Goal: Complete application form

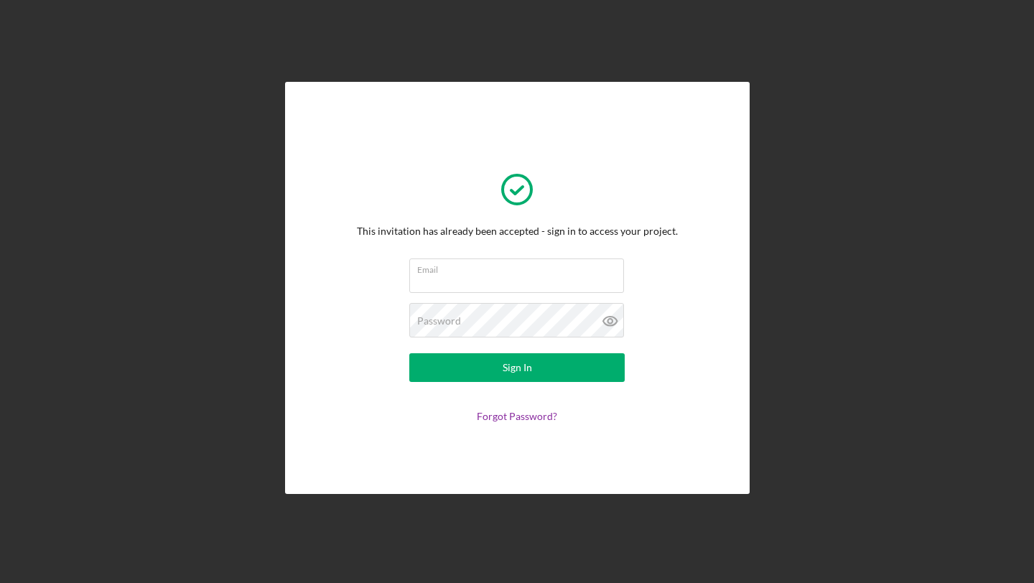
type input "[EMAIL_ADDRESS][DOMAIN_NAME]"
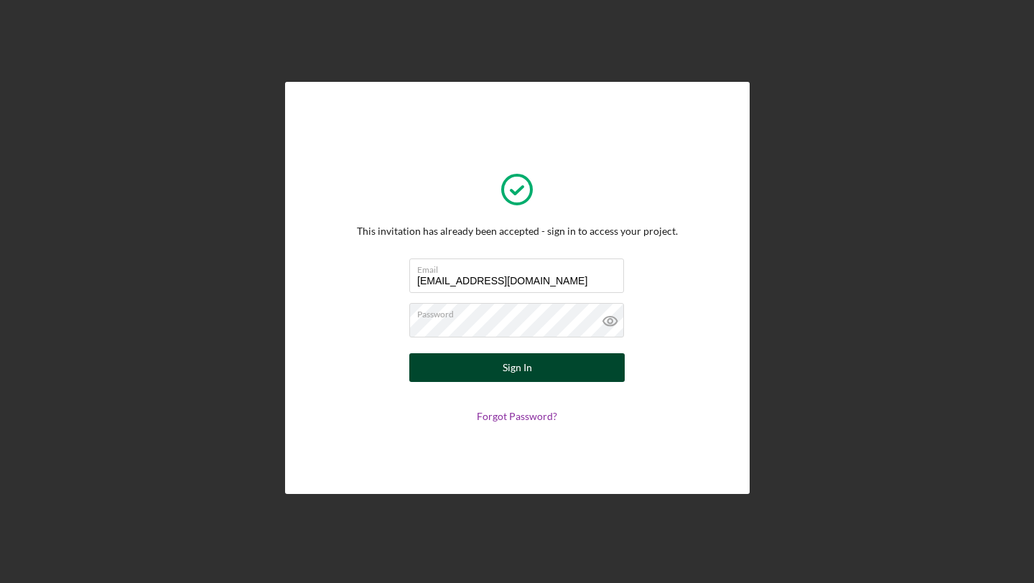
click at [523, 381] on div "Sign In" at bounding box center [517, 367] width 29 height 29
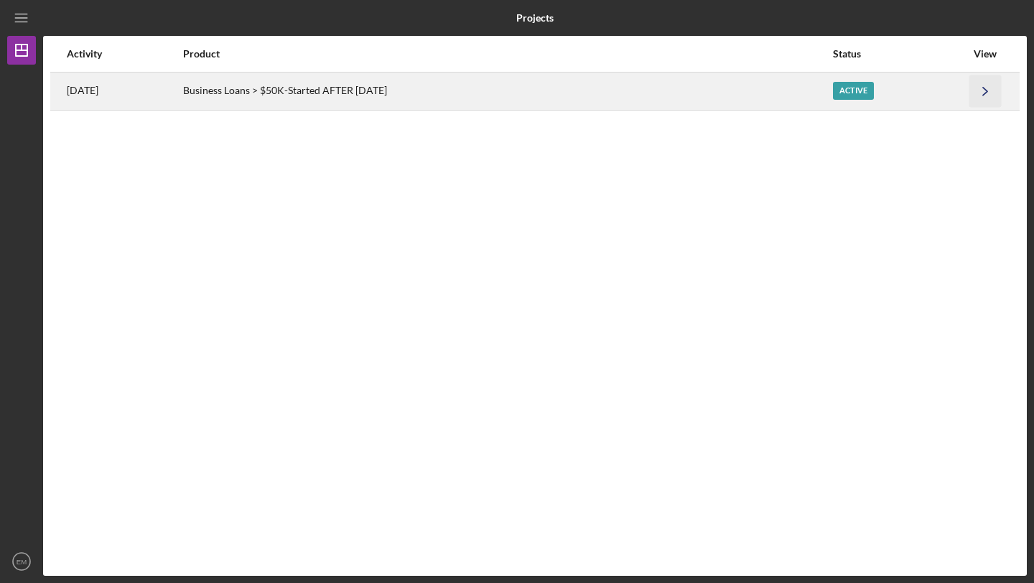
click at [998, 88] on icon "Icon/Navigate" at bounding box center [986, 91] width 32 height 32
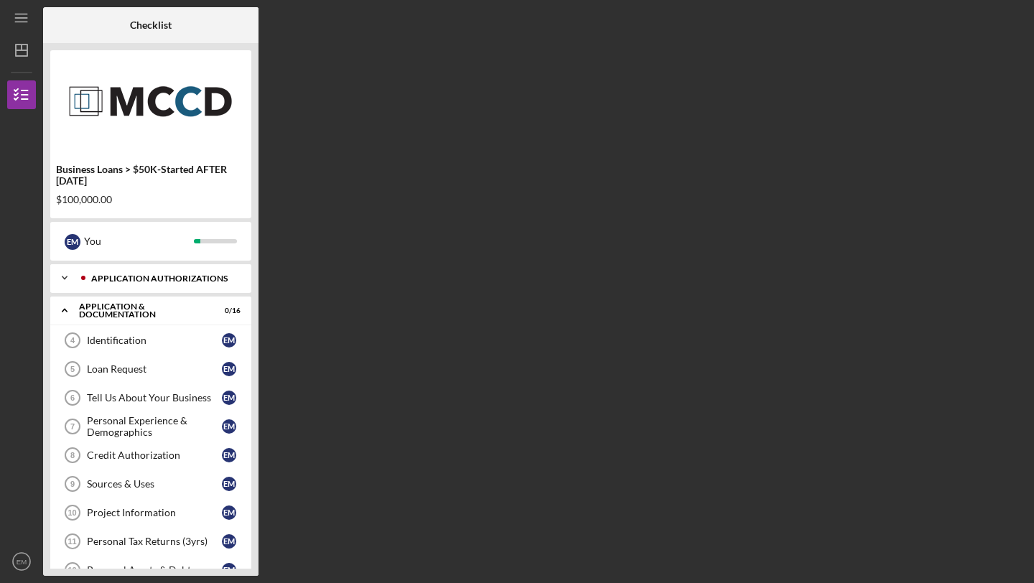
click at [126, 282] on div "Application Authorizations" at bounding box center [162, 278] width 142 height 9
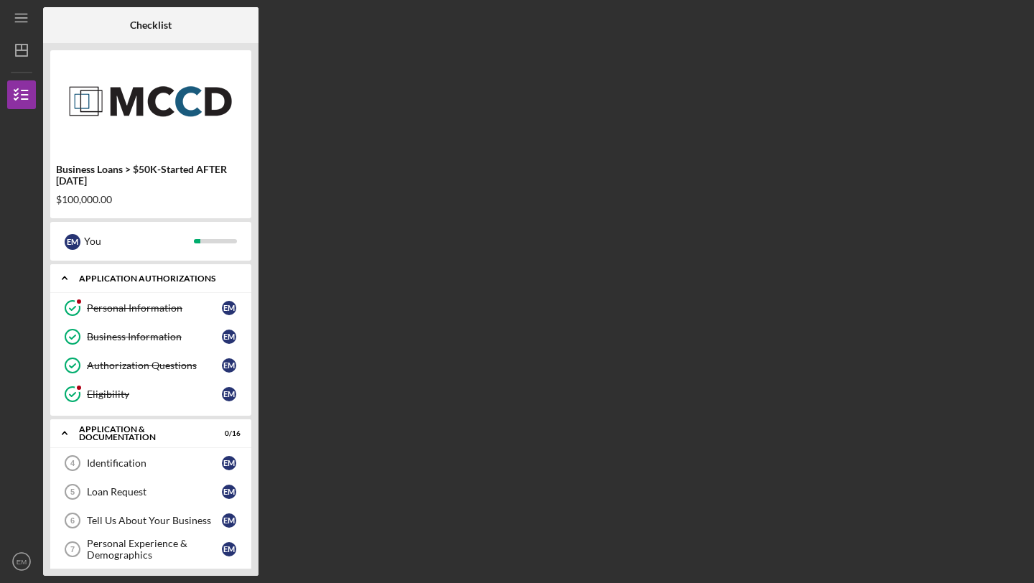
click at [126, 282] on div "Application Authorizations" at bounding box center [156, 278] width 154 height 9
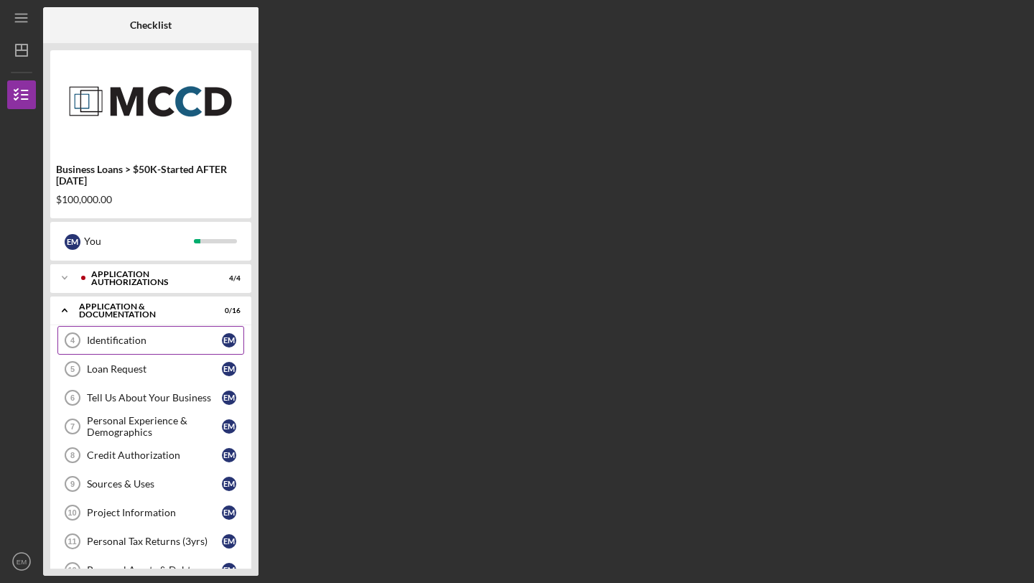
click at [120, 340] on div "Identification" at bounding box center [154, 340] width 135 height 11
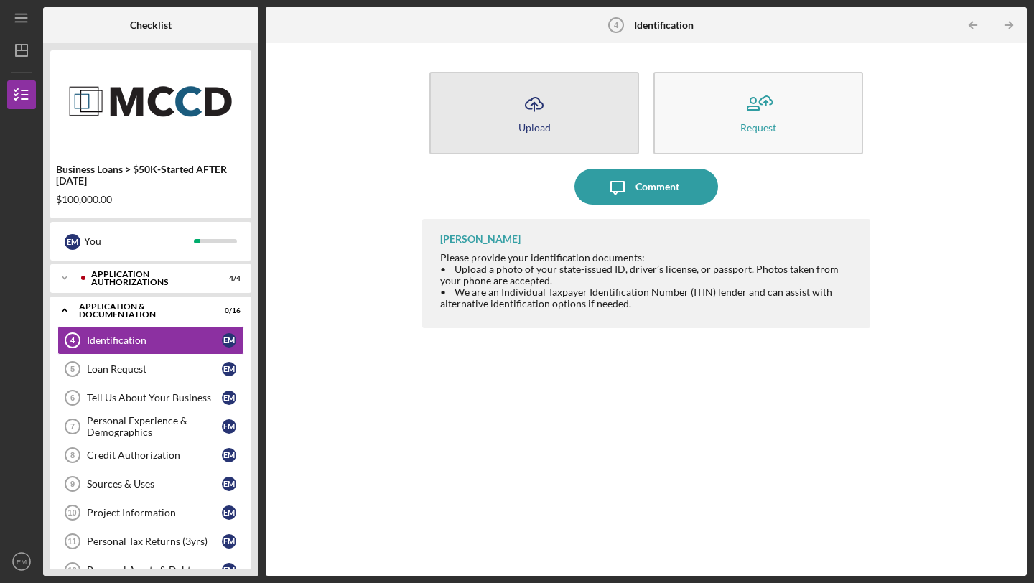
click at [511, 108] on button "Icon/Upload Upload" at bounding box center [535, 113] width 210 height 83
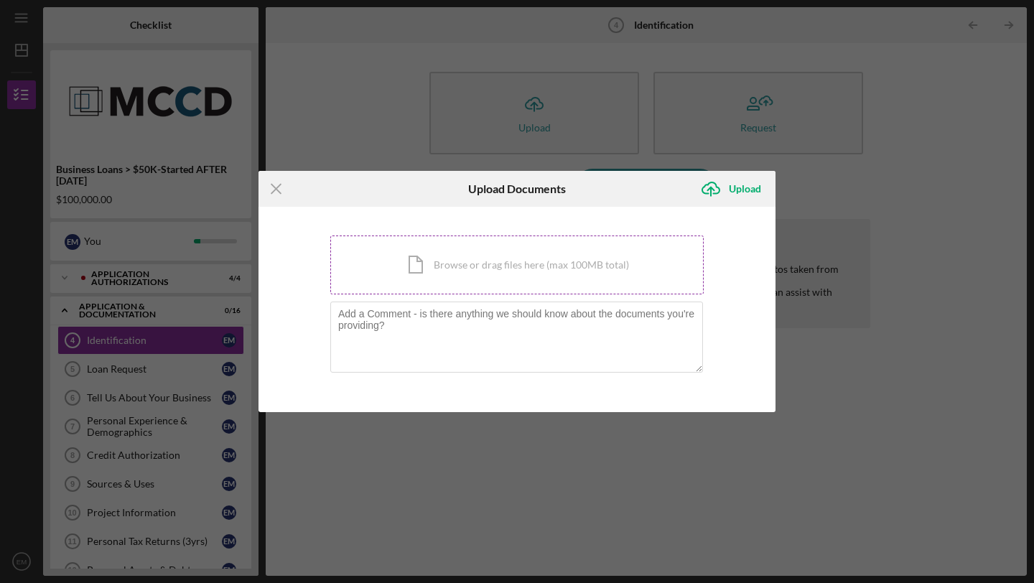
click at [434, 265] on div "Icon/Document Browse or drag files here (max 100MB total) Tap to choose files o…" at bounding box center [517, 265] width 374 height 59
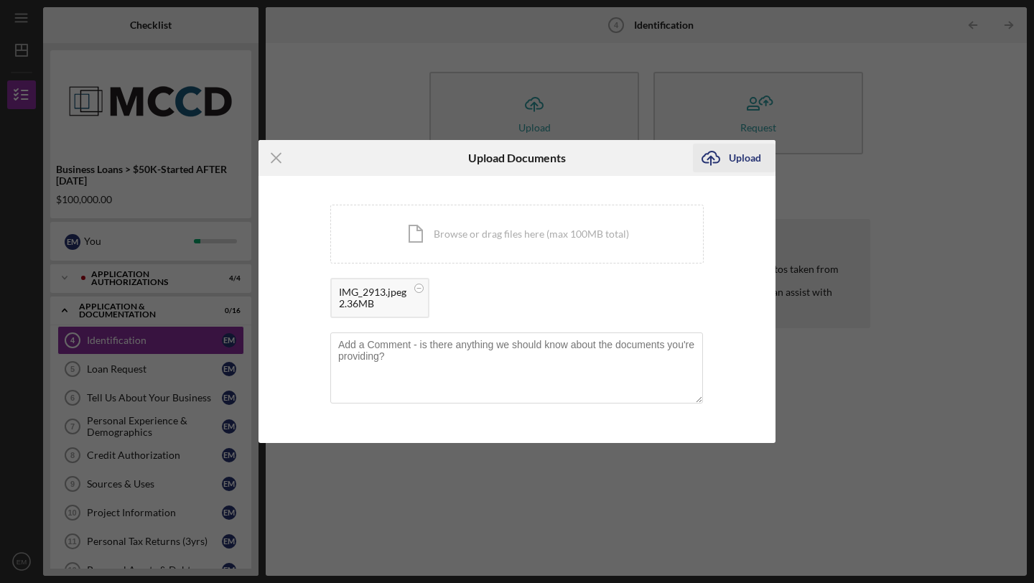
click at [746, 158] on div "Upload" at bounding box center [745, 158] width 32 height 29
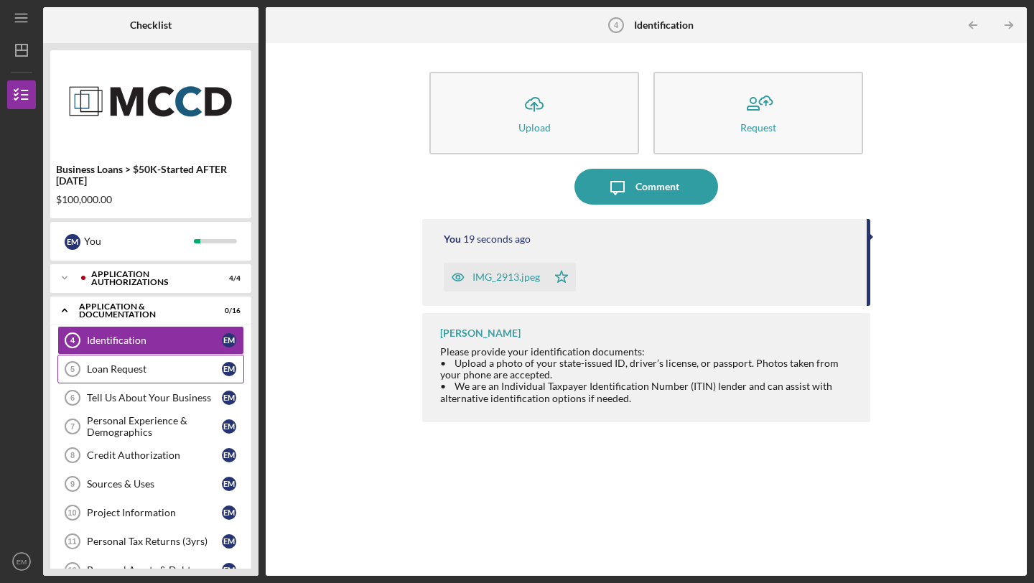
click at [126, 364] on div "Loan Request" at bounding box center [154, 368] width 135 height 11
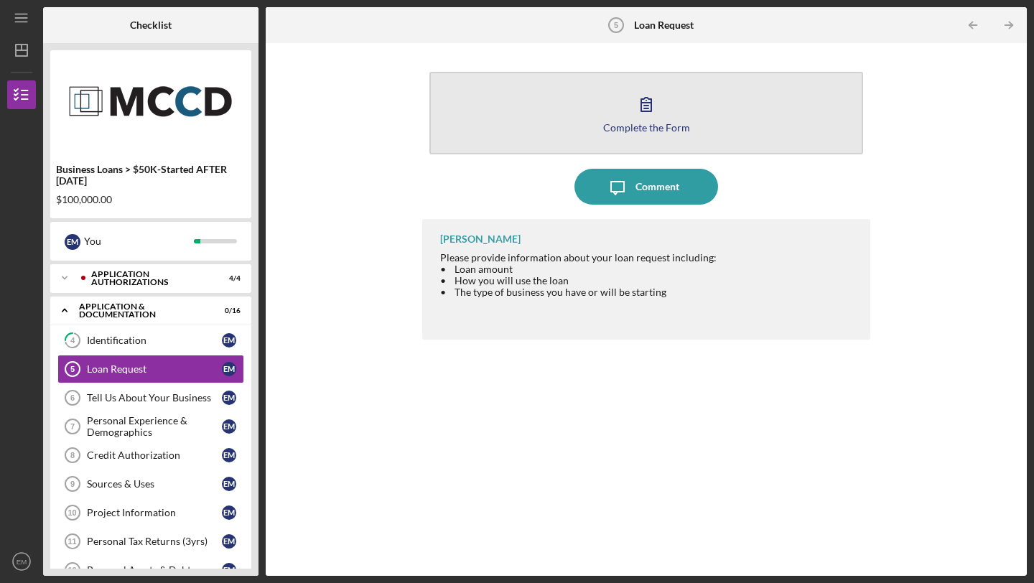
click at [644, 109] on icon "button" at bounding box center [646, 104] width 36 height 36
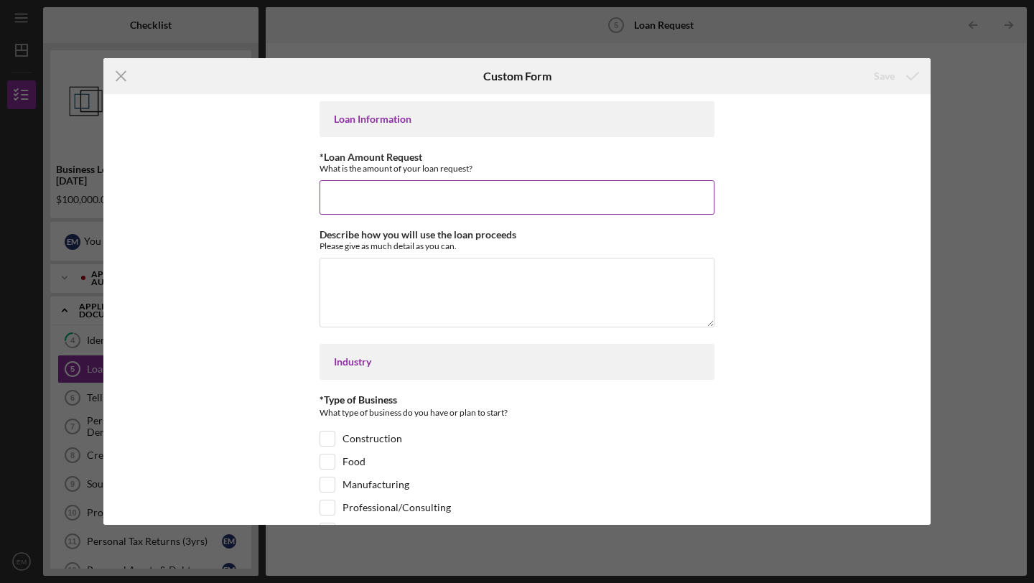
click at [473, 213] on input "*Loan Amount Request" at bounding box center [517, 197] width 395 height 34
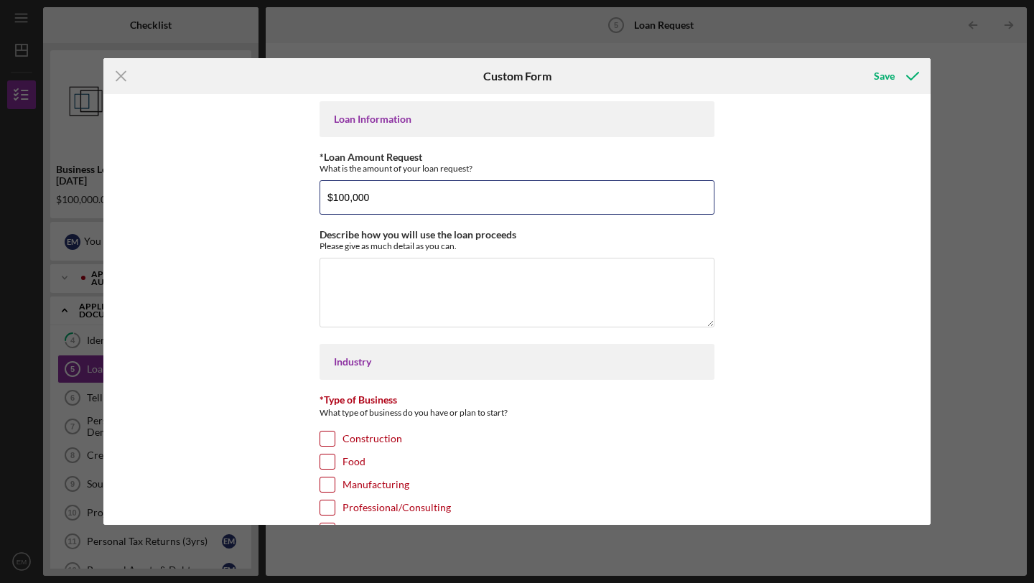
type input "$100,000"
click at [708, 417] on div "What type of business do you have or plan to start?" at bounding box center [517, 415] width 395 height 18
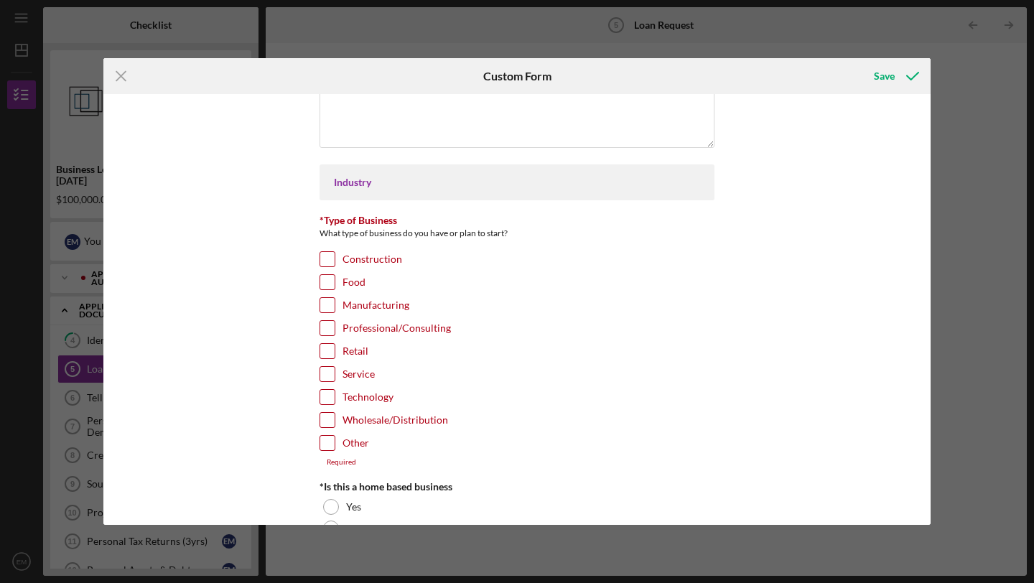
scroll to position [181, 0]
click at [320, 349] on input "Retail" at bounding box center [327, 350] width 14 height 14
checkbox input "true"
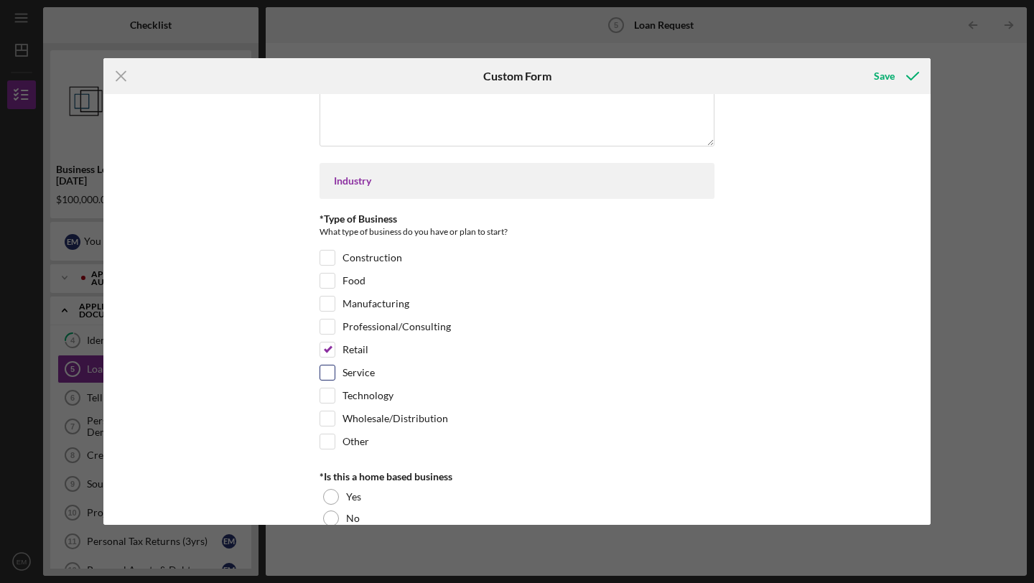
click at [326, 369] on input "Service" at bounding box center [327, 373] width 14 height 14
checkbox input "true"
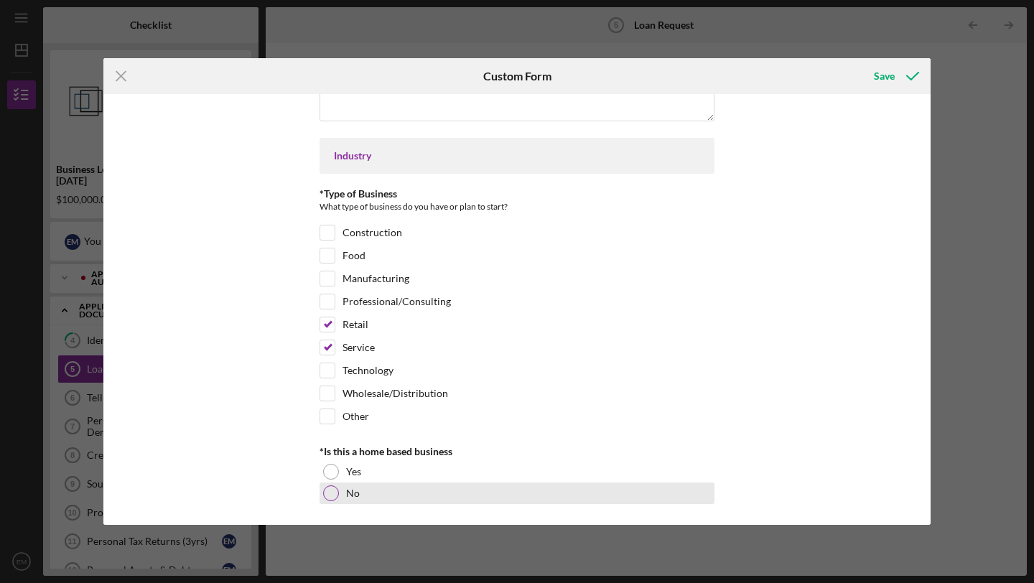
click at [330, 493] on div at bounding box center [331, 494] width 16 height 16
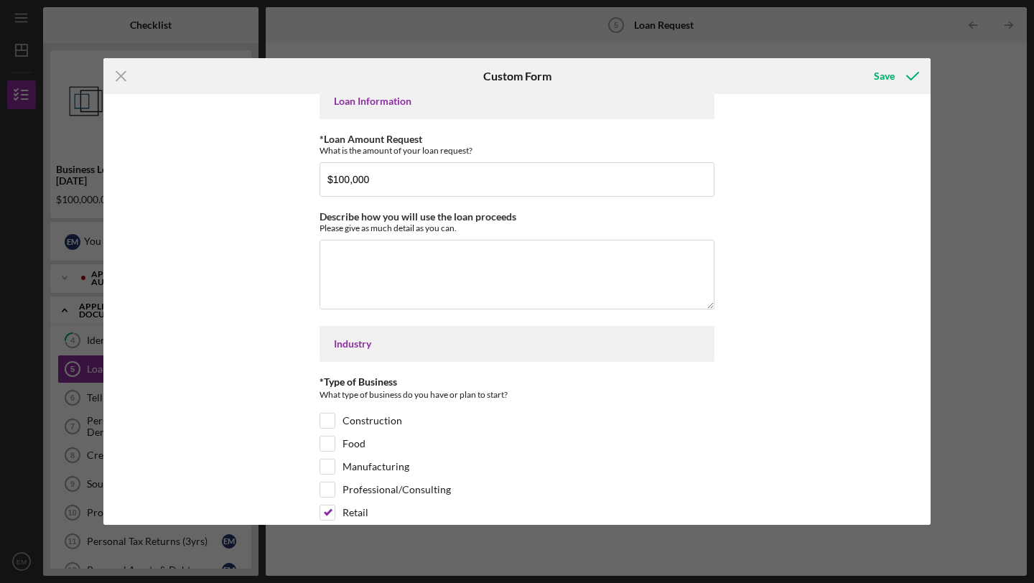
scroll to position [0, 0]
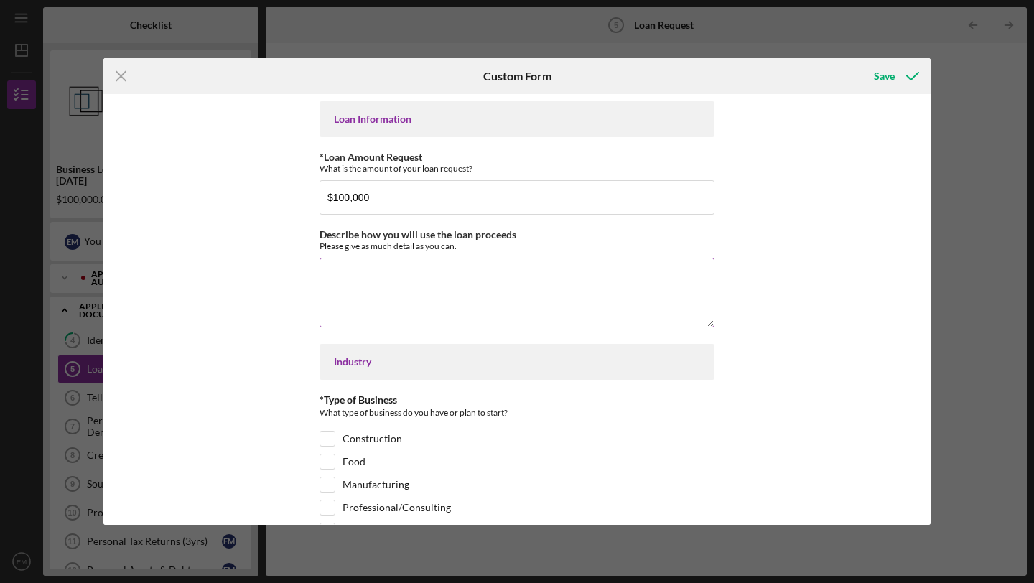
click at [372, 271] on textarea "Describe how you will use the loan proceeds" at bounding box center [517, 292] width 395 height 69
paste textarea "• Inventory Expansion: A significant portion will go toward purchasing a wider …"
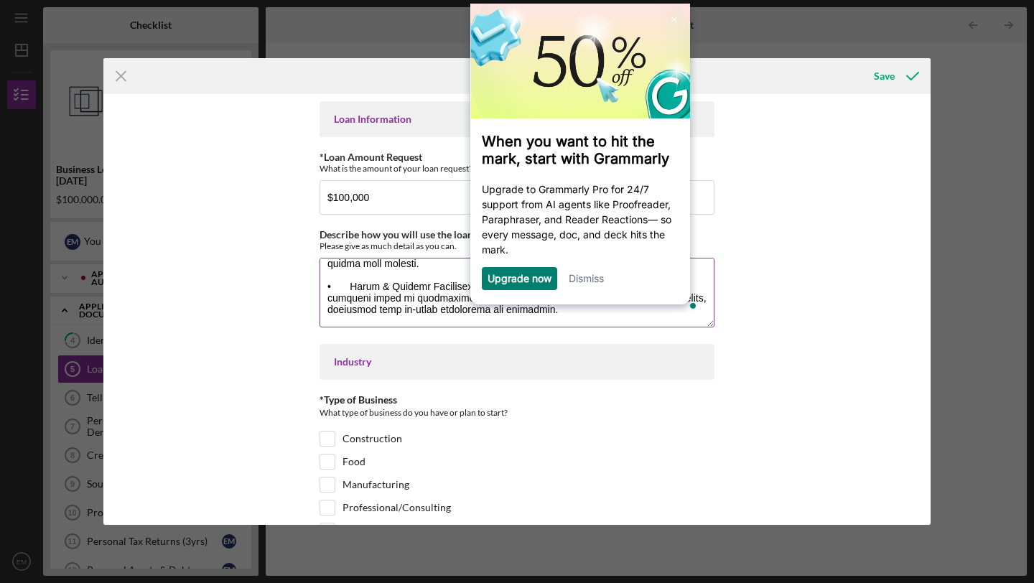
scroll to position [185, 0]
type textarea "• Inventory Expansion: A significant portion will go toward purchasing a wider …"
click at [585, 284] on link "Dismiss" at bounding box center [586, 278] width 35 height 12
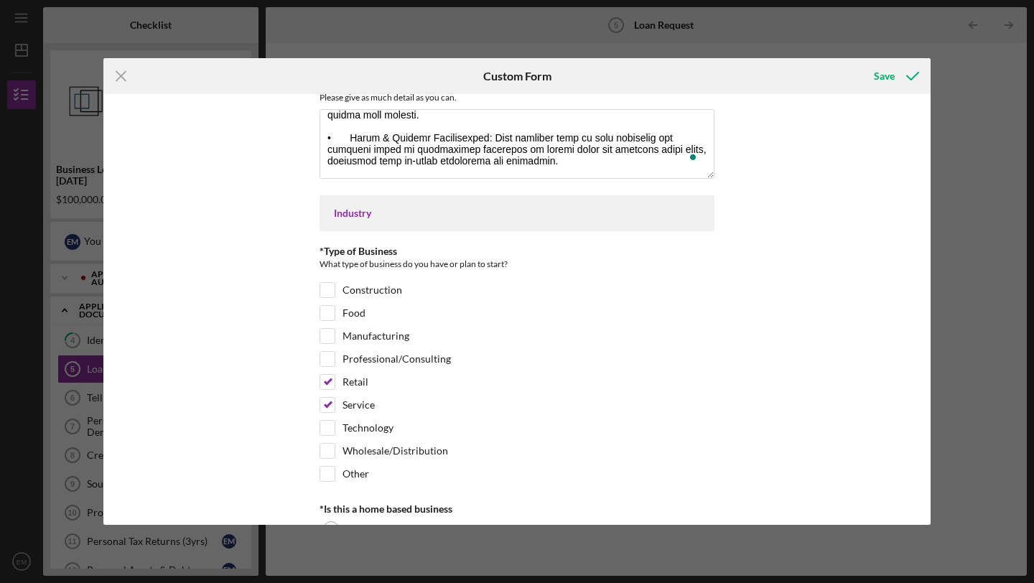
scroll to position [149, 0]
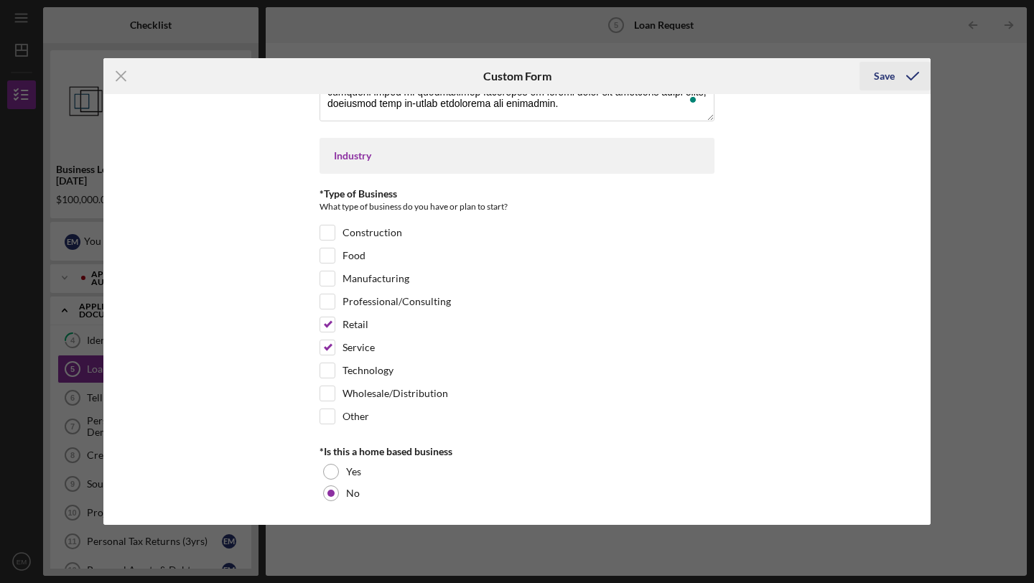
click at [888, 80] on div "Save" at bounding box center [884, 76] width 21 height 29
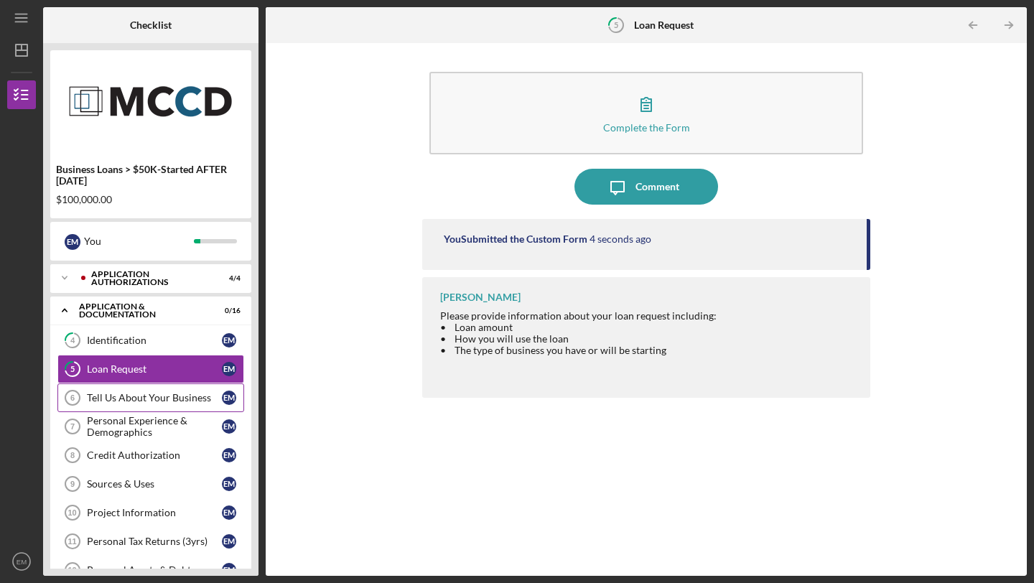
click at [137, 399] on div "Tell Us About Your Business" at bounding box center [154, 397] width 135 height 11
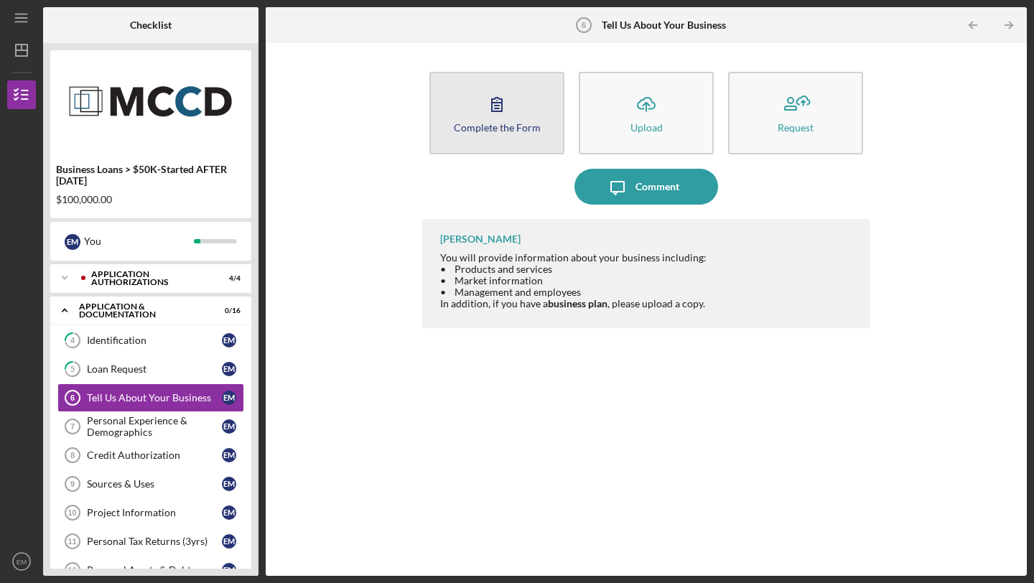
click at [509, 111] on icon "button" at bounding box center [497, 104] width 36 height 36
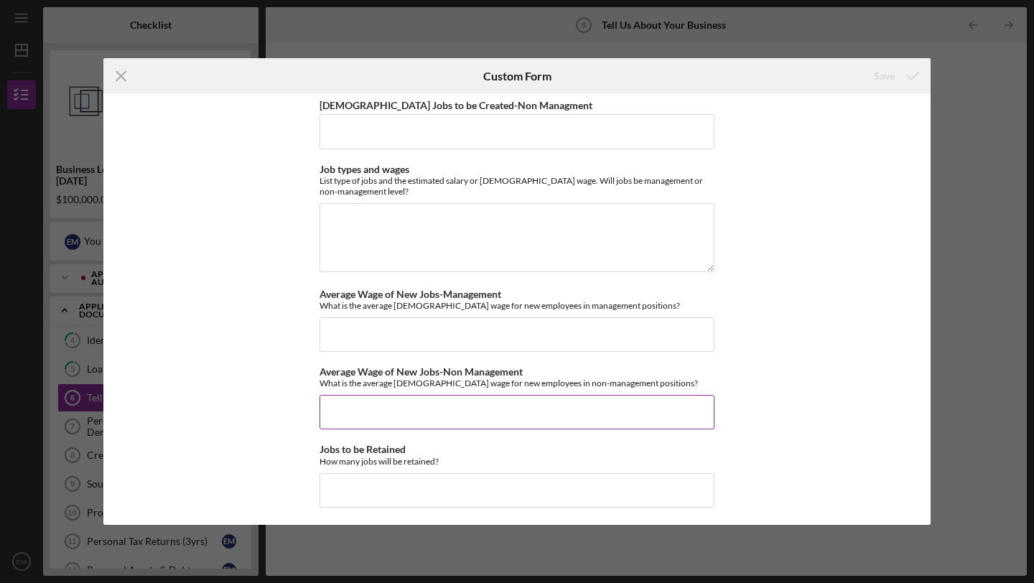
click at [634, 404] on input "Average Wage of New Jobs-Non Management" at bounding box center [517, 412] width 395 height 34
type input "$3"
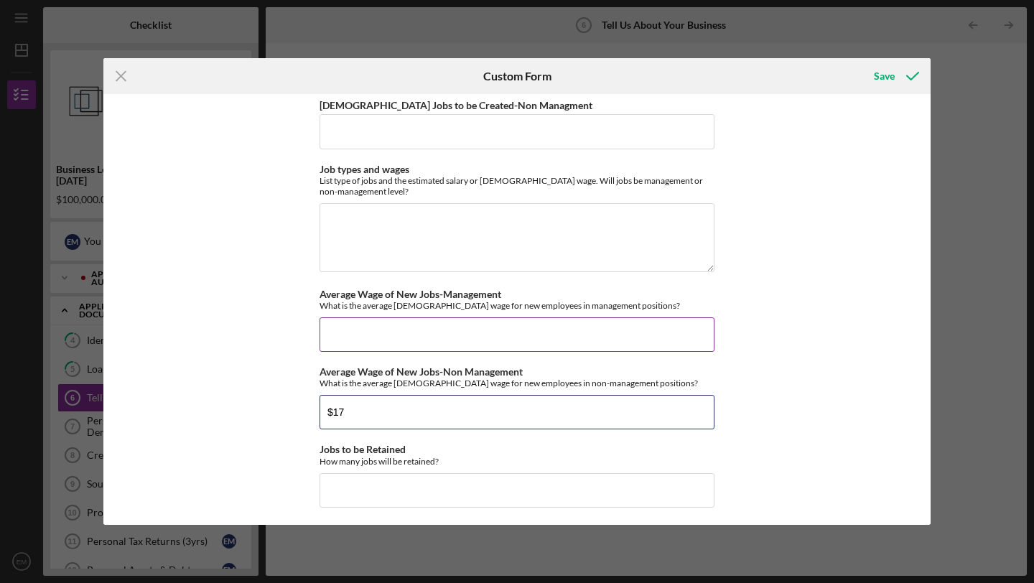
type input "$17"
click at [387, 333] on input "Average Wage of New Jobs-Management" at bounding box center [517, 334] width 395 height 34
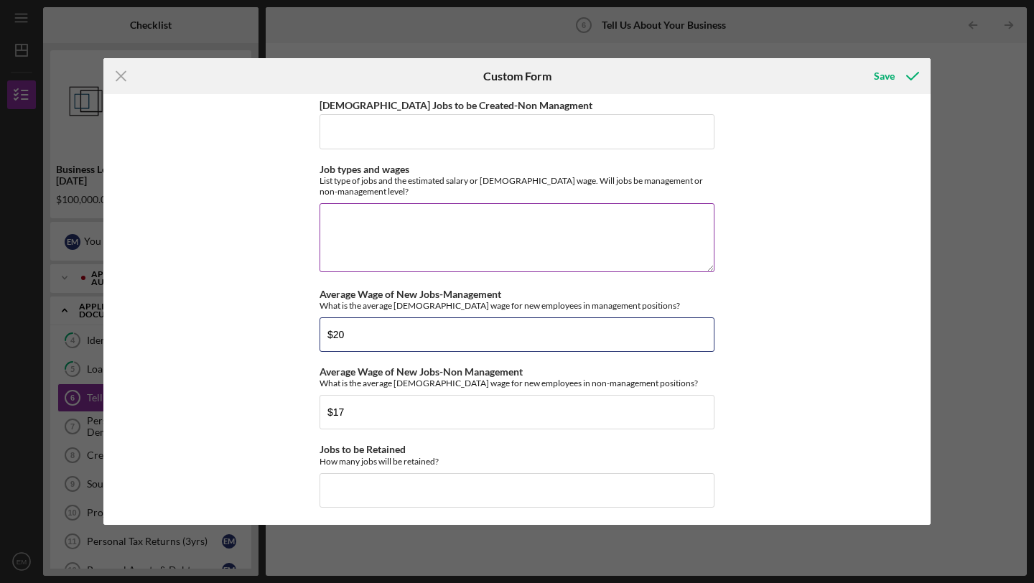
type input "$20"
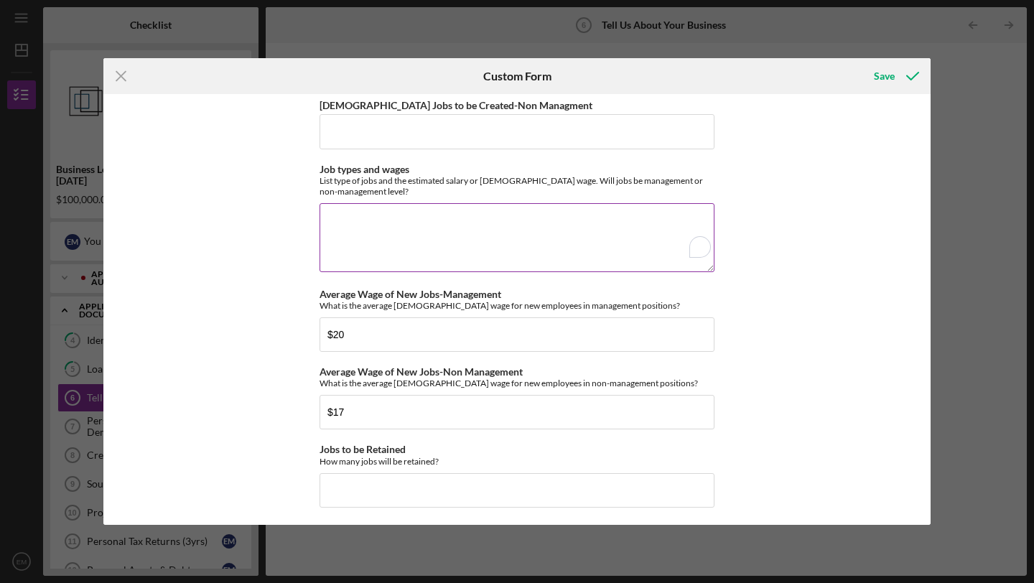
click at [405, 227] on textarea "Job types and wages" at bounding box center [517, 237] width 395 height 69
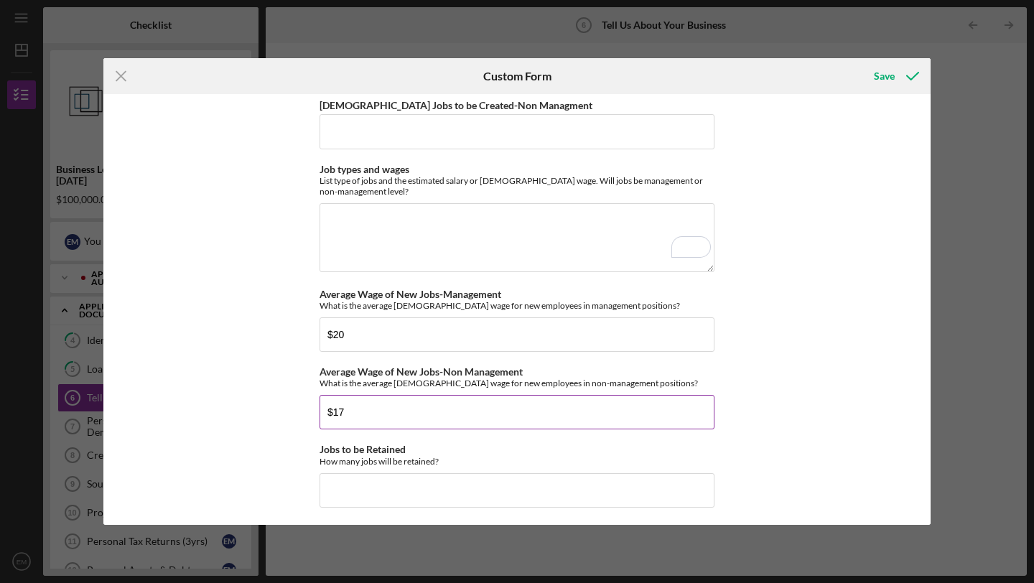
click at [361, 413] on input "$17" at bounding box center [517, 412] width 395 height 34
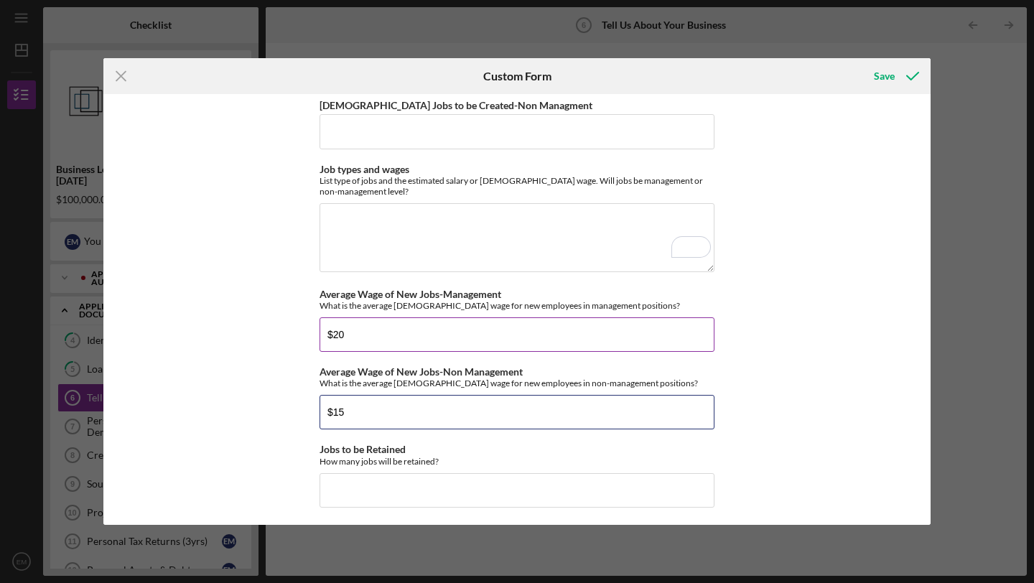
type input "$15"
click at [350, 332] on input "$20" at bounding box center [517, 334] width 395 height 34
type input "$2"
type input "$17"
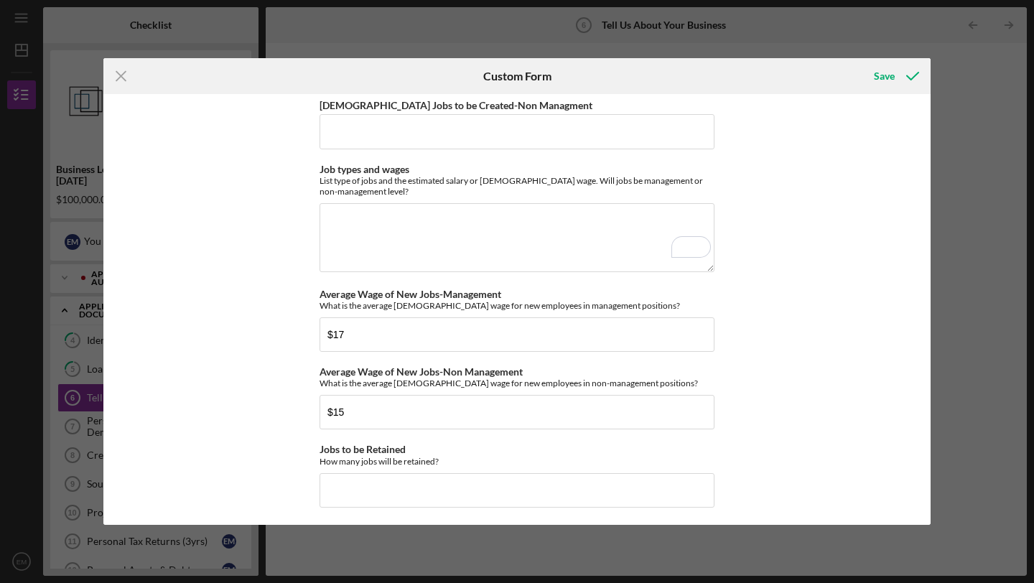
click at [812, 295] on div "Getting to Know Your Business Please answer the following questions with as muc…" at bounding box center [516, 309] width 827 height 431
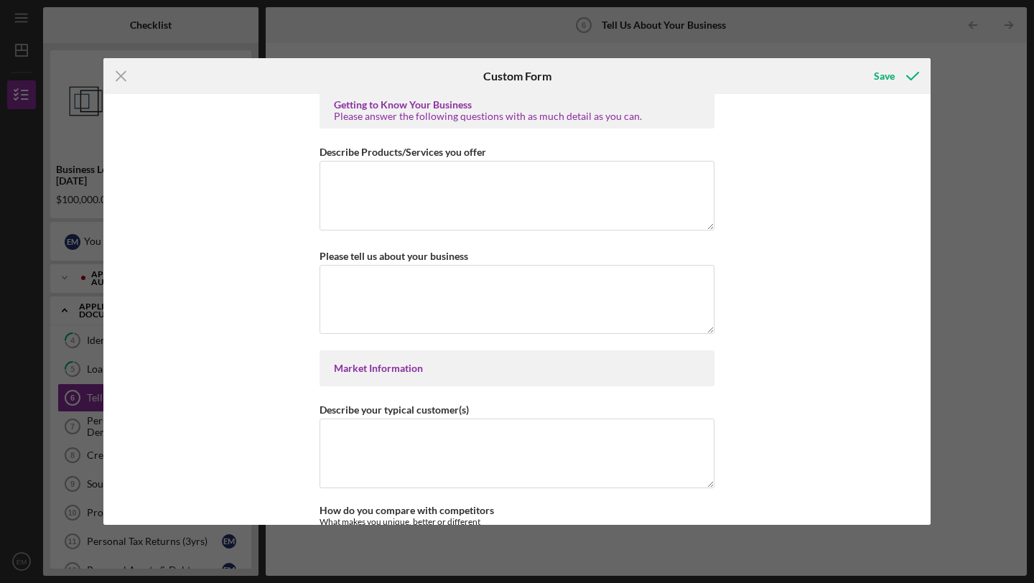
scroll to position [0, 0]
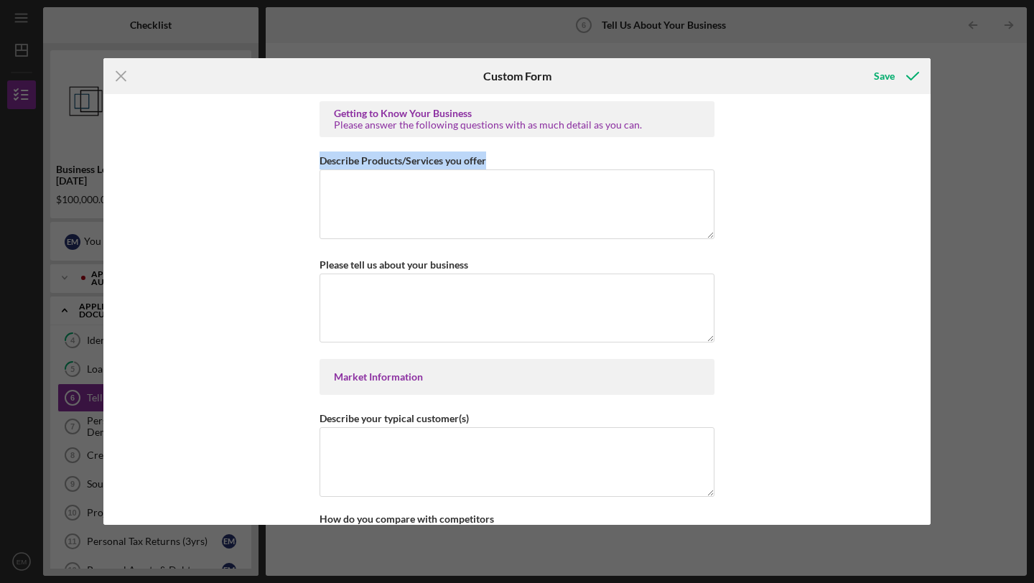
drag, startPoint x: 486, startPoint y: 162, endPoint x: 314, endPoint y: 157, distance: 171.7
click at [314, 157] on div "Getting to Know Your Business Please answer the following questions with as muc…" at bounding box center [516, 309] width 827 height 431
copy label "Describe Products/Services you offer"
click at [390, 212] on textarea "Describe Products/Services you offer" at bounding box center [517, 204] width 395 height 69
paste textarea "🛍️ Products (Retail Party Items): We sell a wide variety of party supplies, inc…"
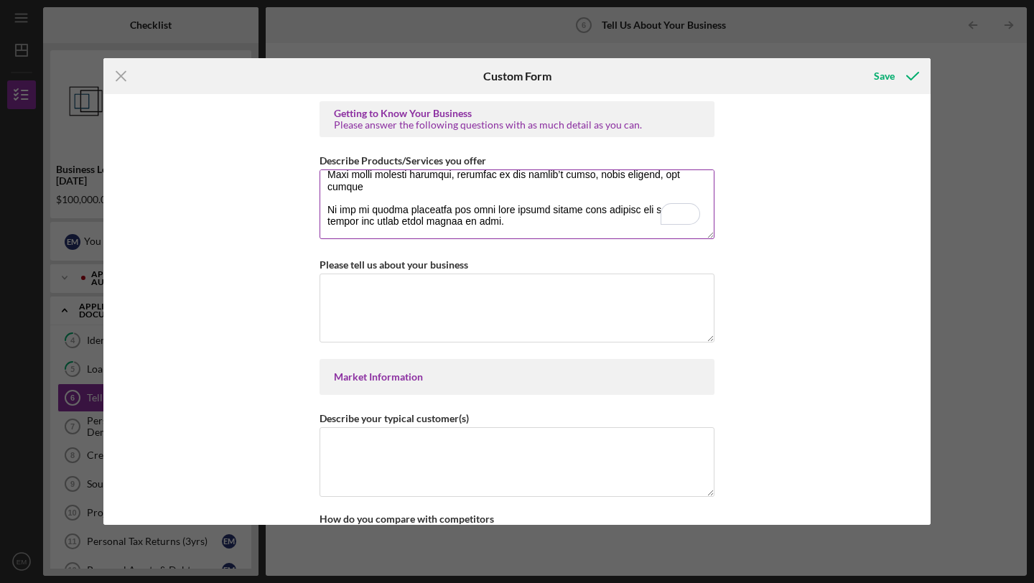
scroll to position [289, 0]
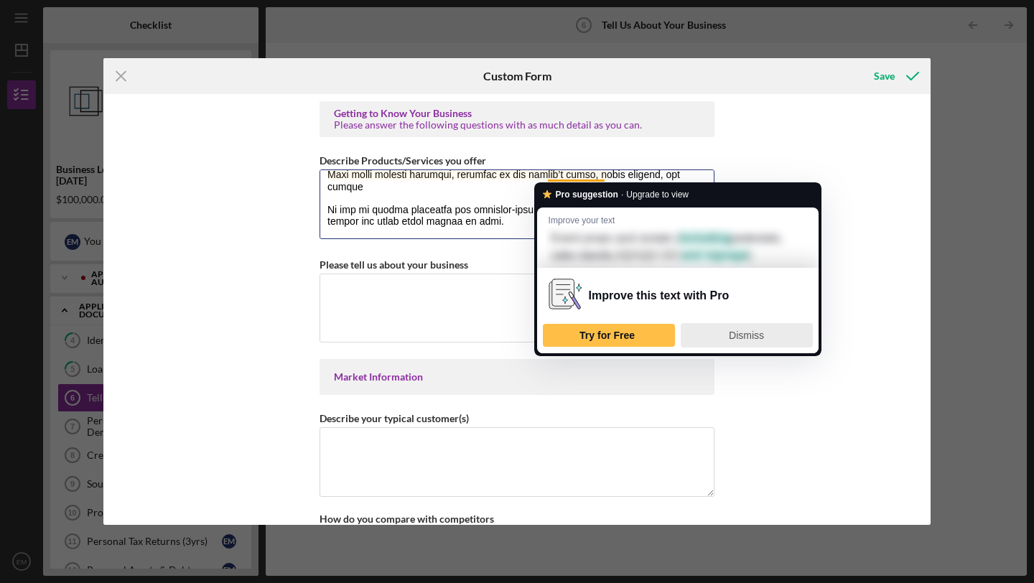
click at [746, 337] on span "Dismiss" at bounding box center [746, 335] width 35 height 11
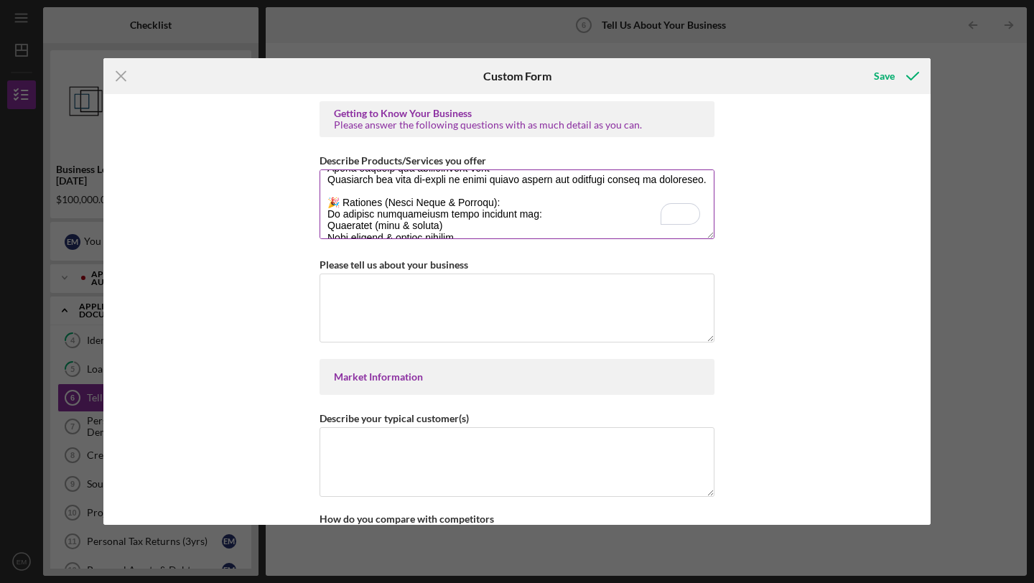
scroll to position [126, 0]
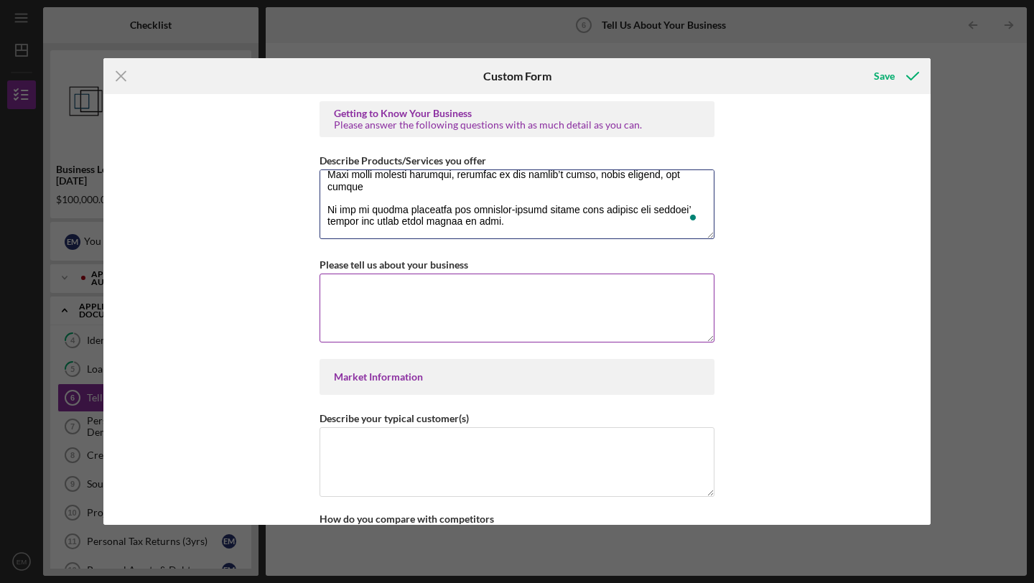
type textarea "🛍️ Products (Retail Party Items): We sell a wide variety of party supplies, inc…"
click at [542, 279] on textarea "Please tell us about your business" at bounding box center [517, 308] width 395 height 69
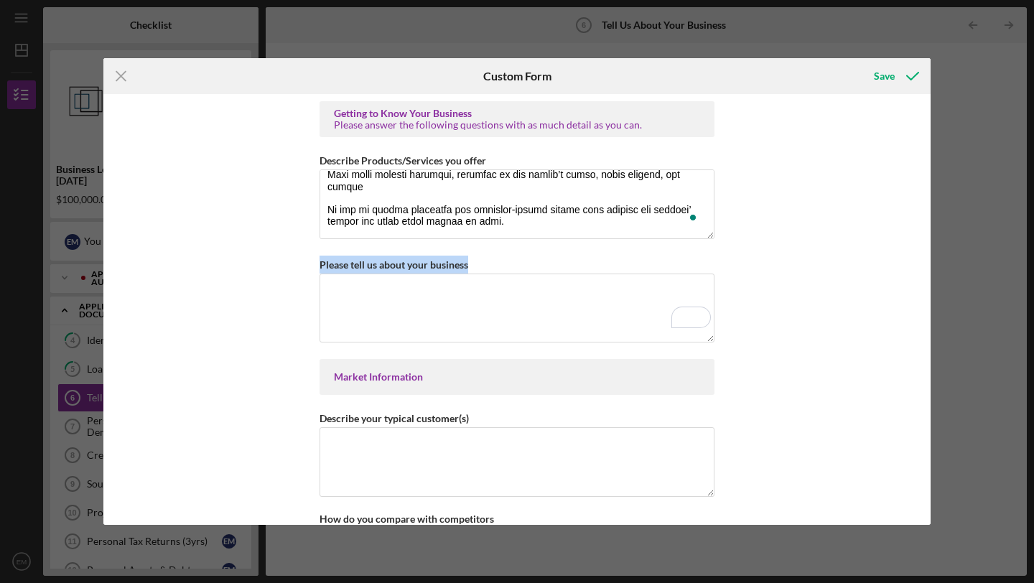
drag, startPoint x: 470, startPoint y: 262, endPoint x: 343, endPoint y: 243, distance: 128.6
copy label "Please tell us about your business"
click at [429, 287] on textarea "Please tell us about your business" at bounding box center [517, 308] width 395 height 69
paste textarea "Eden Photography and Event Decor LLC is a growing, multi-service business that …"
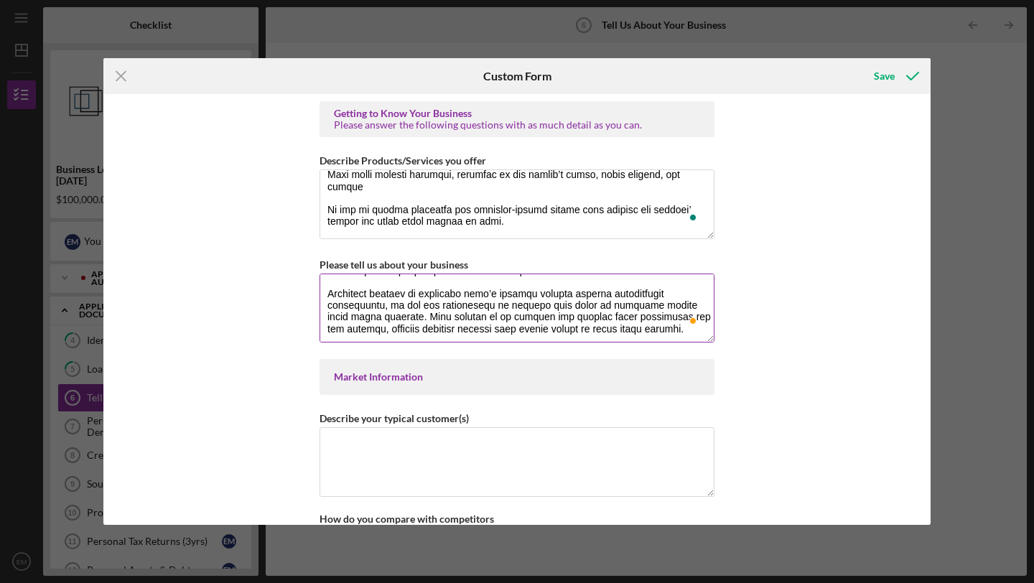
scroll to position [34, 0]
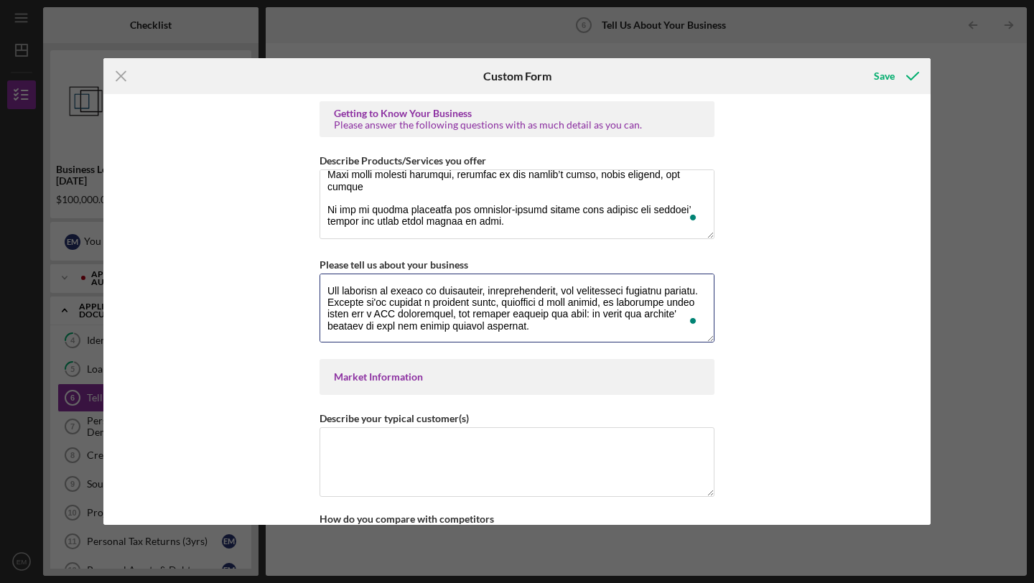
type textarea "Eden Photography and Event Decor LLC is a growing, multi-service business that …"
click at [381, 376] on div "Market Information" at bounding box center [517, 376] width 366 height 11
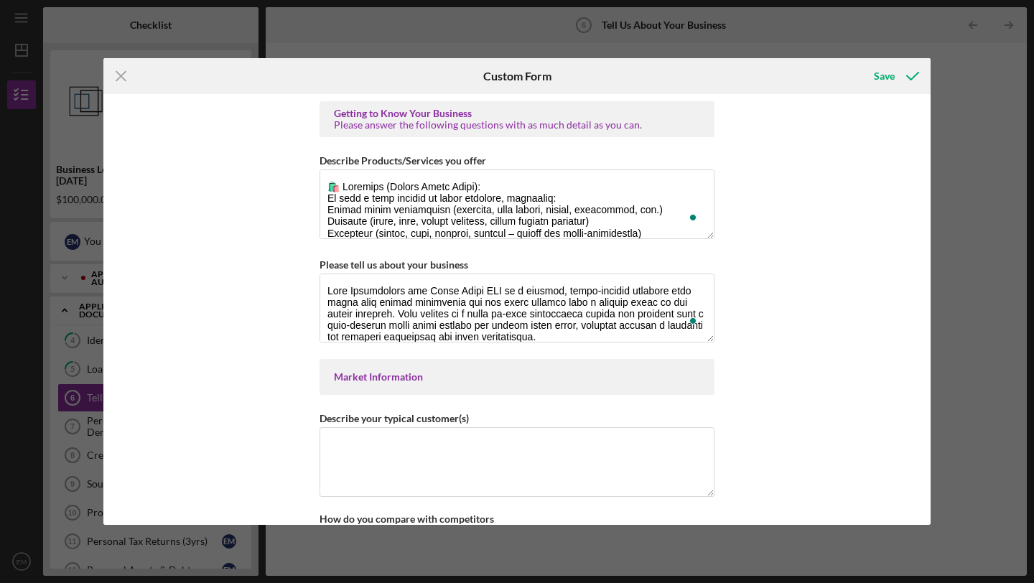
click at [310, 226] on div "Getting to Know Your Business Please answer the following questions with as muc…" at bounding box center [516, 309] width 827 height 431
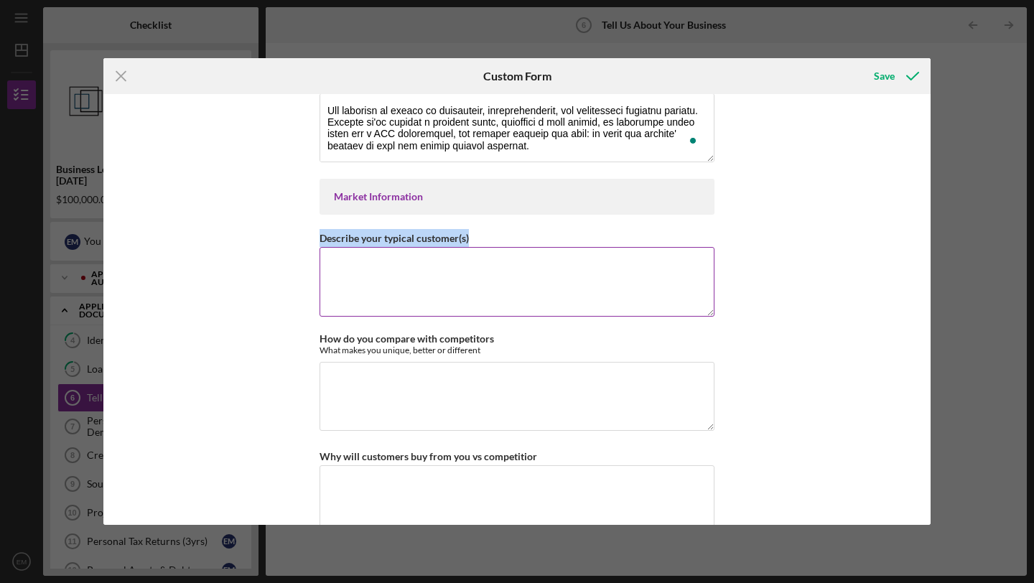
click at [373, 276] on textarea "Describe your typical customer(s)" at bounding box center [517, 281] width 395 height 69
paste textarea "Our customers include individuals, families, and organizations planning special…"
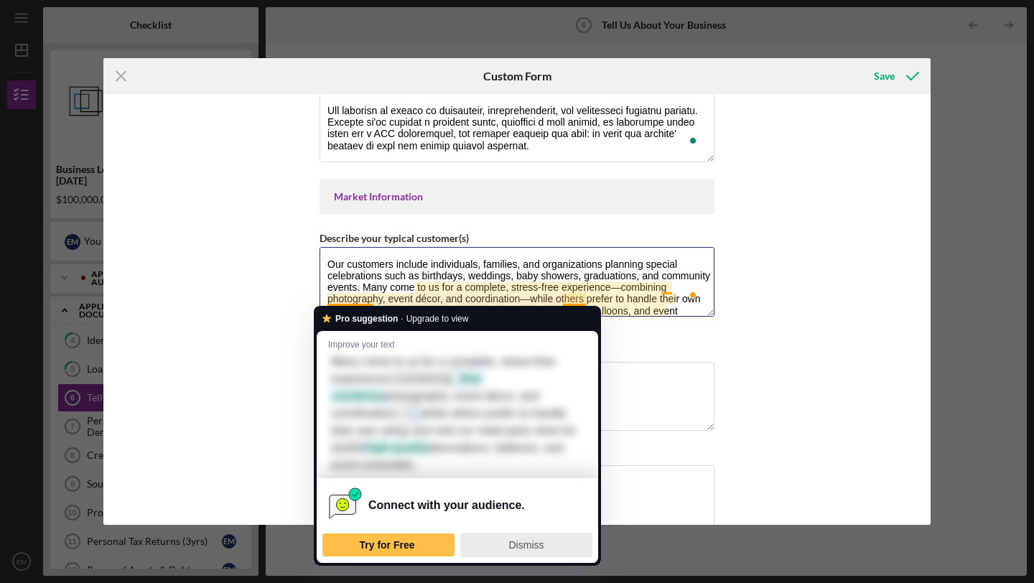
click at [534, 548] on span "Dismiss" at bounding box center [526, 544] width 35 height 11
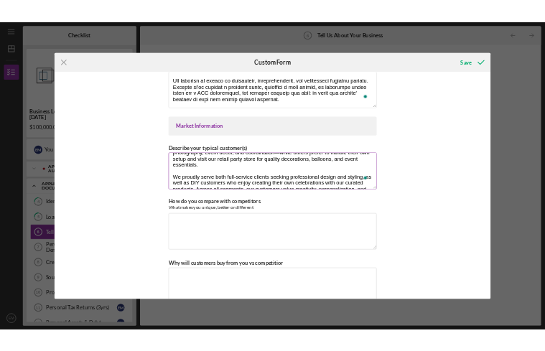
scroll to position [80, 0]
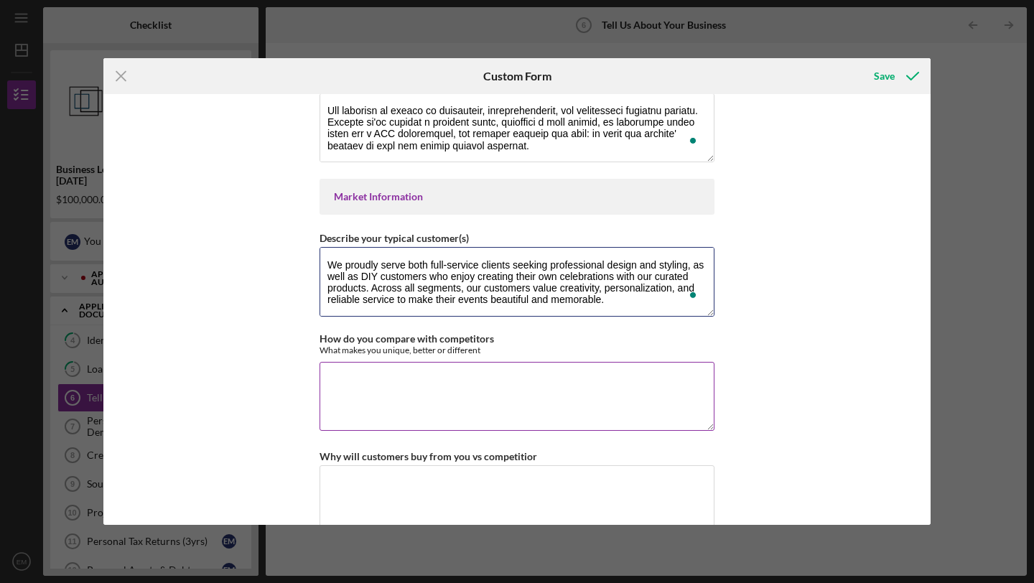
type textarea "Our customers include individuals, families, and organizations planning special…"
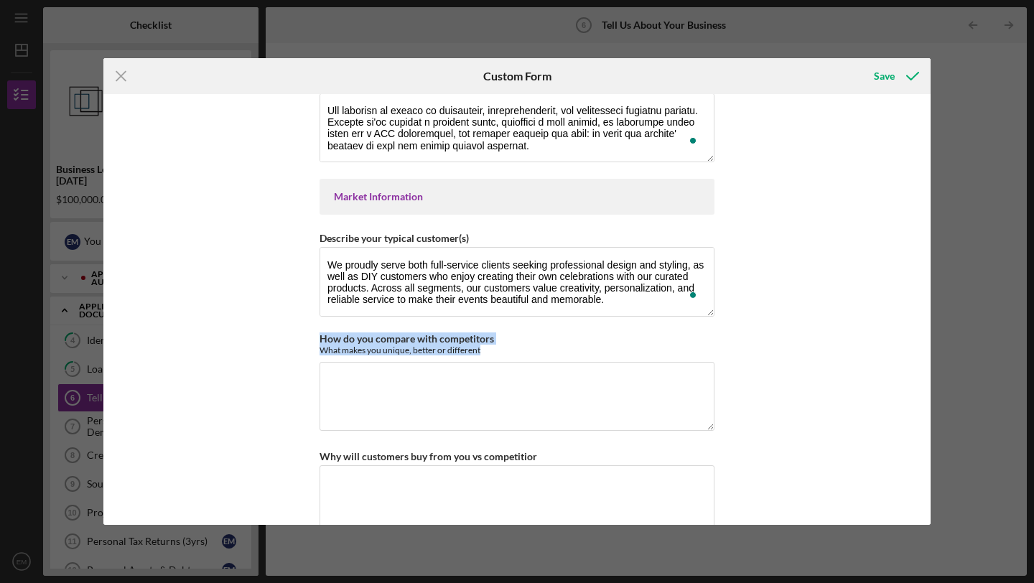
drag, startPoint x: 496, startPoint y: 348, endPoint x: 286, endPoint y: 339, distance: 210.6
click at [286, 339] on div "Getting to Know Your Business Please answer the following questions with as muc…" at bounding box center [516, 309] width 827 height 431
copy div "How do you compare with competitors What makes you unique, better or different"
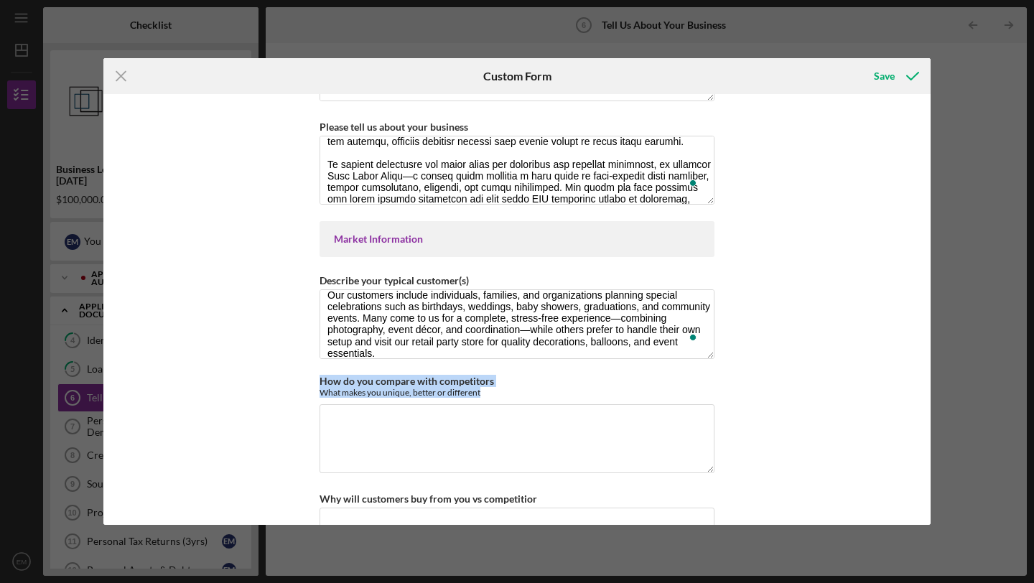
scroll to position [164, 0]
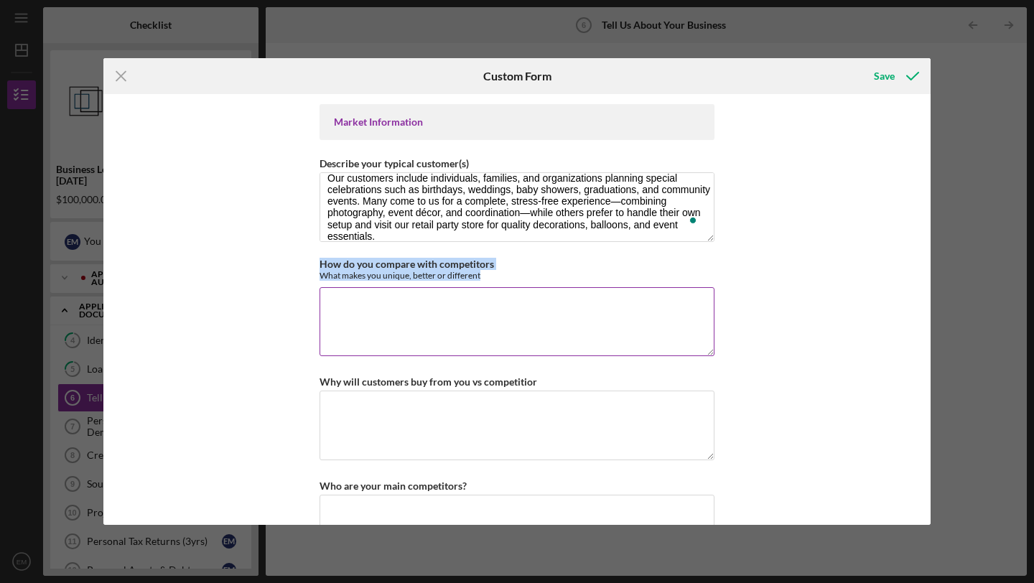
click at [456, 307] on textarea "How do you compare with competitors" at bounding box center [517, 321] width 395 height 69
type textarea "v"
paste textarea "Eden Photography and Event Decor LLC stands out in the events industry through …"
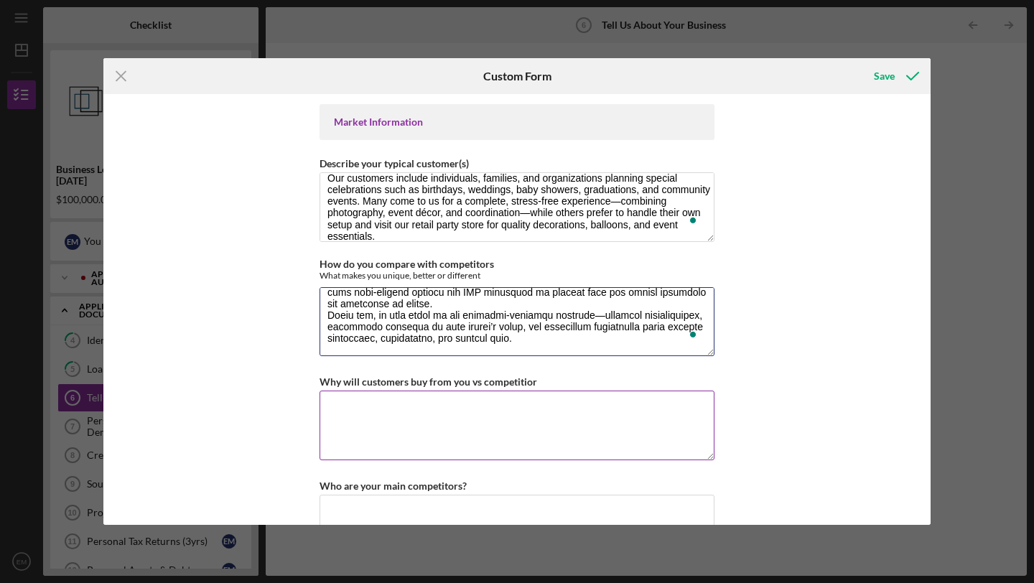
type textarea "Eden Photography and Event Decor LLC stands out in the events industry through …"
click at [396, 402] on textarea "Why will customers buy from you vs competitior" at bounding box center [517, 425] width 395 height 69
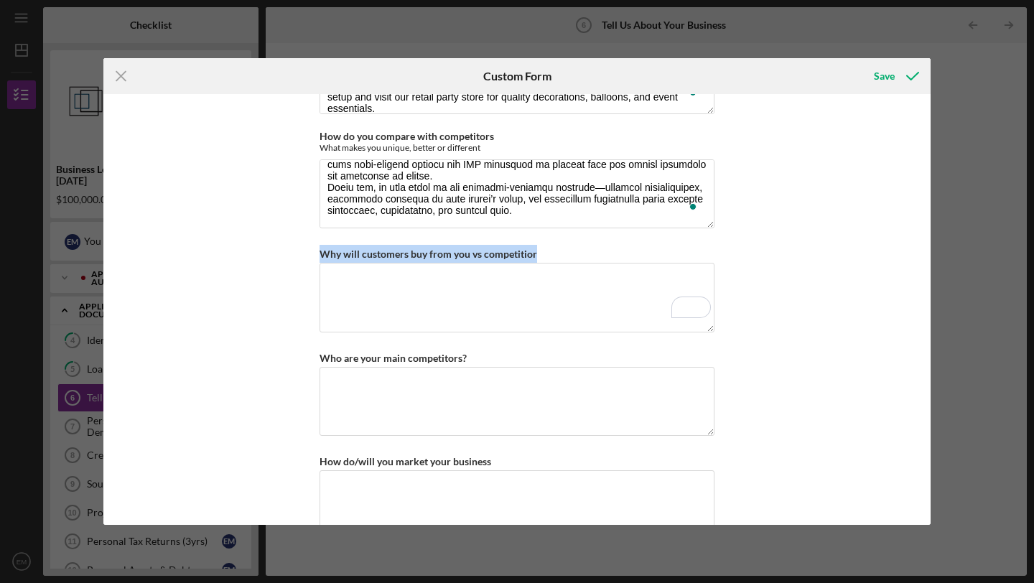
drag, startPoint x: 544, startPoint y: 251, endPoint x: 287, endPoint y: 244, distance: 257.2
click at [287, 244] on div "Getting to Know Your Business Please answer the following questions with as muc…" at bounding box center [516, 309] width 827 height 431
copy label "Why will customers buy from you vs competitior"
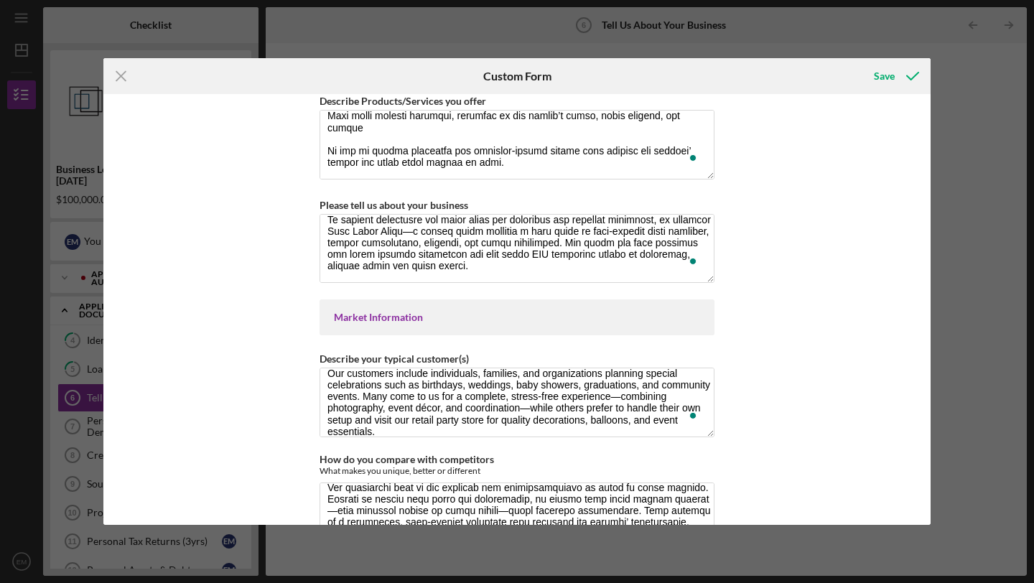
scroll to position [82, 0]
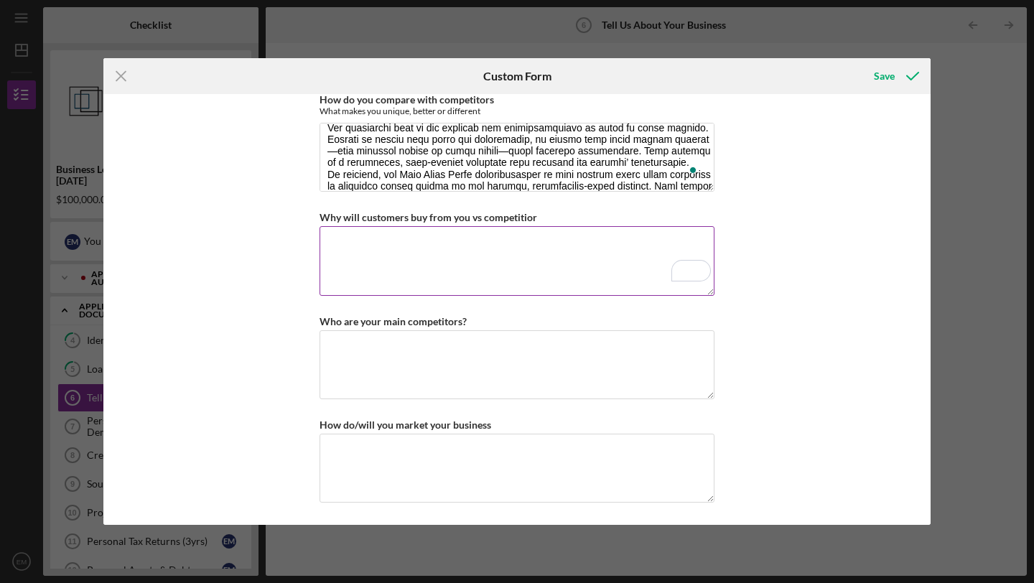
click at [389, 243] on textarea "Why will customers buy from you vs competitior" at bounding box center [517, 260] width 395 height 69
paste textarea "Unlike competitors who focus on just one area, we provide end-to-end solutions …"
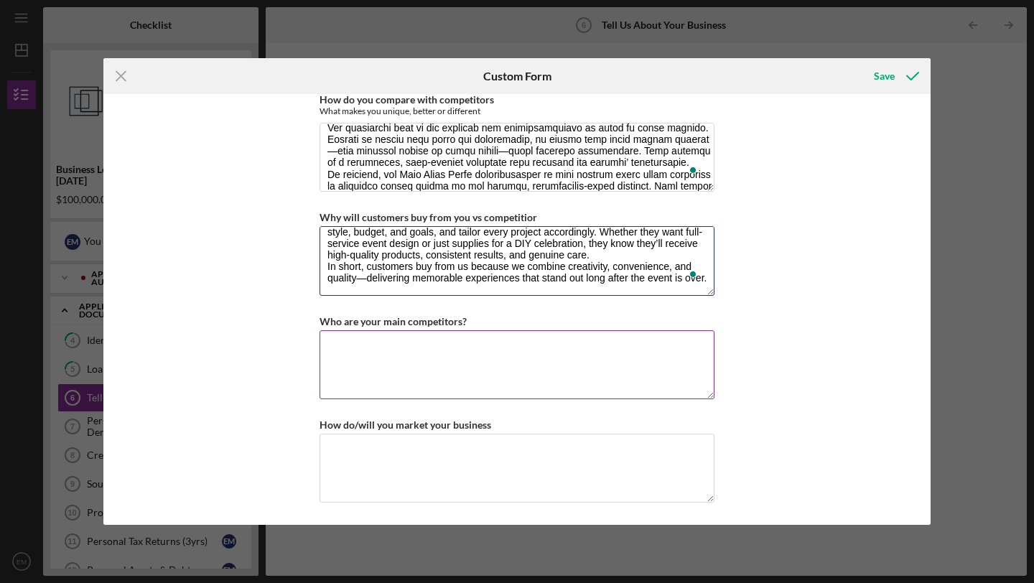
type textarea "Unlike competitors who focus on just one area, we provide end-to-end solutions …"
click at [371, 342] on textarea "Who are your main competitors?" at bounding box center [517, 364] width 395 height 69
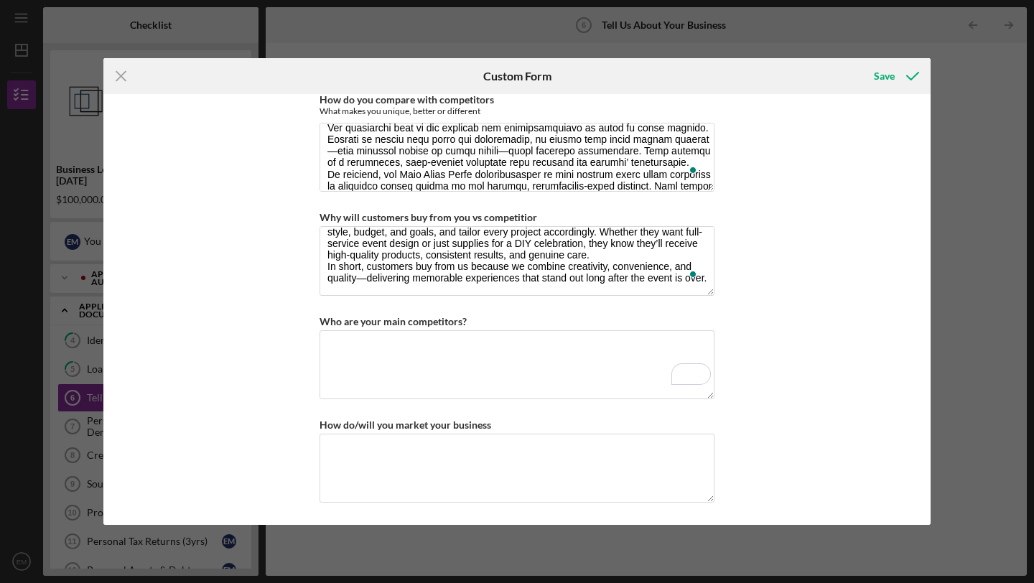
type textarea "A"
click at [410, 348] on textarea "Local Dollar store, Party Cities" at bounding box center [517, 364] width 395 height 69
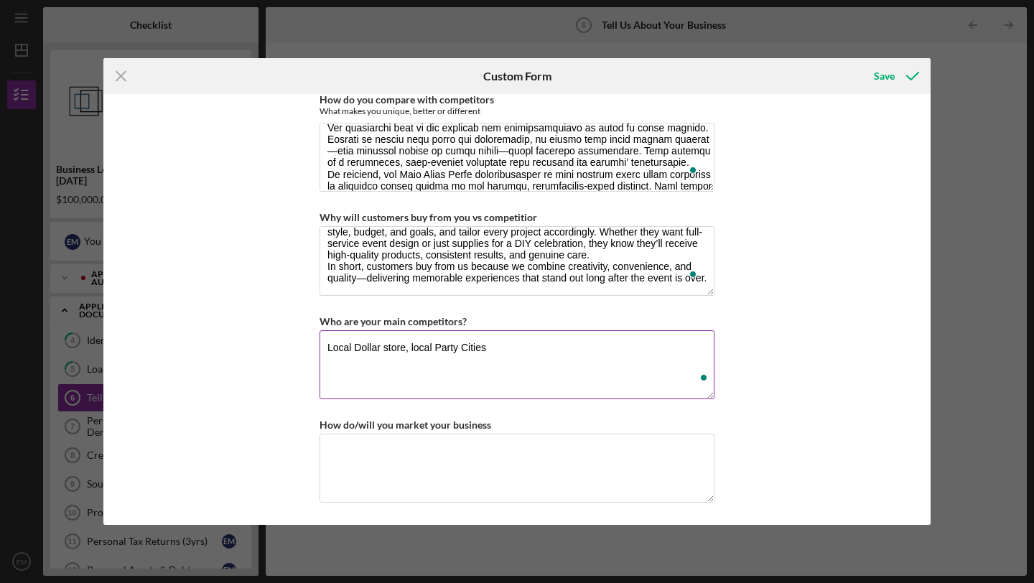
click at [512, 349] on textarea "Local Dollar store, local Party Cities" at bounding box center [517, 364] width 395 height 69
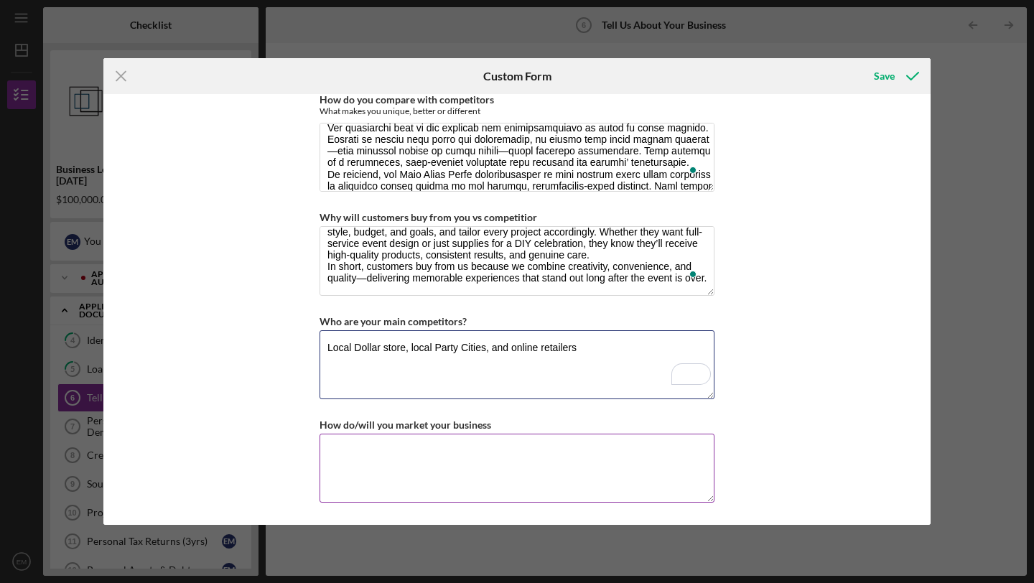
type textarea "Local Dollar store, local Party Cities, and online retailers"
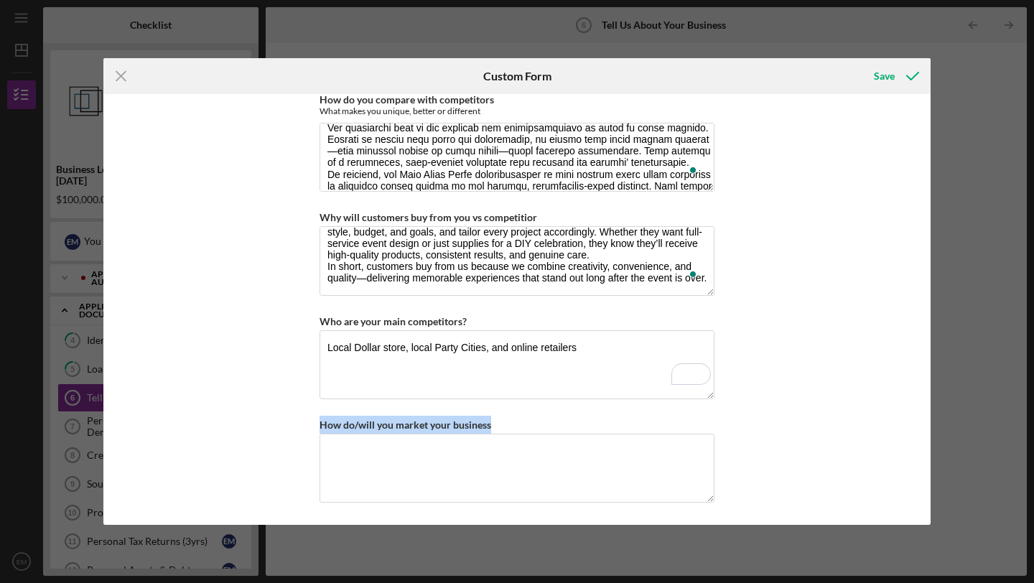
drag, startPoint x: 495, startPoint y: 426, endPoint x: 301, endPoint y: 415, distance: 194.2
click at [301, 415] on div "Getting to Know Your Business Please answer the following questions with as muc…" at bounding box center [516, 309] width 827 height 431
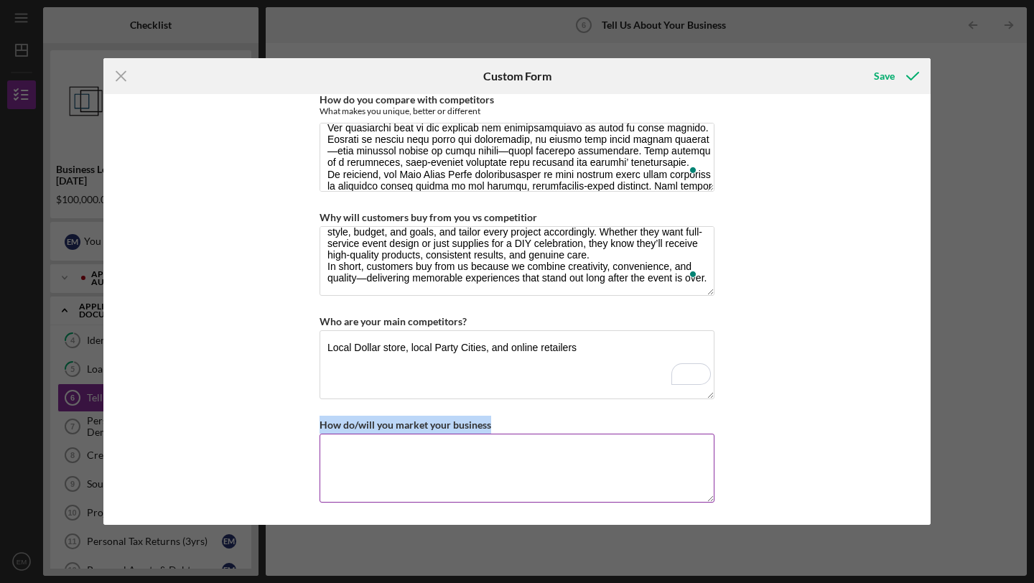
copy label "How do/will you market your business"
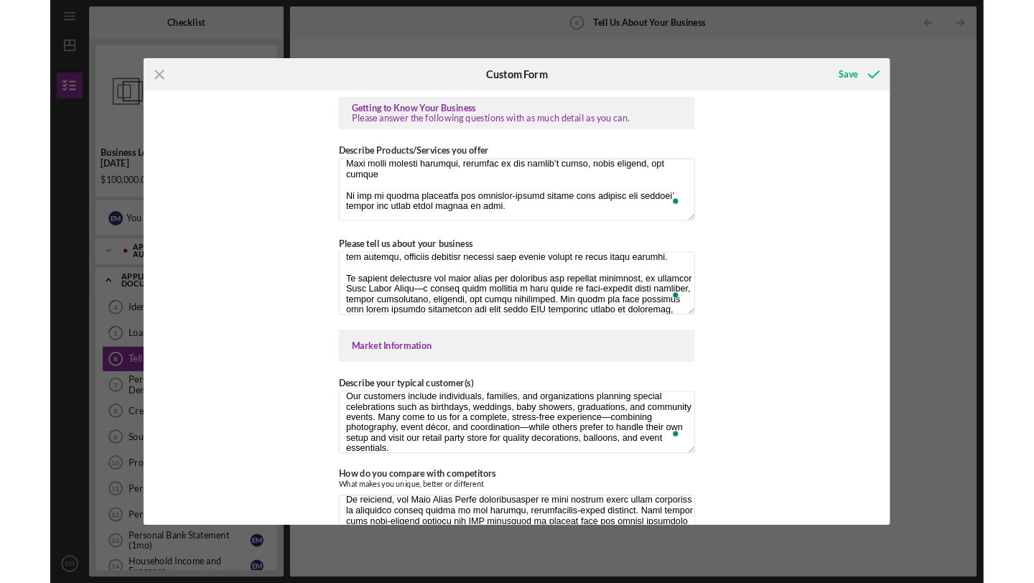
scroll to position [116, 0]
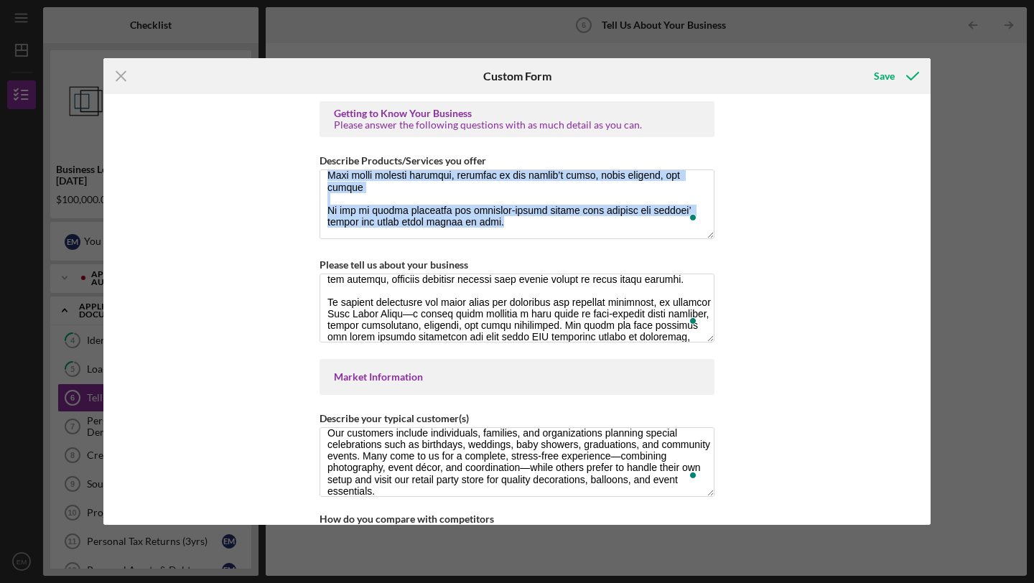
drag, startPoint x: 931, startPoint y: 171, endPoint x: 935, endPoint y: 241, distance: 70.5
click at [935, 241] on div "Icon/Menu Close Custom Form Save Getting to Know Your Business Please answer th…" at bounding box center [517, 291] width 1034 height 583
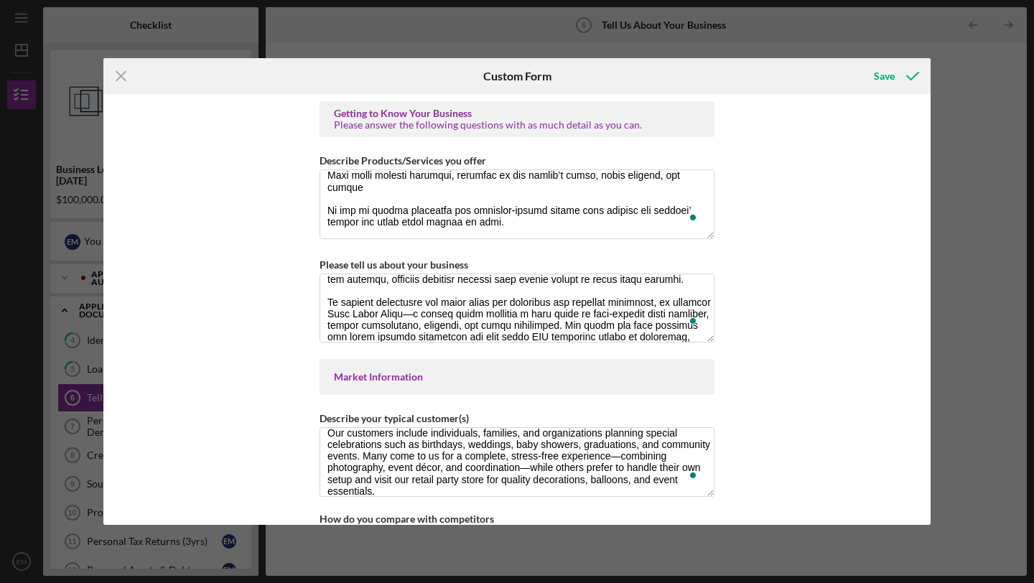
drag, startPoint x: 930, startPoint y: 154, endPoint x: 914, endPoint y: 213, distance: 60.5
click at [914, 213] on div "Getting to Know Your Business Please answer the following questions with as muc…" at bounding box center [516, 309] width 827 height 431
click at [876, 243] on div "Getting to Know Your Business Please answer the following questions with as muc…" at bounding box center [516, 309] width 827 height 431
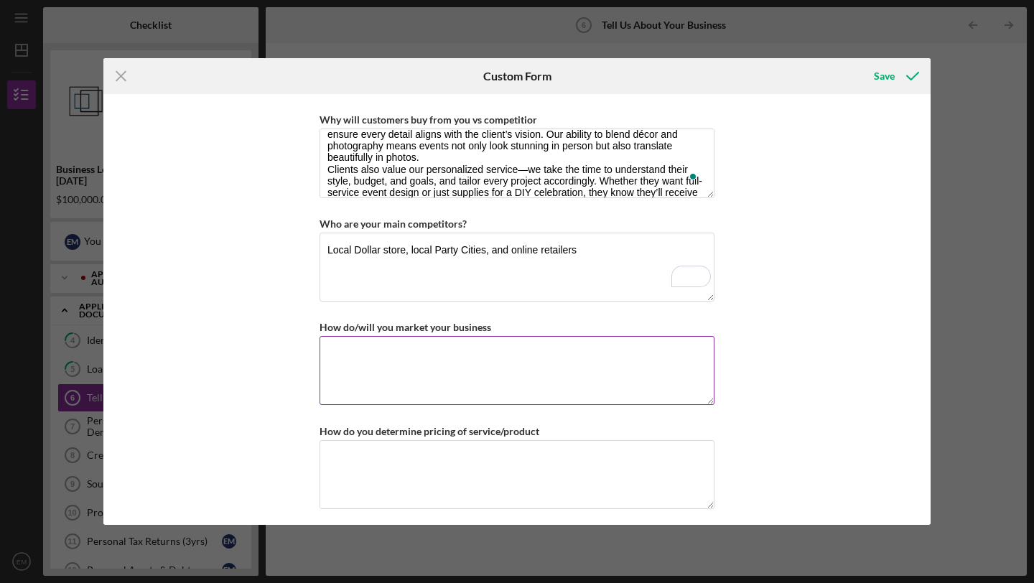
click at [471, 353] on textarea "How do/will you market your business" at bounding box center [517, 370] width 395 height 69
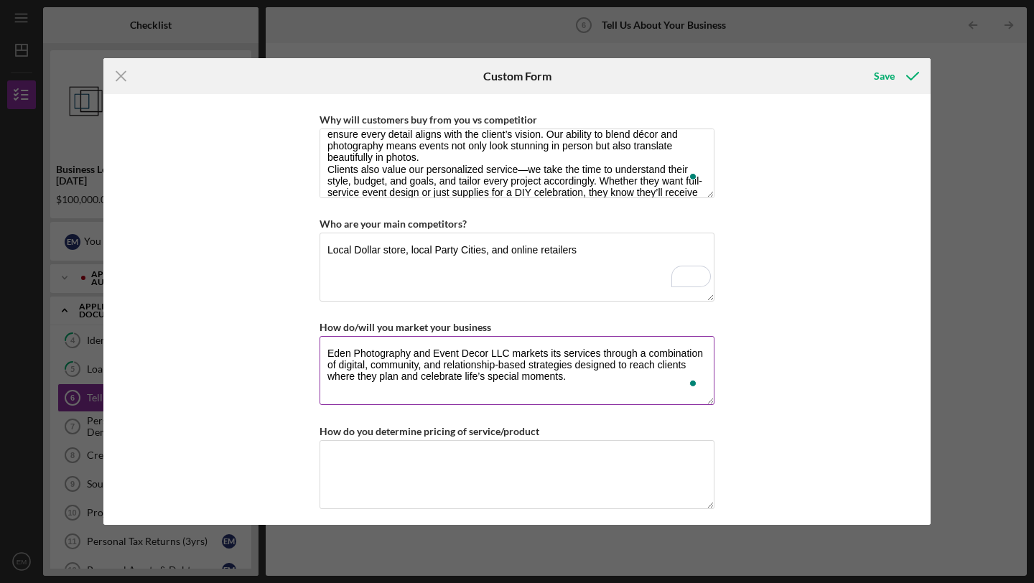
click at [511, 361] on textarea "Eden Photography and Event Decor LLC markets its services through a combination…" at bounding box center [517, 370] width 395 height 69
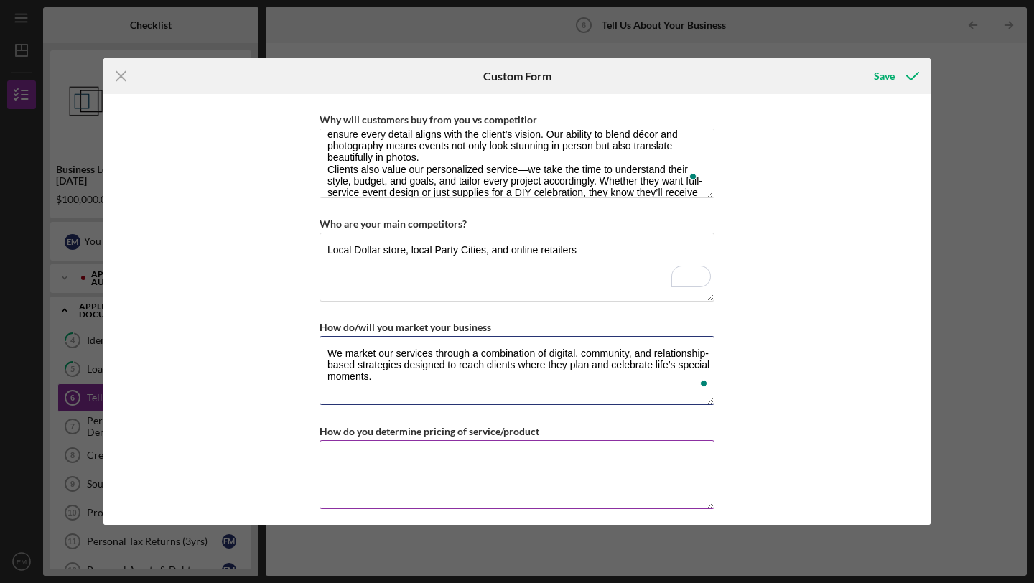
type textarea "We market our services through a combination of digital, community, and relatio…"
click at [406, 464] on textarea "How do you determine pricing of service/product" at bounding box center [517, 474] width 395 height 69
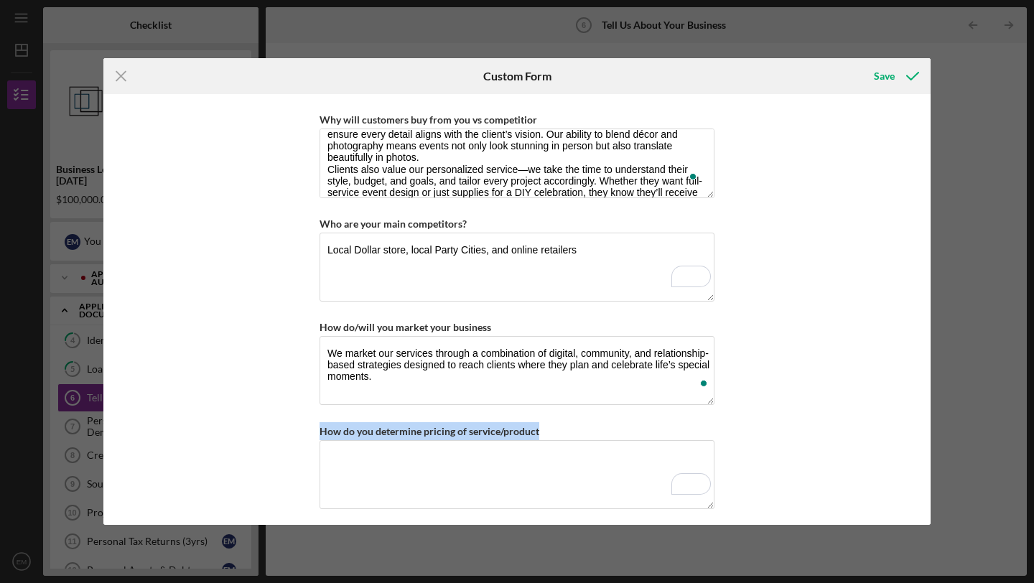
drag, startPoint x: 539, startPoint y: 429, endPoint x: 311, endPoint y: 430, distance: 228.4
click at [311, 430] on div "Getting to Know Your Business Please answer the following questions with as muc…" at bounding box center [516, 309] width 827 height 431
copy label "How do you determine pricing of service/product"
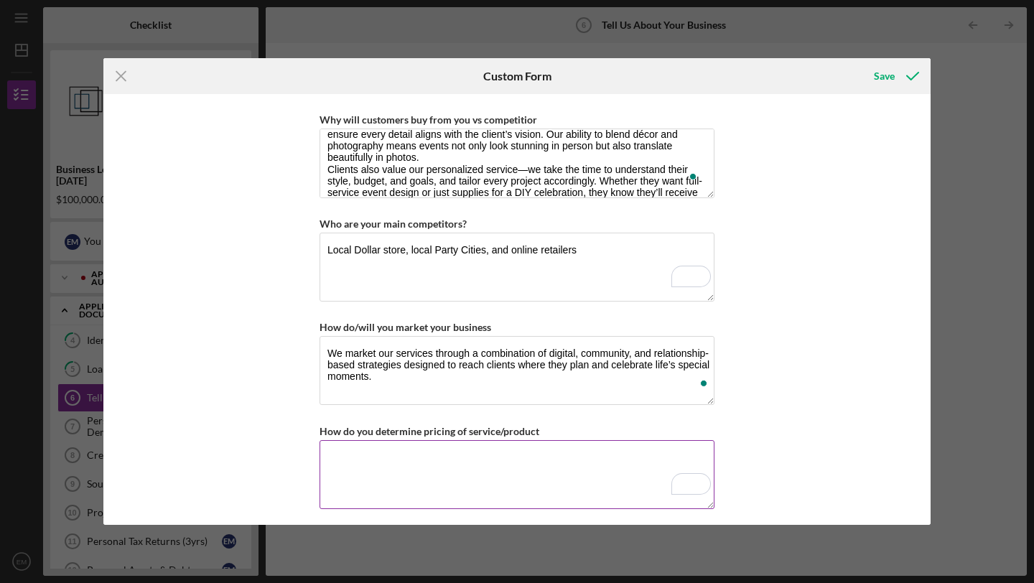
click at [399, 460] on textarea "How do you determine pricing of service/product" at bounding box center [517, 474] width 395 height 69
paste textarea "our pricing is established through a combination of market research, cost analy…"
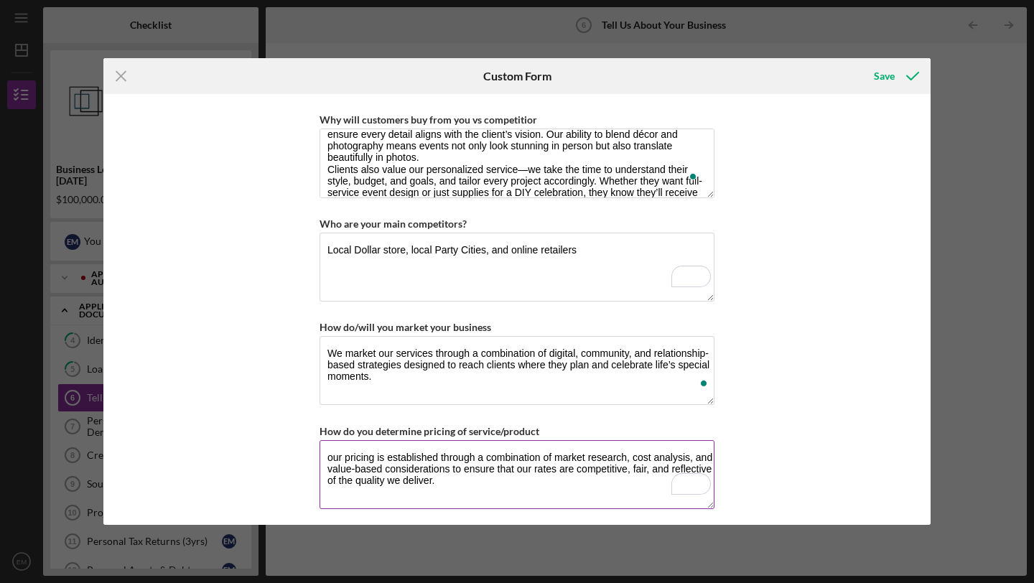
type textarea "our pricing is established through a combination of market research, cost analy…"
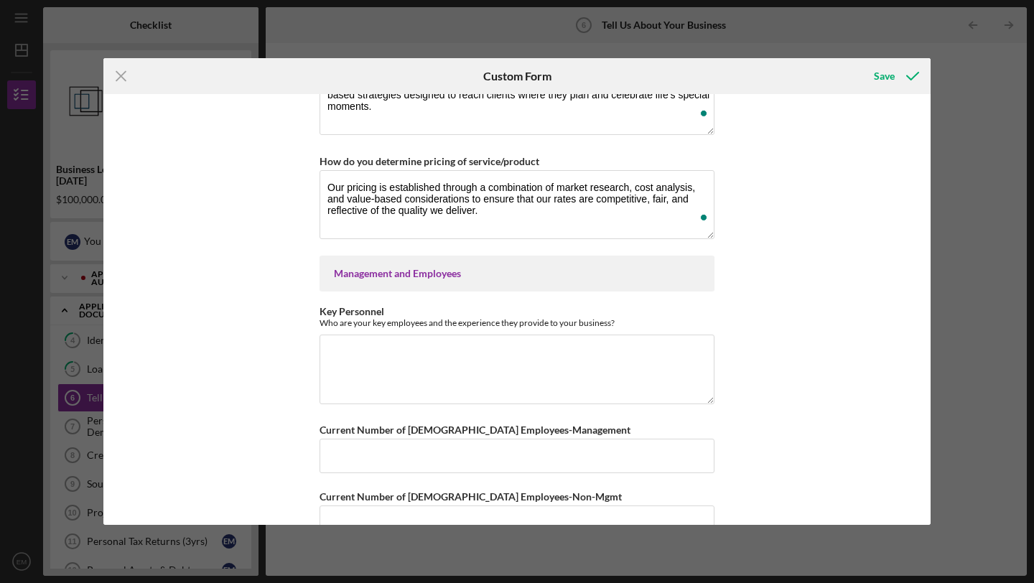
drag, startPoint x: 616, startPoint y: 320, endPoint x: 307, endPoint y: 308, distance: 309.8
click at [307, 308] on div "Getting to Know Your Business Please answer the following questions with as muc…" at bounding box center [516, 309] width 827 height 431
click at [341, 340] on textarea "Key Personnel" at bounding box center [517, 369] width 395 height 69
drag, startPoint x: 625, startPoint y: 325, endPoint x: 366, endPoint y: 298, distance: 260.7
click at [366, 298] on div "Getting to Know Your Business Please answer the following questions with as muc…" at bounding box center [517, 358] width 395 height 2088
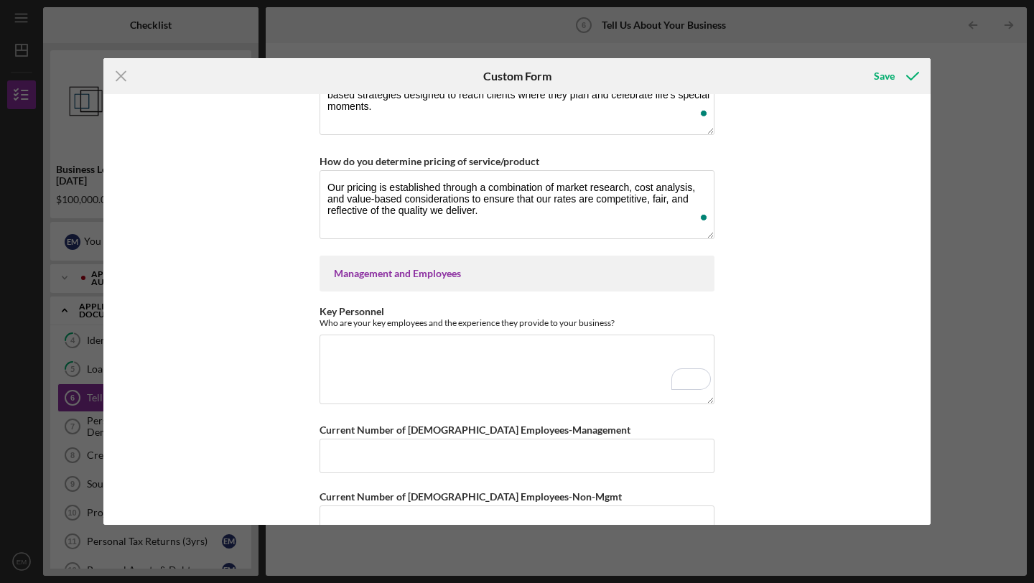
copy label
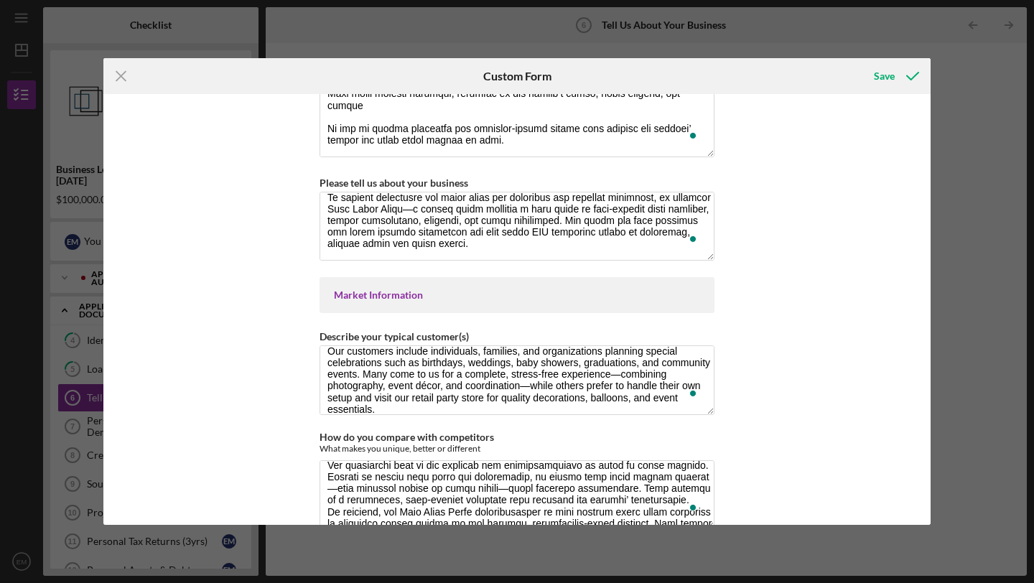
scroll to position [82, 0]
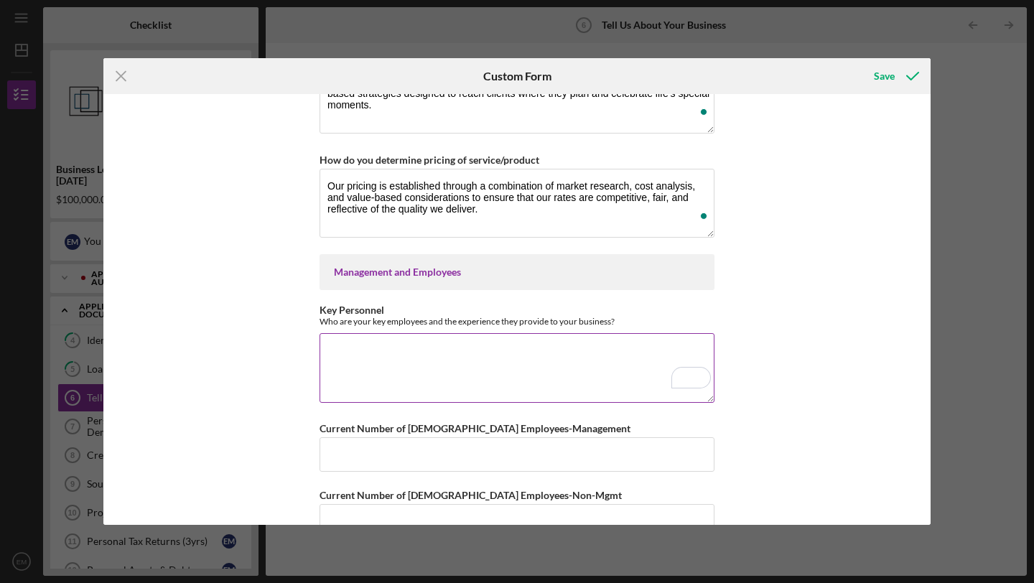
click at [368, 345] on textarea "Key Personnel" at bounding box center [517, 367] width 395 height 69
paste textarea "Eden Photography and Event Decor LLC is a family-operated business led by a ded…"
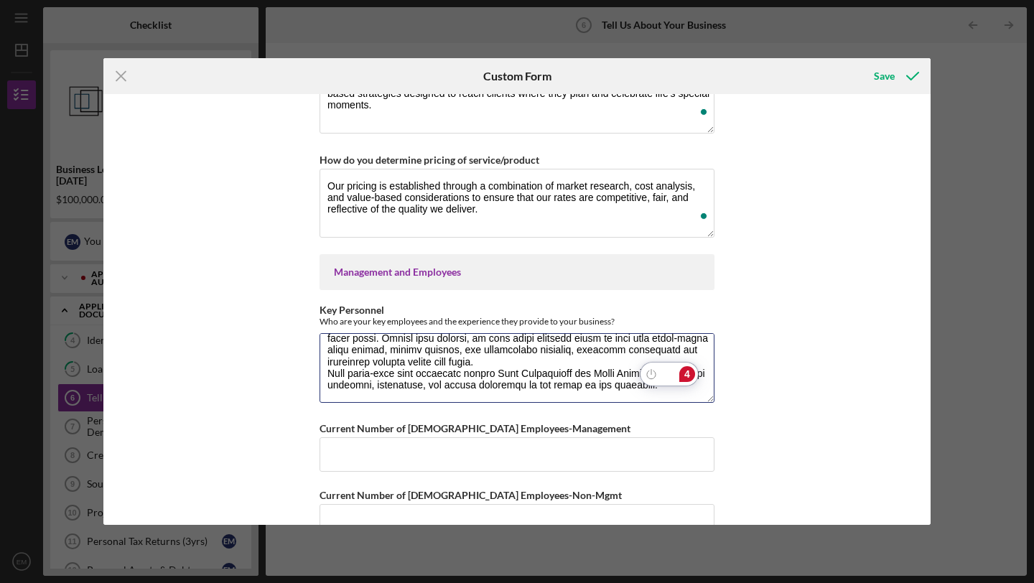
type textarea "Eden Photography and Event Decor LLC is a family-operated business led by a ded…"
drag, startPoint x: 707, startPoint y: 379, endPoint x: 704, endPoint y: 333, distance: 46.8
click at [690, 378] on div "Open Grammarly. 4 suggestions." at bounding box center [693, 380] width 7 height 7
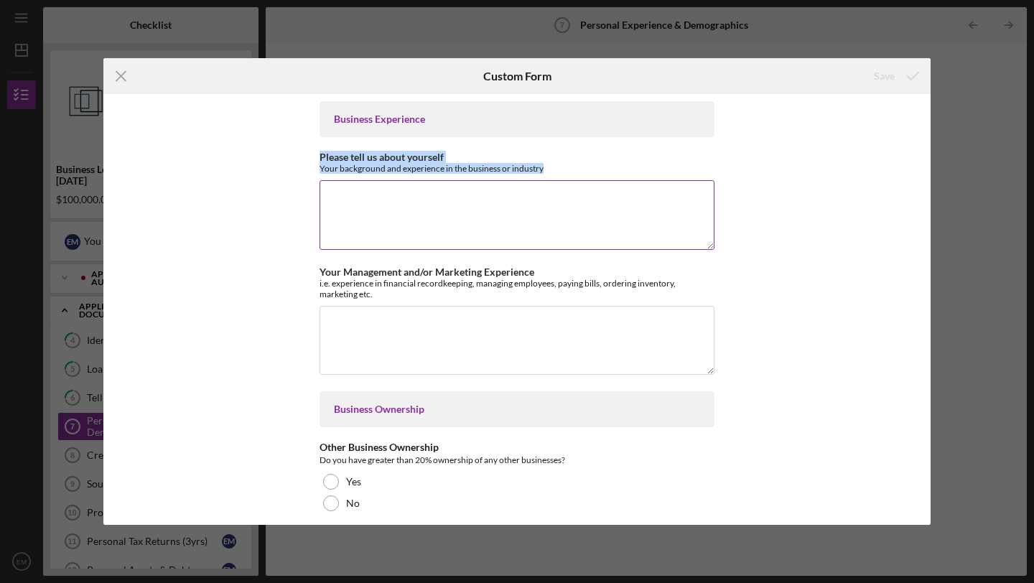
click at [347, 200] on textarea "Please tell us about yourself" at bounding box center [517, 214] width 395 height 69
paste textarea "I have a diverse professional background, having worked in various roles and in…"
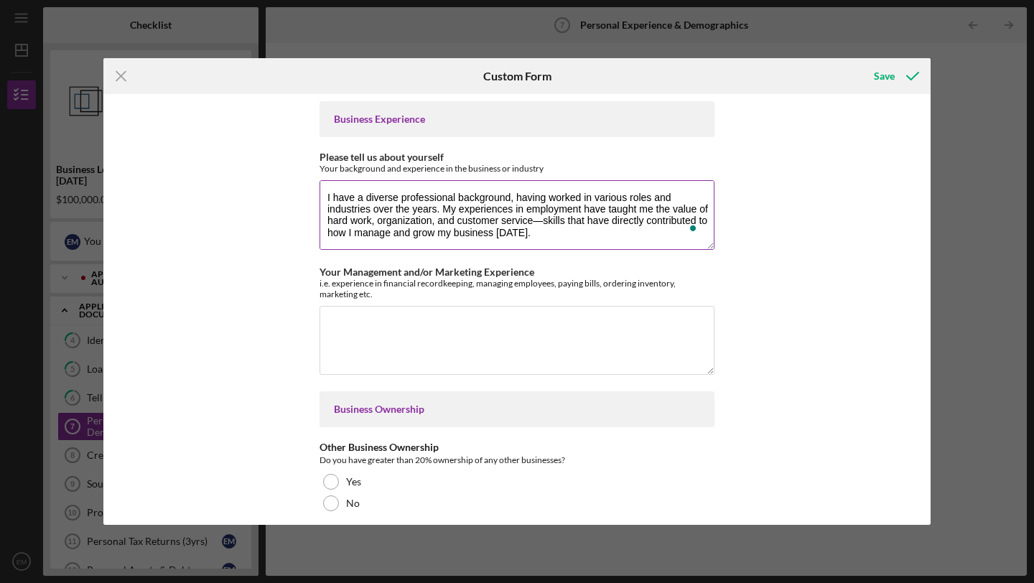
scroll to position [29, 0]
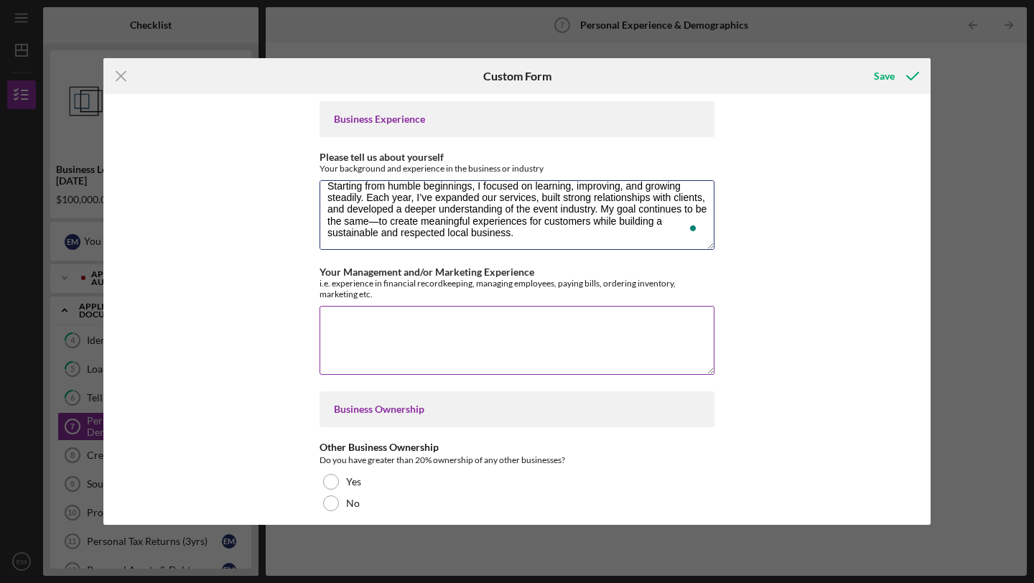
type textarea "I have a diverse professional background, having worked in various roles and in…"
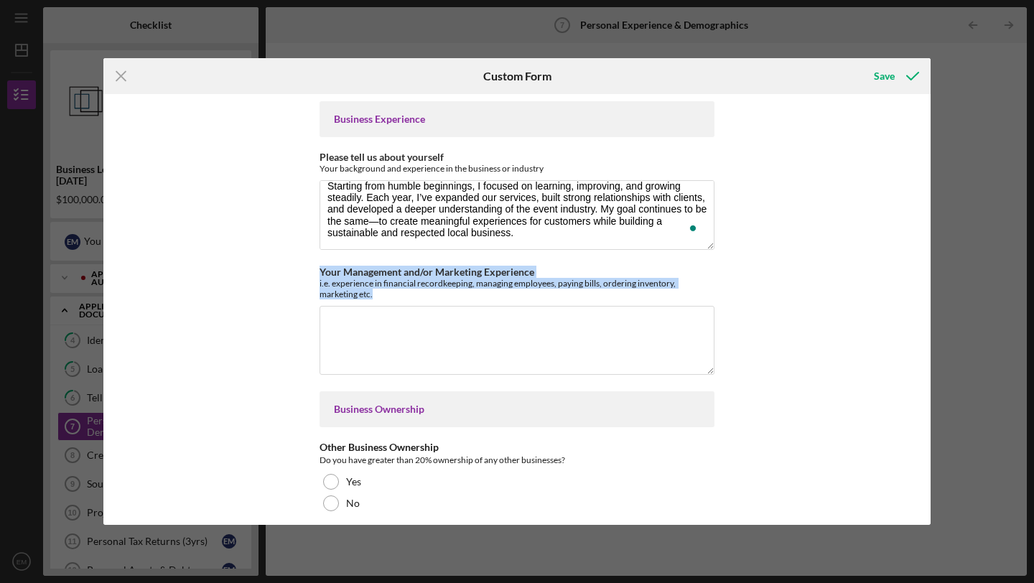
drag, startPoint x: 344, startPoint y: 292, endPoint x: 318, endPoint y: 263, distance: 38.7
copy div "Your Management and/or Marketing Experience i.e. experience in financial record…"
click at [357, 330] on textarea "Your Management and/or Marketing Experience" at bounding box center [517, 340] width 395 height 69
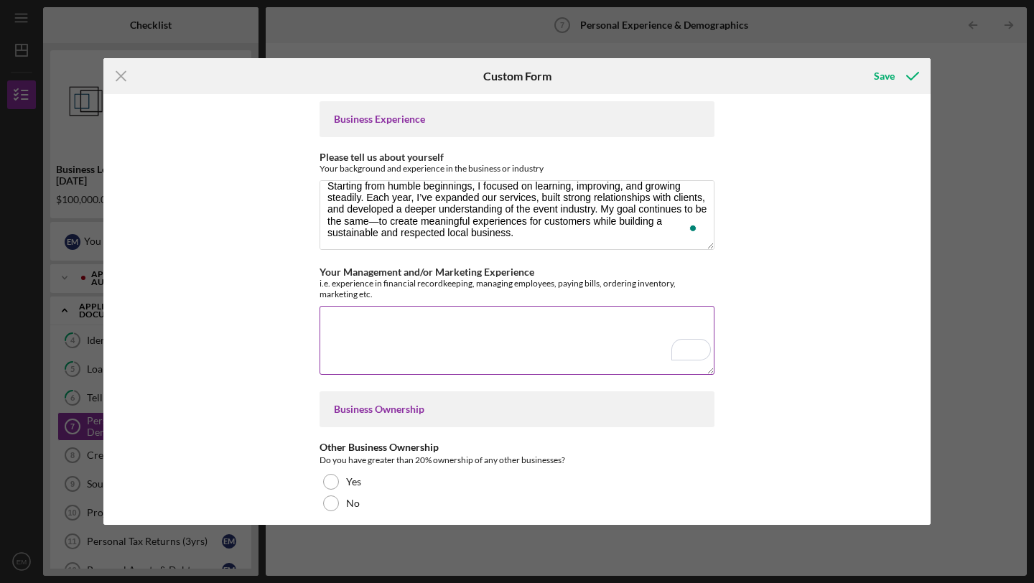
paste textarea "Lo ips dolor si Amet Consectetur adi Elits Doeiu TEM, I utlabo etd magnaal en a…"
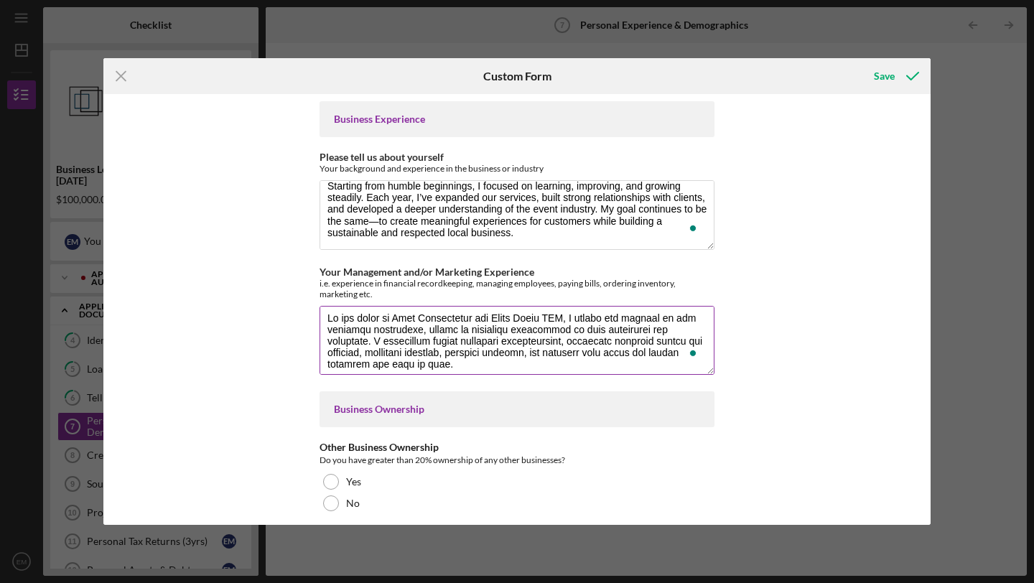
scroll to position [9, 0]
click at [430, 338] on textarea "Your Management and/or Marketing Experience" at bounding box center [517, 340] width 395 height 69
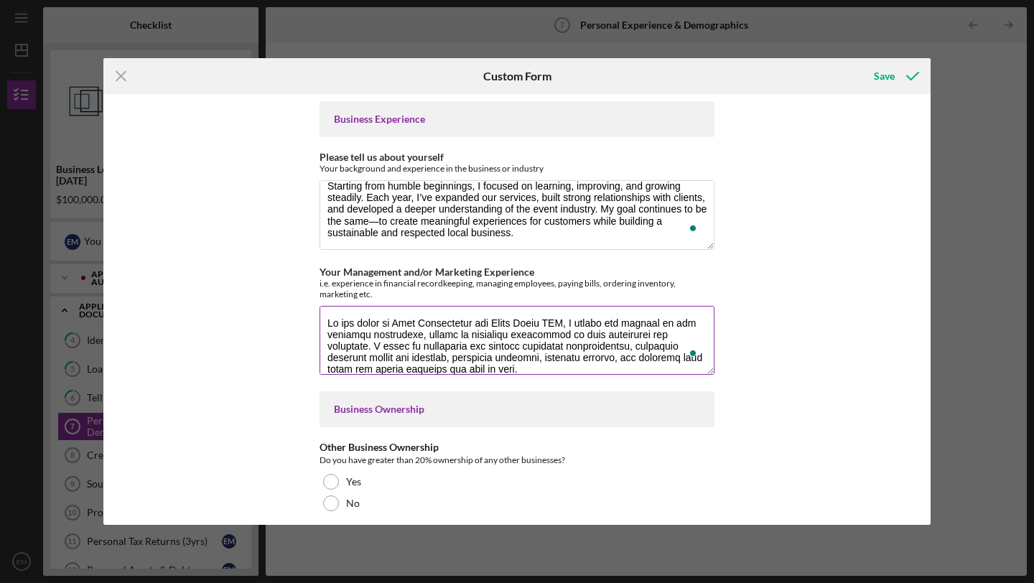
click at [381, 347] on textarea "Your Management and/or Marketing Experience" at bounding box center [517, 340] width 395 height 69
click at [403, 348] on textarea "Your Management and/or Marketing Experience" at bounding box center [517, 340] width 395 height 69
click at [788, 369] on div "Business Experience Please tell us about yourself Your background and experienc…" at bounding box center [516, 309] width 827 height 431
click at [402, 349] on textarea "Your Management and/or Marketing Experience" at bounding box center [517, 340] width 395 height 69
click at [588, 369] on textarea "Your Management and/or Marketing Experience" at bounding box center [517, 340] width 395 height 69
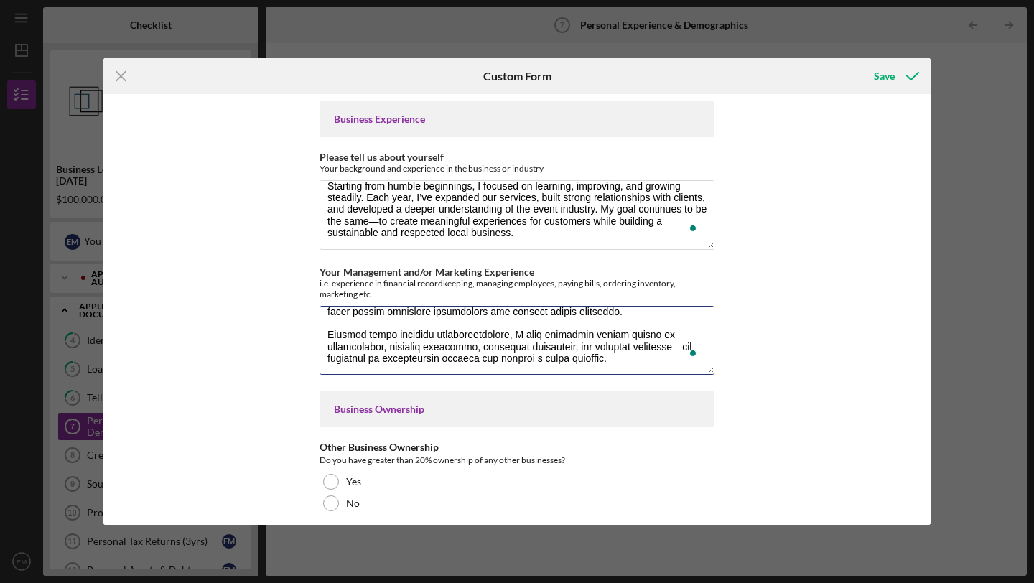
type textarea "Lo ips dolor si Amet Consectetur adi Elits Doeiu TEM, I utlabo etd magnaal en a…"
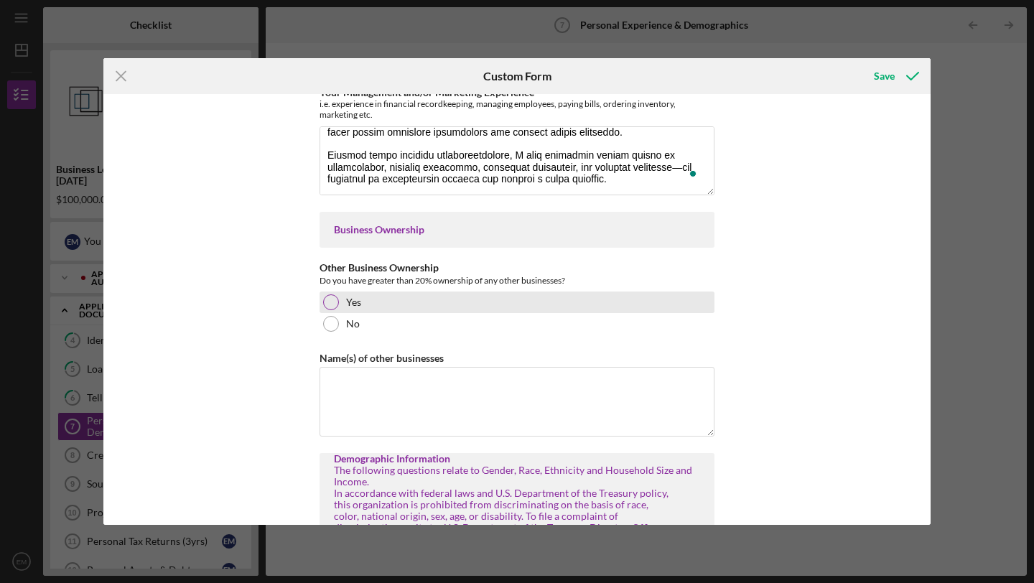
click at [329, 299] on div at bounding box center [331, 302] width 16 height 16
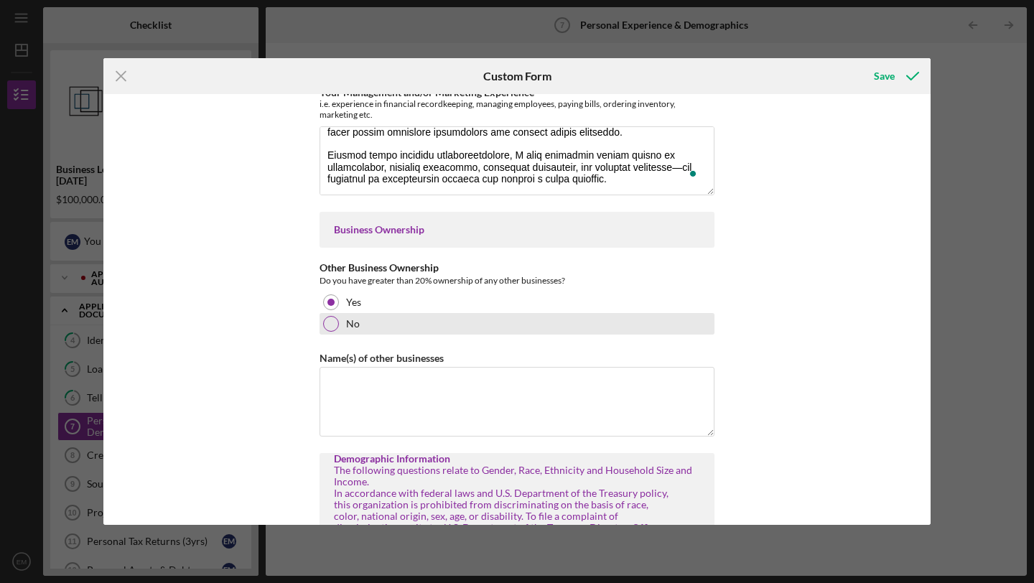
click at [331, 323] on div at bounding box center [331, 324] width 16 height 16
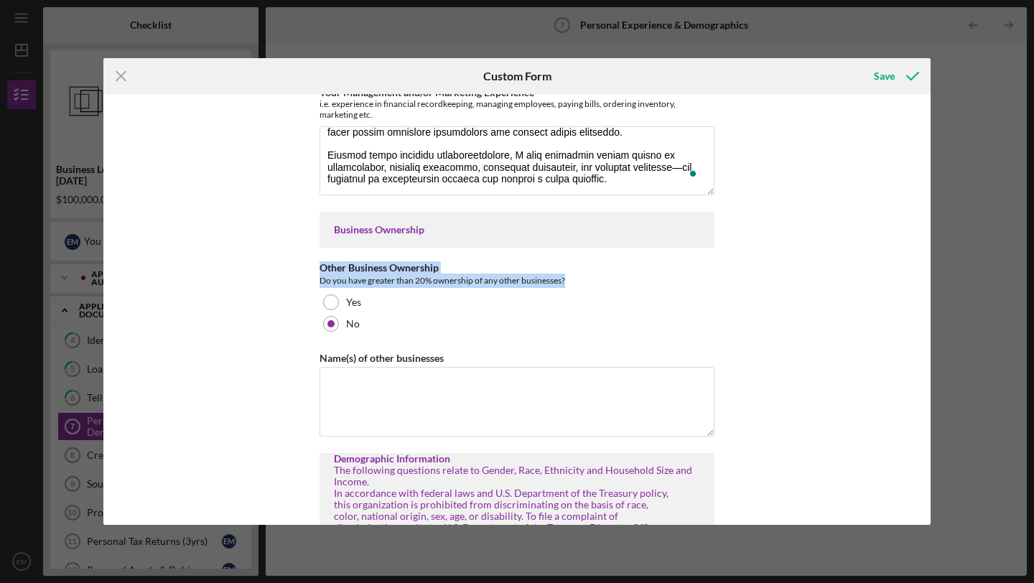
drag, startPoint x: 932, startPoint y: 225, endPoint x: 933, endPoint y: 279, distance: 53.9
click at [933, 279] on div "Icon/Menu Close Custom Form Save Business Experience Please tell us about yours…" at bounding box center [517, 291] width 1034 height 583
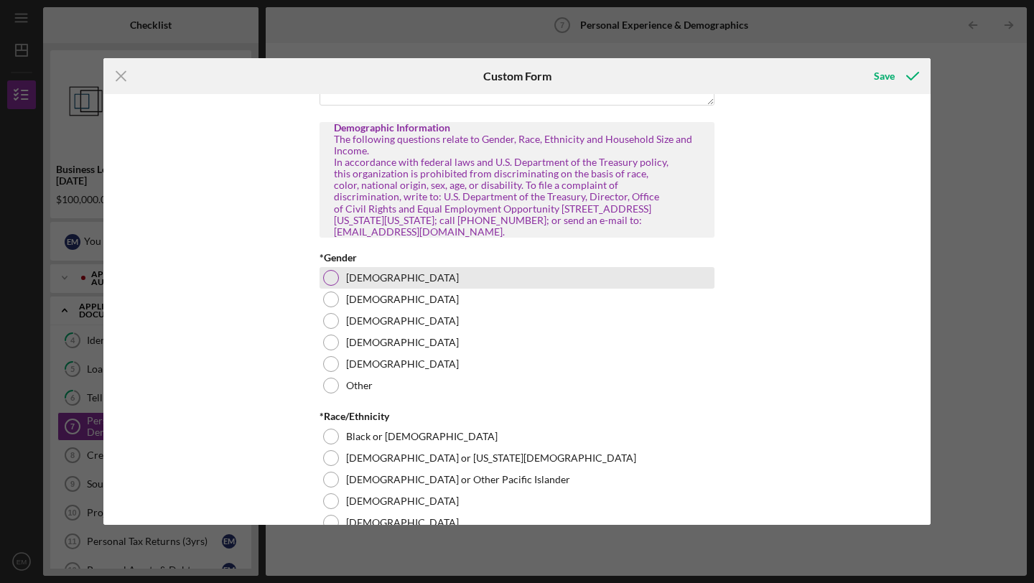
click at [334, 277] on div at bounding box center [331, 278] width 16 height 16
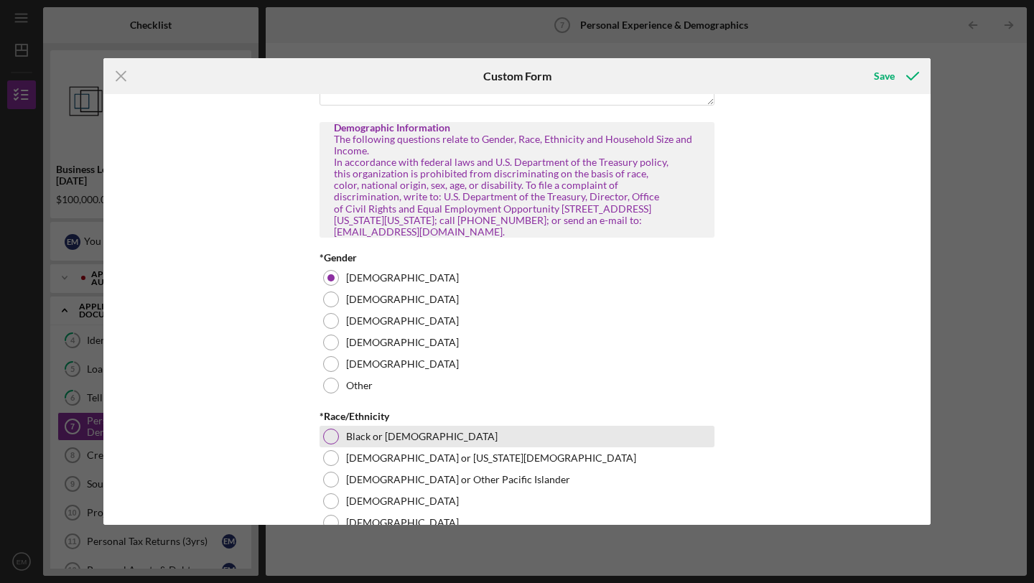
click at [332, 436] on div at bounding box center [331, 437] width 16 height 16
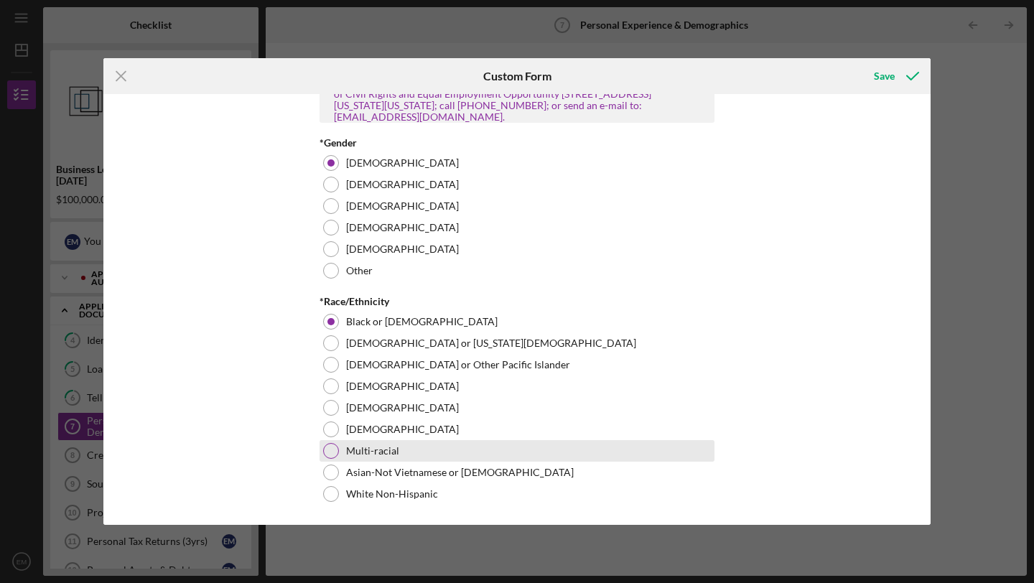
click at [330, 448] on div at bounding box center [331, 451] width 16 height 16
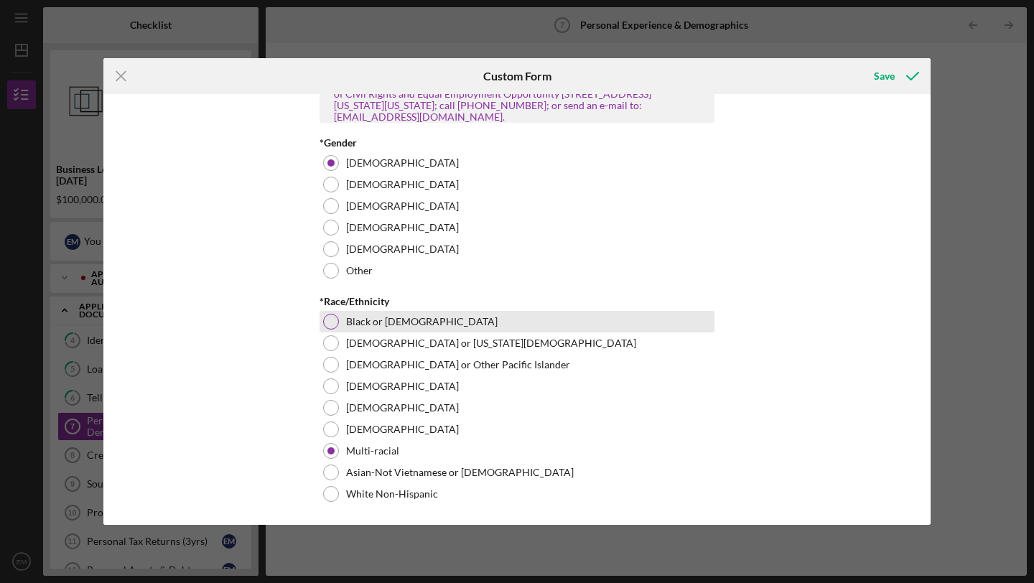
click at [328, 320] on div at bounding box center [331, 322] width 16 height 16
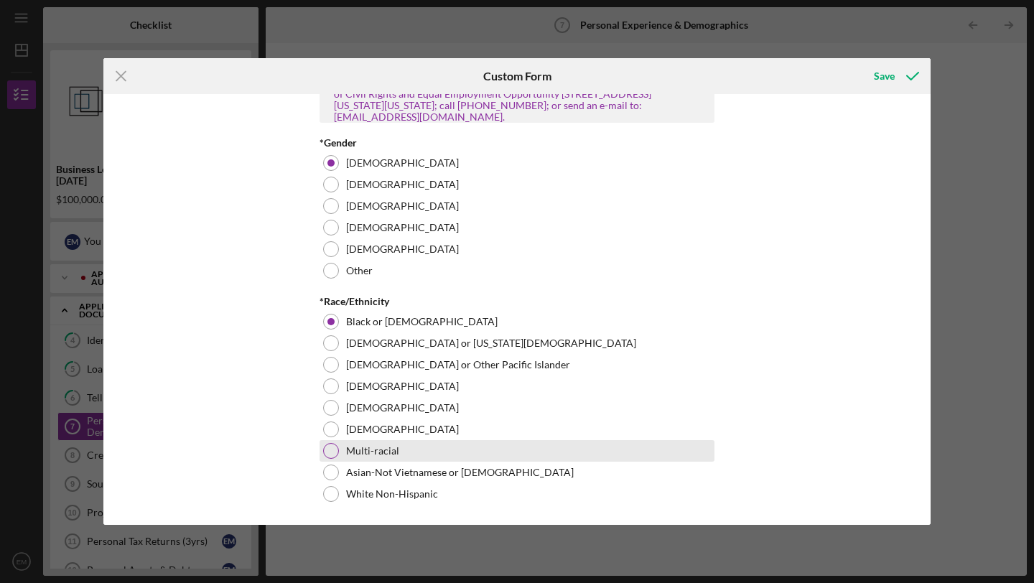
click at [326, 449] on div at bounding box center [331, 451] width 16 height 16
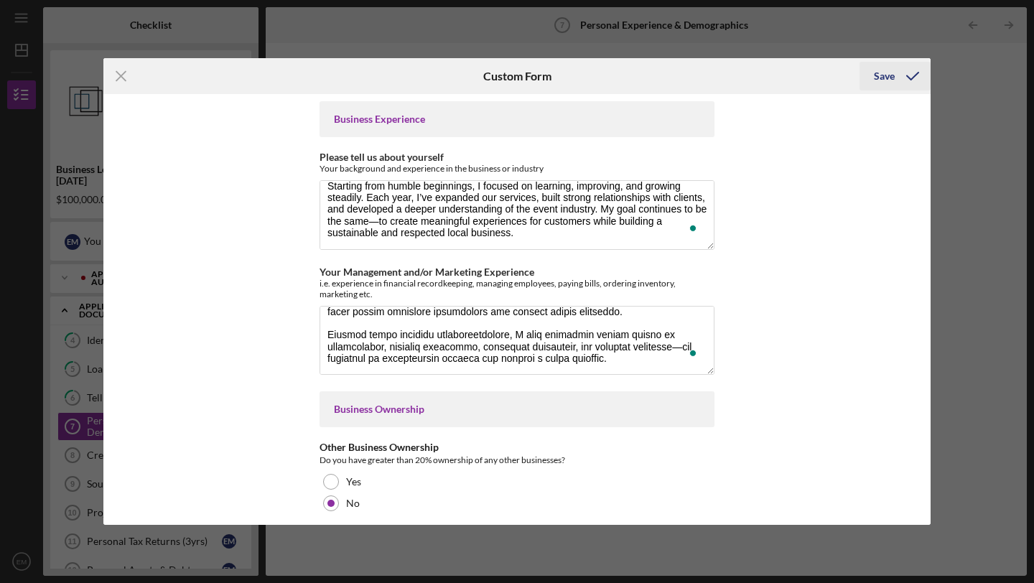
click at [881, 76] on div "Save" at bounding box center [884, 76] width 21 height 29
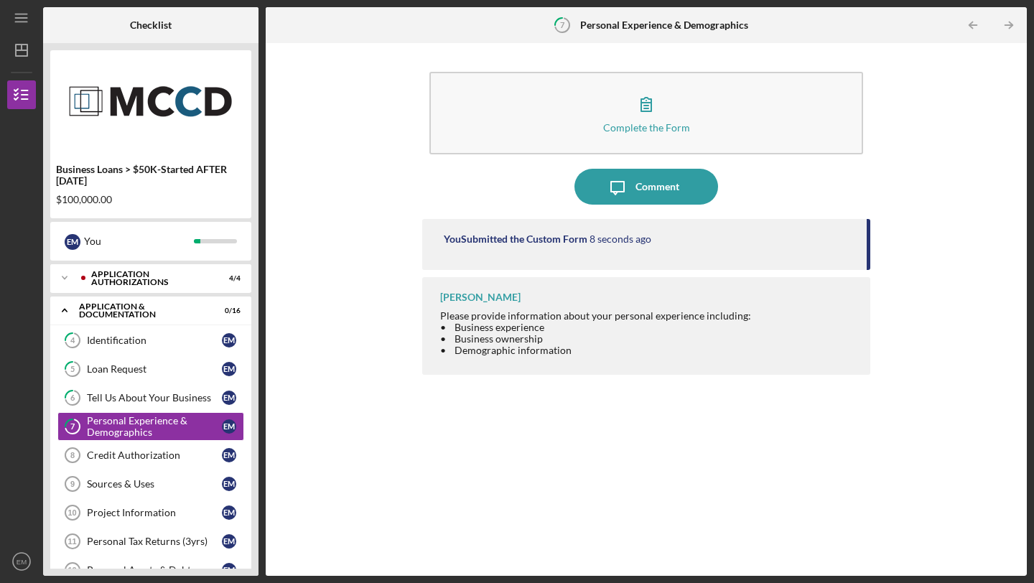
click at [253, 413] on div "Business Loans > $50K-Started AFTER [DATE] $100,000.00 E M You Icon/Expander Ap…" at bounding box center [150, 309] width 215 height 533
click at [129, 450] on div "Credit Authorization" at bounding box center [154, 455] width 135 height 11
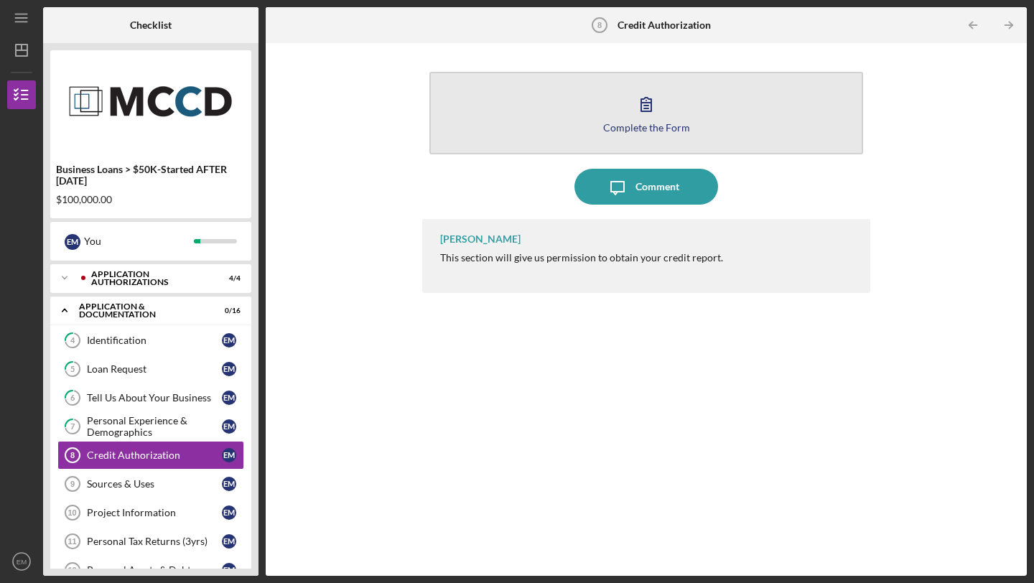
click at [654, 99] on icon "button" at bounding box center [646, 104] width 36 height 36
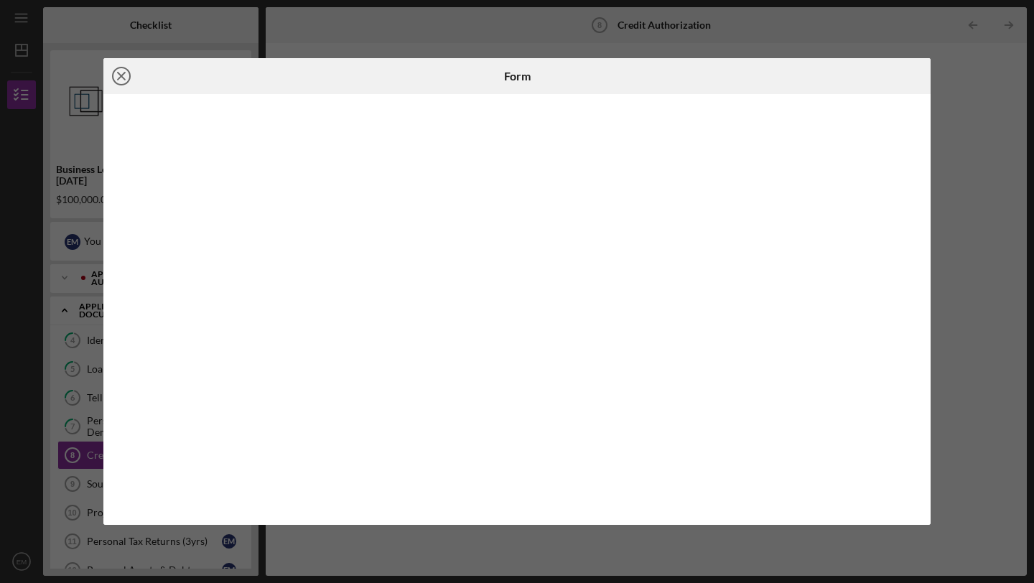
click at [117, 75] on icon "Icon/Close" at bounding box center [121, 76] width 36 height 36
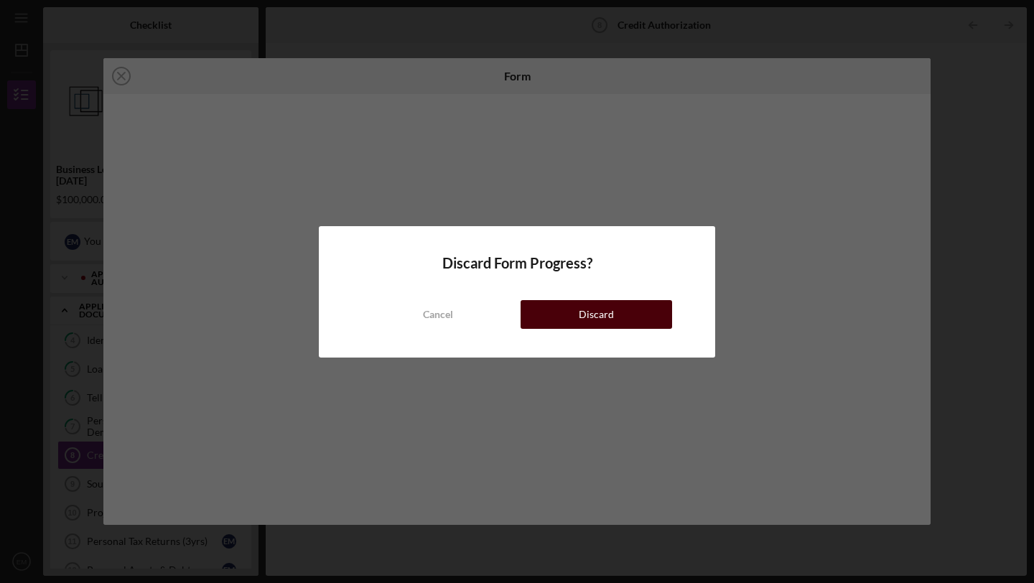
click at [575, 312] on button "Discard" at bounding box center [597, 314] width 152 height 29
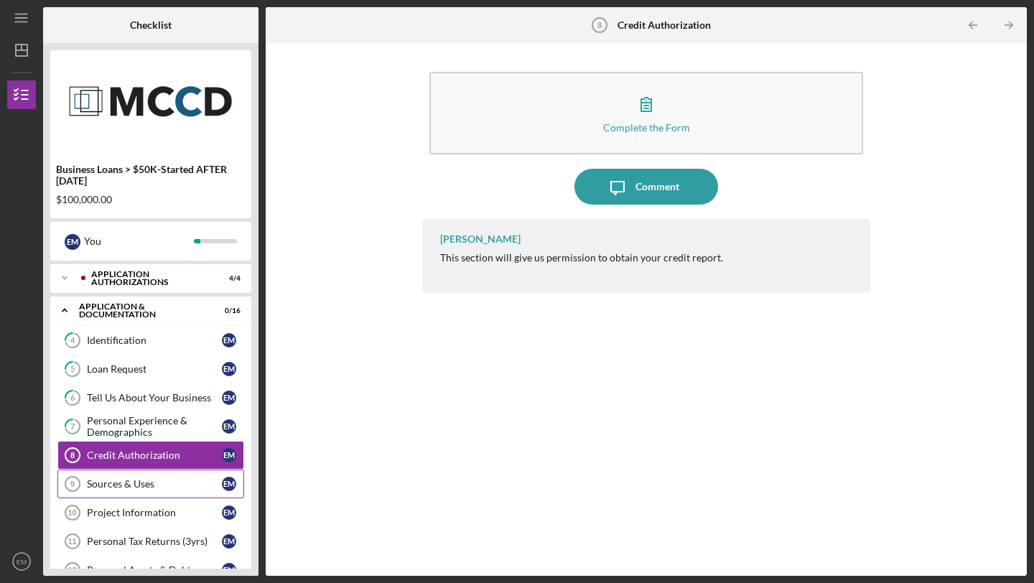
click at [151, 492] on link "Sources & Uses 9 Sources & Uses E M" at bounding box center [150, 484] width 187 height 29
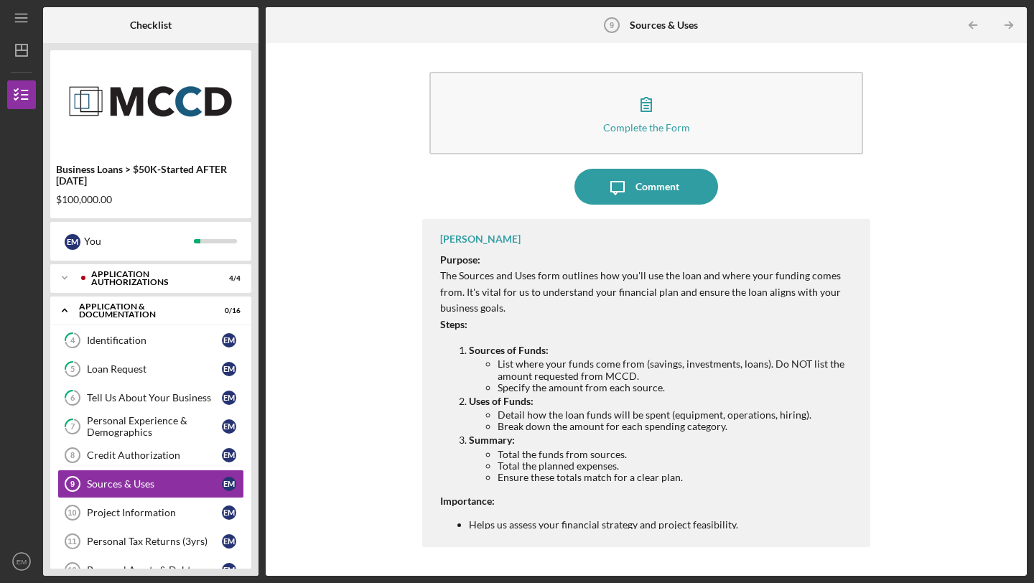
click at [835, 432] on p "Summary:" at bounding box center [662, 440] width 387 height 16
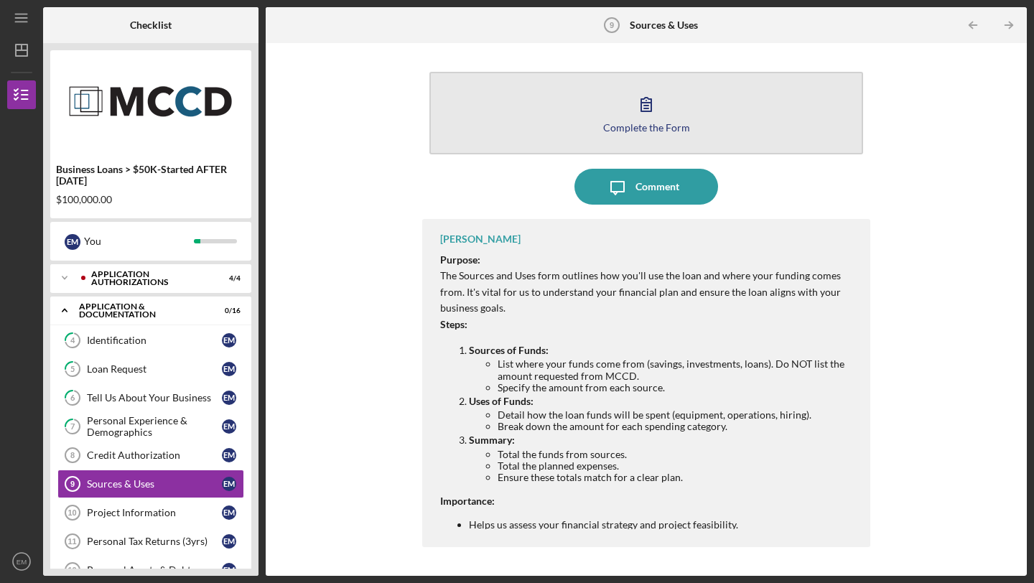
click at [644, 107] on icon "button" at bounding box center [646, 104] width 36 height 36
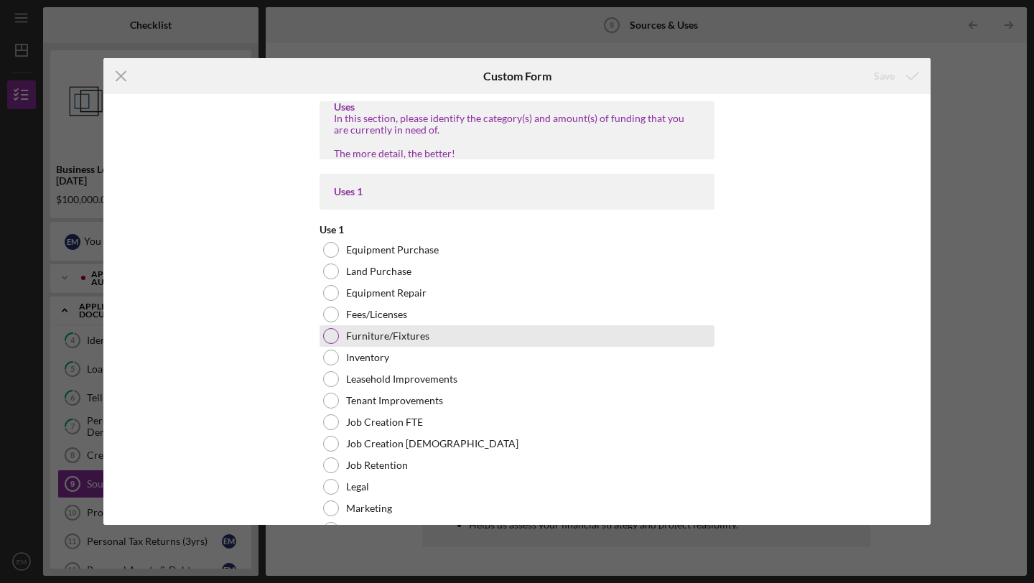
click at [325, 334] on div at bounding box center [331, 336] width 16 height 16
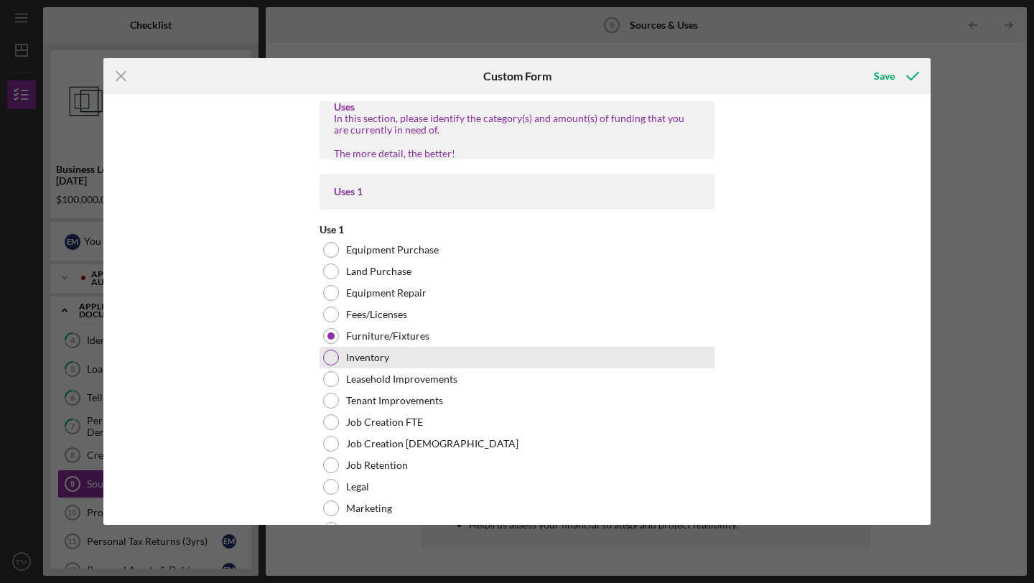
click at [331, 355] on div at bounding box center [331, 358] width 16 height 16
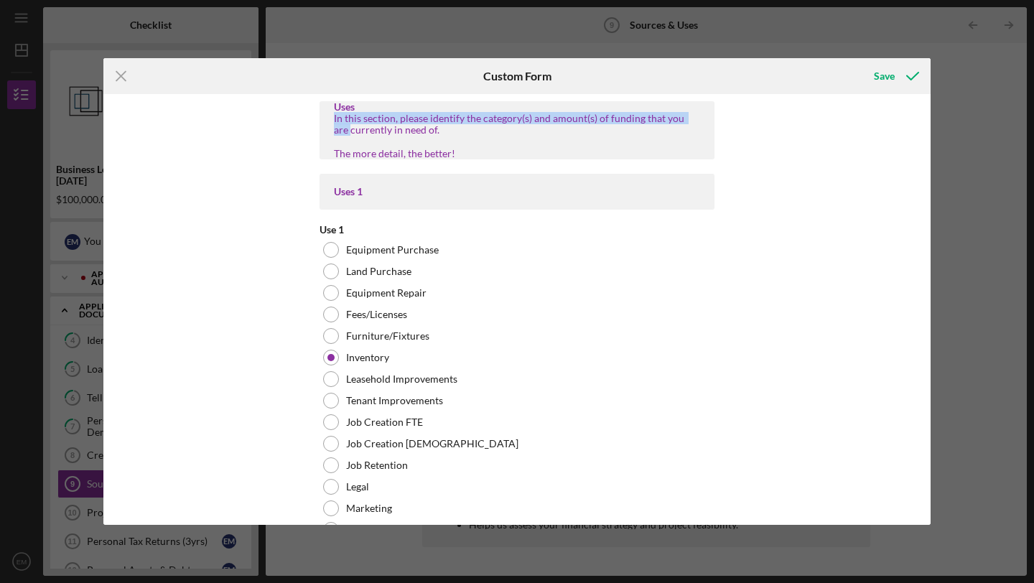
drag, startPoint x: 930, startPoint y: 111, endPoint x: 929, endPoint y: 124, distance: 13.7
click at [929, 124] on div "Uses In this section, please identify the category(s) and amount(s) of funding …" at bounding box center [516, 309] width 827 height 431
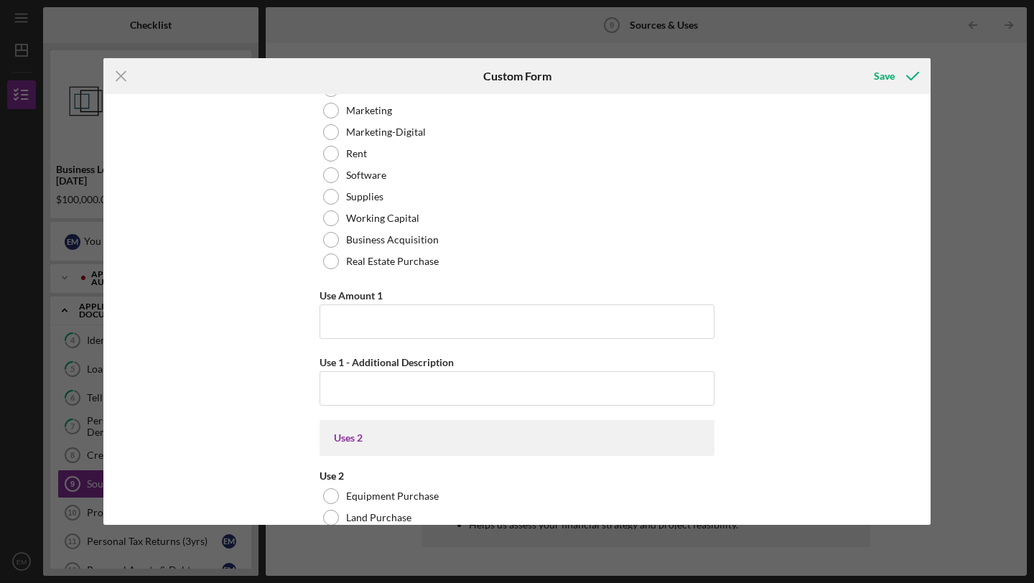
scroll to position [404, 0]
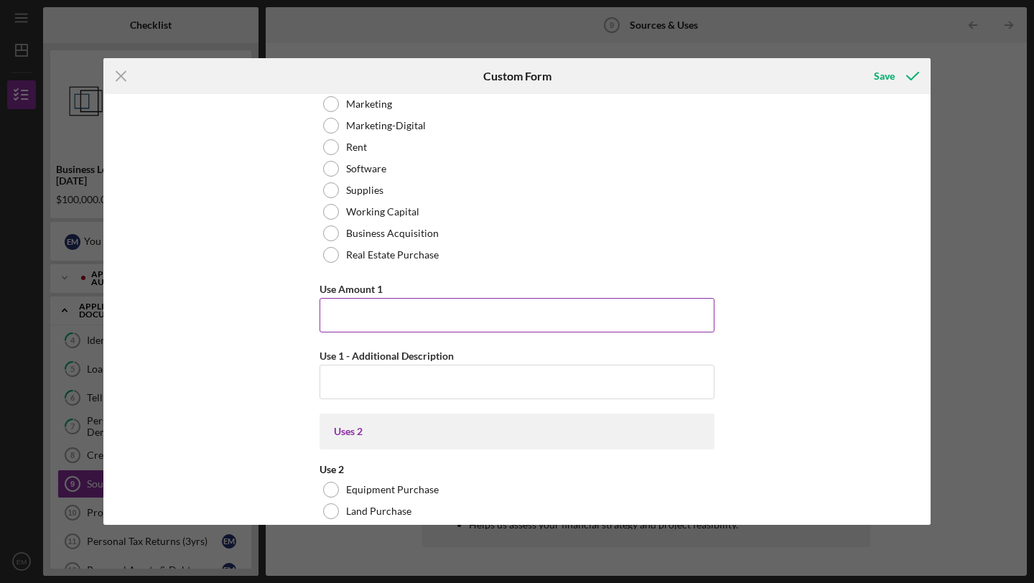
click at [404, 316] on input "Use Amount 1" at bounding box center [517, 315] width 395 height 34
type input "$15,000"
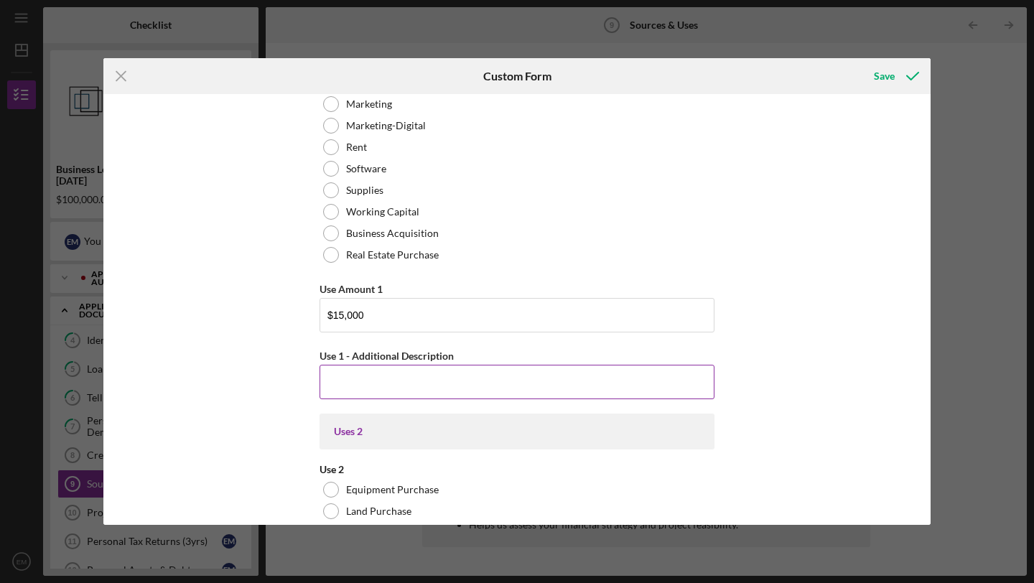
click at [395, 381] on input "Use 1 - Additional Description" at bounding box center [517, 382] width 395 height 34
paste input "We plan to invest in high-quality decor tools, props, backdrops, lighting, and …"
type input "We plan to invest in high-quality decor tools, props, backdrops, lighting, and …"
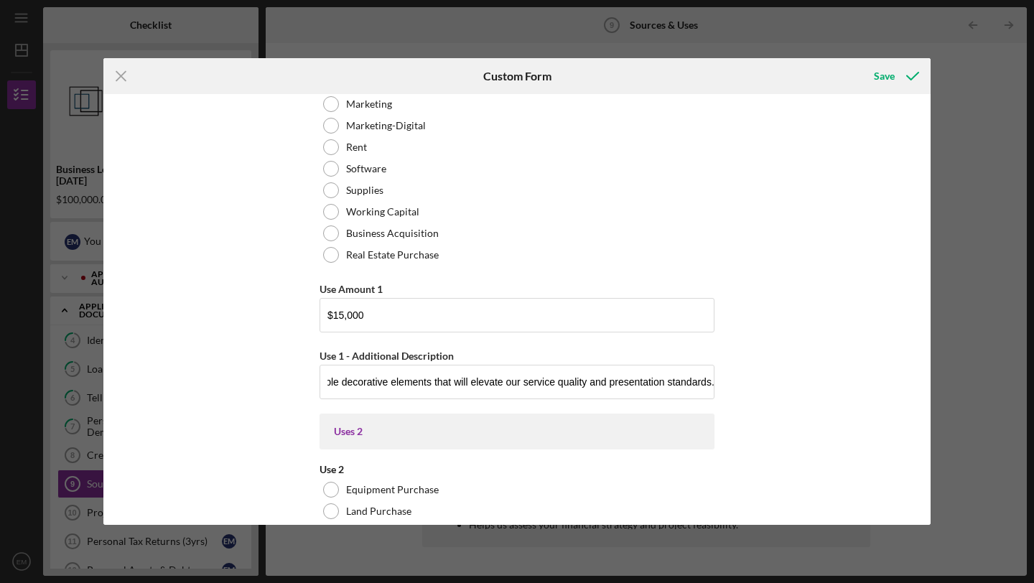
scroll to position [0, 0]
drag, startPoint x: 932, startPoint y: 132, endPoint x: 931, endPoint y: 145, distance: 12.9
click at [931, 145] on div "Icon/Menu Close Custom Form Save Uses In this section, please identify the cate…" at bounding box center [517, 291] width 1034 height 583
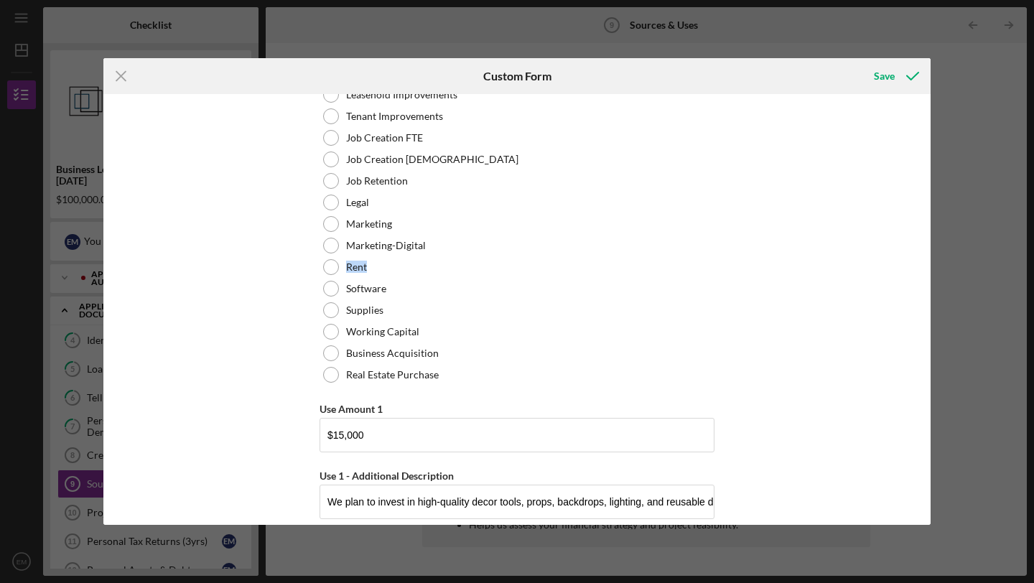
scroll to position [284, 0]
click at [340, 435] on input "$15,000" at bounding box center [517, 435] width 395 height 34
type input "$10,000"
click at [797, 362] on div "Uses In this section, please identify the category(s) and amount(s) of funding …" at bounding box center [516, 309] width 827 height 431
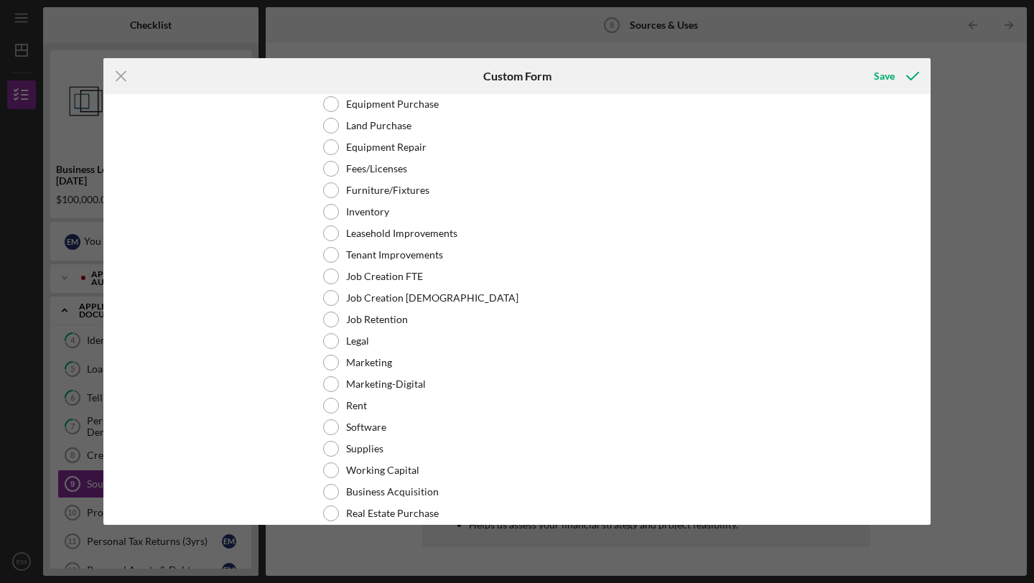
scroll to position [790, 0]
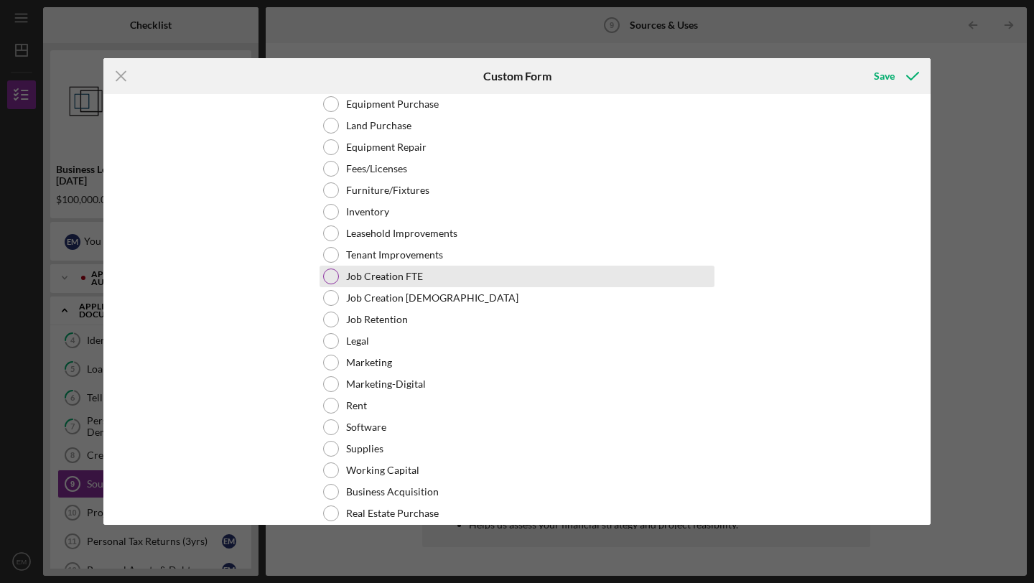
click at [328, 279] on div at bounding box center [331, 277] width 16 height 16
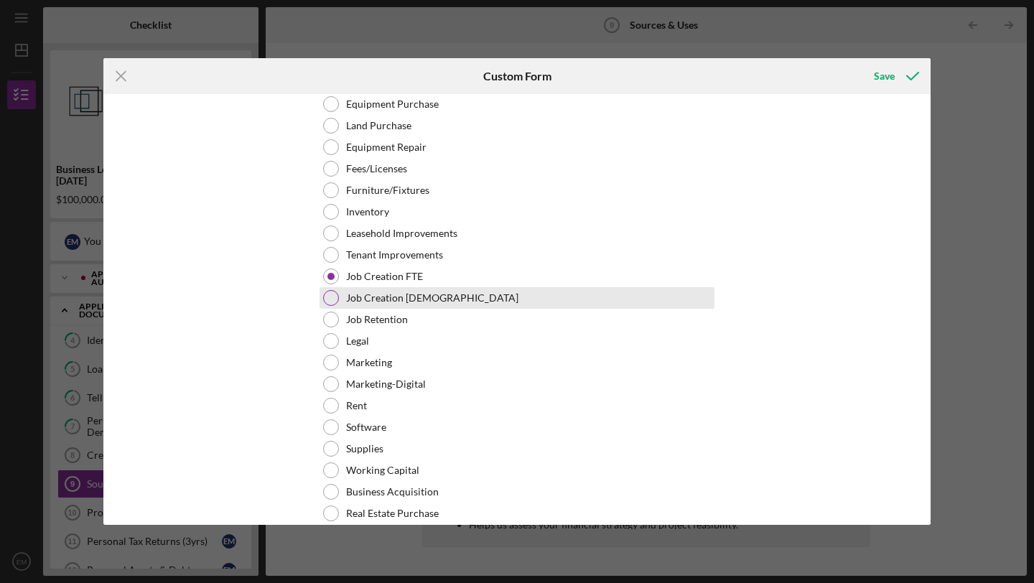
click at [329, 300] on div at bounding box center [331, 298] width 16 height 16
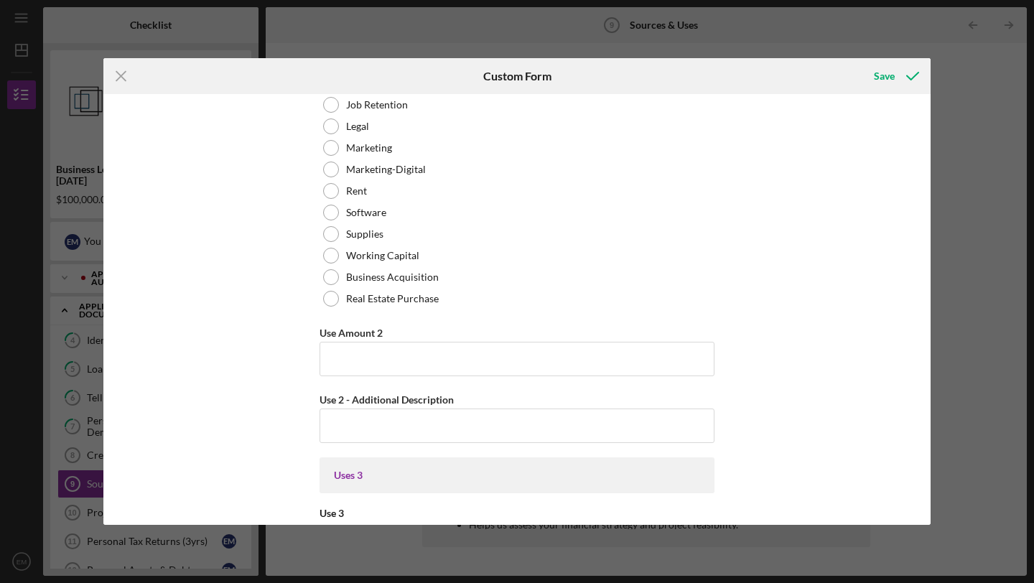
scroll to position [1055, 0]
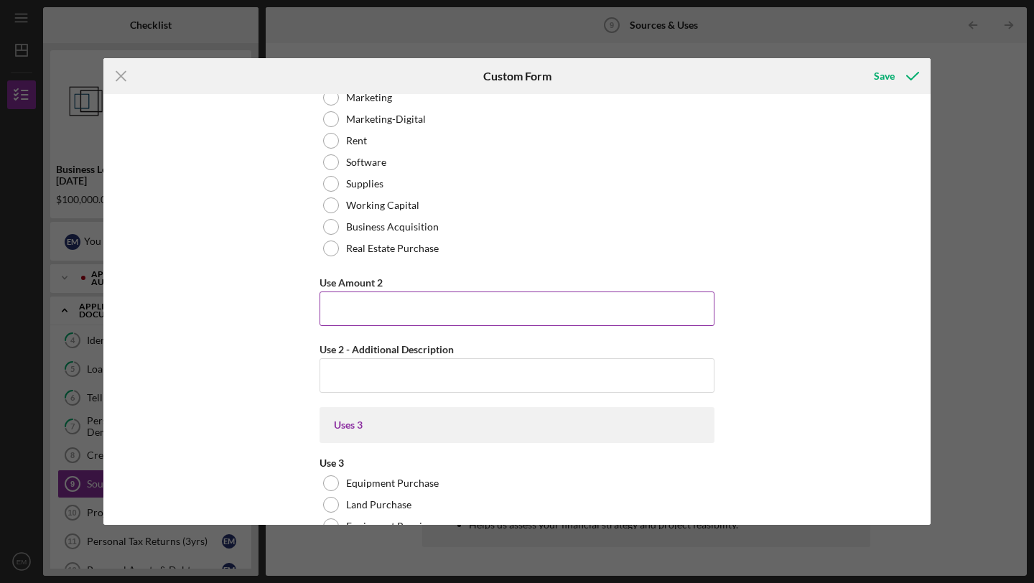
click at [389, 308] on input "Use Amount 2" at bounding box center [517, 309] width 395 height 34
type input "$25,000"
click at [817, 217] on div "Uses In this section, please identify the category(s) and amount(s) of funding …" at bounding box center [516, 309] width 827 height 431
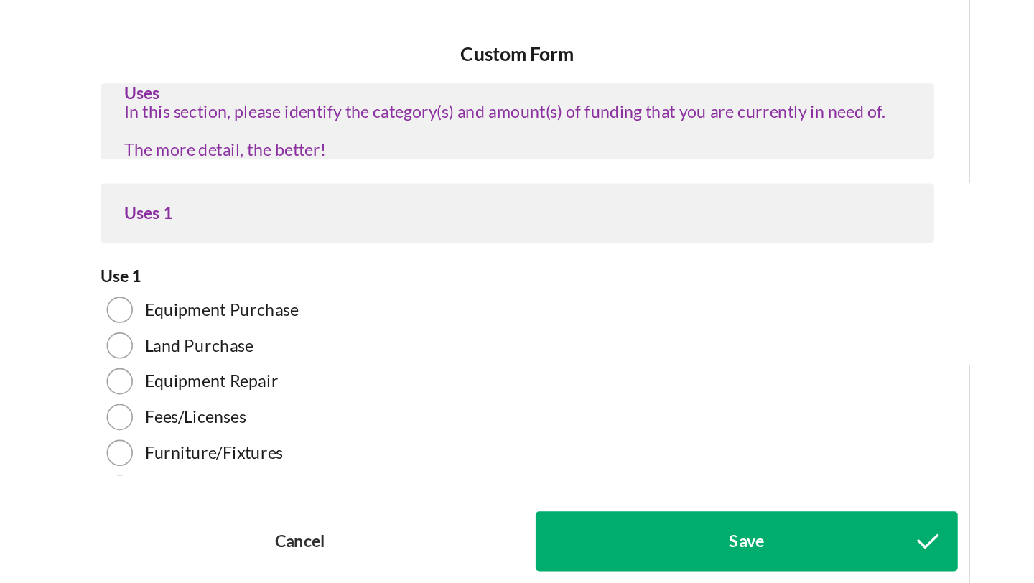
scroll to position [0, 0]
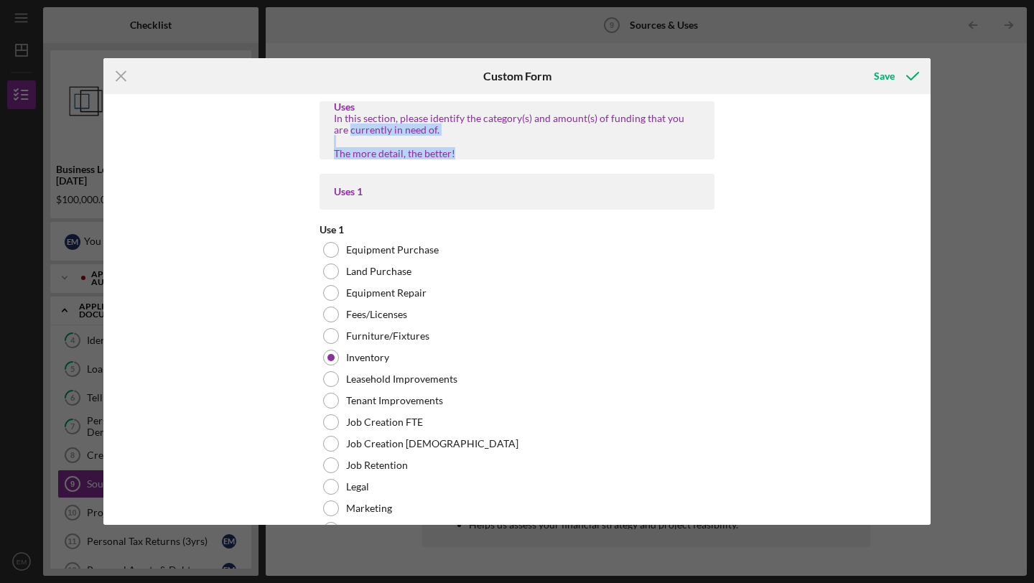
drag, startPoint x: 932, startPoint y: 116, endPoint x: 927, endPoint y: 152, distance: 37.0
click at [927, 152] on div "Icon/Menu Close Custom Form Save Uses In this section, please identify the cate…" at bounding box center [517, 291] width 1034 height 583
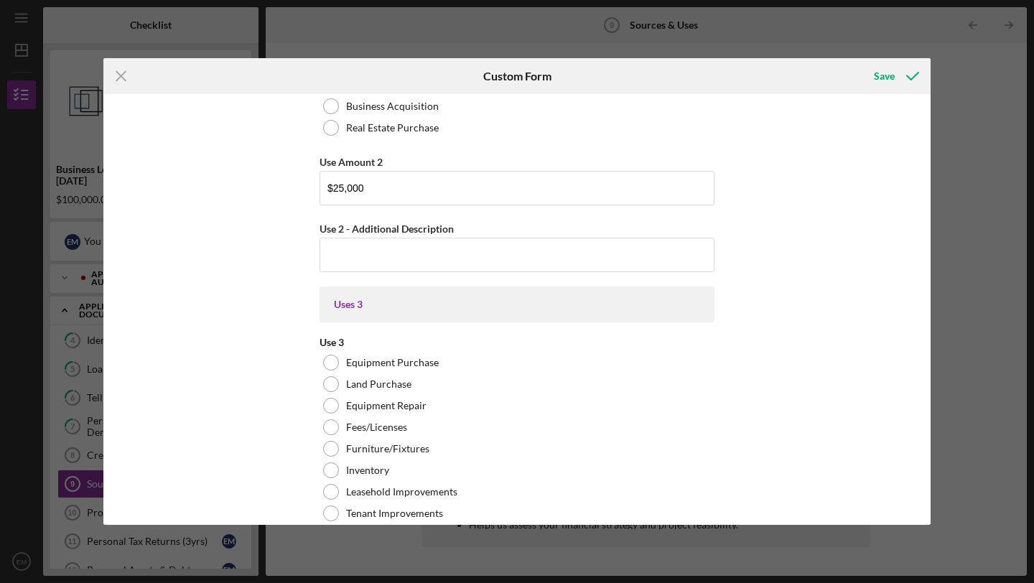
scroll to position [1163, 0]
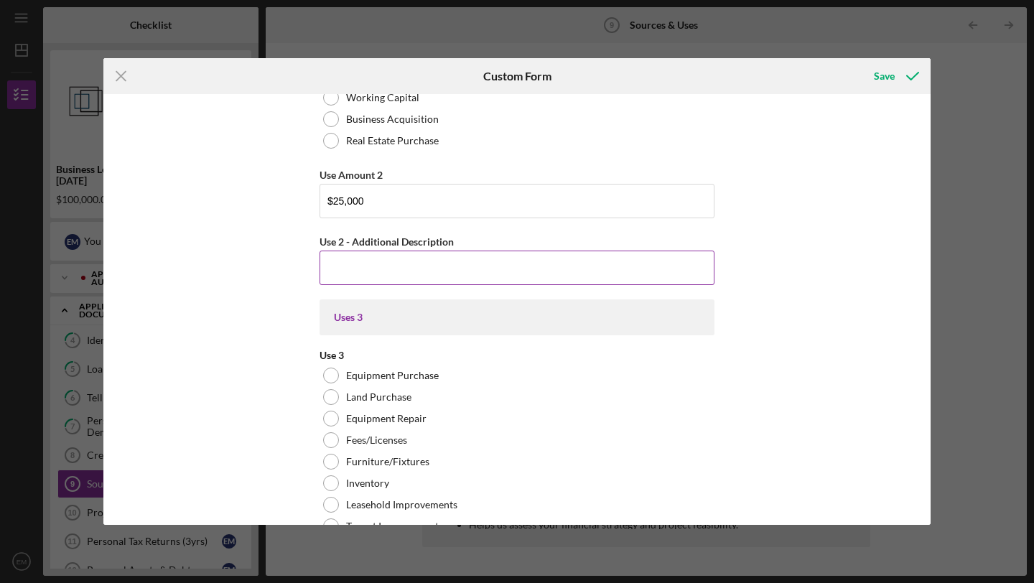
click at [435, 271] on input "Use 2 - Additional Description" at bounding box center [517, 268] width 395 height 34
paste input "to hire and train additional staff for event setup and customer service to ensu…"
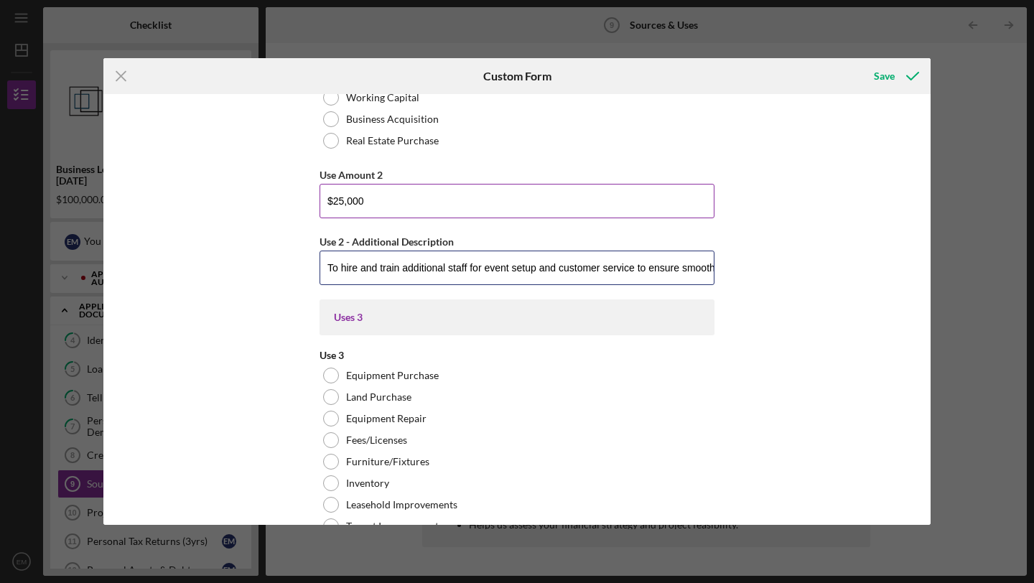
type input "To hire and train additional staff for event setup and customer service to ensu…"
click at [340, 203] on input "$25,000" at bounding box center [517, 201] width 395 height 34
type input "$36,000"
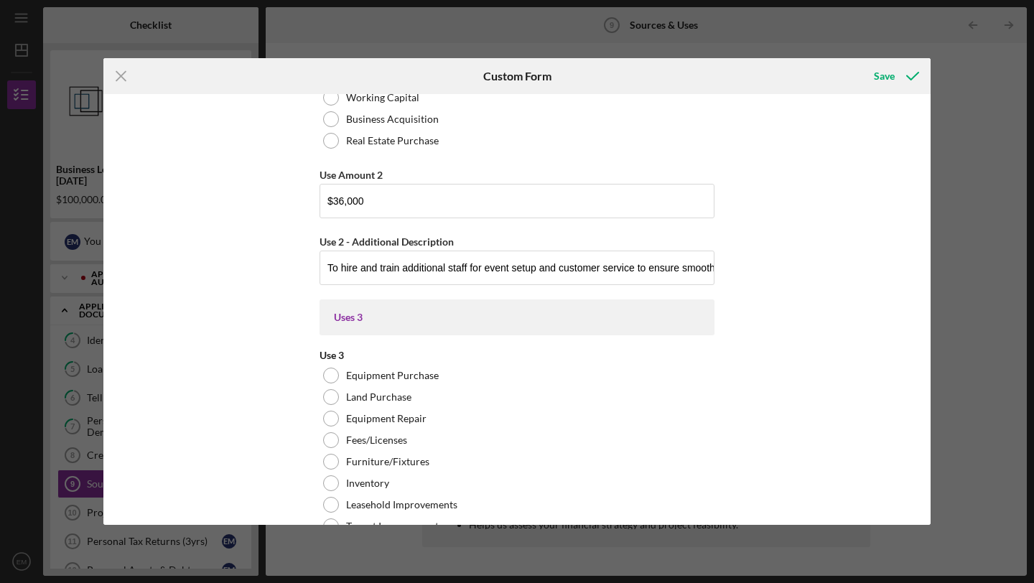
click at [834, 474] on div "Uses In this section, please identify the category(s) and amount(s) of funding …" at bounding box center [516, 309] width 827 height 431
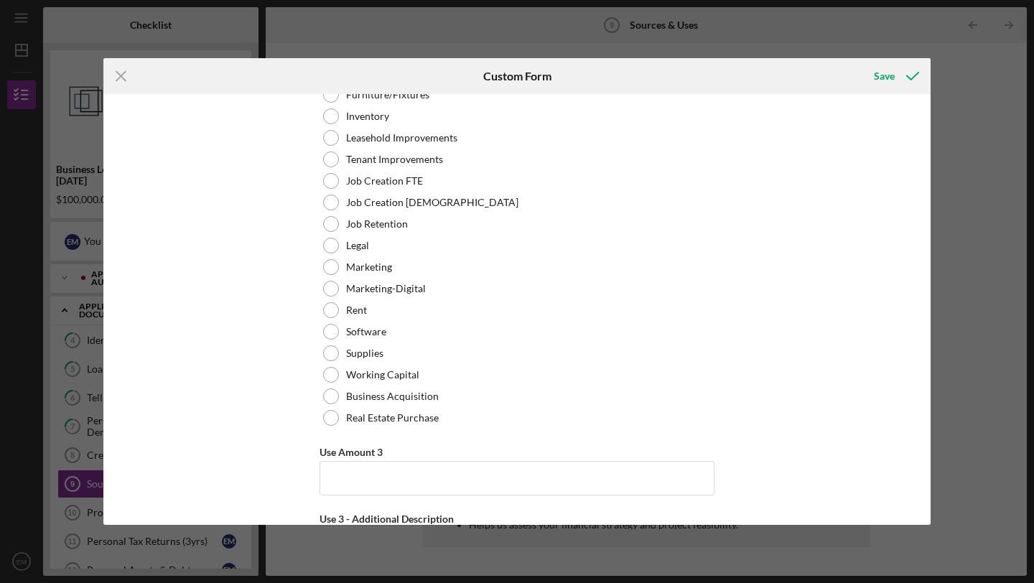
scroll to position [1492, 0]
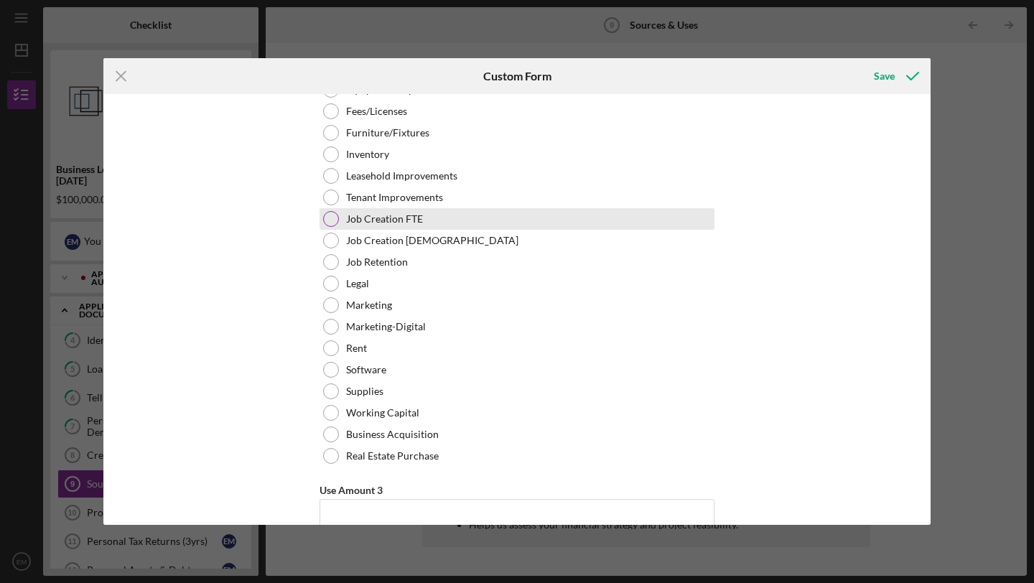
click at [328, 221] on div at bounding box center [331, 219] width 16 height 16
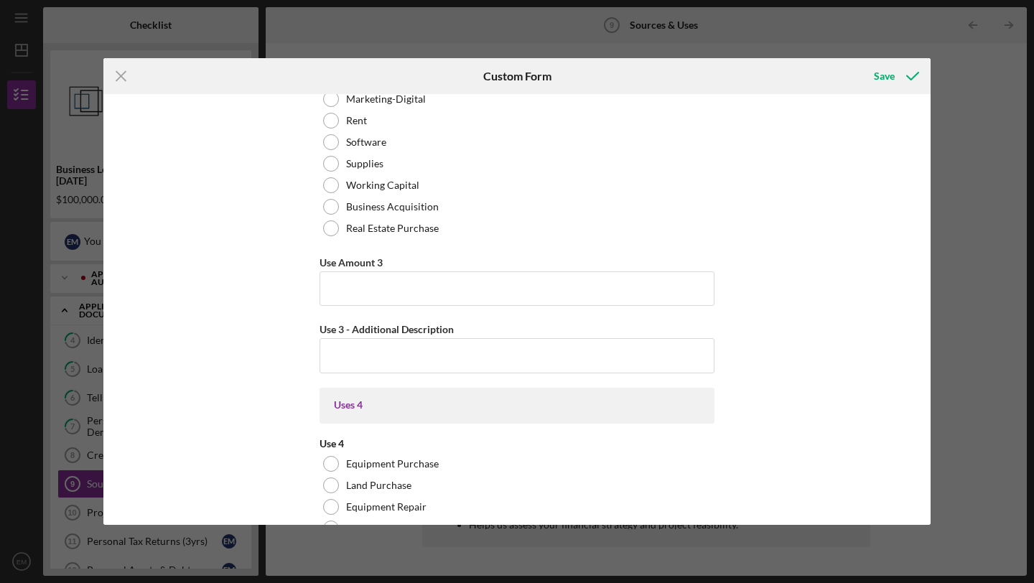
scroll to position [1726, 0]
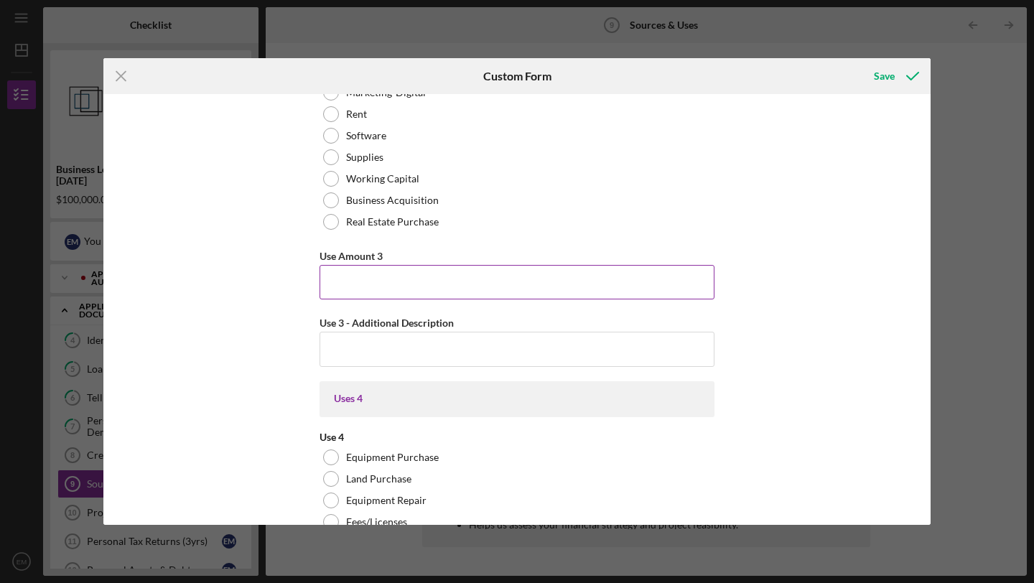
click at [419, 291] on input "Use Amount 3" at bounding box center [517, 282] width 395 height 34
type input "$35,000"
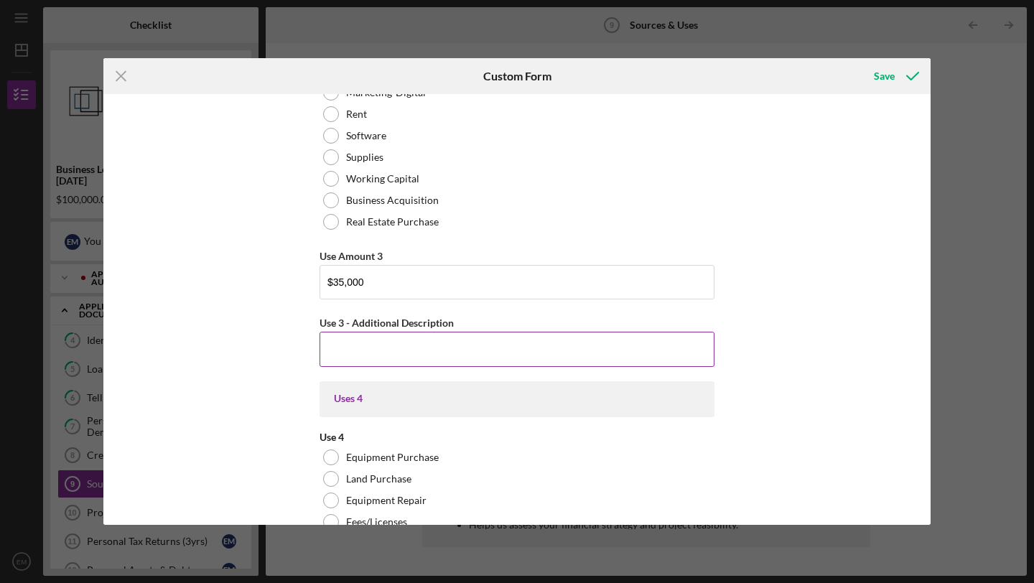
click at [407, 349] on input "Use 3 - Additional Description" at bounding box center [517, 349] width 395 height 34
type input "To hire 2 store operators"
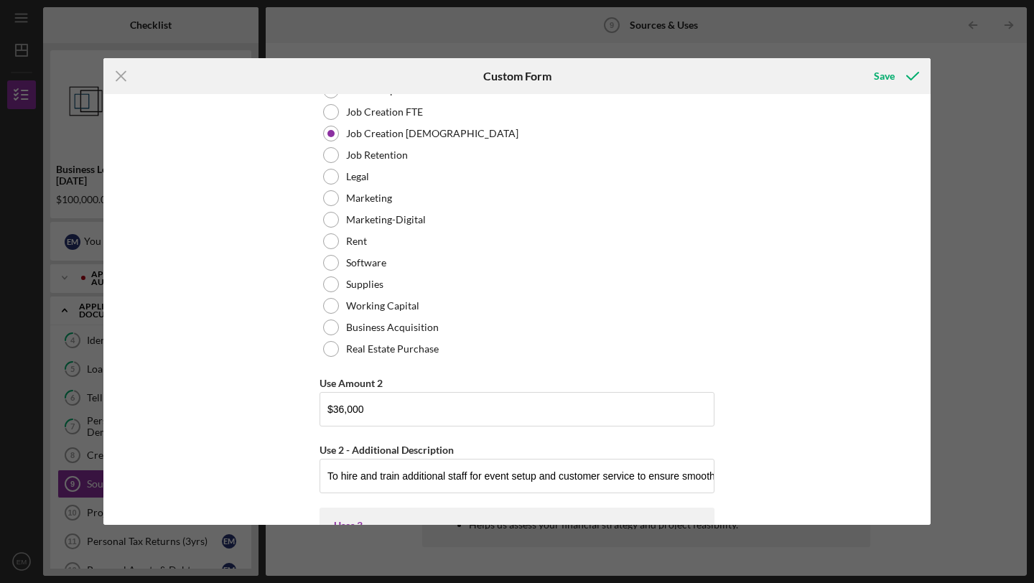
scroll to position [961, 0]
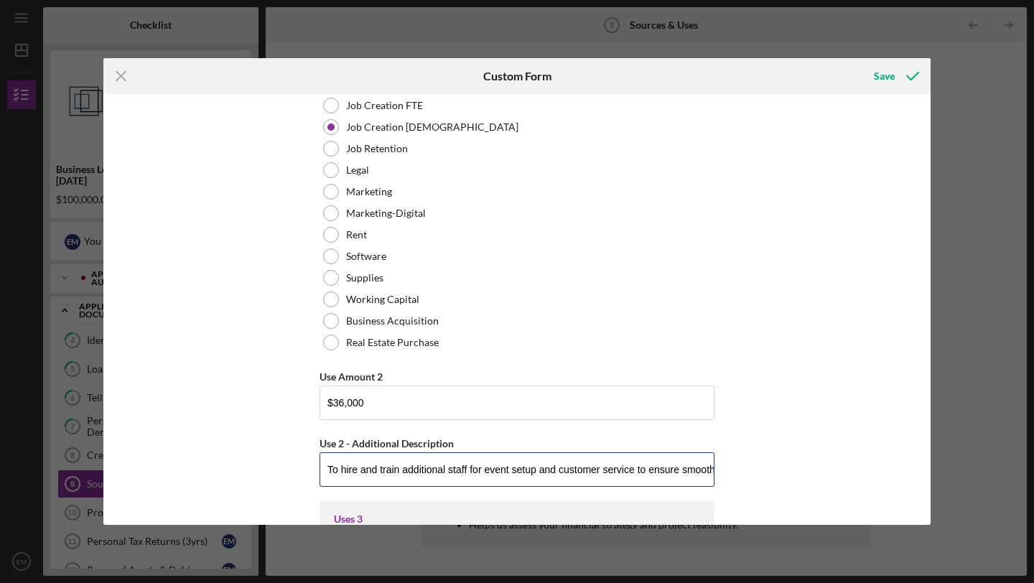
drag, startPoint x: 328, startPoint y: 468, endPoint x: 652, endPoint y: 498, distance: 326.0
click at [475, 468] on input "To hire 3 decor assistantants parttime" at bounding box center [517, 470] width 395 height 34
click at [421, 475] on input "To hire 3 decor assistantants part time" at bounding box center [517, 470] width 395 height 34
click at [425, 473] on input "To hire 3 decor assistantants part time" at bounding box center [517, 470] width 395 height 34
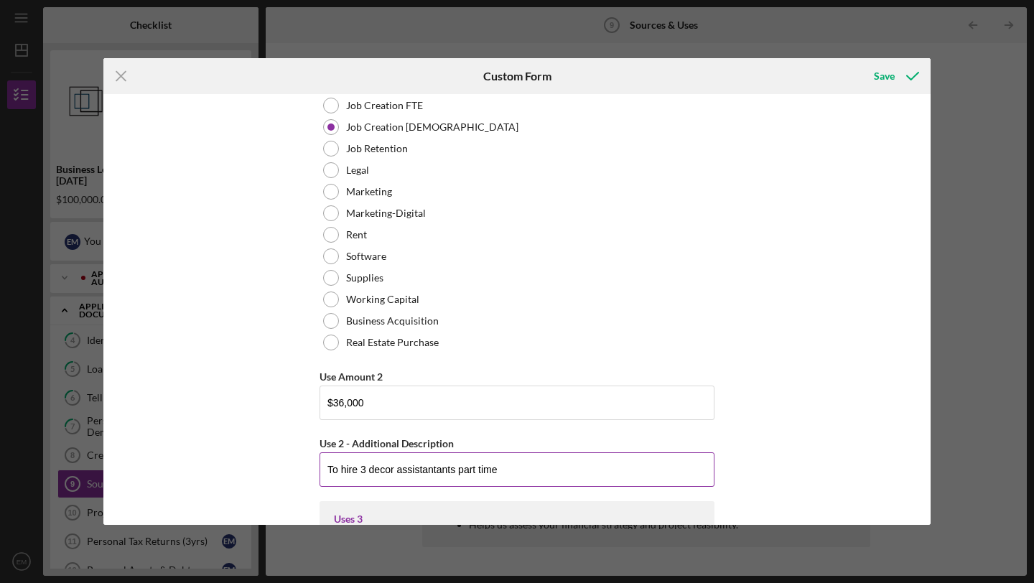
click at [449, 472] on input "To hire 3 decor assistantants part time" at bounding box center [517, 470] width 395 height 34
type input "To hire 3 decor assistants part time"
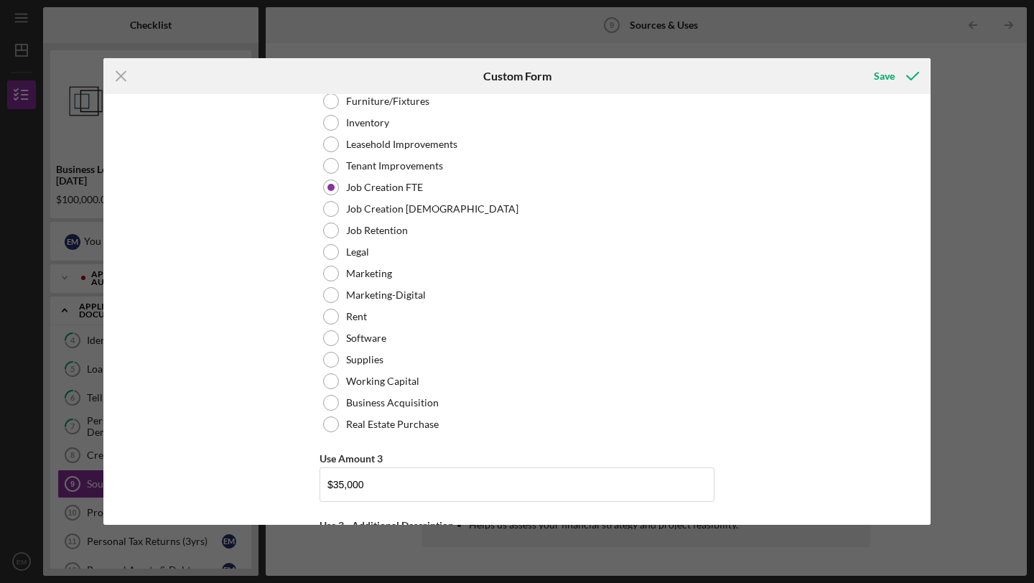
scroll to position [1536, 0]
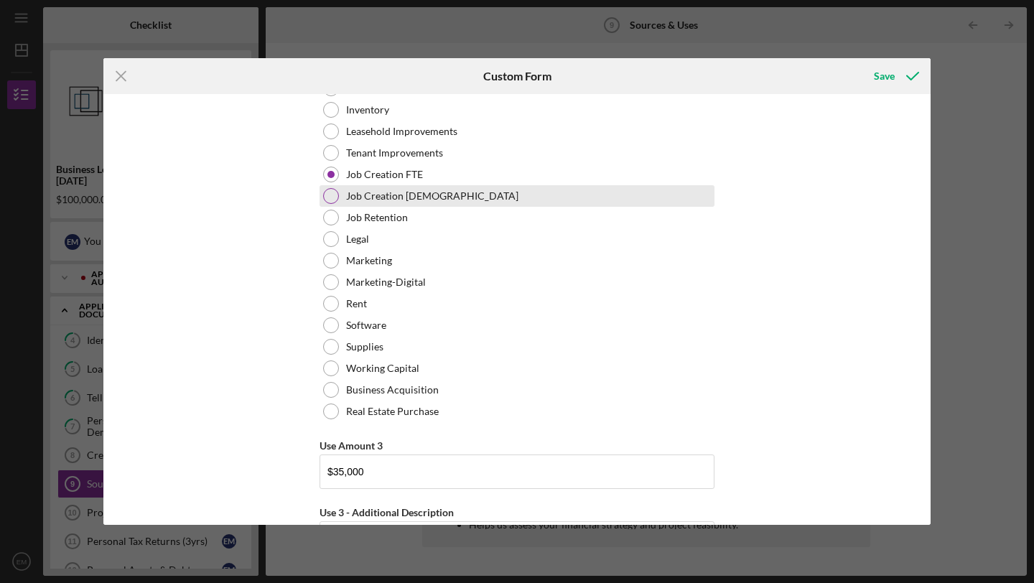
click at [332, 192] on div at bounding box center [331, 196] width 16 height 16
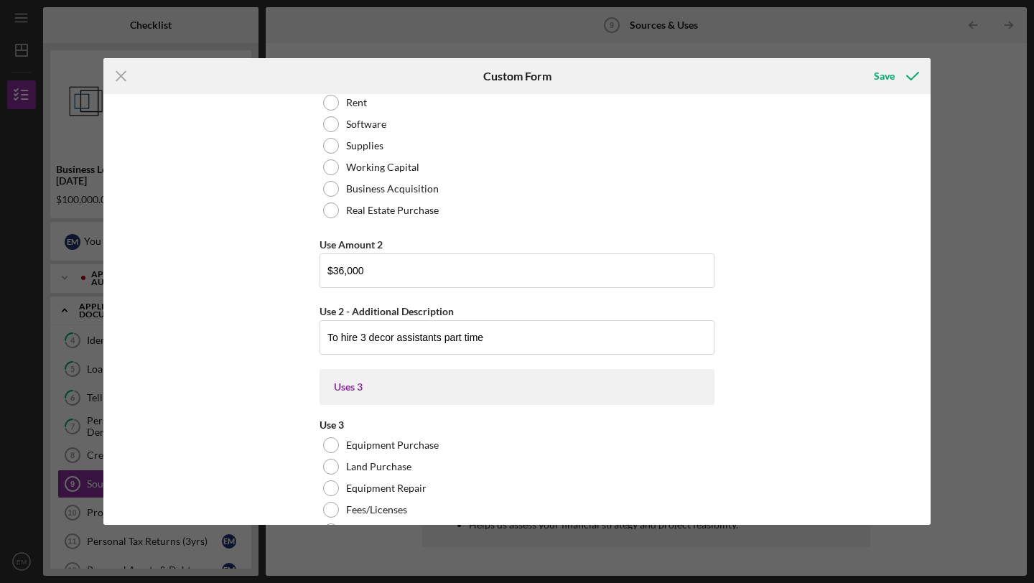
scroll to position [1106, 0]
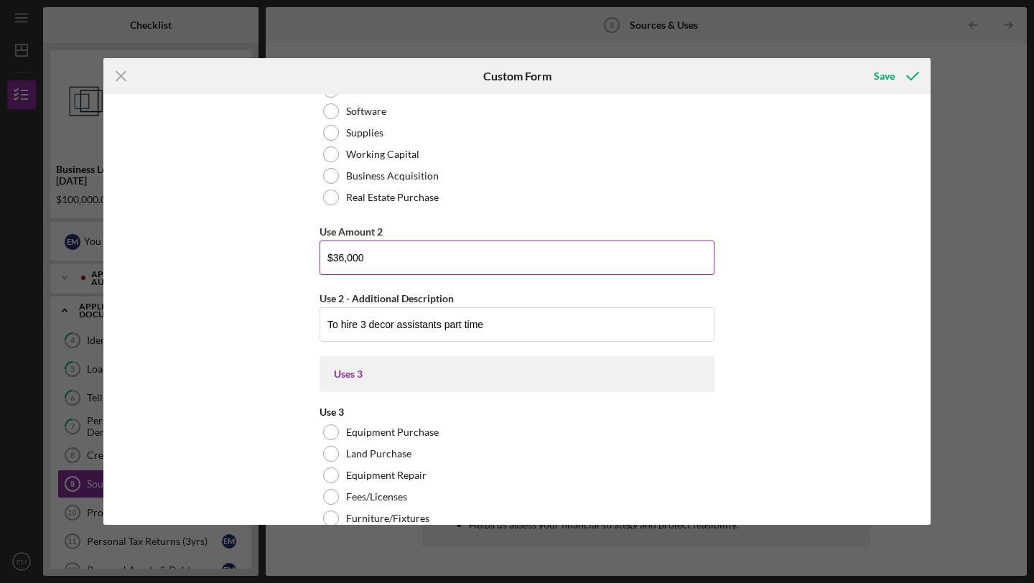
click at [342, 257] on input "$36,000" at bounding box center [517, 258] width 395 height 34
type input "$30,000"
click at [821, 305] on div "Uses In this section, please identify the category(s) and amount(s) of funding …" at bounding box center [516, 309] width 827 height 431
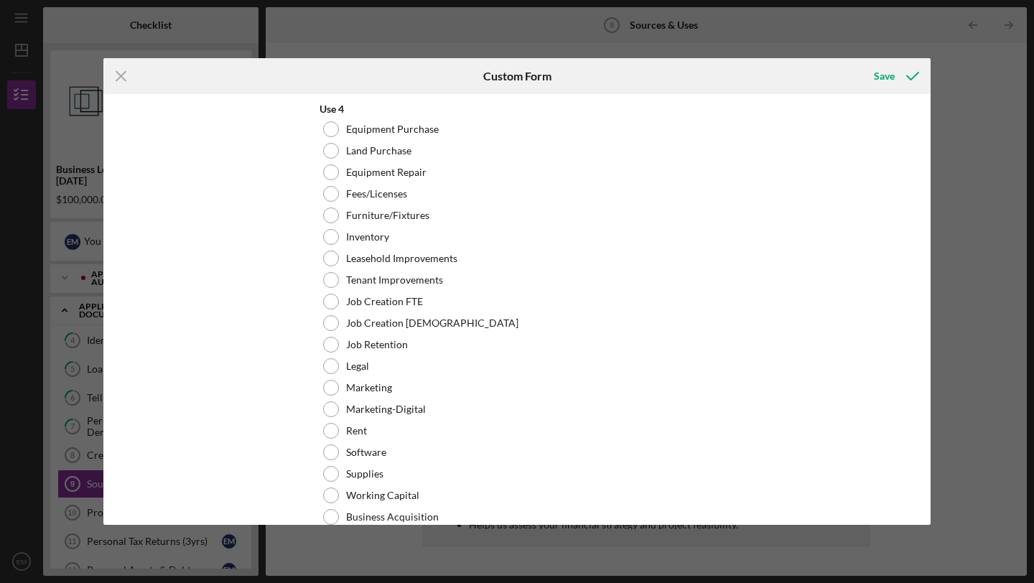
scroll to position [2036, 0]
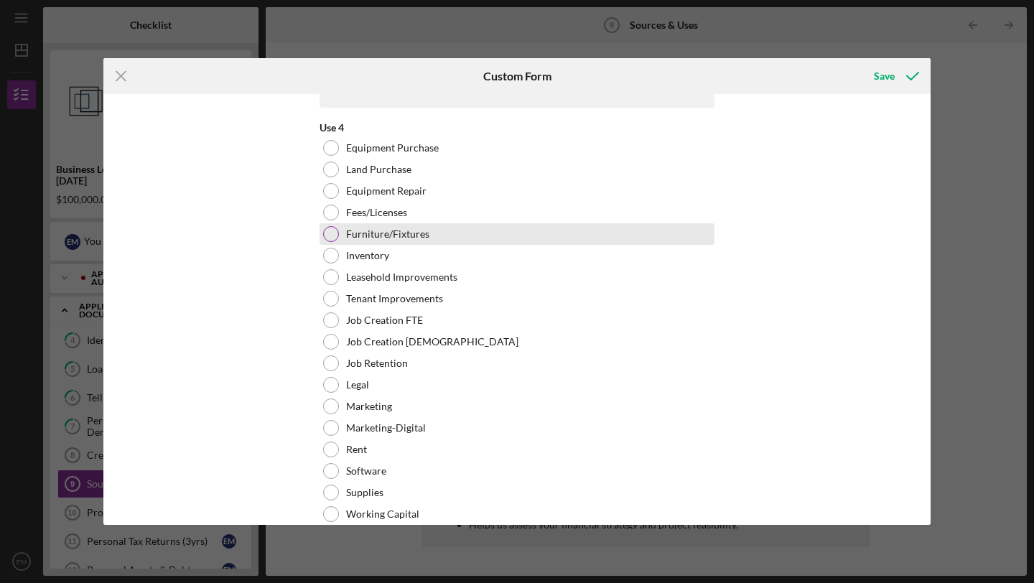
click at [330, 236] on div at bounding box center [331, 234] width 16 height 16
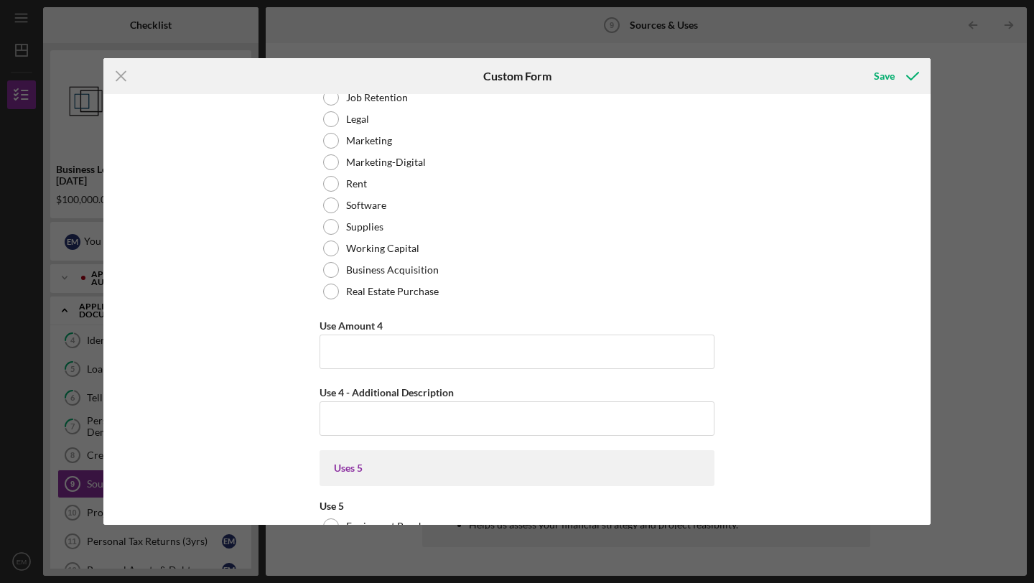
scroll to position [2339, 0]
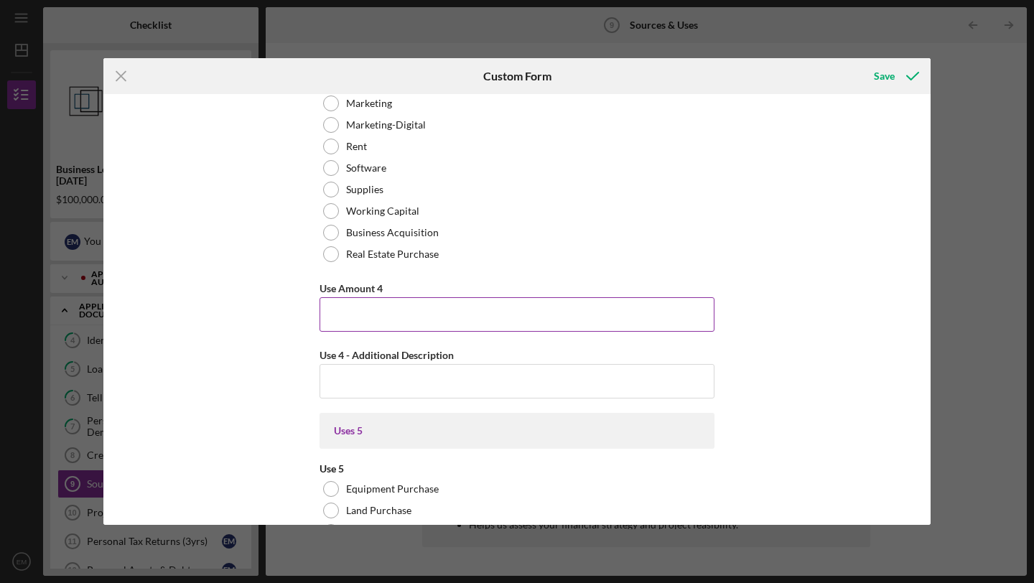
click at [404, 317] on input "Use Amount 4" at bounding box center [517, 314] width 395 height 34
type input "$5,000"
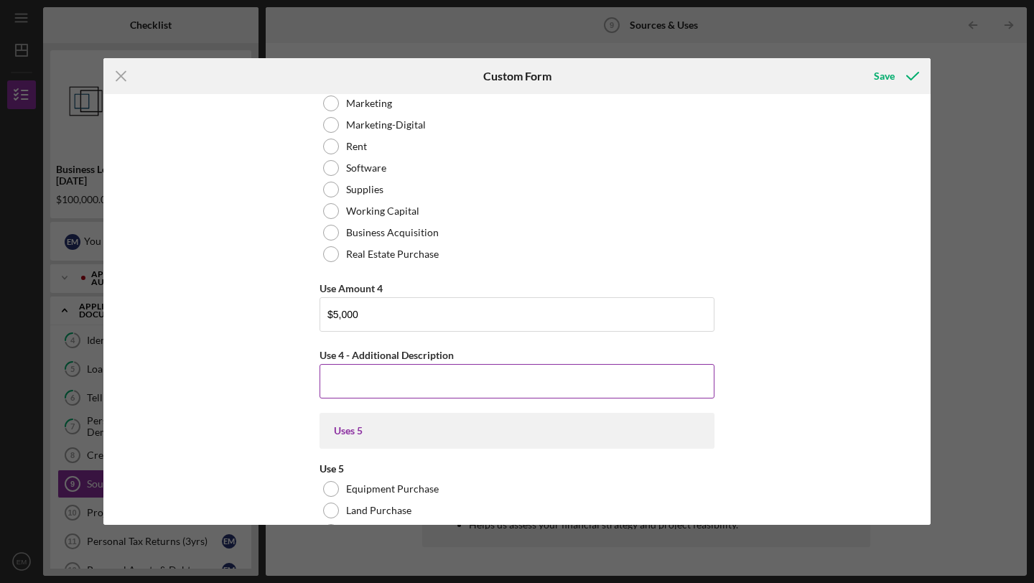
click at [328, 384] on input "Use 4 - Additional Description" at bounding box center [517, 381] width 395 height 34
type input "e"
click at [502, 380] on input "To expand the store space and shelveing" at bounding box center [517, 381] width 395 height 34
click at [574, 422] on div "Uses 5" at bounding box center [517, 431] width 395 height 36
click at [491, 379] on input "To expand the store space and shelveing" at bounding box center [517, 381] width 395 height 34
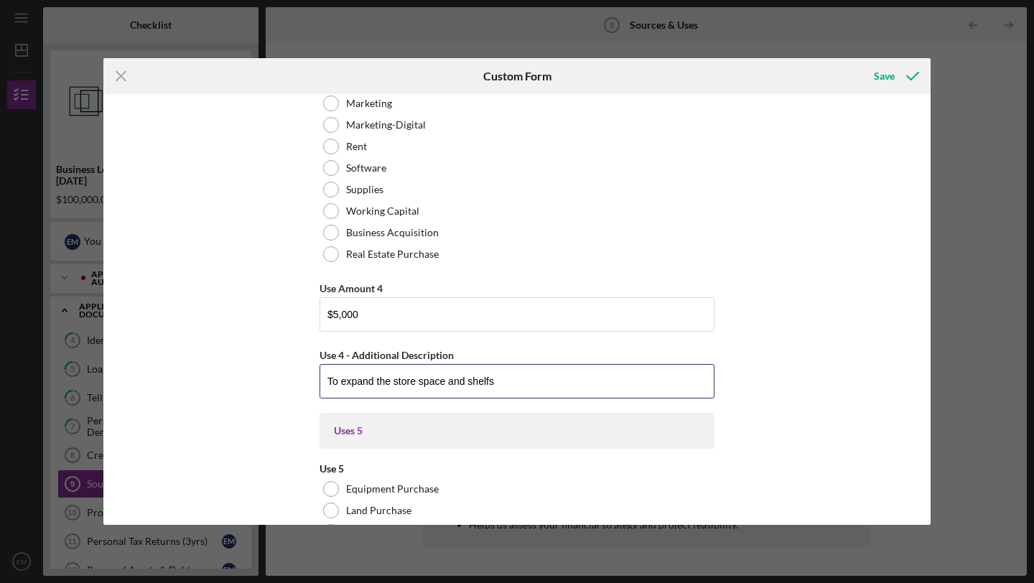
type input "To expand the store space and shelfs"
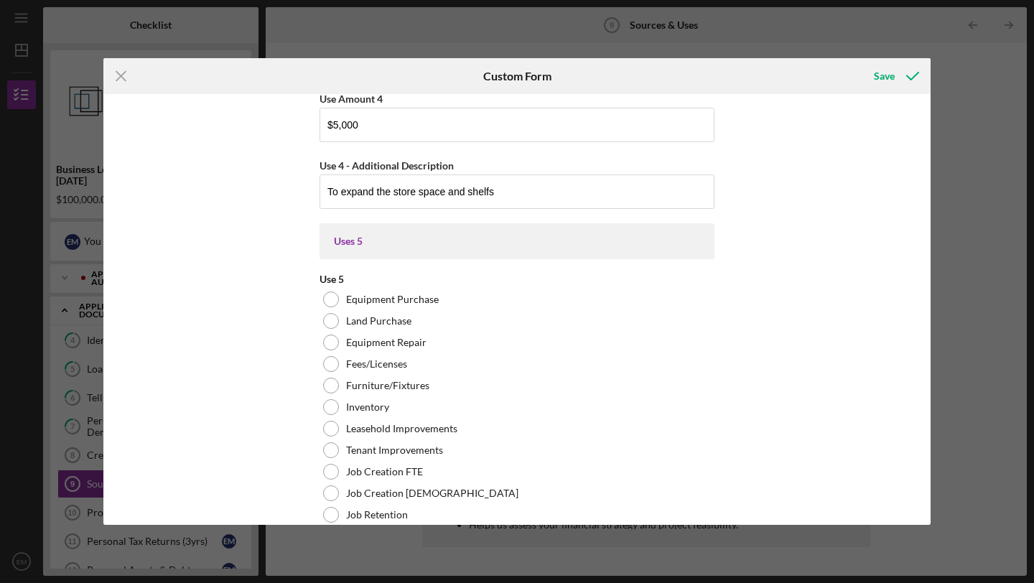
scroll to position [2548, 0]
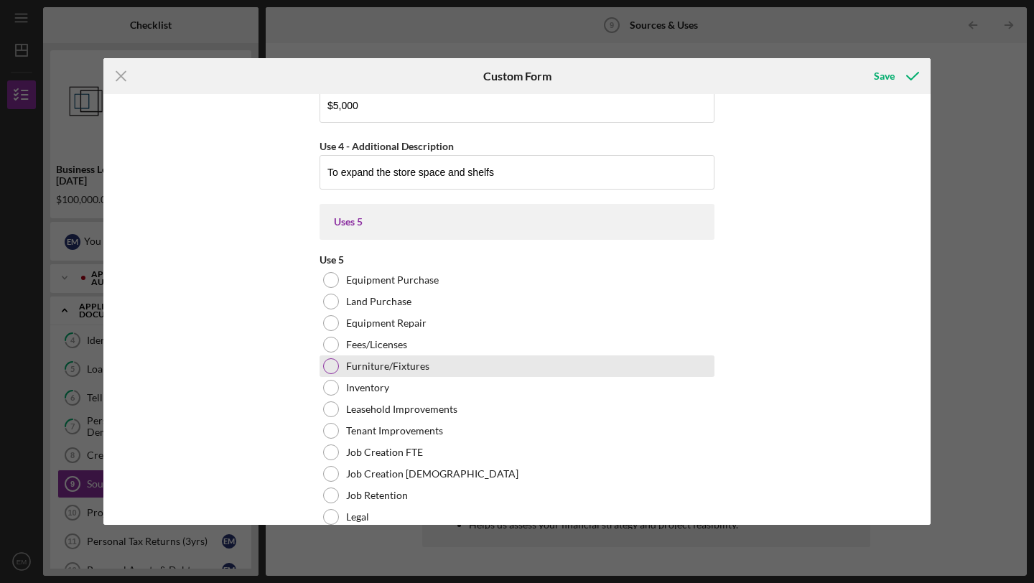
click at [331, 365] on div at bounding box center [331, 366] width 16 height 16
drag, startPoint x: 930, startPoint y: 256, endPoint x: 930, endPoint y: 272, distance: 15.8
click at [930, 272] on div "Uses In this section, please identify the category(s) and amount(s) of funding …" at bounding box center [516, 309] width 827 height 431
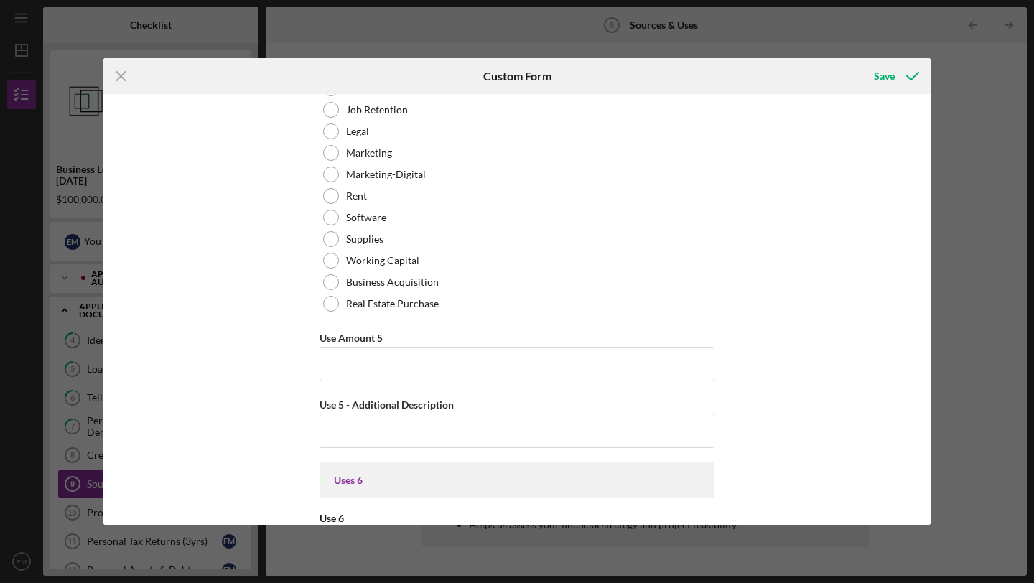
scroll to position [2952, 0]
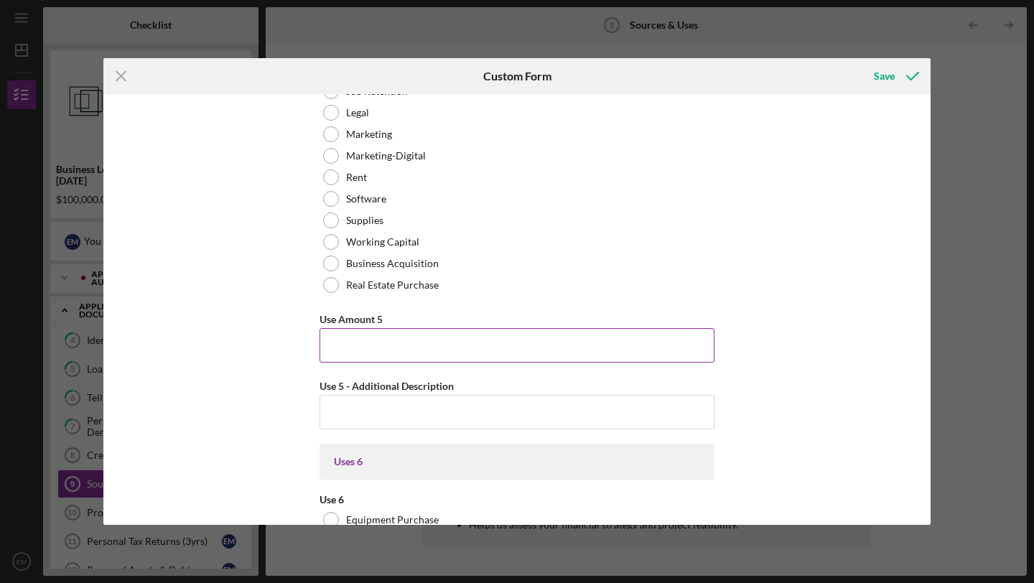
click at [427, 344] on input "Use Amount 5" at bounding box center [517, 345] width 395 height 34
type input "$8,000"
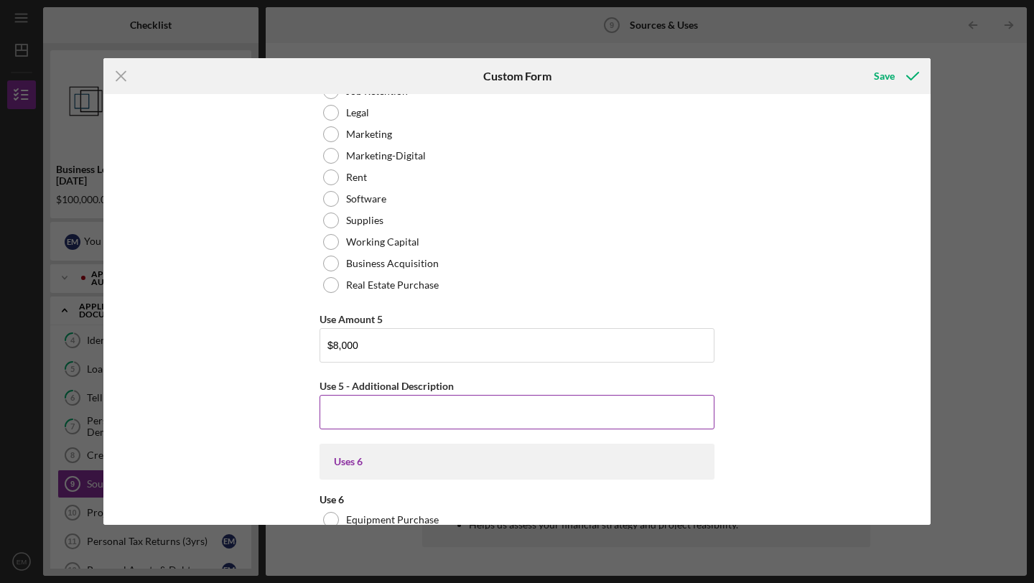
click at [386, 411] on input "Use 5 - Additional Description" at bounding box center [517, 412] width 395 height 34
type input "Parking space repair"
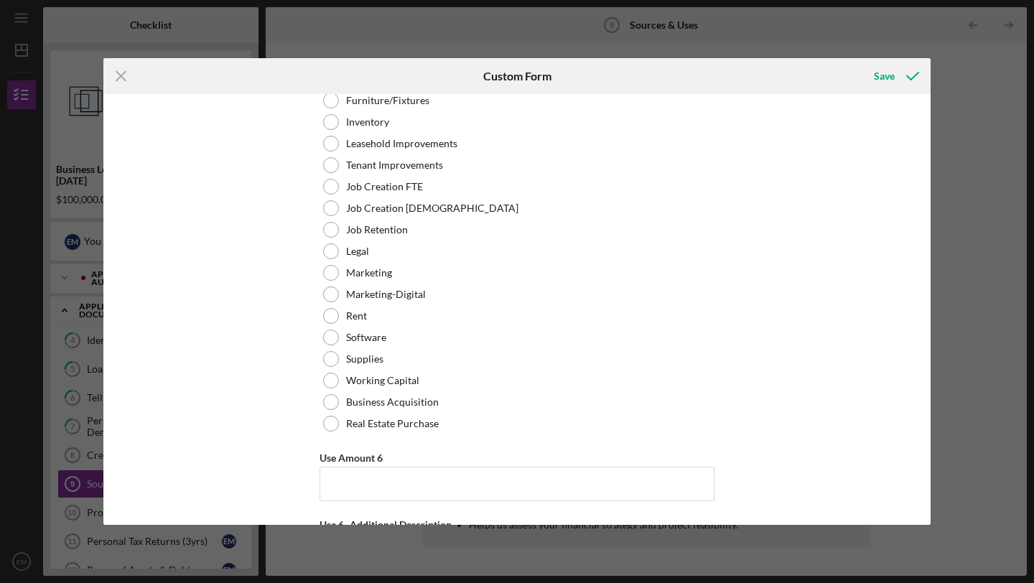
scroll to position [3464, 0]
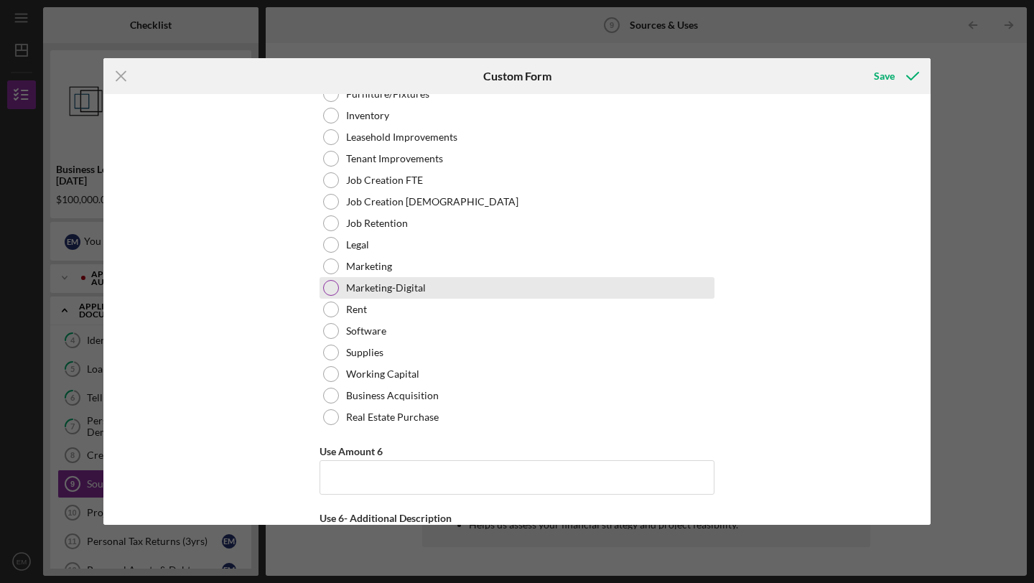
click at [328, 292] on div at bounding box center [331, 288] width 16 height 16
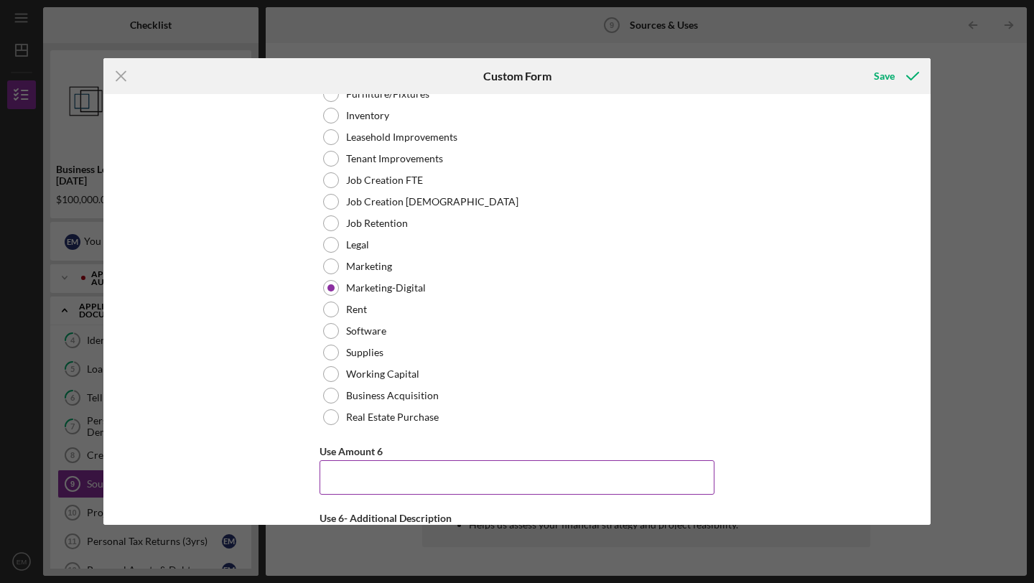
click at [381, 479] on input "Use Amount 6" at bounding box center [517, 477] width 395 height 34
type input "$2,500"
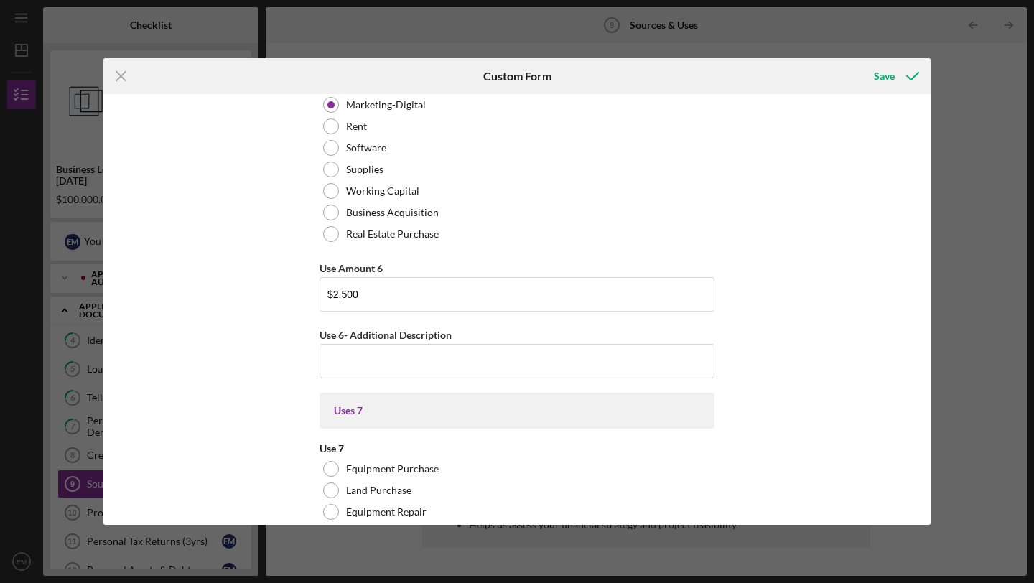
scroll to position [3692, 0]
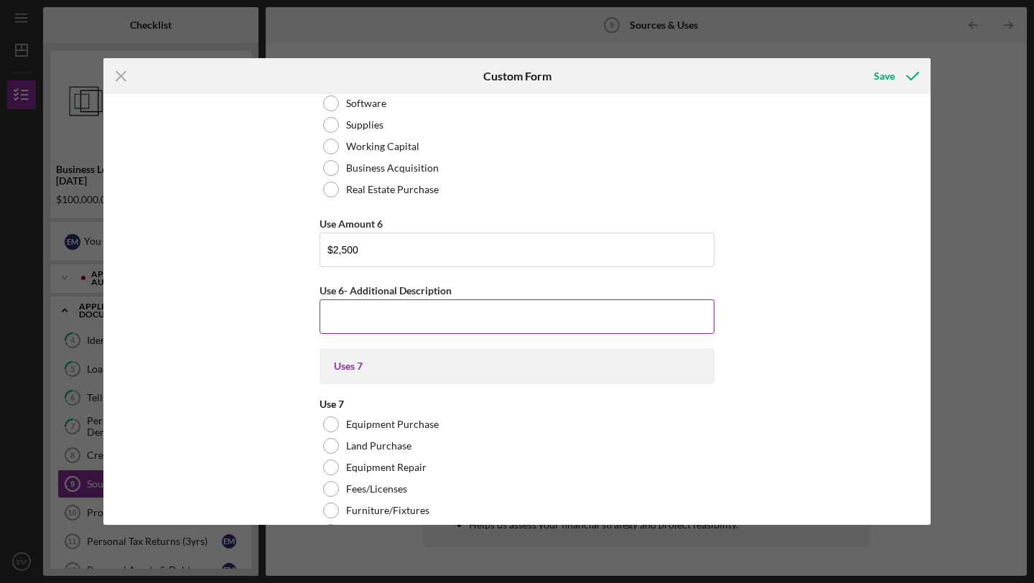
click at [519, 313] on input "Use 6- Additional Description" at bounding box center [517, 317] width 395 height 34
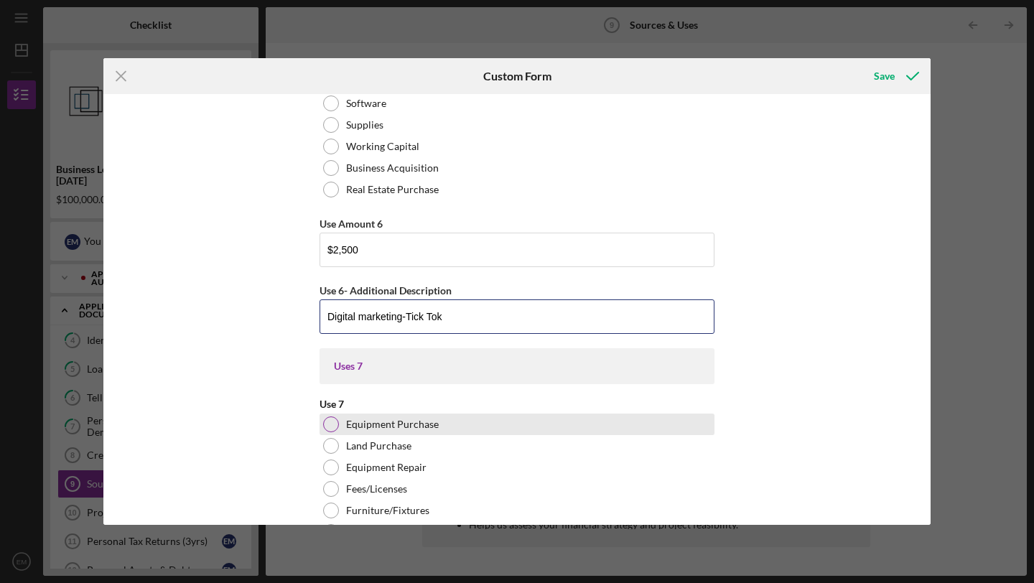
type input "Digital marketing-Tick Tok"
click at [616, 419] on div "Equipment Purchase" at bounding box center [517, 425] width 395 height 22
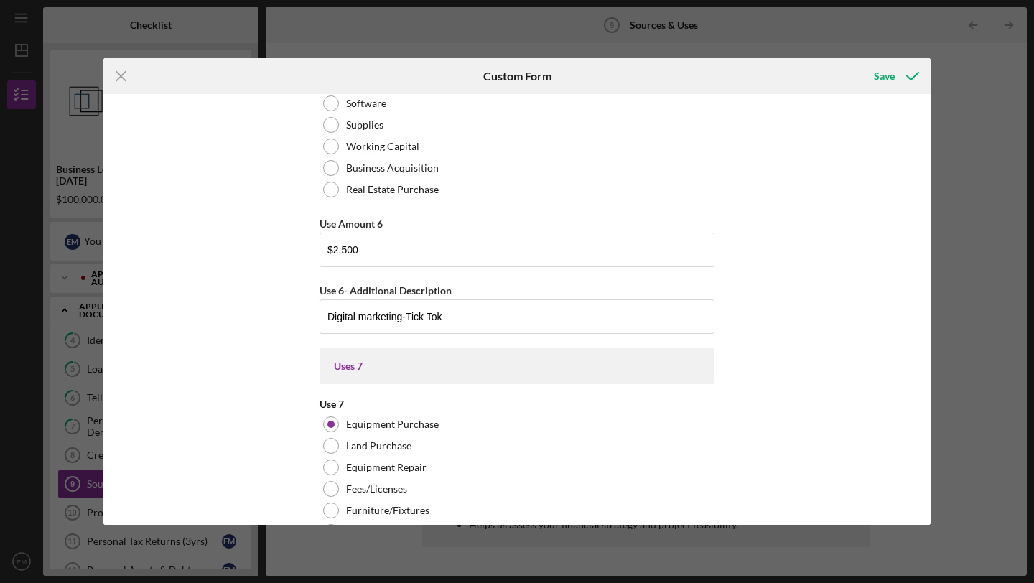
click at [793, 346] on div "Uses In this section, please identify the category(s) and amount(s) of funding …" at bounding box center [516, 309] width 827 height 431
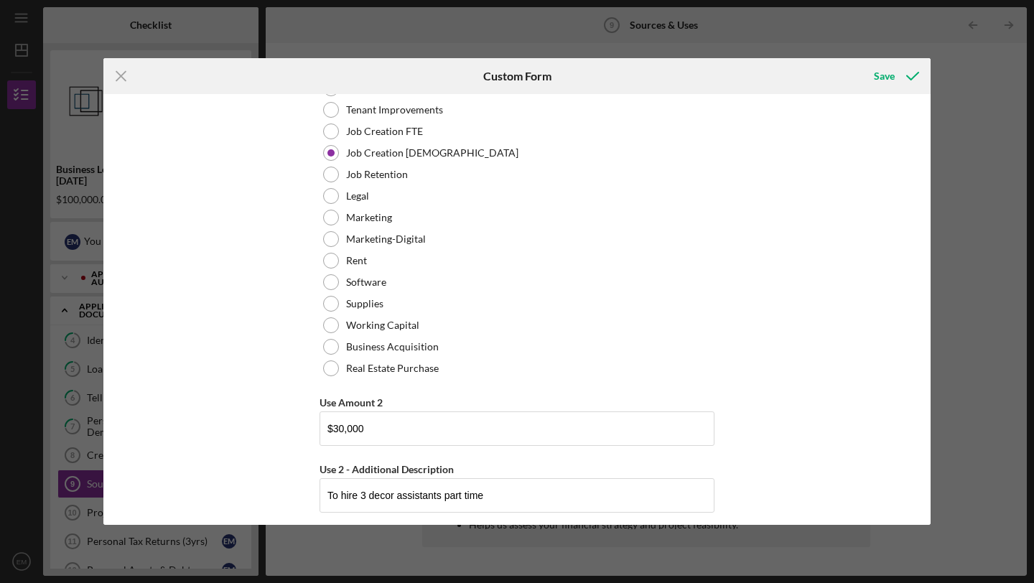
scroll to position [936, 0]
click at [328, 131] on div at bounding box center [331, 131] width 16 height 16
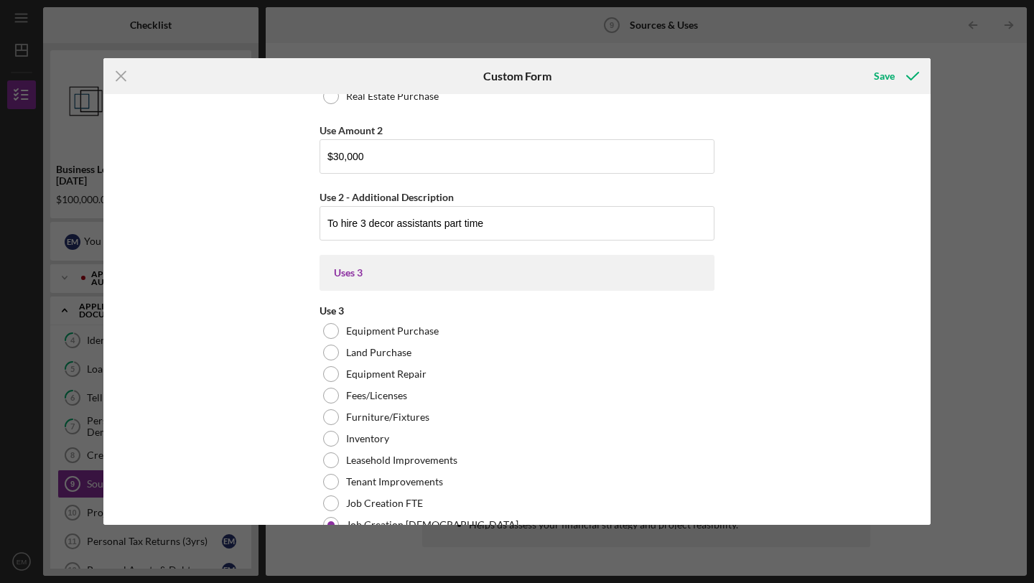
scroll to position [1220, 0]
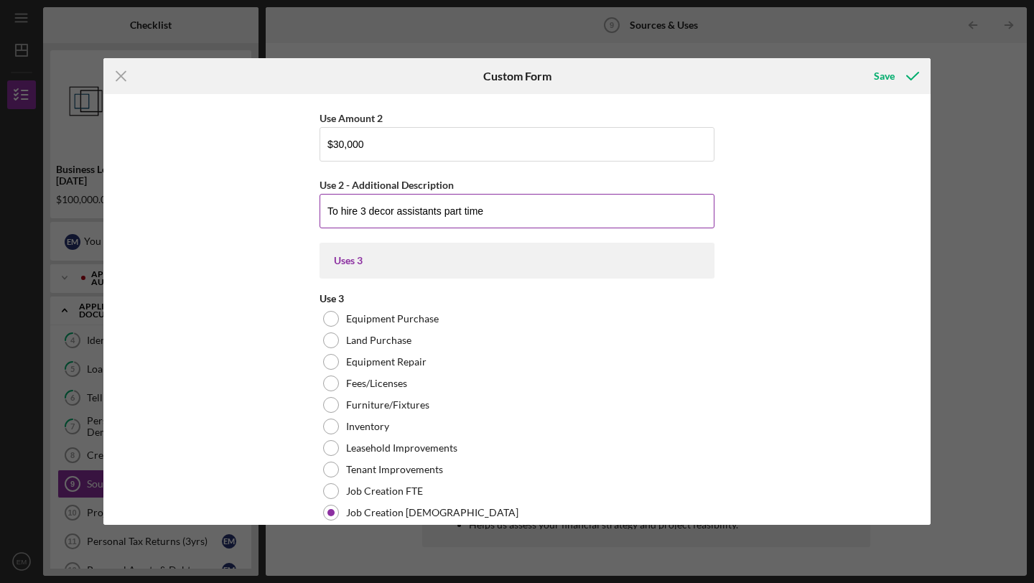
click at [485, 213] on input "To hire 3 decor assistants part time" at bounding box center [517, 211] width 395 height 34
click at [343, 147] on input "$30,000" at bounding box center [517, 144] width 395 height 34
click at [440, 213] on input "To hire 3 decor assistants part time" at bounding box center [517, 211] width 395 height 34
type input "To hire 3 decor assistants and store operators part time"
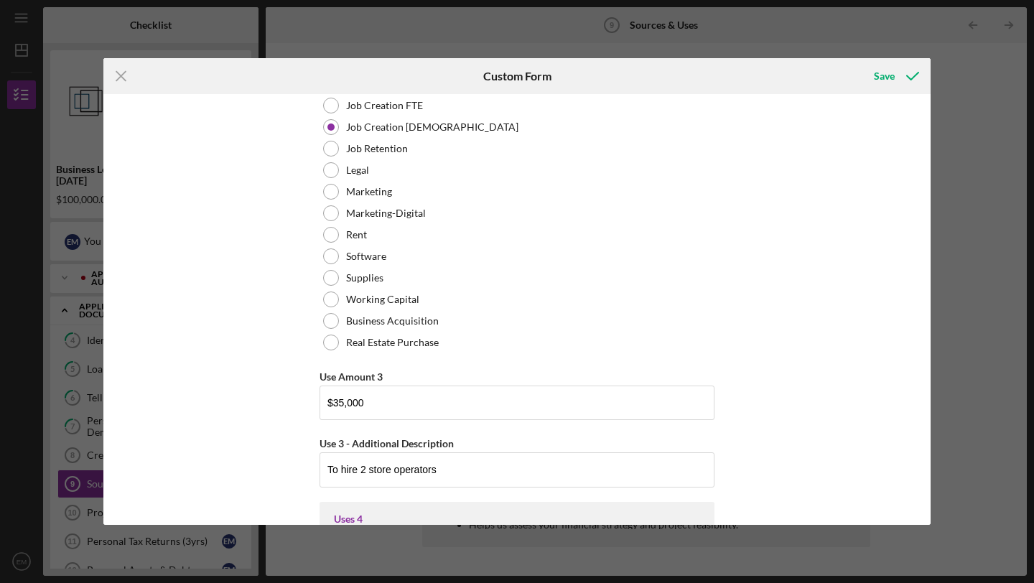
scroll to position [1567, 0]
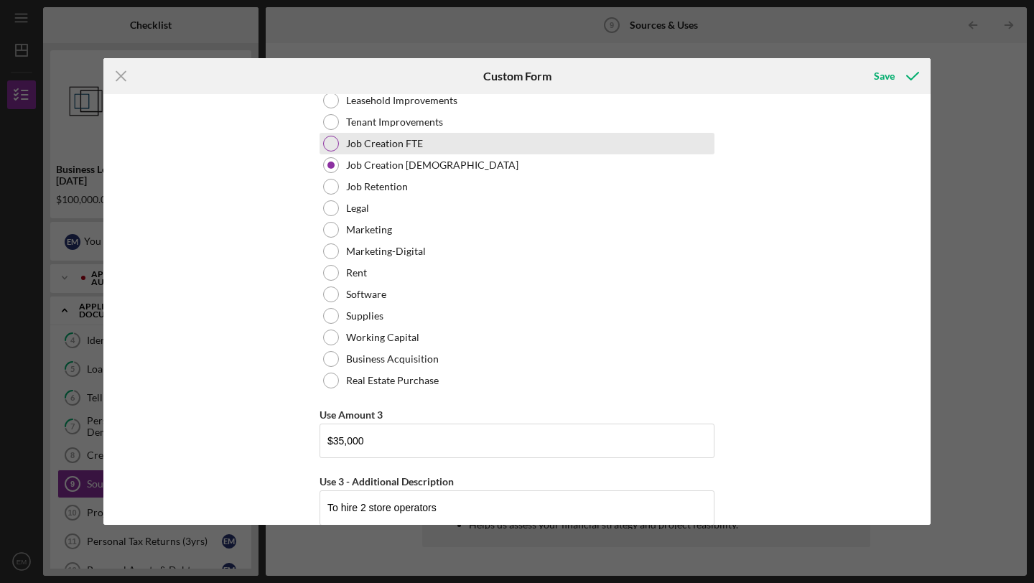
click at [333, 144] on div at bounding box center [331, 144] width 16 height 16
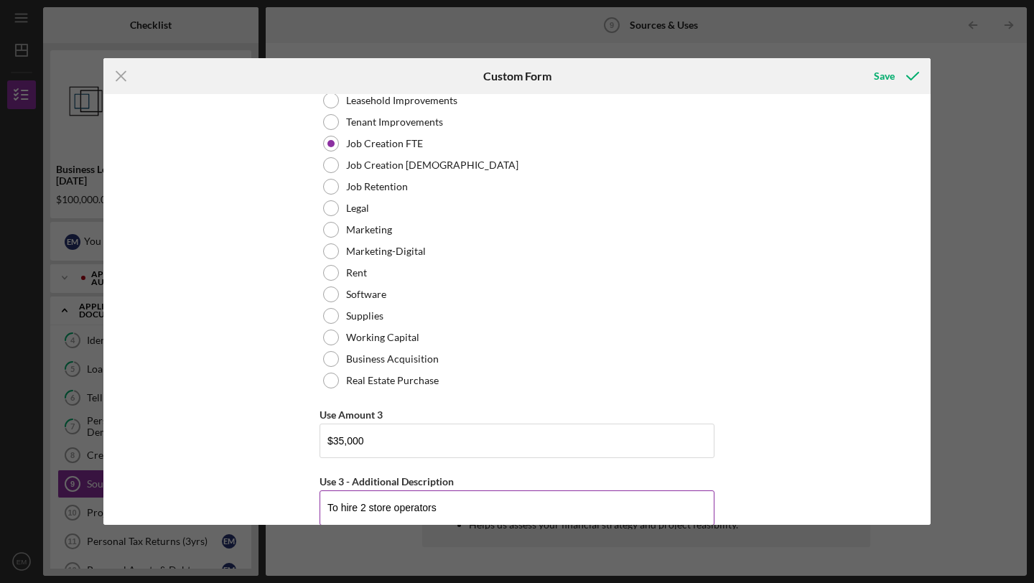
click at [441, 510] on input "To hire 2 store operators" at bounding box center [517, 508] width 395 height 34
click at [363, 509] on input "To hire 2 store Manager" at bounding box center [517, 508] width 395 height 34
type input "To hire 1 store Manager"
click at [835, 363] on div "Uses In this section, please identify the category(s) and amount(s) of funding …" at bounding box center [516, 309] width 827 height 431
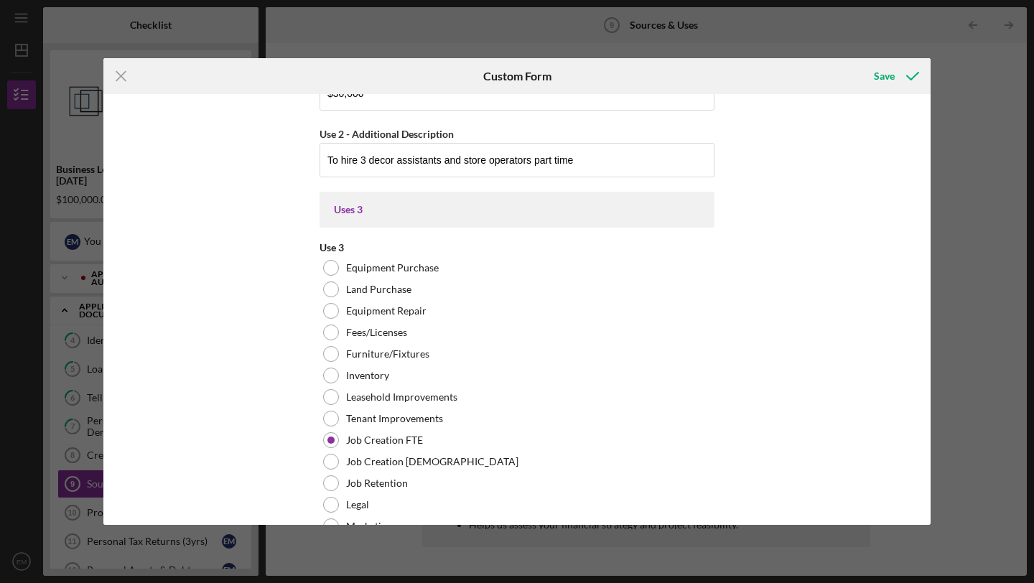
scroll to position [1239, 0]
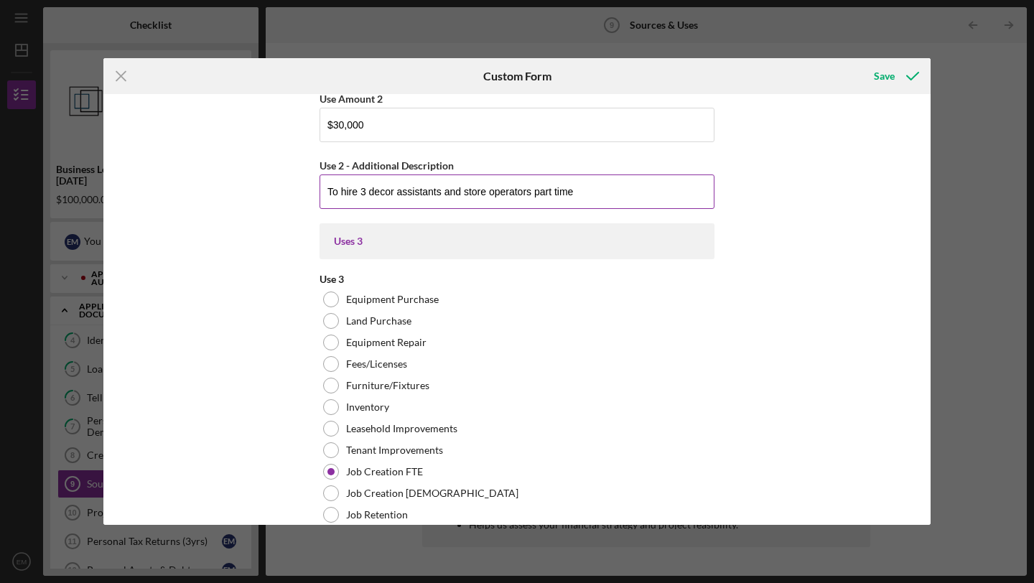
click at [465, 192] on input "To hire 3 decor assistants and store operators part time" at bounding box center [517, 192] width 395 height 34
click at [461, 193] on input "To hire 3 decor assistants and store operators part time" at bounding box center [517, 192] width 395 height 34
type input "To hire 3 decor assistants and 2 store operators part time"
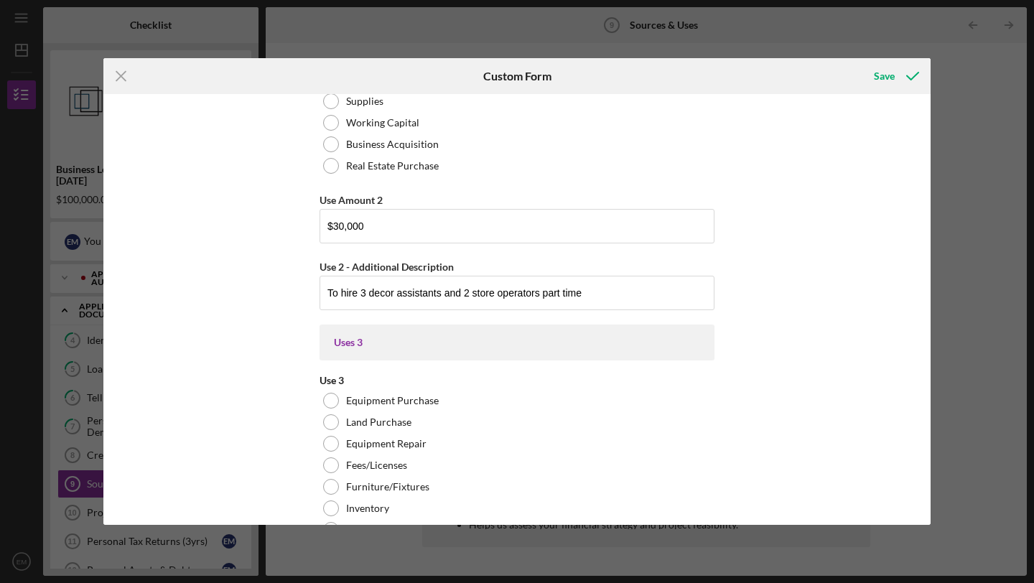
scroll to position [1144, 0]
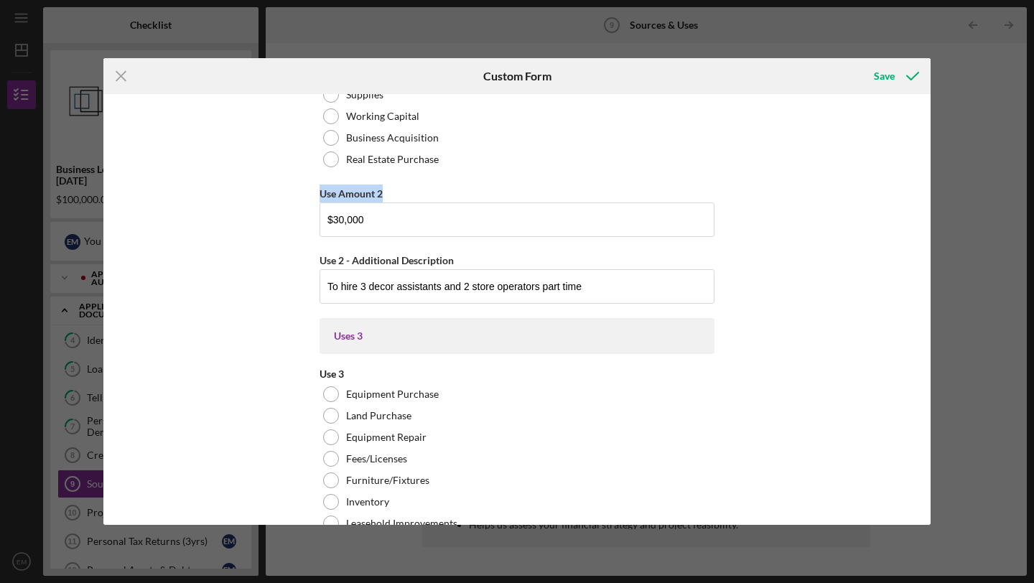
drag, startPoint x: 931, startPoint y: 177, endPoint x: 924, endPoint y: 203, distance: 26.7
click at [924, 203] on div "Icon/Menu Close Custom Form Save Uses In this section, please identify the cate…" at bounding box center [517, 291] width 1034 height 583
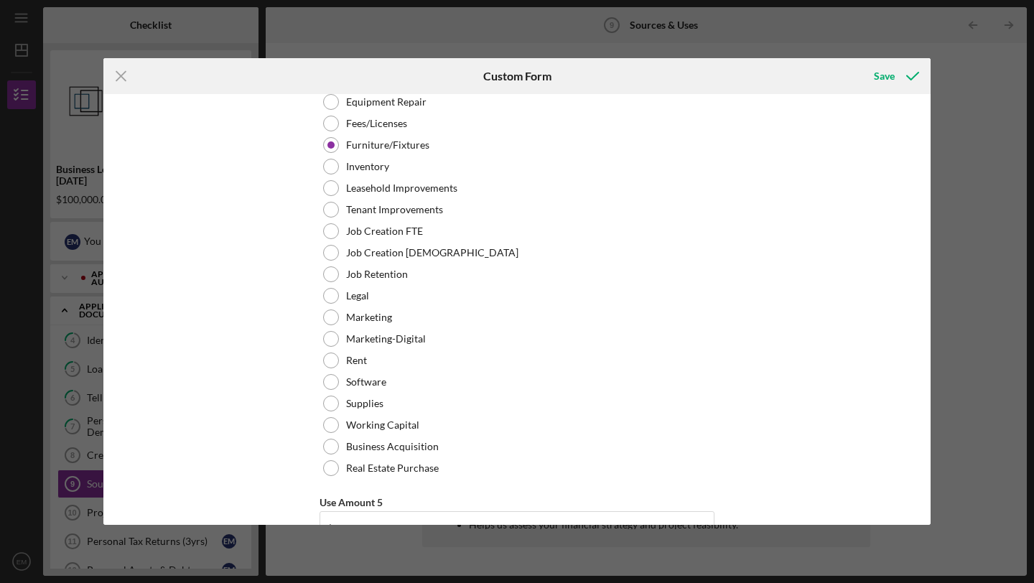
scroll to position [2801, 0]
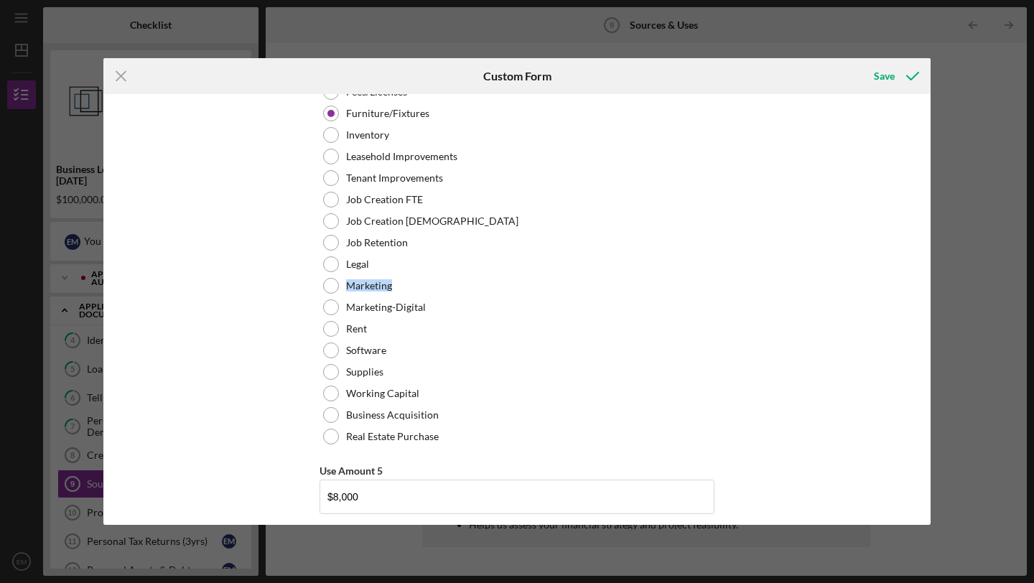
drag, startPoint x: 930, startPoint y: 273, endPoint x: 929, endPoint y: 294, distance: 21.6
click at [929, 294] on div "Uses In this section, please identify the category(s) and amount(s) of funding …" at bounding box center [516, 309] width 827 height 431
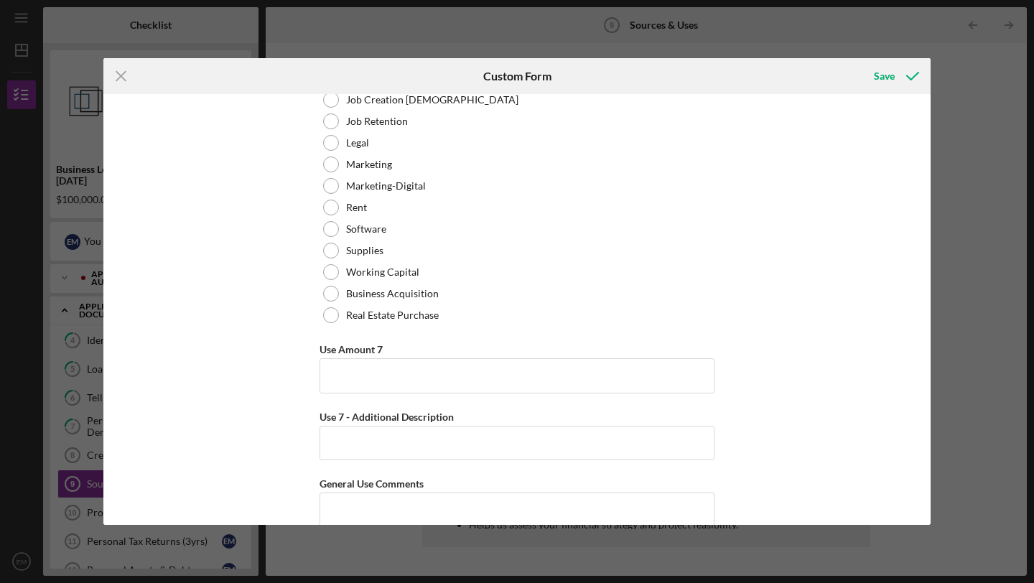
scroll to position [4109, 0]
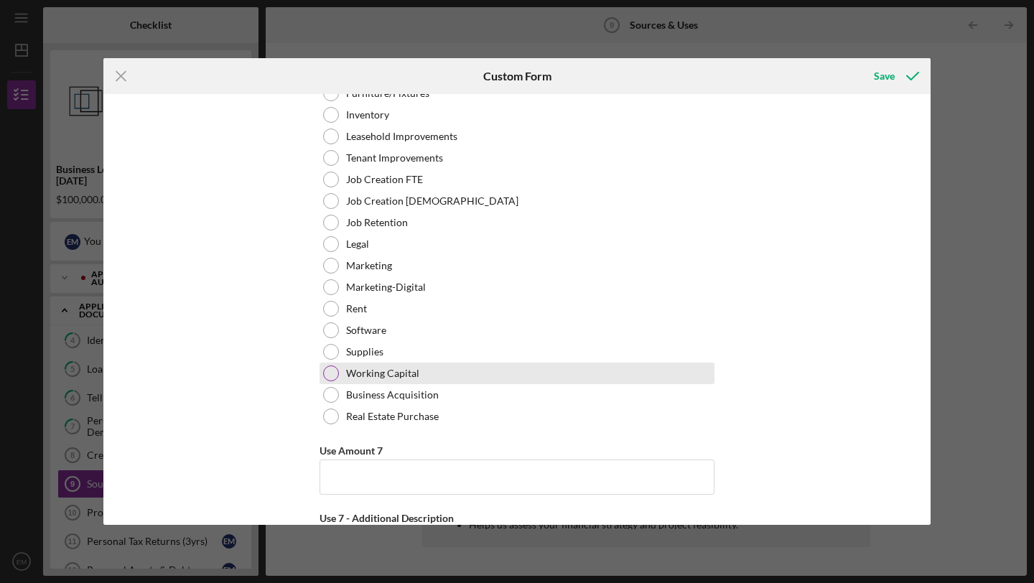
click at [328, 378] on div at bounding box center [331, 374] width 16 height 16
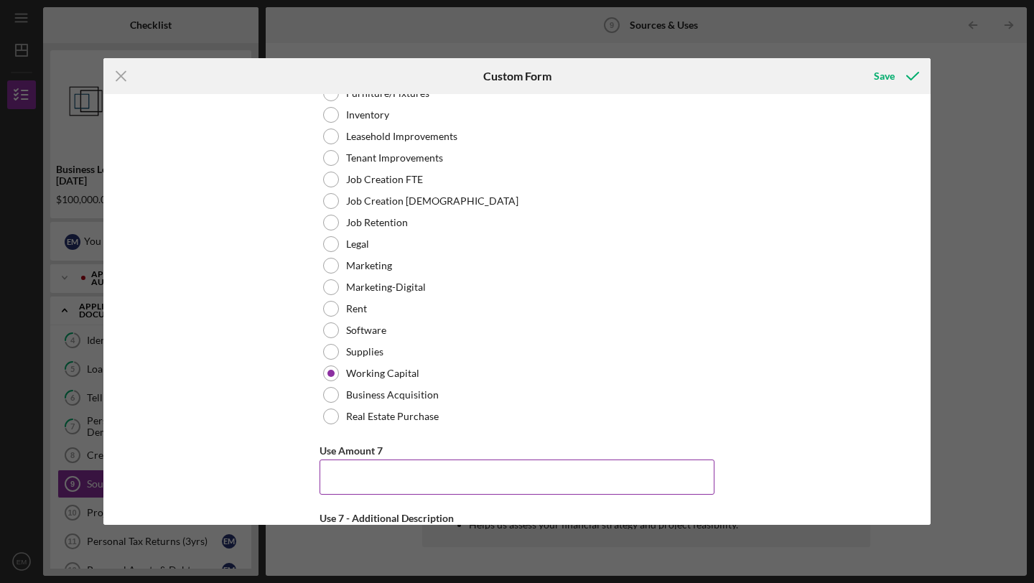
click at [369, 469] on input "Use Amount 7" at bounding box center [517, 477] width 395 height 34
type input "$9,500"
click at [871, 393] on div "Uses In this section, please identify the category(s) and amount(s) of funding …" at bounding box center [516, 309] width 827 height 431
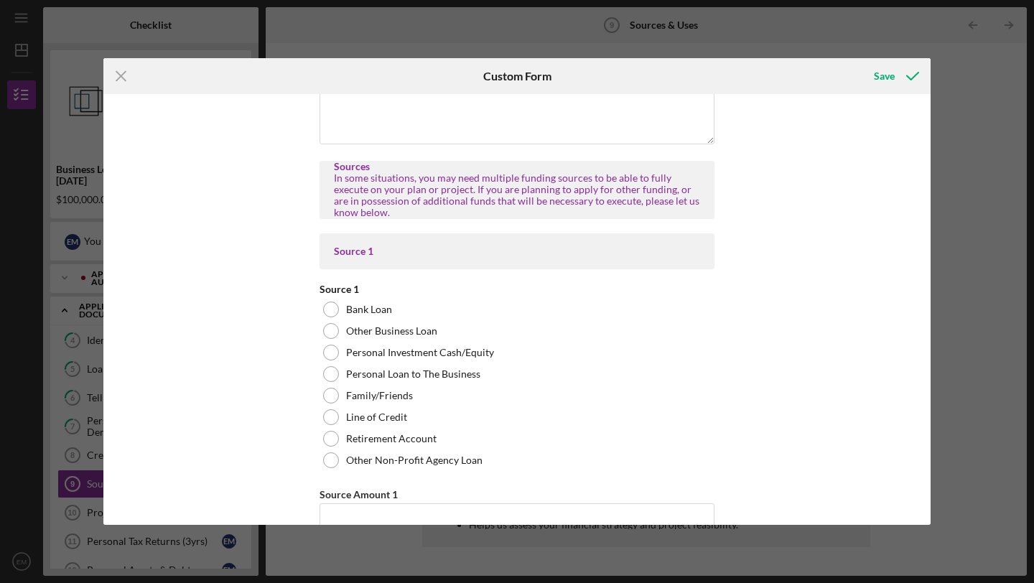
scroll to position [4665, 0]
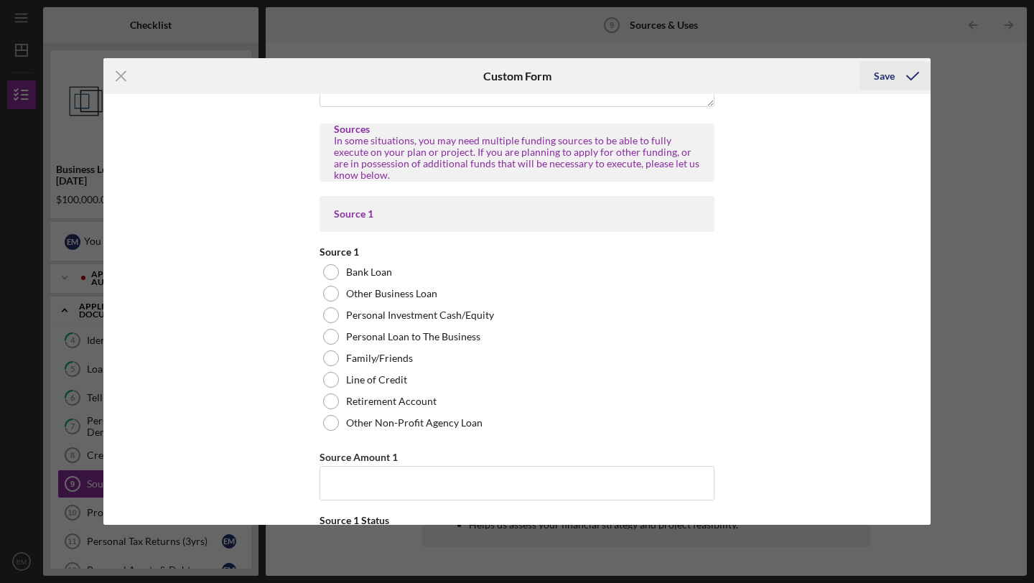
click at [891, 74] on div "Save" at bounding box center [884, 76] width 21 height 29
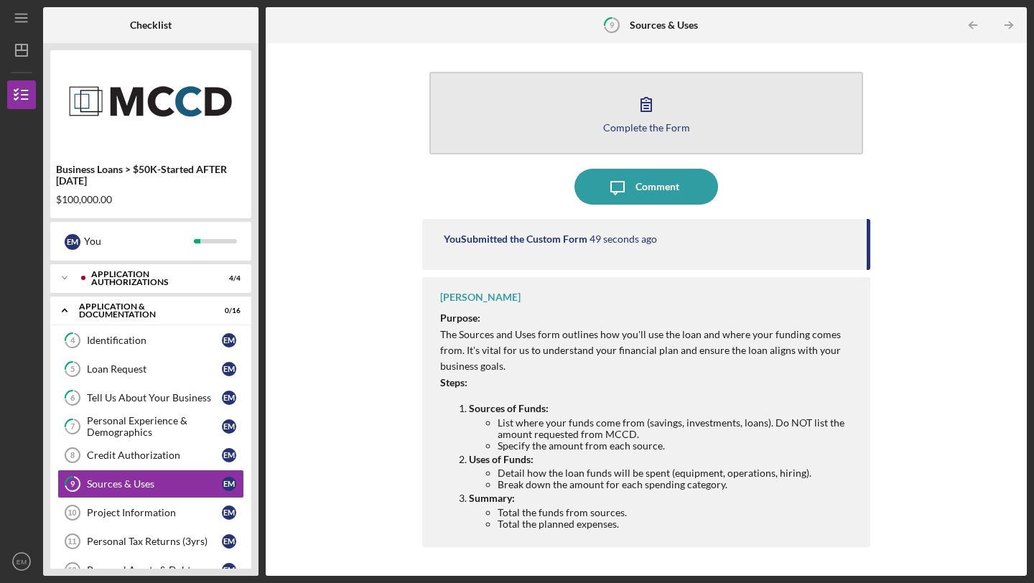
click at [644, 110] on icon "button" at bounding box center [646, 104] width 36 height 36
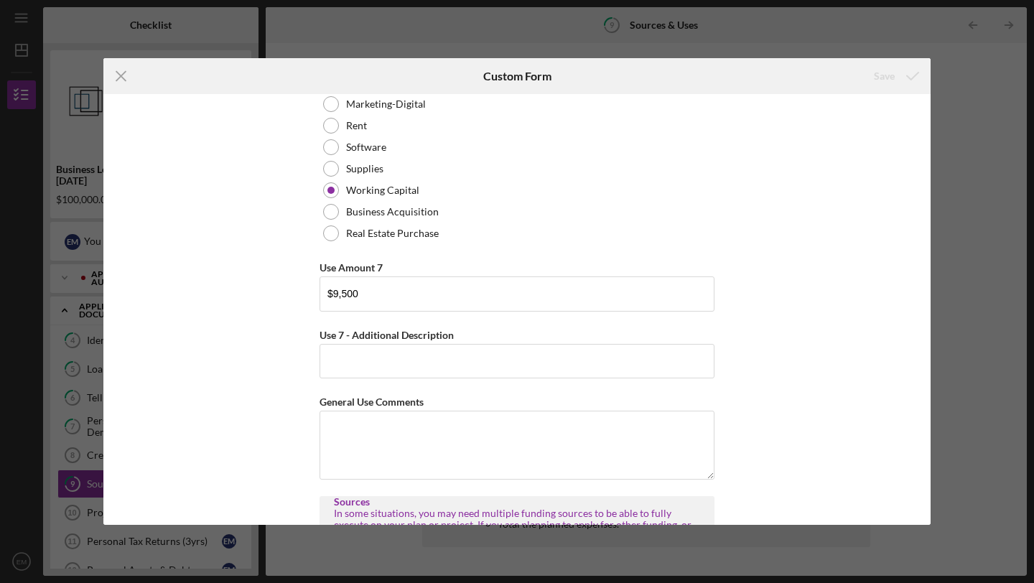
scroll to position [4331, 0]
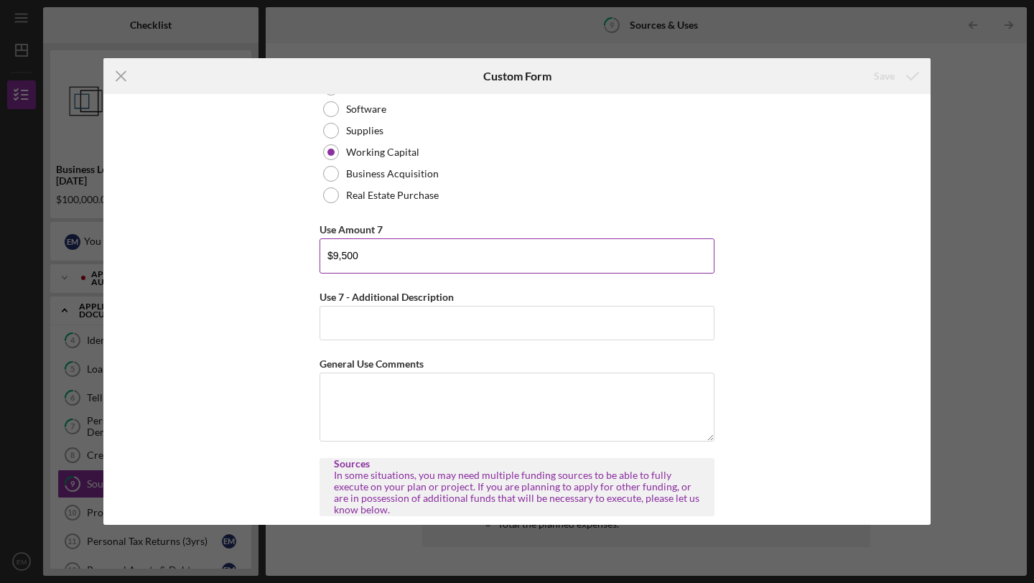
click at [332, 259] on input "$9,500" at bounding box center [517, 255] width 395 height 34
type input "$19,500"
click at [832, 348] on div "Uses In this section, please identify the category(s) and amount(s) of funding …" at bounding box center [516, 309] width 827 height 431
drag, startPoint x: 931, startPoint y: 355, endPoint x: 927, endPoint y: 371, distance: 16.2
click at [927, 371] on div "Icon/Menu Close Custom Form Save Uses In this section, please identify the cate…" at bounding box center [517, 291] width 1034 height 583
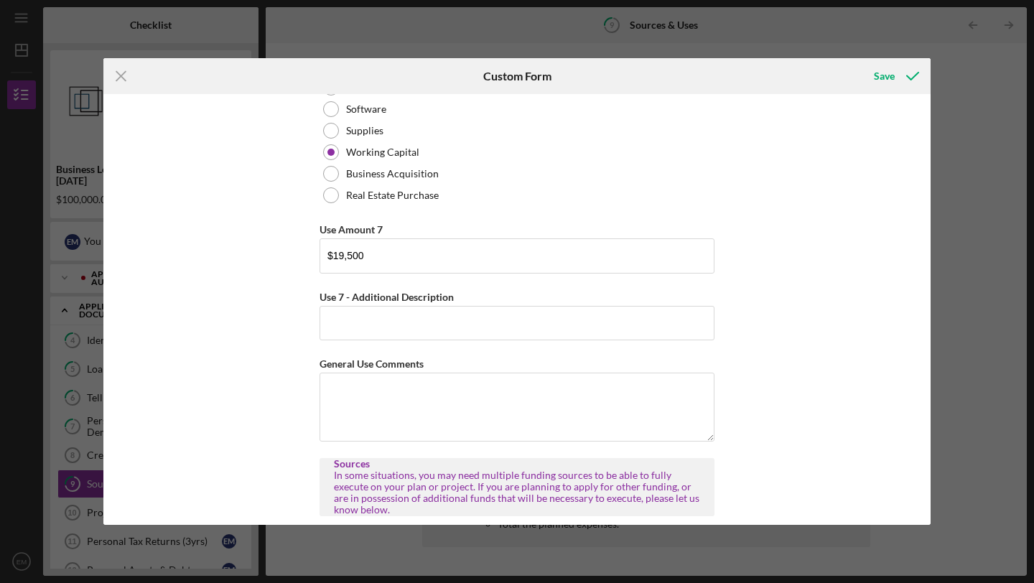
drag, startPoint x: 931, startPoint y: 354, endPoint x: 927, endPoint y: 376, distance: 22.7
click at [927, 376] on div "Icon/Menu Close Custom Form Save Uses In this section, please identify the cate…" at bounding box center [517, 291] width 1034 height 583
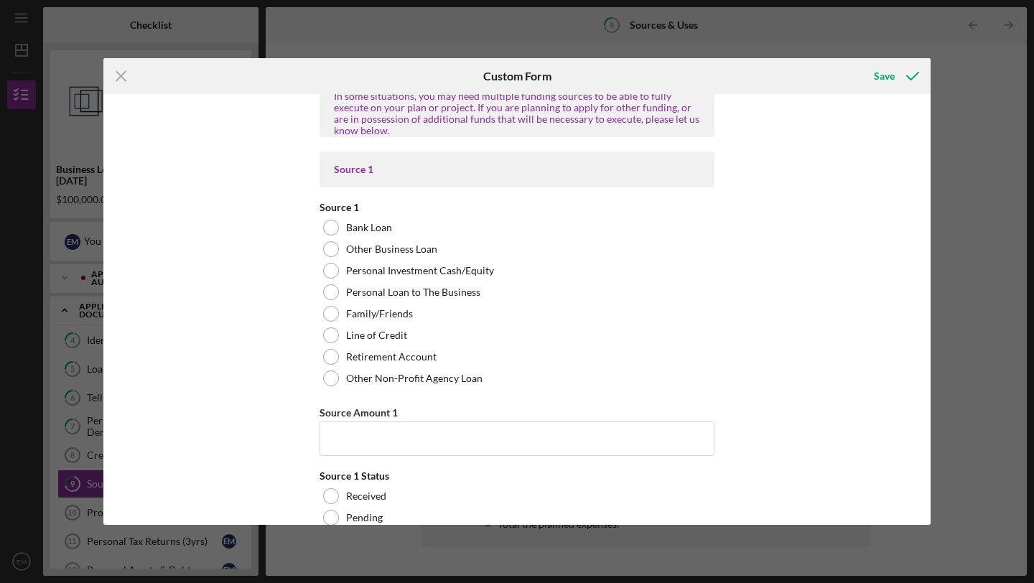
scroll to position [4748, 0]
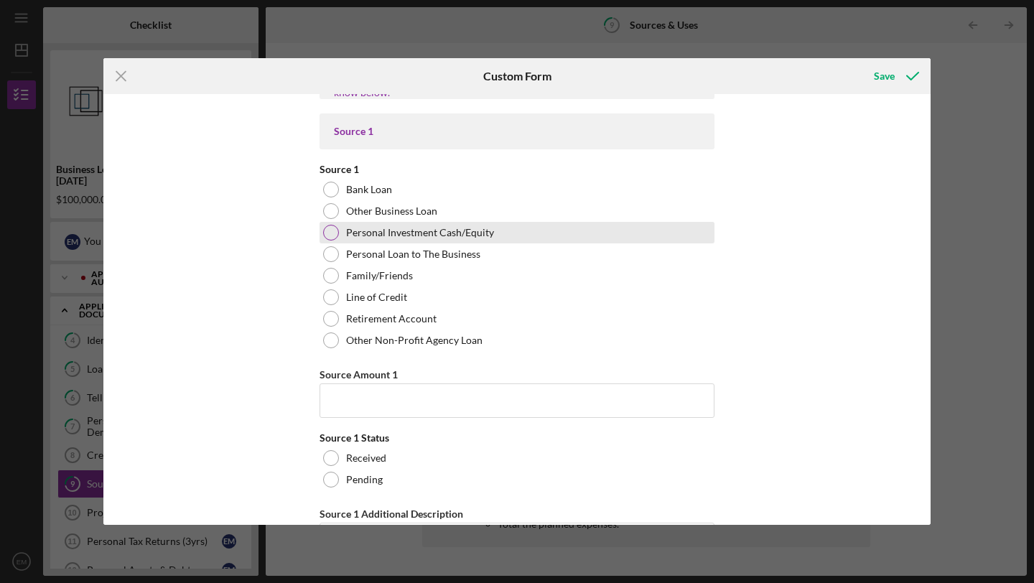
click at [326, 230] on div at bounding box center [331, 233] width 16 height 16
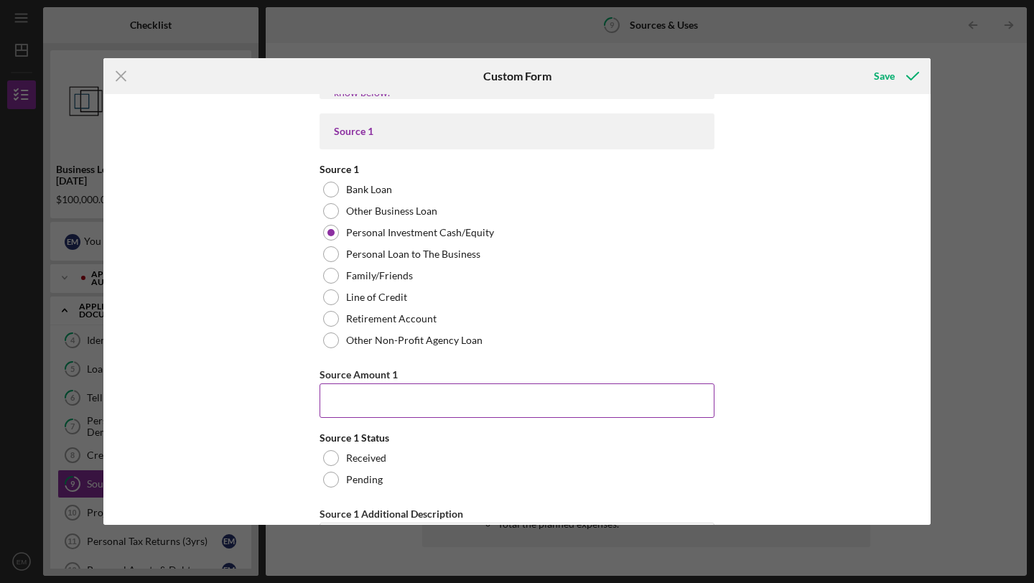
click at [351, 407] on input "Source Amount 1" at bounding box center [517, 401] width 395 height 34
type input "10,000"
click at [737, 455] on div "Uses In this section, please identify the category(s) and amount(s) of funding …" at bounding box center [516, 309] width 827 height 431
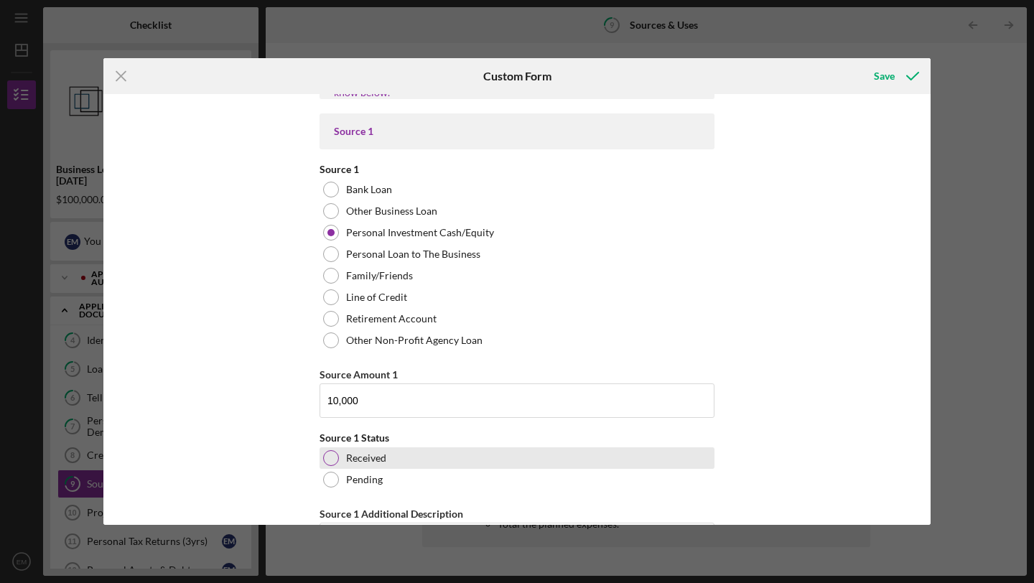
click at [325, 456] on div at bounding box center [331, 458] width 16 height 16
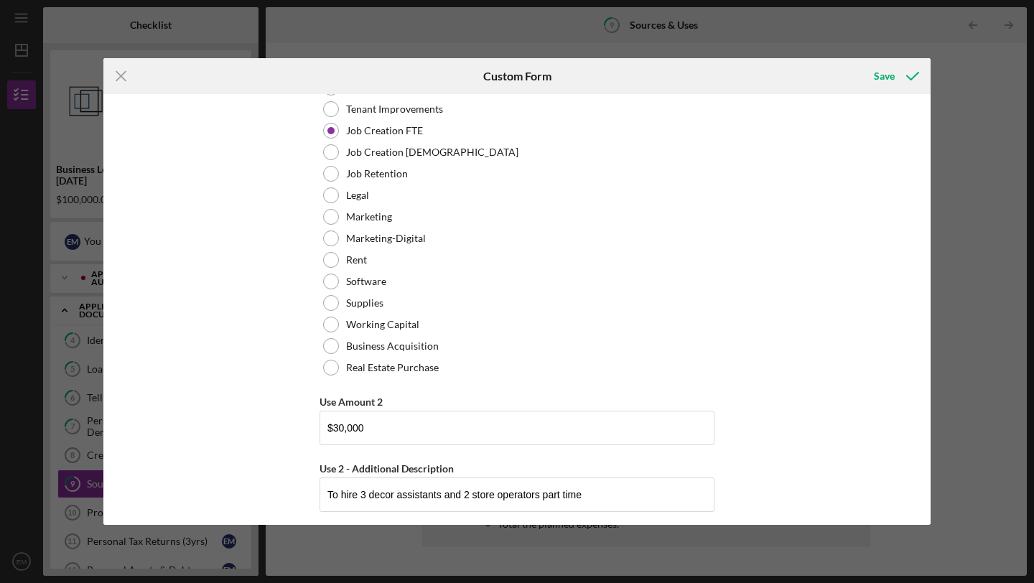
scroll to position [961, 0]
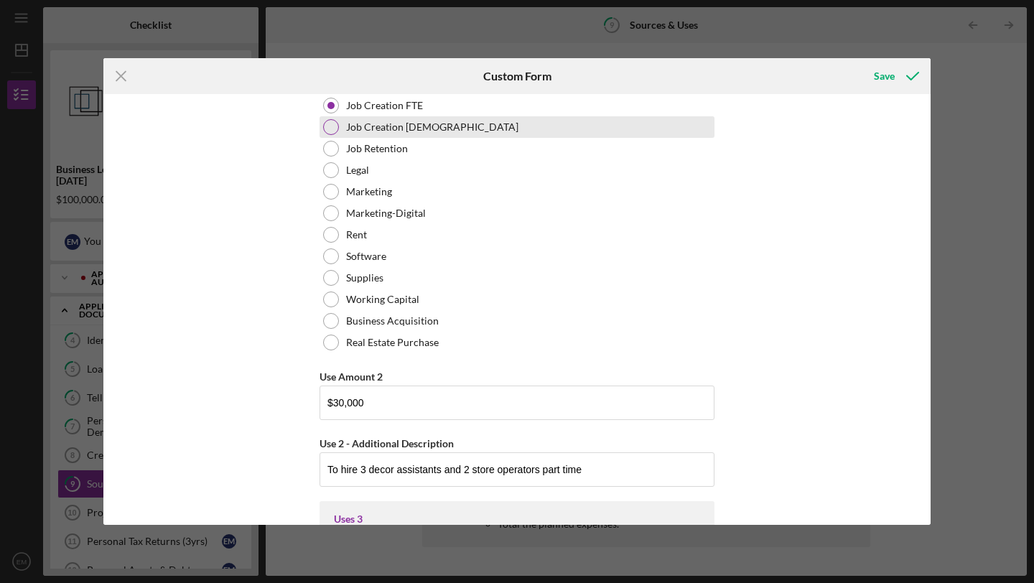
click at [326, 127] on div at bounding box center [331, 127] width 16 height 16
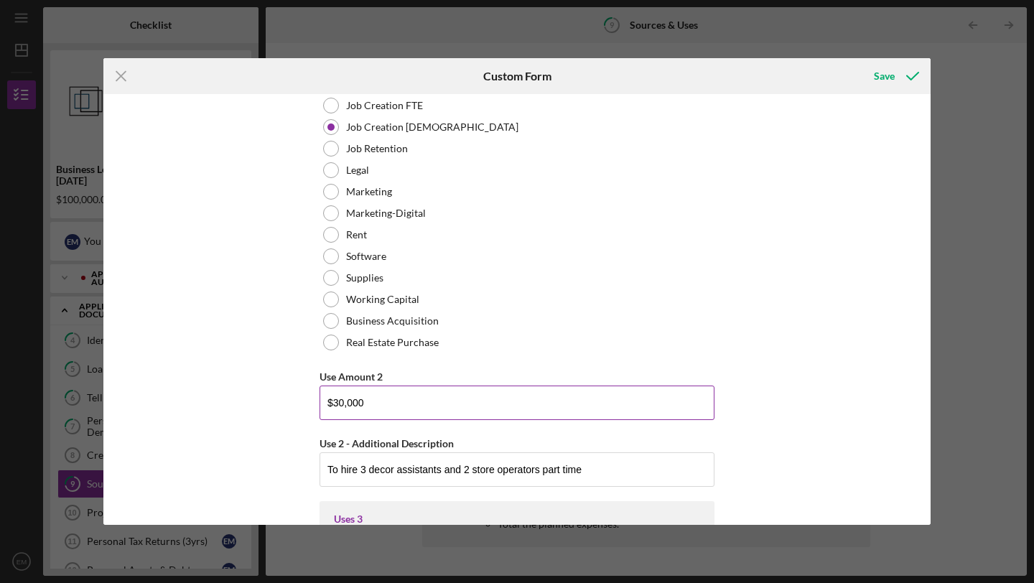
click at [341, 402] on input "$30,000" at bounding box center [517, 403] width 395 height 34
type input "$60,000"
click at [817, 340] on div "Uses In this section, please identify the category(s) and amount(s) of funding …" at bounding box center [516, 309] width 827 height 431
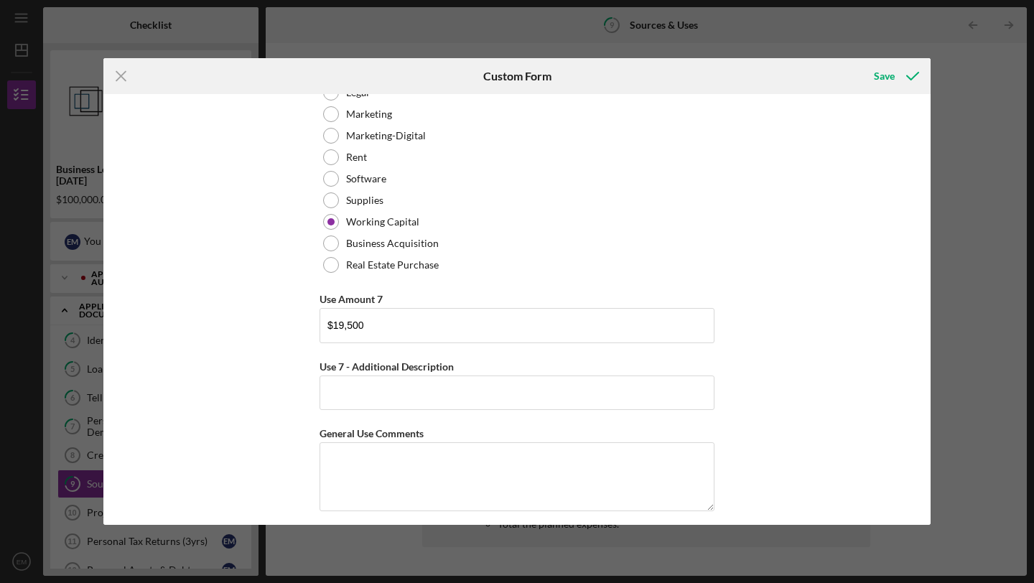
scroll to position [4274, 0]
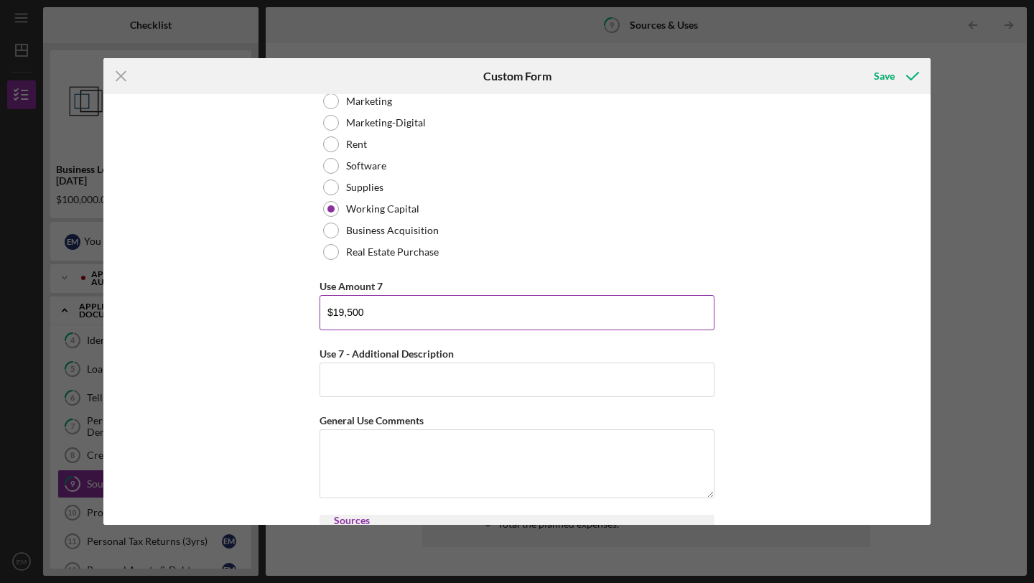
click at [336, 316] on input "$19,500" at bounding box center [517, 312] width 395 height 34
type input "$29,500"
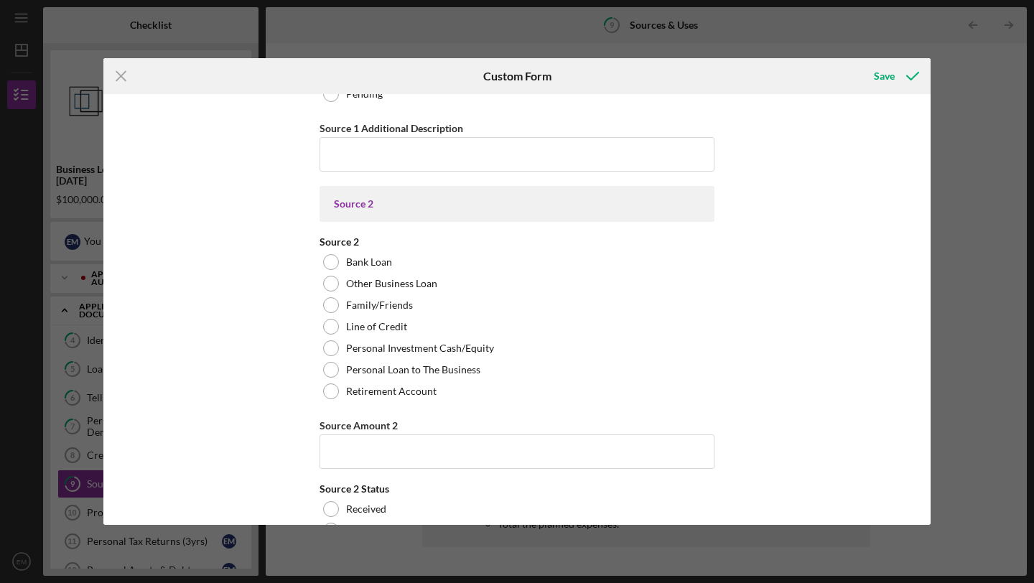
scroll to position [5146, 0]
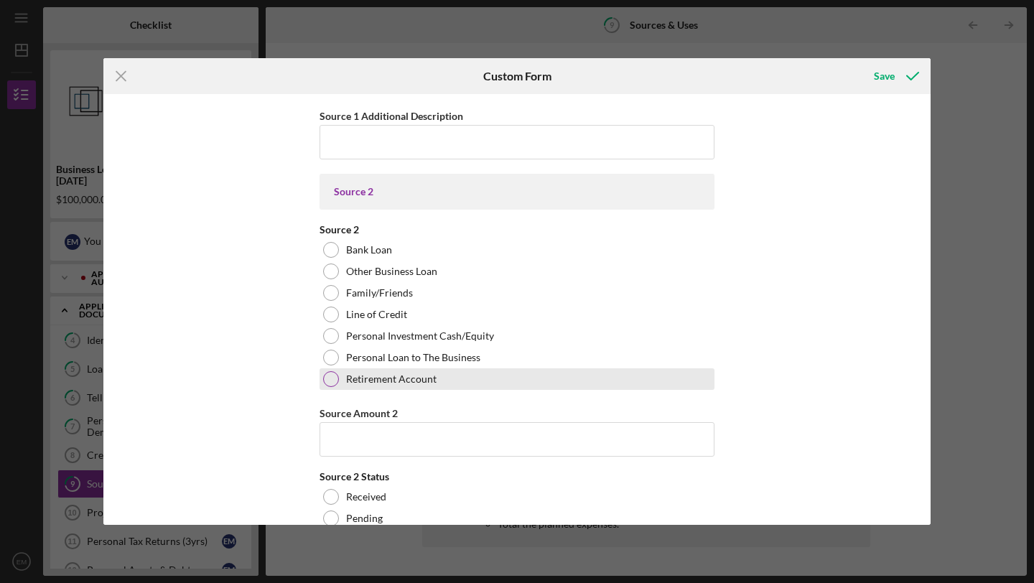
click at [333, 379] on div at bounding box center [331, 379] width 16 height 16
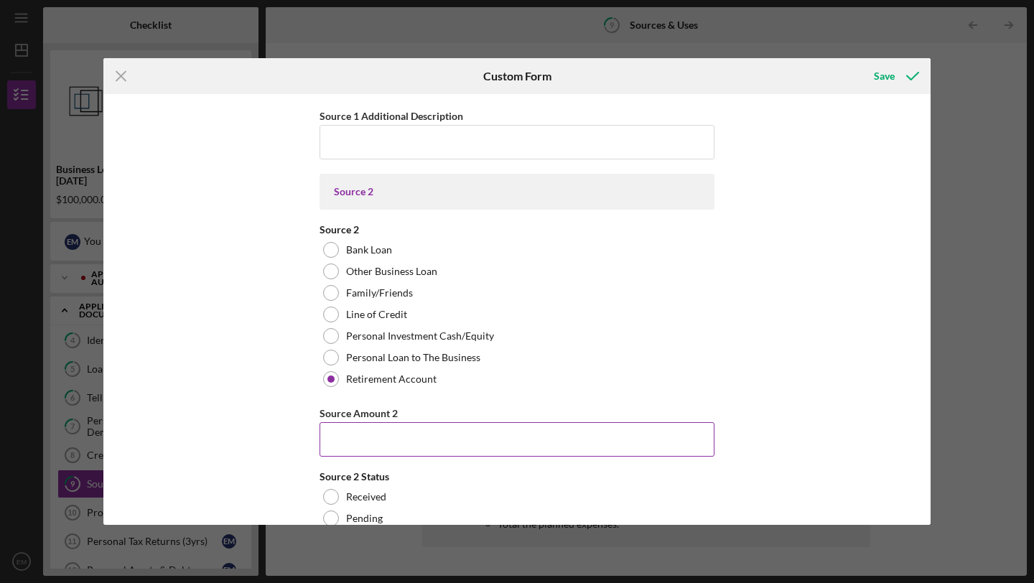
click at [351, 443] on input "Source Amount 2" at bounding box center [517, 439] width 395 height 34
type input "$40,000"
click at [854, 419] on div "Uses In this section, please identify the category(s) and amount(s) of funding …" at bounding box center [516, 309] width 827 height 431
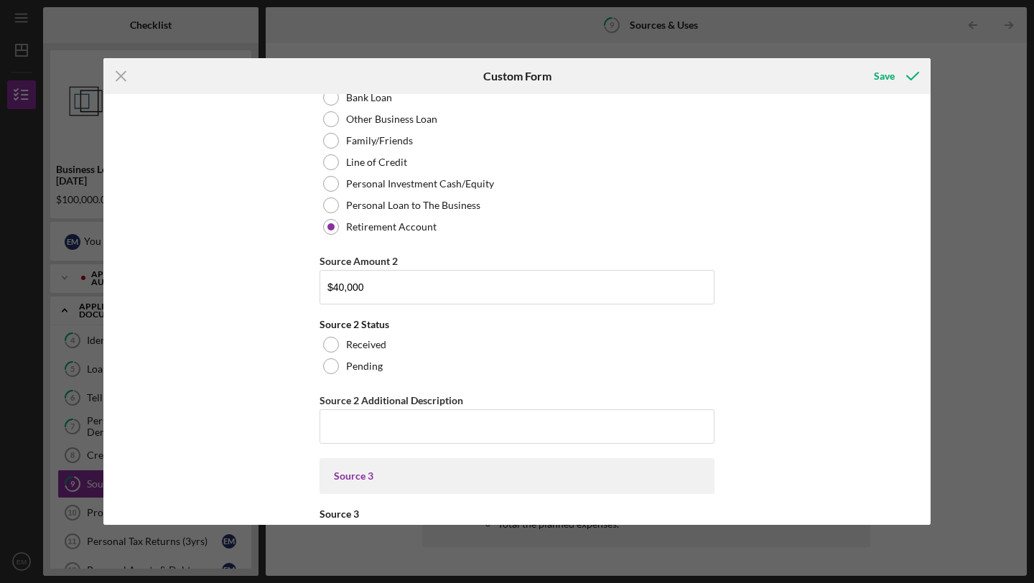
scroll to position [5335, 0]
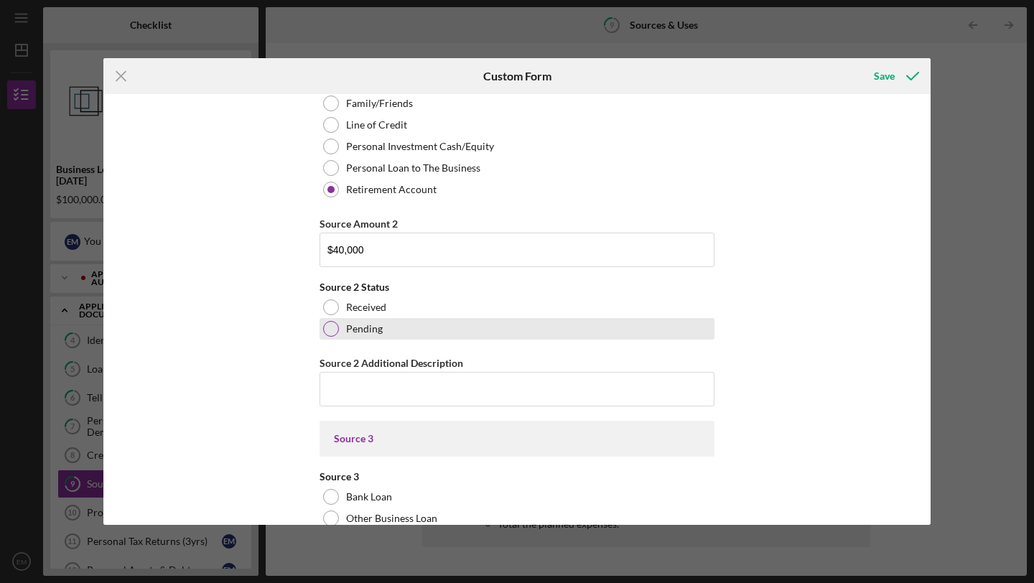
click at [330, 331] on div at bounding box center [331, 329] width 16 height 16
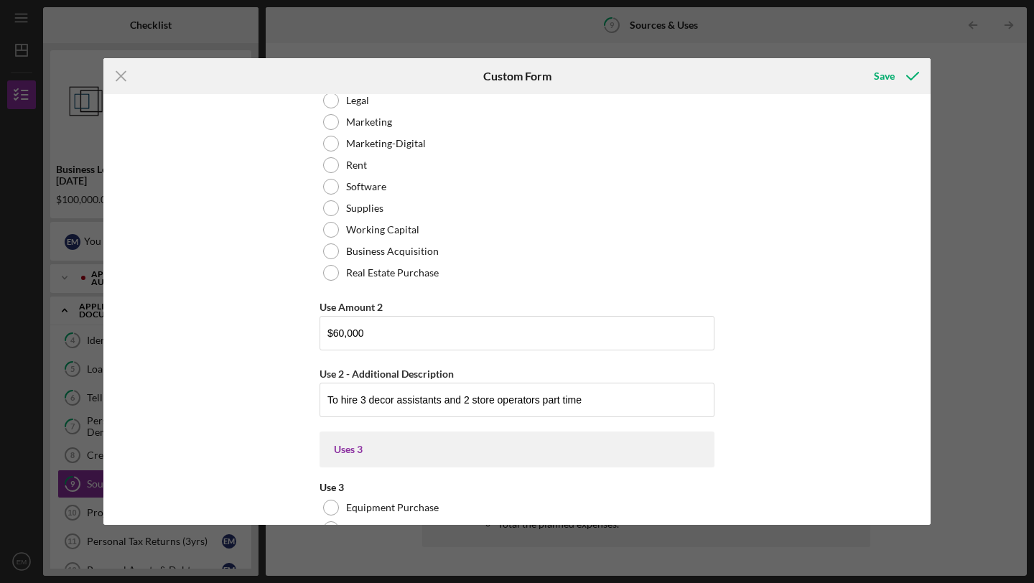
scroll to position [0, 0]
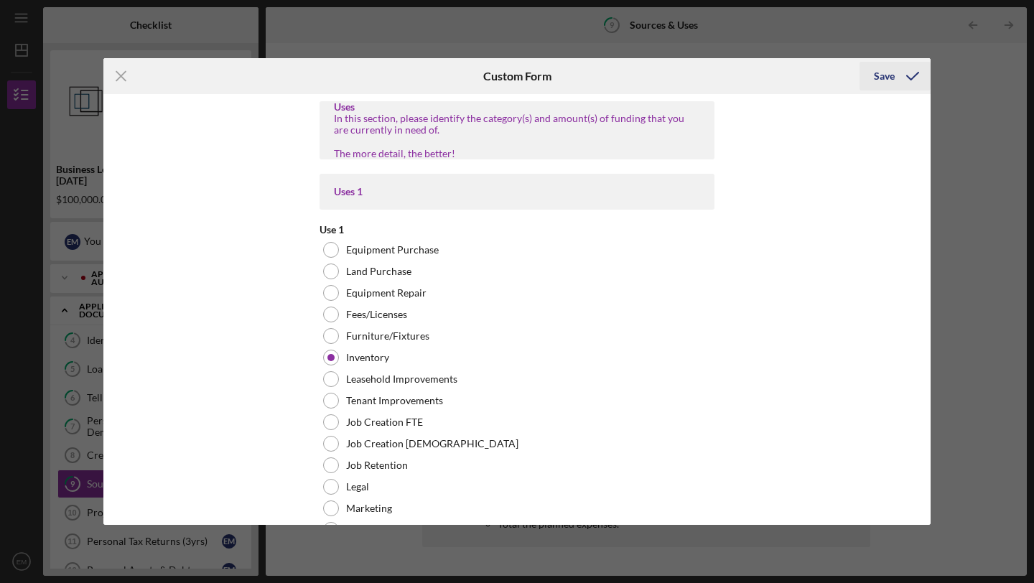
click at [882, 75] on div "Save" at bounding box center [884, 76] width 21 height 29
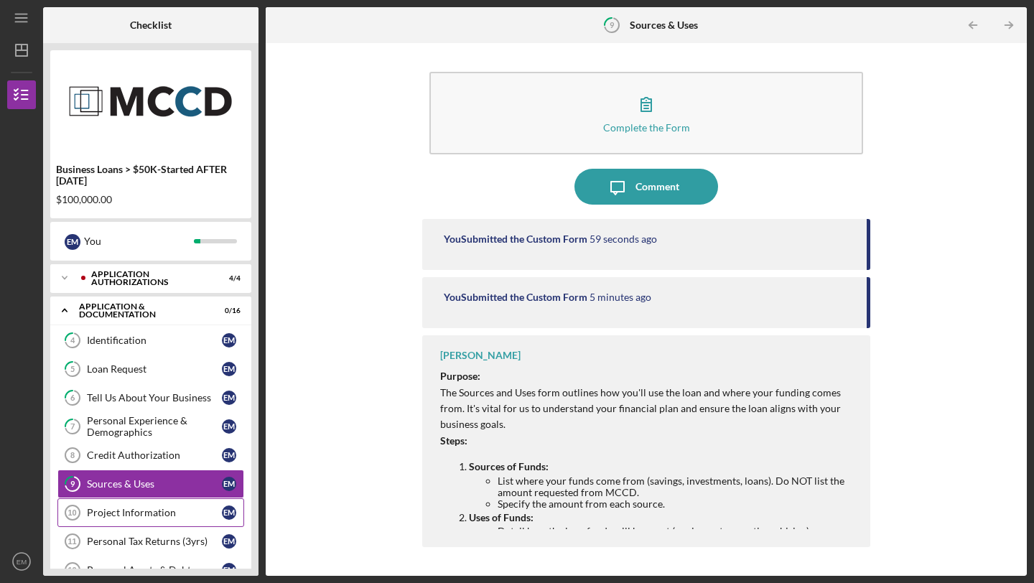
click at [148, 517] on div "Project Information" at bounding box center [154, 512] width 135 height 11
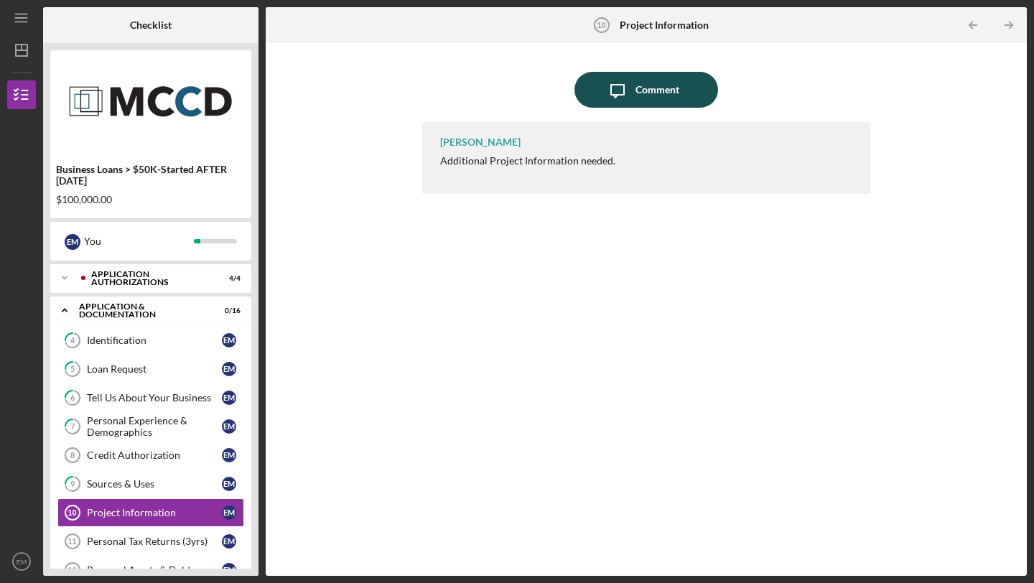
click at [663, 86] on div "Comment" at bounding box center [658, 90] width 44 height 36
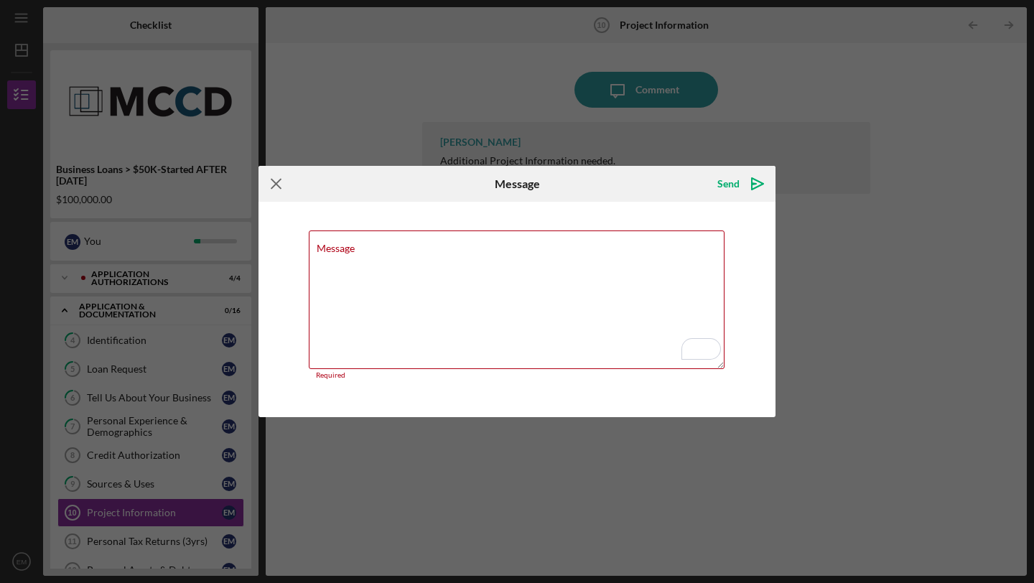
click at [265, 180] on icon "Icon/Menu Close" at bounding box center [277, 184] width 36 height 36
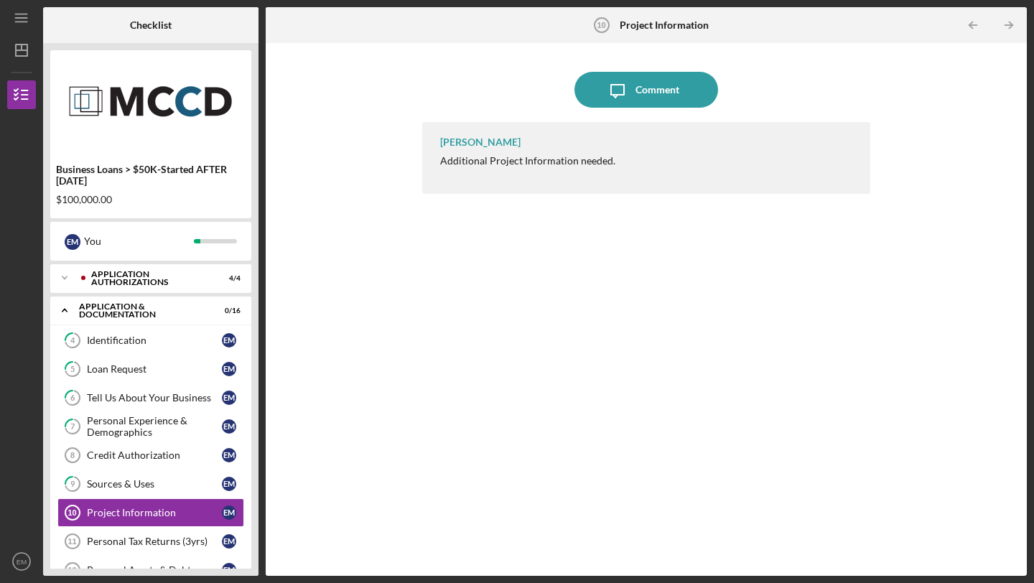
drag, startPoint x: 617, startPoint y: 166, endPoint x: 414, endPoint y: 163, distance: 202.6
click at [414, 163] on div "Icon/Message Comment [PERSON_NAME] Additional Project Information needed." at bounding box center [646, 309] width 747 height 519
copy div "Additional Project Information needed."
click at [613, 333] on div "[PERSON_NAME] Additional Project Information needed." at bounding box center [646, 338] width 448 height 432
click at [157, 540] on div "Personal Tax Returns (3yrs)" at bounding box center [154, 541] width 135 height 11
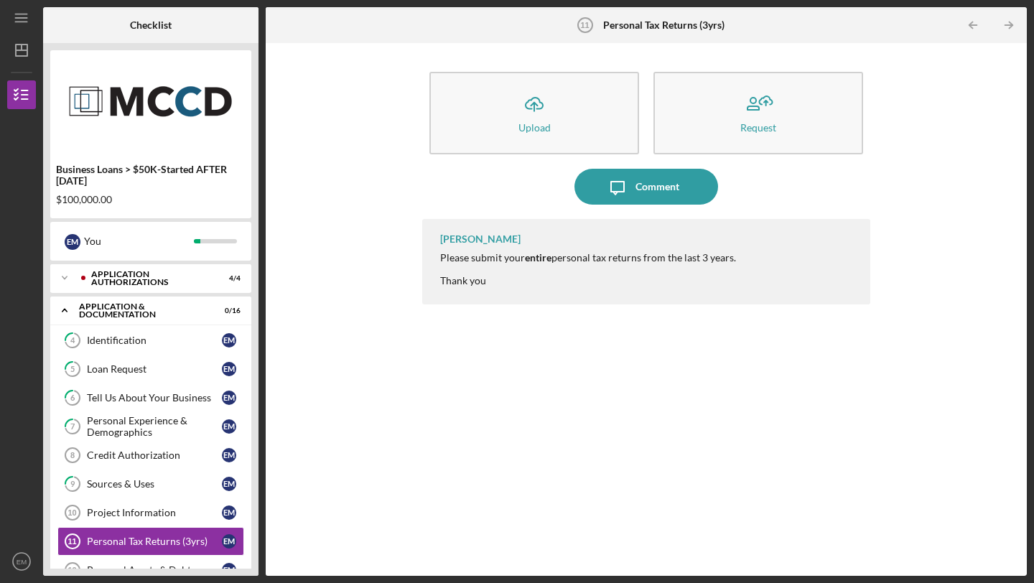
click at [257, 478] on div "Business Loans > $50K-Started AFTER [DATE] $100,000.00 E M You Icon/Expander Ap…" at bounding box center [150, 309] width 215 height 533
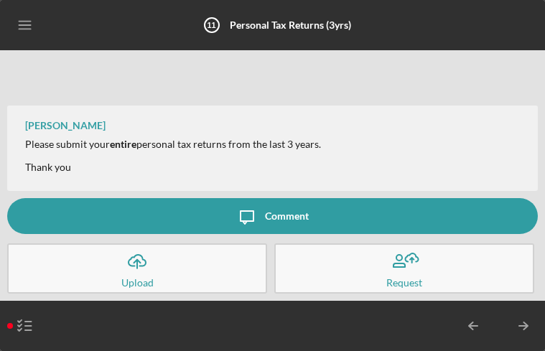
click at [132, 281] on div "Upload" at bounding box center [137, 282] width 32 height 7
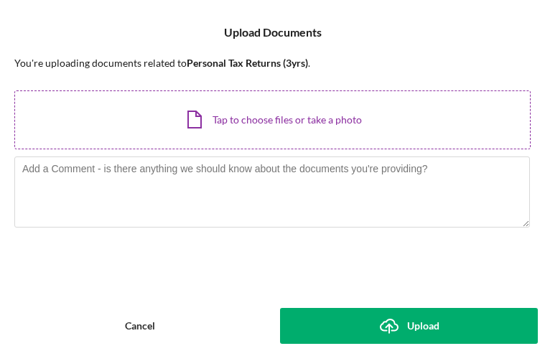
click at [225, 124] on div "Icon/Document Browse or drag files here (max 100MB total) Tap to choose files o…" at bounding box center [272, 120] width 516 height 59
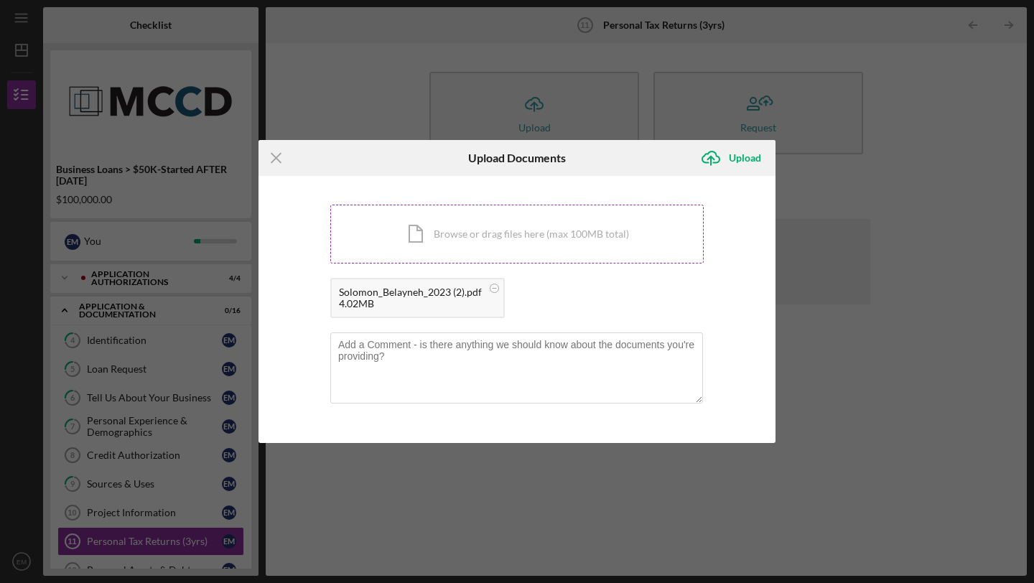
click at [530, 243] on div "Icon/Document Browse or drag files here (max 100MB total) Tap to choose files o…" at bounding box center [517, 234] width 374 height 59
click at [748, 161] on div "Upload" at bounding box center [745, 158] width 32 height 29
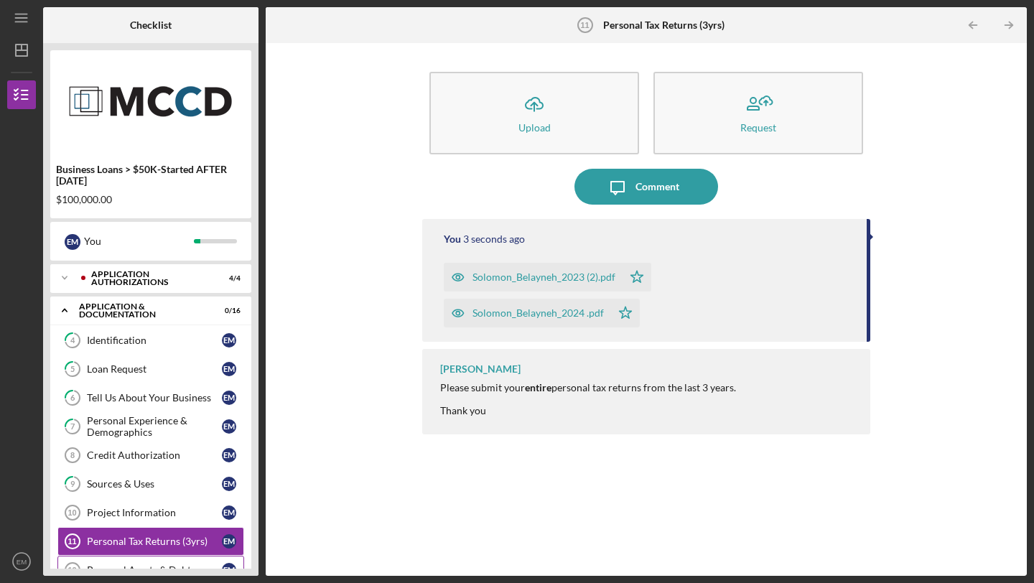
click at [164, 565] on div "Personal Assets & Debt" at bounding box center [154, 570] width 135 height 11
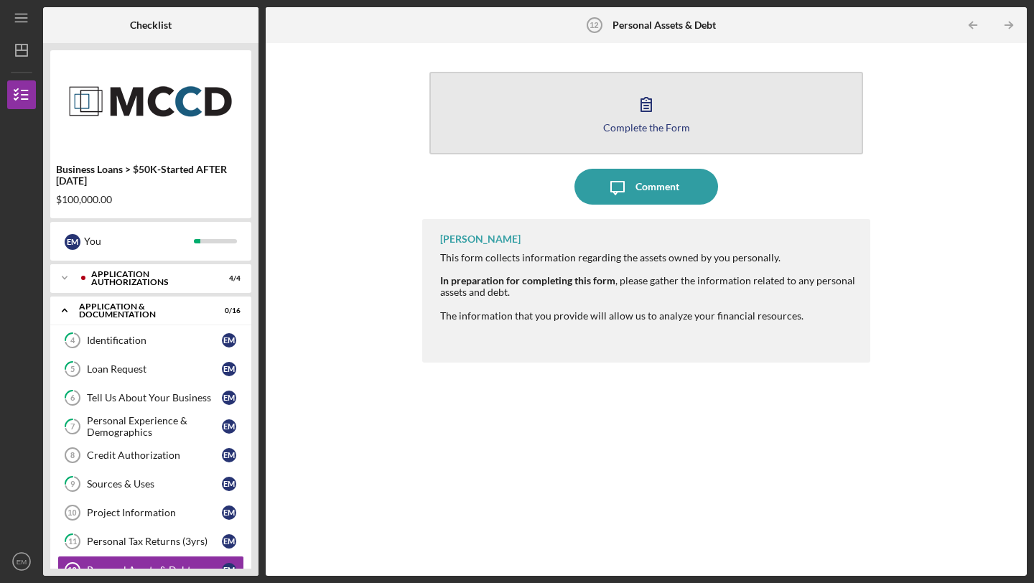
click at [649, 113] on icon "button" at bounding box center [646, 104] width 36 height 36
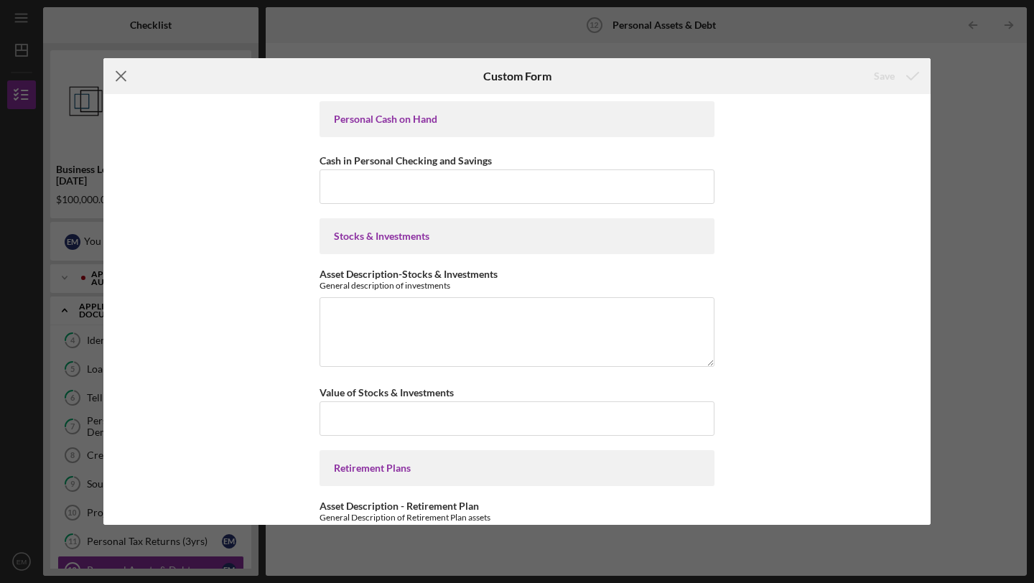
click at [123, 80] on icon "Icon/Menu Close" at bounding box center [121, 76] width 36 height 36
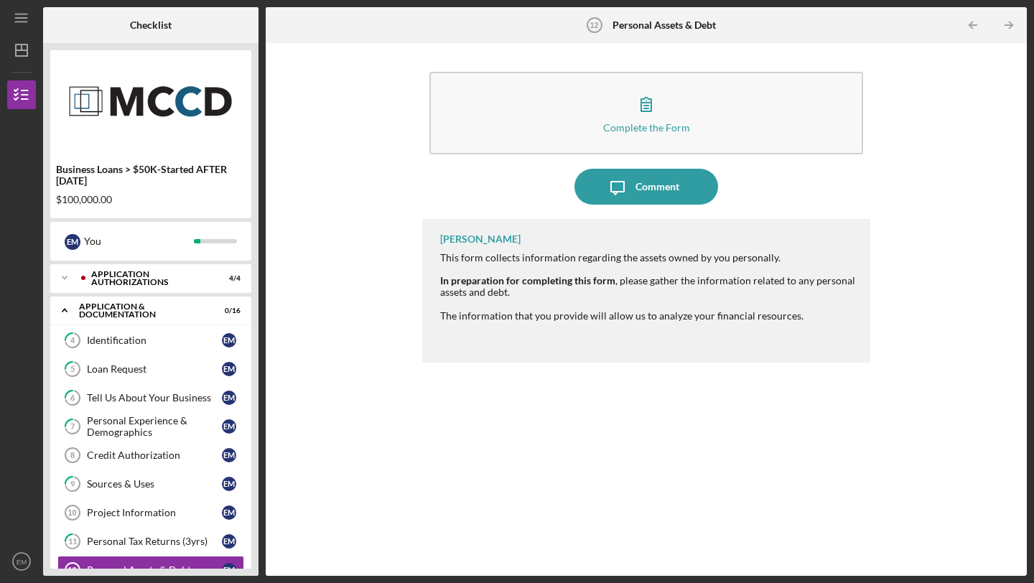
click at [256, 473] on div "Business Loans > $50K-Started AFTER [DATE] $100,000.00 E M You Icon/Expander Ap…" at bounding box center [150, 309] width 215 height 533
click at [25, 98] on icon "button" at bounding box center [22, 95] width 36 height 36
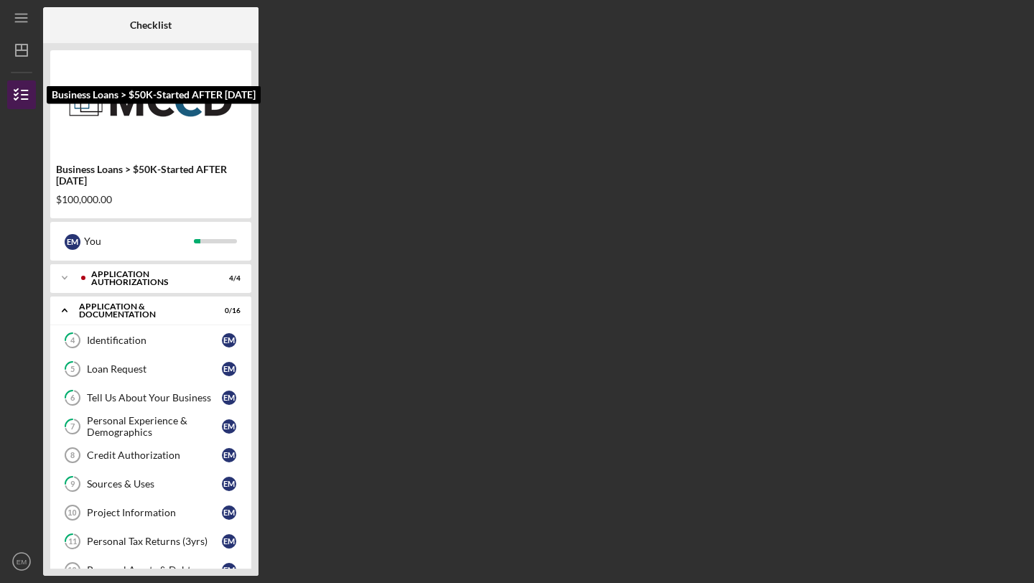
click at [21, 92] on icon "button" at bounding box center [22, 95] width 36 height 36
click at [421, 254] on div "Checklist Business Loans > $50K-Started AFTER [DATE] $100,000.00 E M You Icon/E…" at bounding box center [535, 291] width 984 height 569
click at [246, 413] on div "4 Identification E M 5 Loan Request E M 6 Tell Us About Your Business E M 7 Per…" at bounding box center [150, 559] width 201 height 467
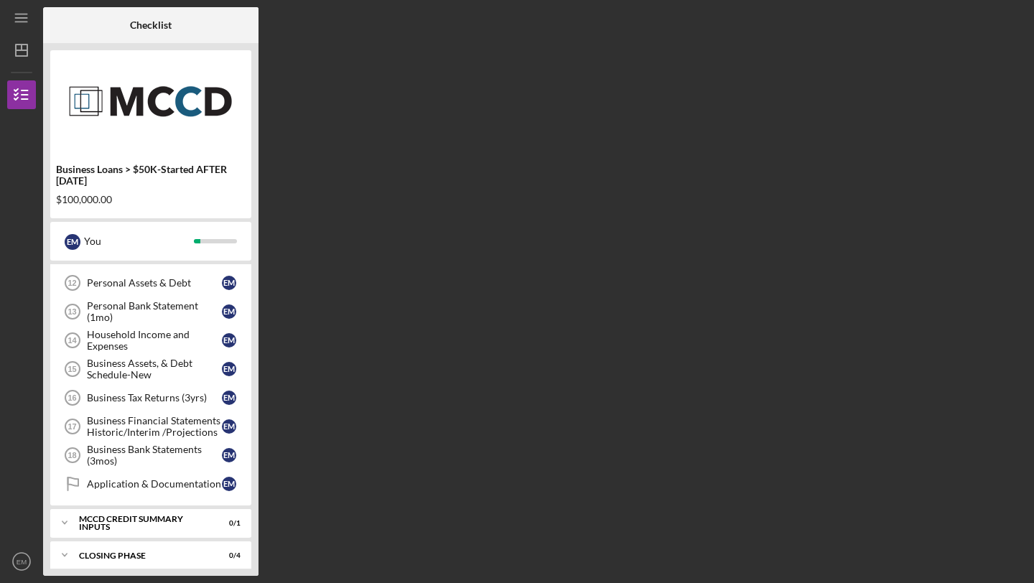
scroll to position [316, 0]
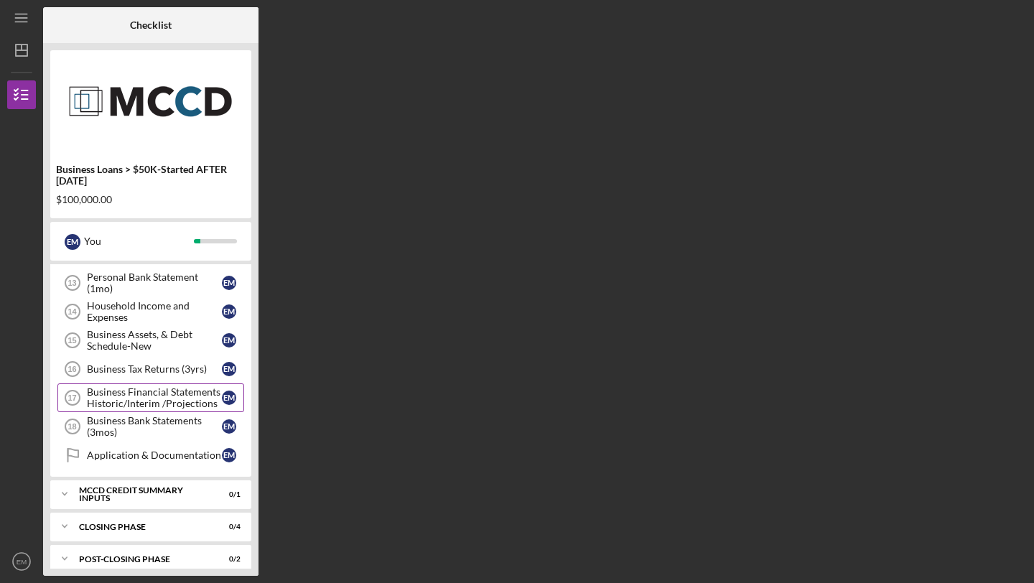
click at [139, 403] on div "Business Financial Statements Historic/Interim /Projections" at bounding box center [154, 397] width 135 height 23
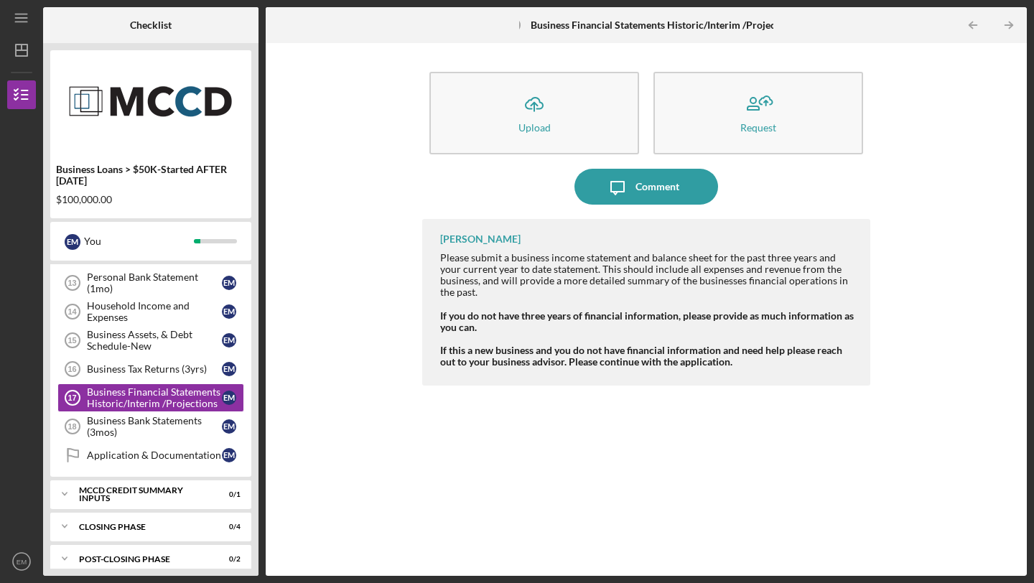
click at [256, 383] on div "Business Loans > $50K-Started AFTER [DATE] $100,000.00 E M You Icon/Expander Ap…" at bounding box center [150, 309] width 215 height 533
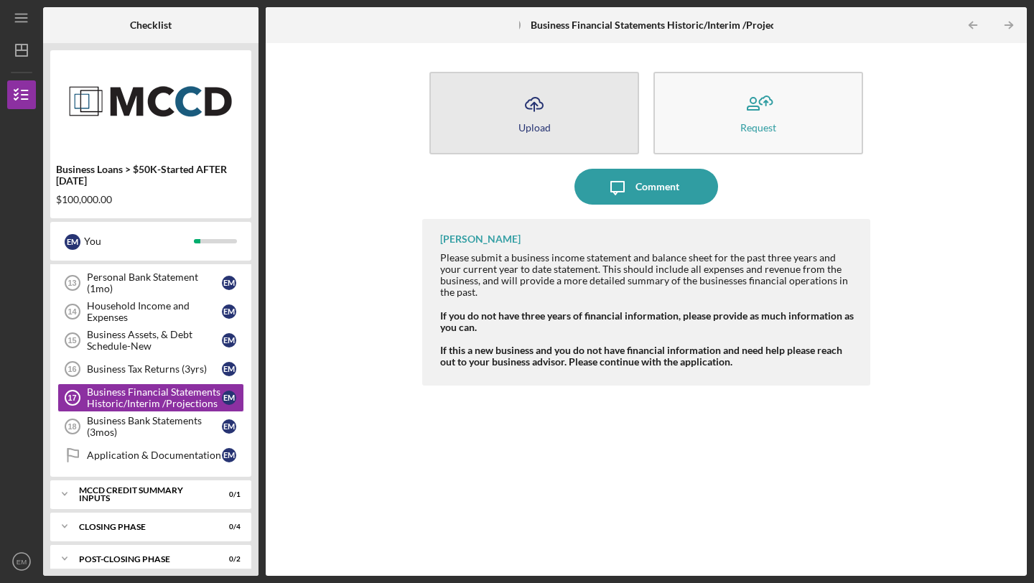
click at [544, 111] on icon "Icon/Upload" at bounding box center [534, 104] width 36 height 36
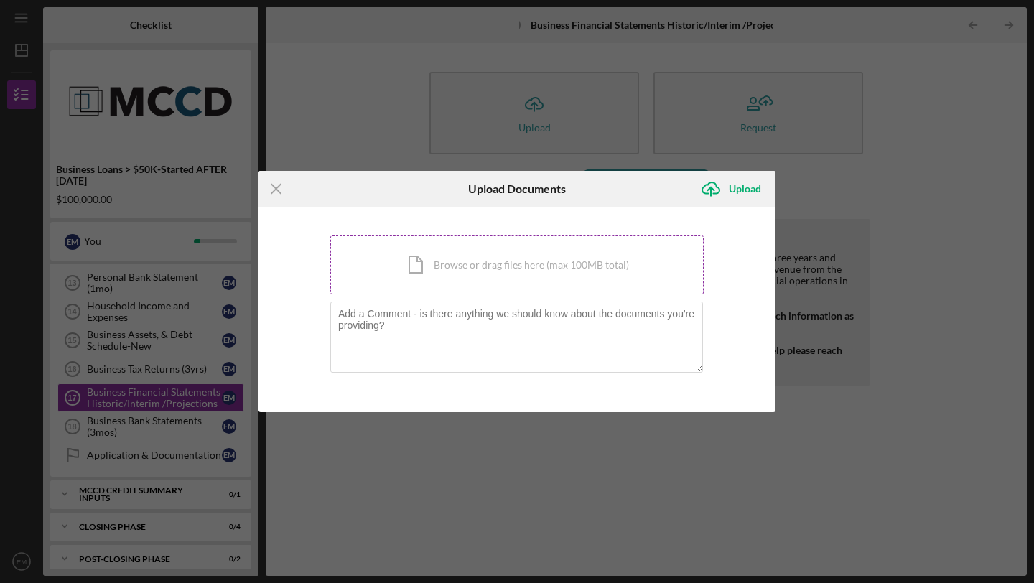
click at [496, 270] on div "Icon/Document Browse or drag files here (max 100MB total) Tap to choose files o…" at bounding box center [517, 265] width 374 height 59
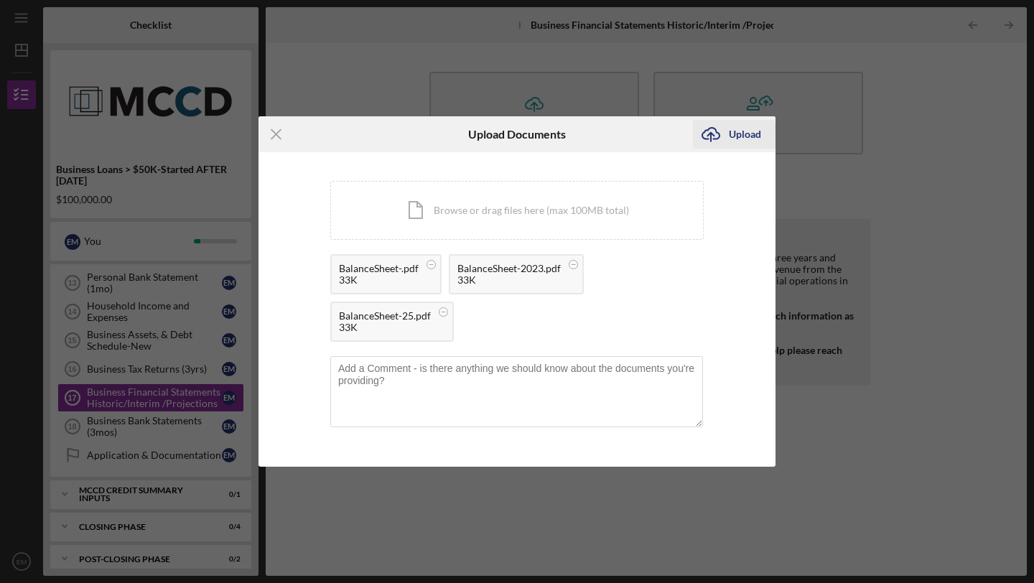
click at [712, 135] on g "submit" at bounding box center [710, 135] width 17 height 14
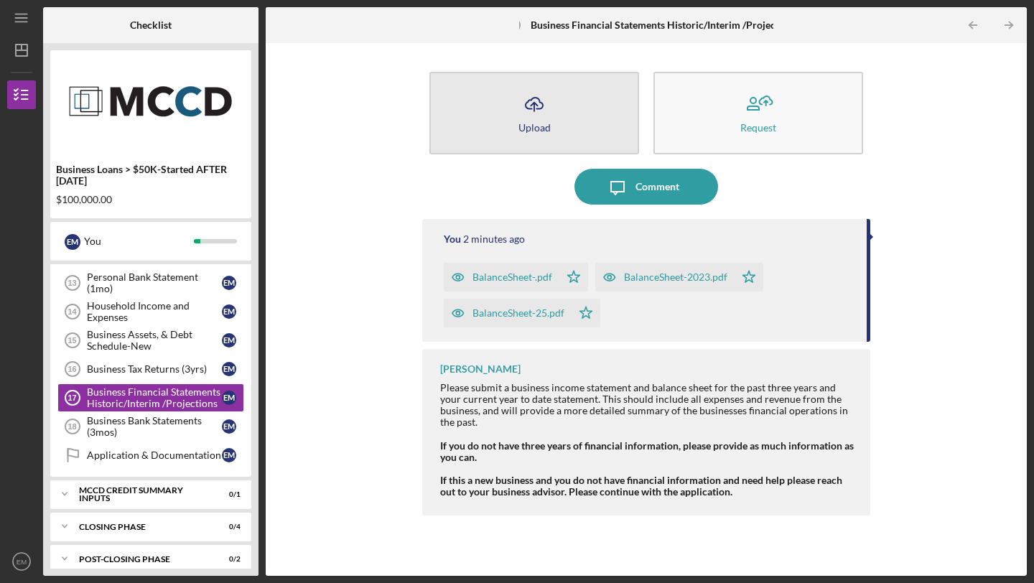
click at [587, 142] on button "Icon/Upload Upload" at bounding box center [535, 113] width 210 height 83
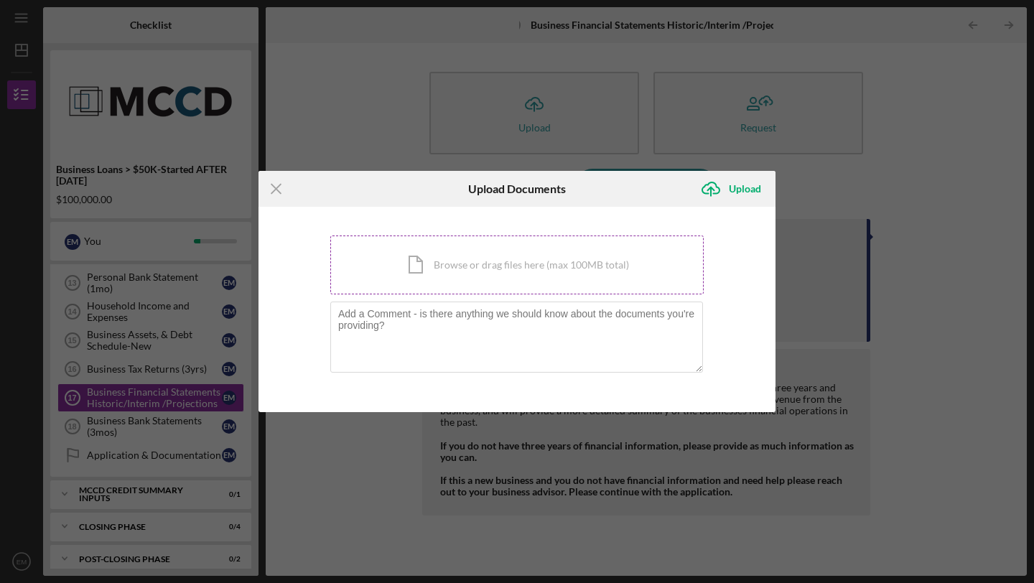
click at [506, 273] on div "Icon/Document Browse or drag files here (max 100MB total) Tap to choose files o…" at bounding box center [517, 265] width 374 height 59
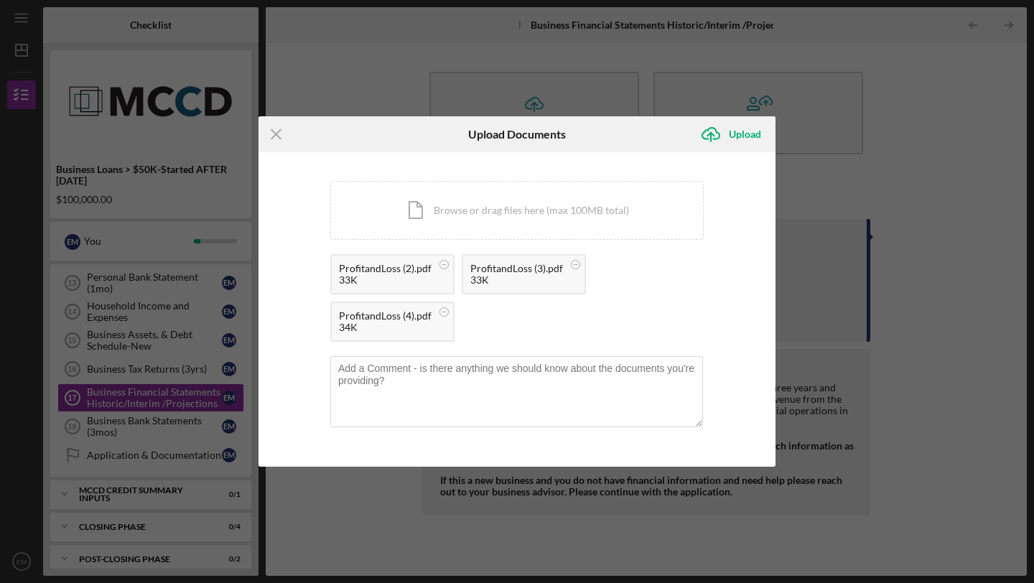
click at [692, 319] on div "ProfitandLoss (2).pdf 33K ProfitandLoss (3).pdf 33K ProfitandLoss (4).pdf 34K" at bounding box center [517, 301] width 374 height 95
click at [692, 317] on div "ProfitandLoss (2).pdf 33K ProfitandLoss (3).pdf 33K ProfitandLoss (4).pdf 34K" at bounding box center [517, 301] width 374 height 95
click at [602, 229] on div "Icon/Document Browse or drag files here (max 100MB total) Tap to choose files o…" at bounding box center [517, 210] width 374 height 59
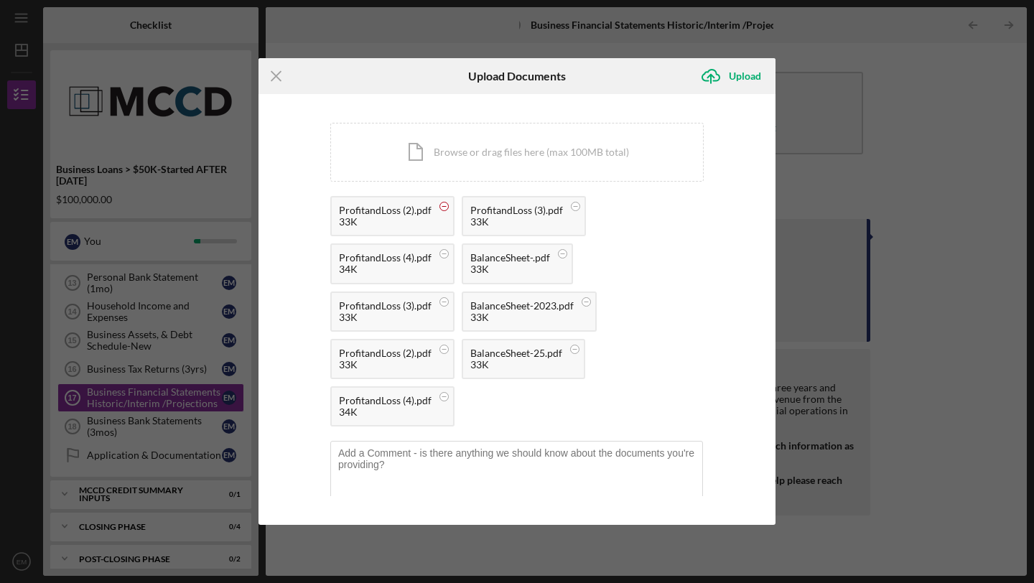
click at [447, 204] on icon at bounding box center [444, 207] width 18 height 18
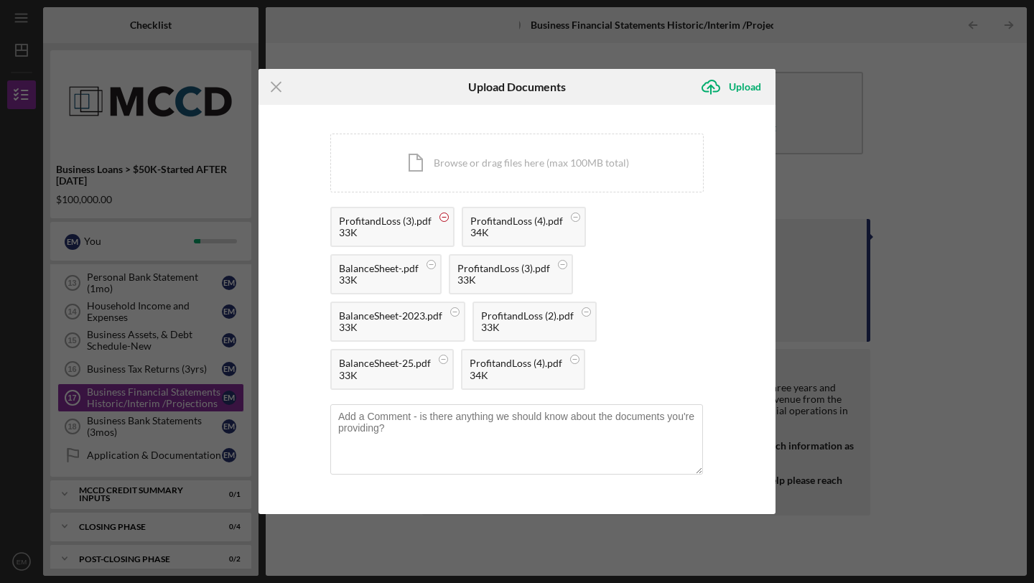
click at [443, 213] on circle at bounding box center [444, 217] width 9 height 9
click at [443, 220] on circle at bounding box center [444, 217] width 9 height 9
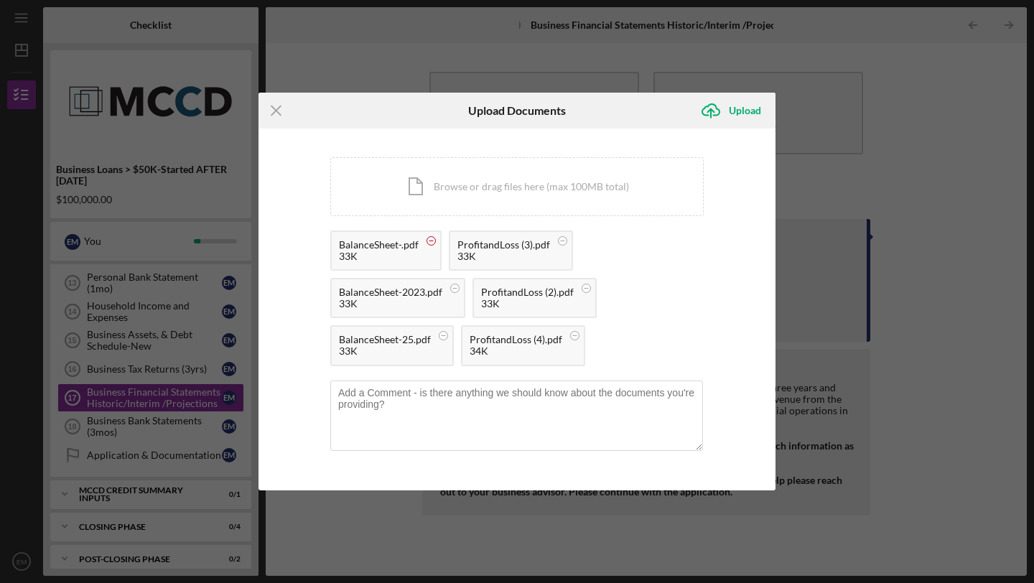
click at [432, 240] on circle at bounding box center [431, 240] width 9 height 9
click at [442, 240] on circle at bounding box center [444, 240] width 9 height 9
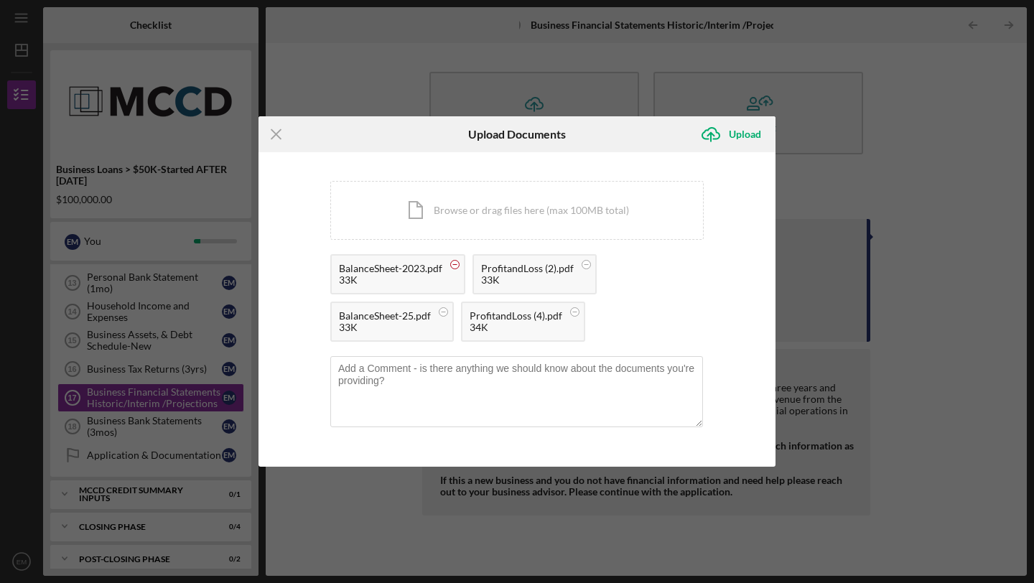
click at [457, 265] on circle at bounding box center [455, 265] width 9 height 9
click at [443, 266] on circle at bounding box center [444, 265] width 9 height 9
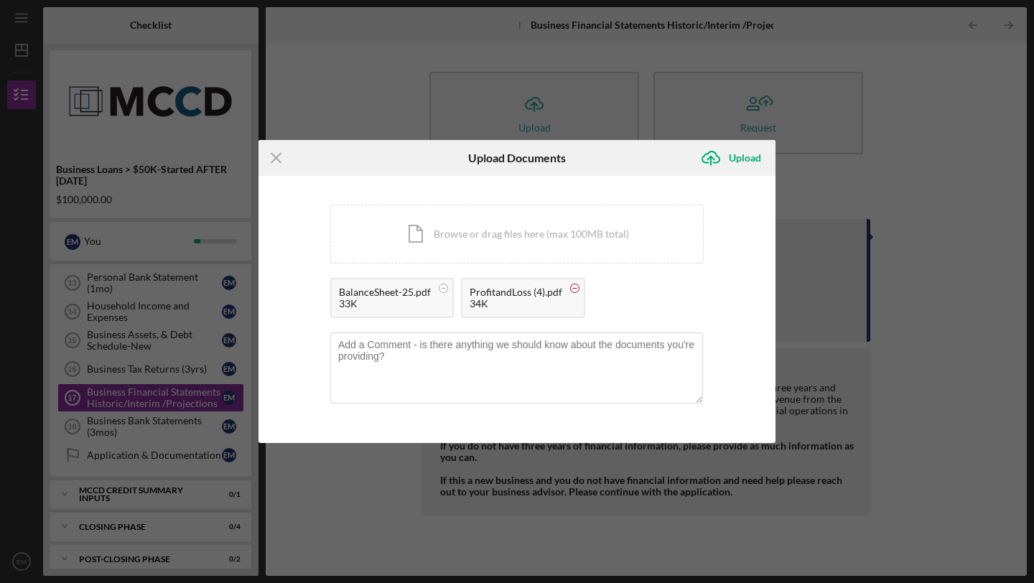
click at [572, 286] on circle at bounding box center [575, 288] width 9 height 9
click at [447, 289] on circle at bounding box center [444, 288] width 9 height 9
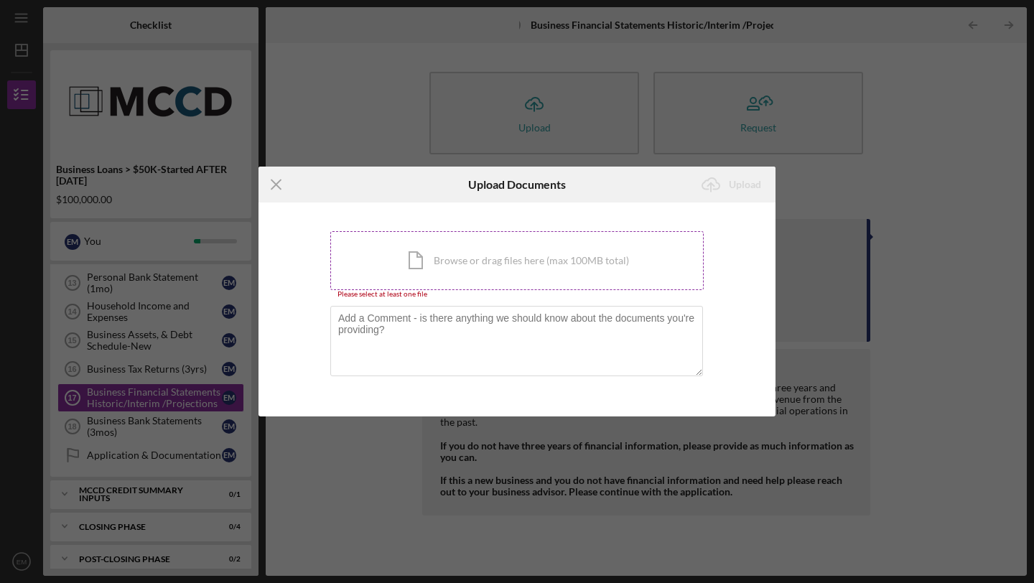
click at [504, 254] on div "Icon/Document Browse or drag files here (max 100MB total) Tap to choose files o…" at bounding box center [517, 260] width 374 height 59
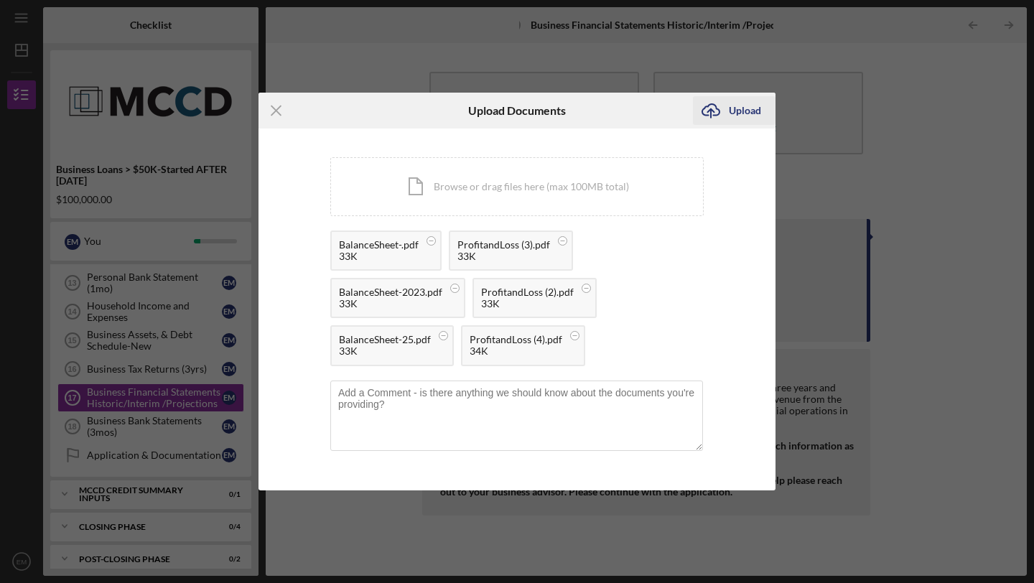
click at [753, 114] on div "Upload" at bounding box center [745, 110] width 32 height 29
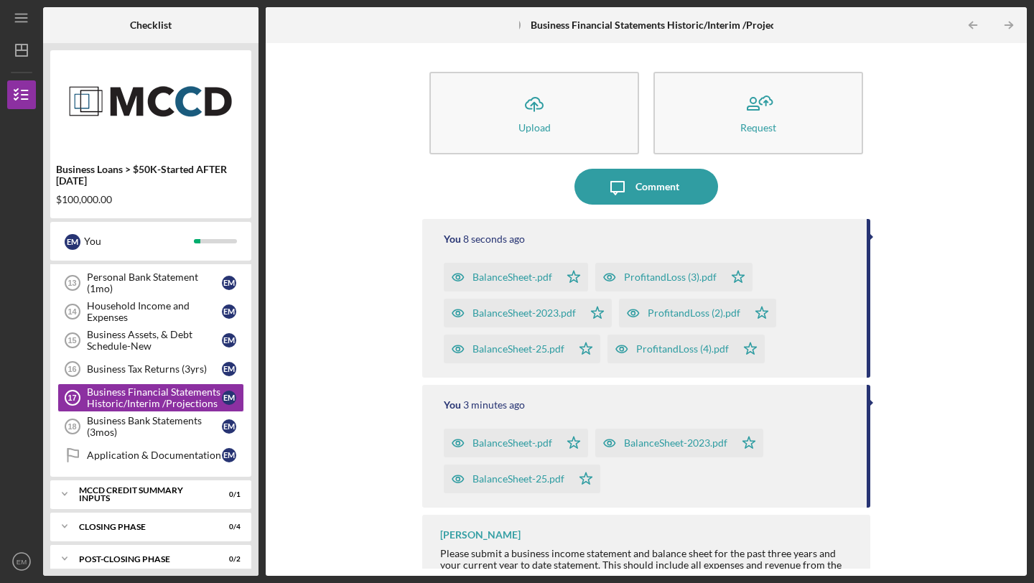
click at [540, 411] on div "You 3 minutes ago BalanceSheet-.pdf Icon/Star BalanceSheet-2023.pdf Icon/Star B…" at bounding box center [646, 446] width 448 height 123
click at [500, 444] on div "BalanceSheet-.pdf" at bounding box center [513, 442] width 80 height 11
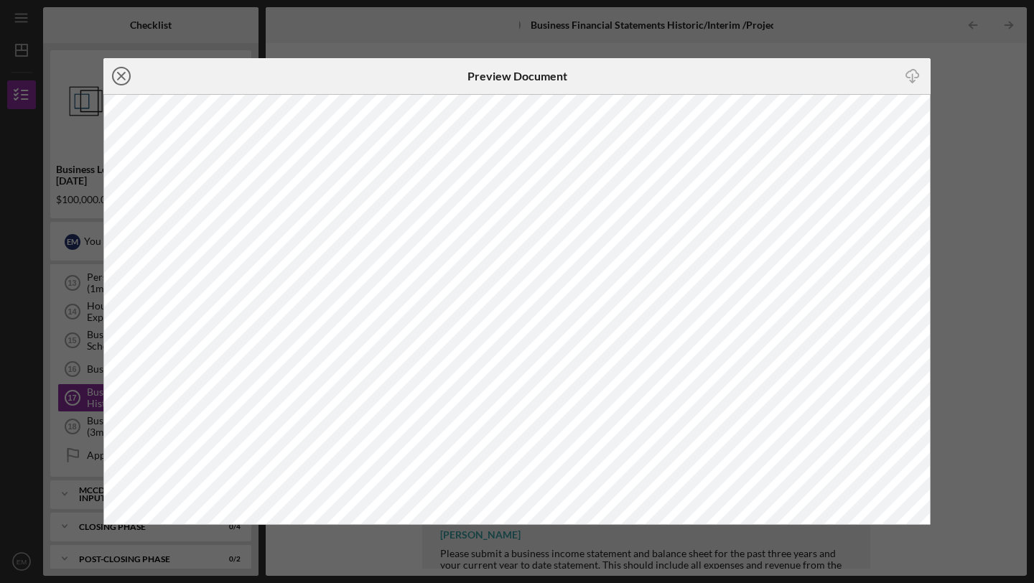
click at [124, 75] on icon "Icon/Close" at bounding box center [121, 76] width 36 height 36
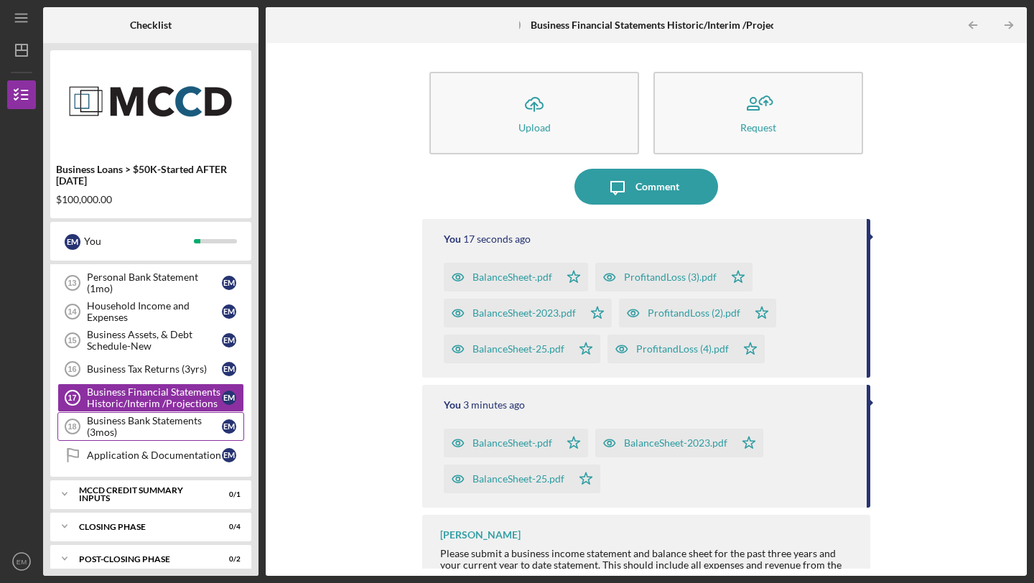
click at [167, 425] on div "Business Bank Statements (3mos)" at bounding box center [154, 426] width 135 height 23
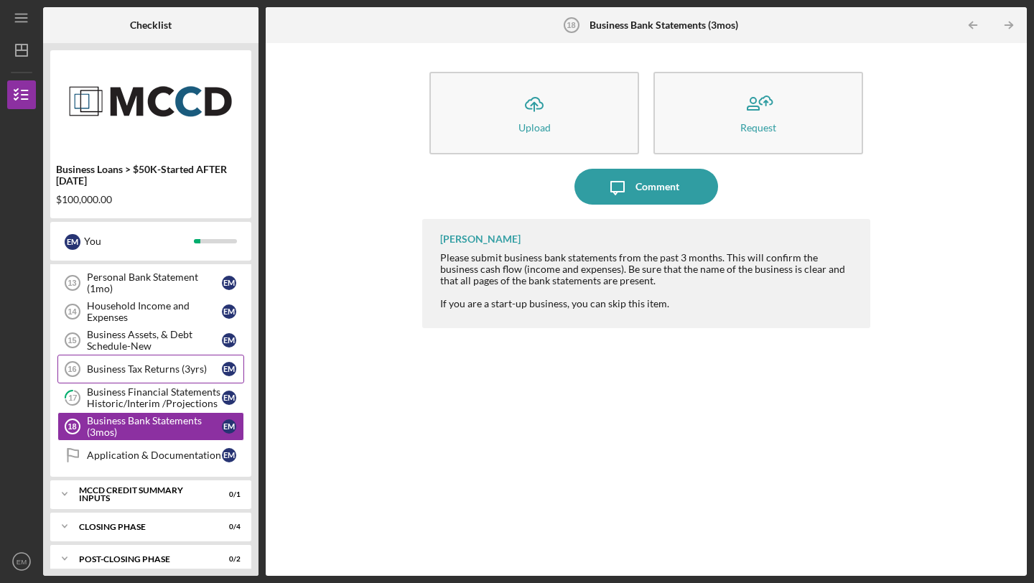
click at [153, 378] on link "Business Tax Returns (3yrs) 16 Business Tax Returns (3yrs) E M" at bounding box center [150, 369] width 187 height 29
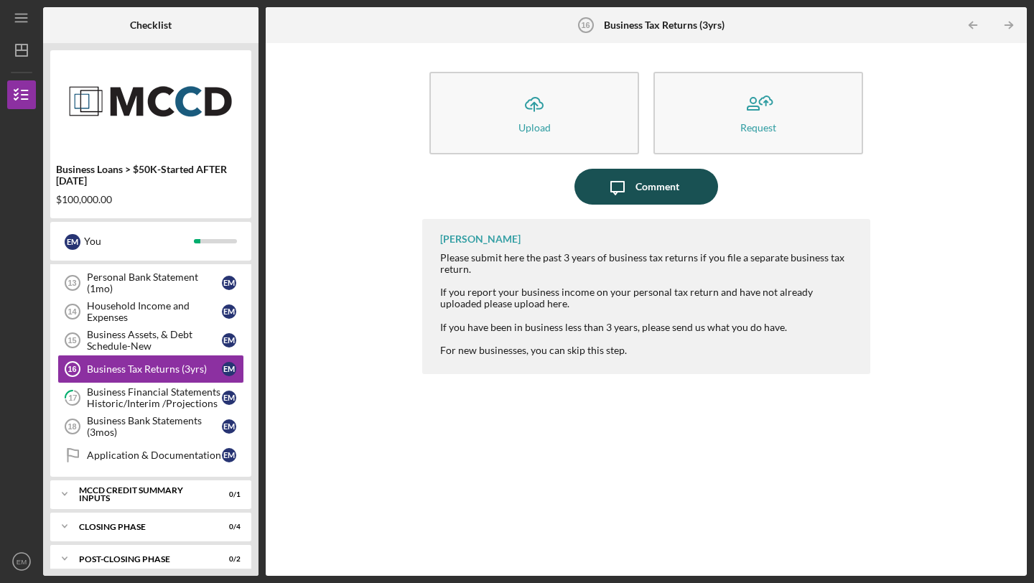
click at [651, 193] on div "Comment" at bounding box center [658, 187] width 44 height 36
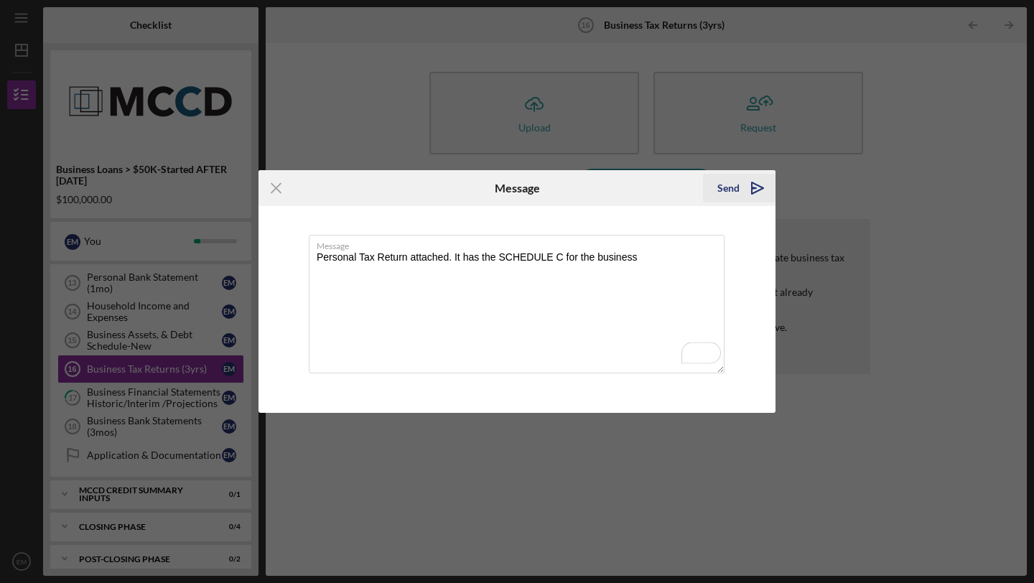
type textarea "Personal Tax Return attached. It has the SCHEDULE C for the business"
click at [733, 187] on div "Send" at bounding box center [729, 188] width 22 height 29
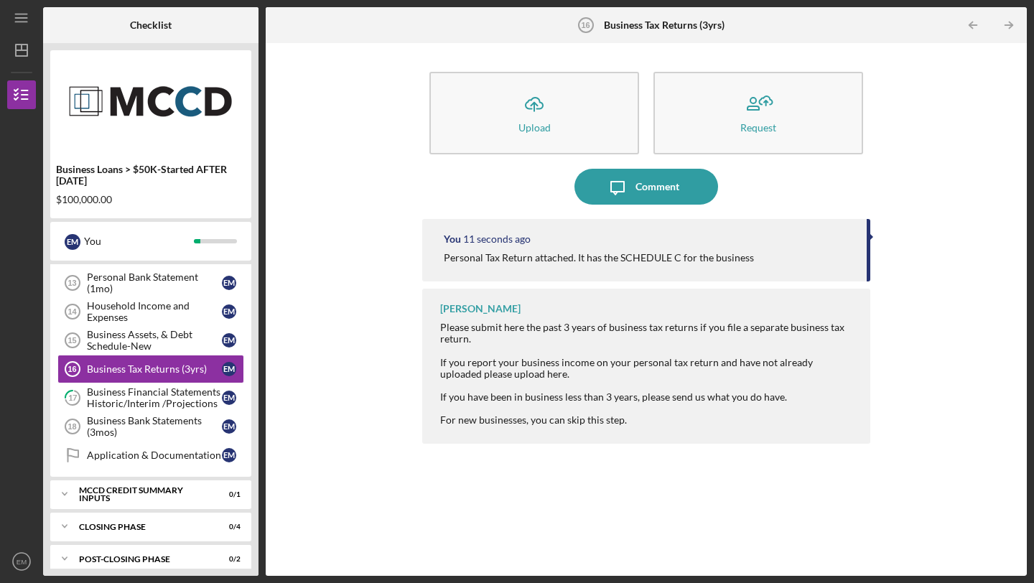
click at [312, 396] on div "Icon/Upload Upload Request Icon/Message Comment You 11 seconds ago Personal Tax…" at bounding box center [646, 309] width 747 height 519
click at [159, 346] on div "Business Assets, & Debt Schedule-New" at bounding box center [154, 340] width 135 height 23
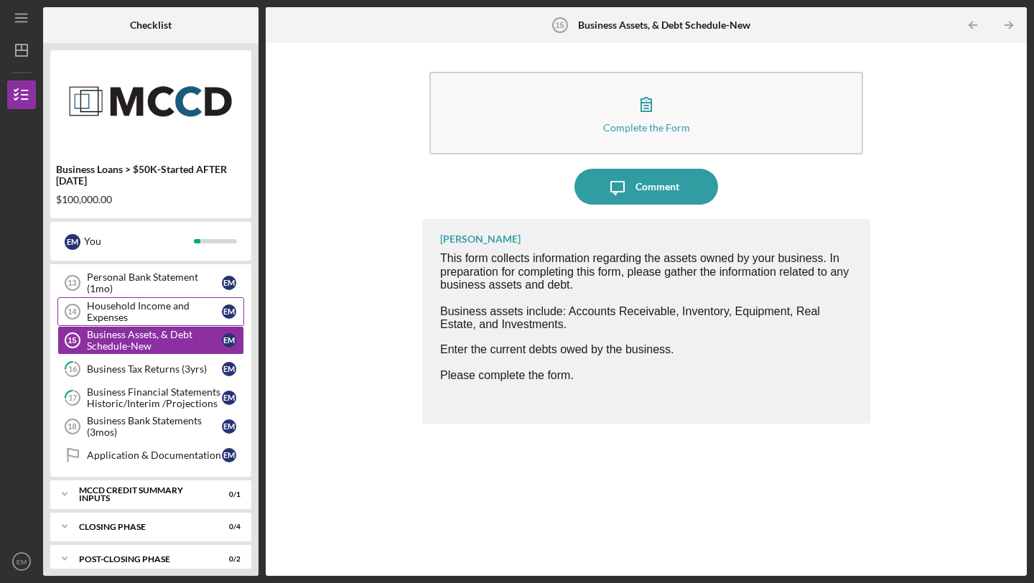
click at [141, 315] on div "Household Income and Expenses" at bounding box center [154, 311] width 135 height 23
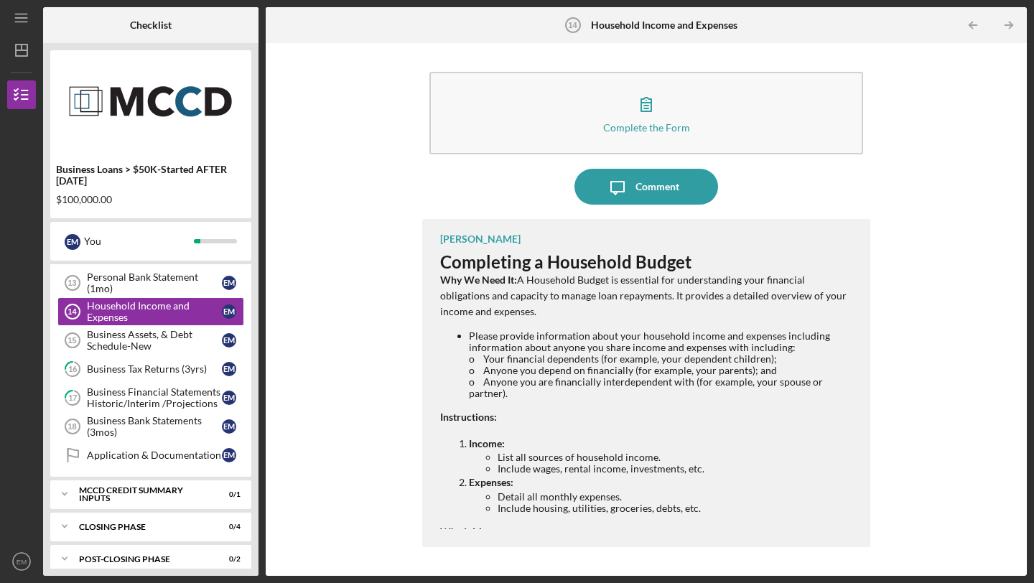
click at [845, 491] on li "Detail all monthly expenses." at bounding box center [677, 496] width 358 height 11
click at [248, 340] on div "4 Identification E M 5 Loan Request E M 6 Tell Us About Your Business E M 7 Per…" at bounding box center [150, 243] width 201 height 467
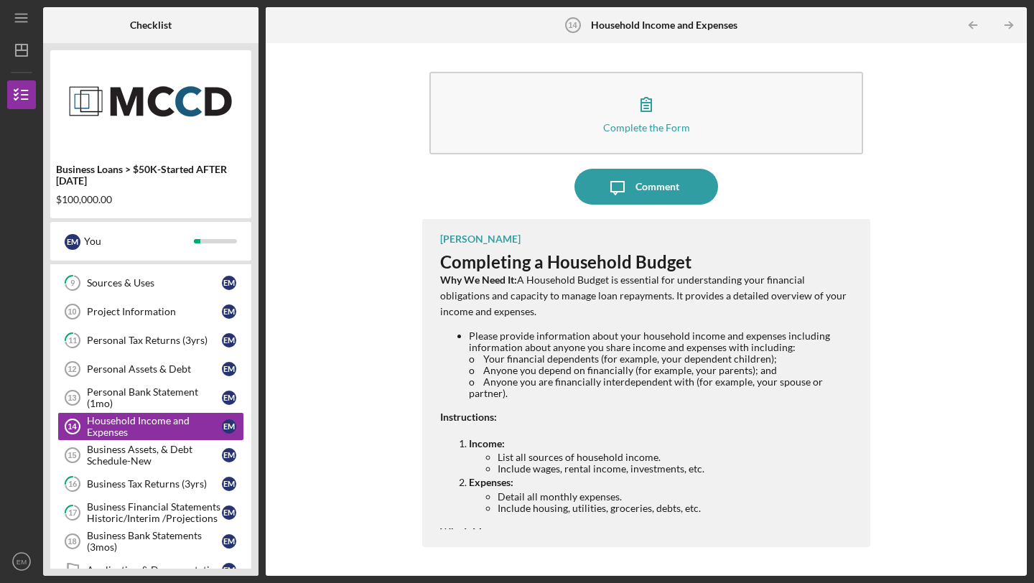
scroll to position [172, 0]
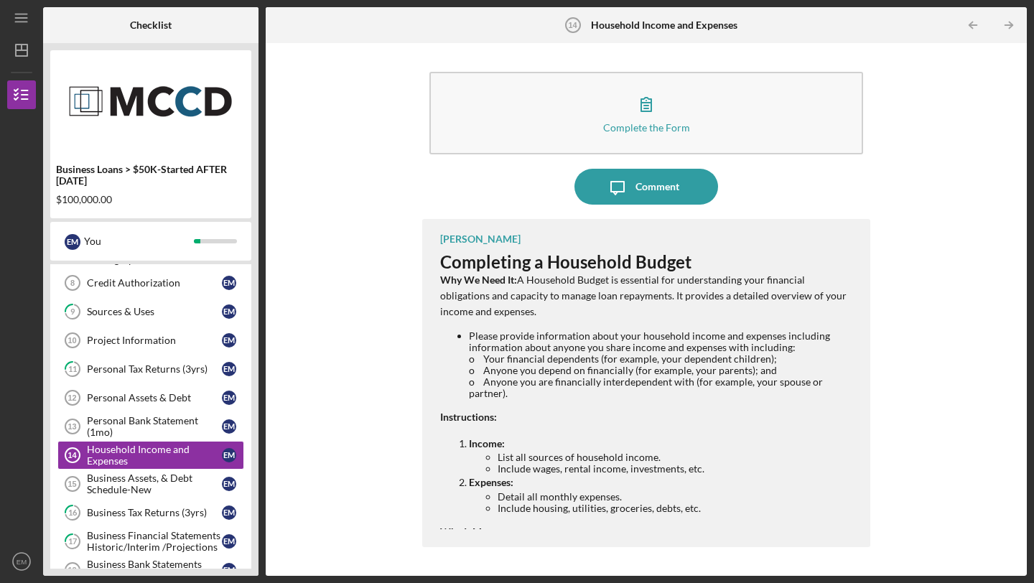
click at [279, 446] on div "Complete the Form Form Icon/Message Comment Natalie Mouilso Completing a Househ…" at bounding box center [646, 309] width 747 height 519
click at [152, 474] on div "Business Assets, & Debt Schedule-New" at bounding box center [154, 484] width 135 height 23
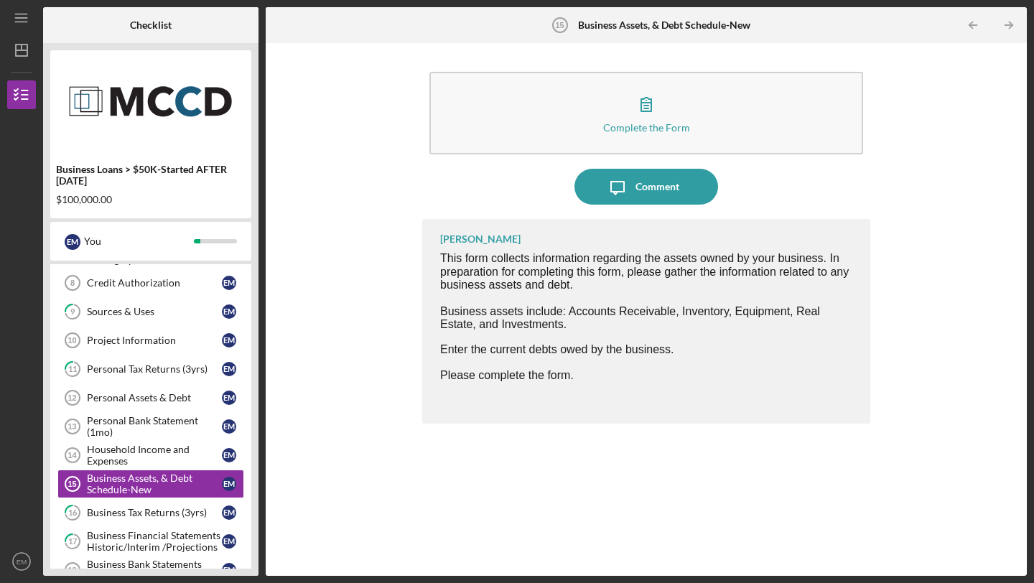
click at [266, 505] on div "Complete the Form Form Icon/Message Comment Natalie Mouilso This form collects …" at bounding box center [646, 309] width 761 height 533
click at [247, 509] on div "4 Identification E M 5 Loan Request E M 6 Tell Us About Your Business E M 7 Per…" at bounding box center [150, 387] width 201 height 467
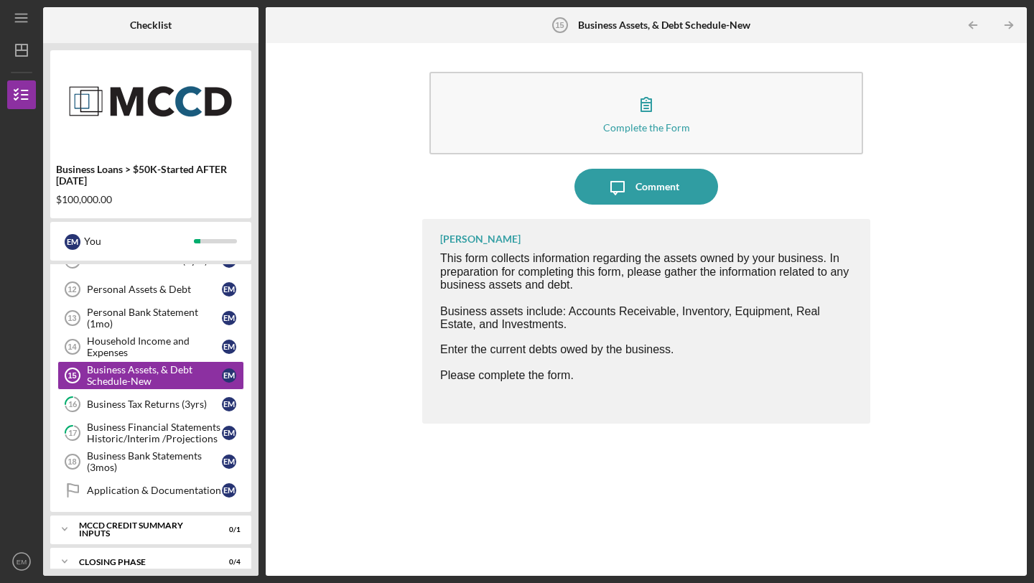
scroll to position [316, 0]
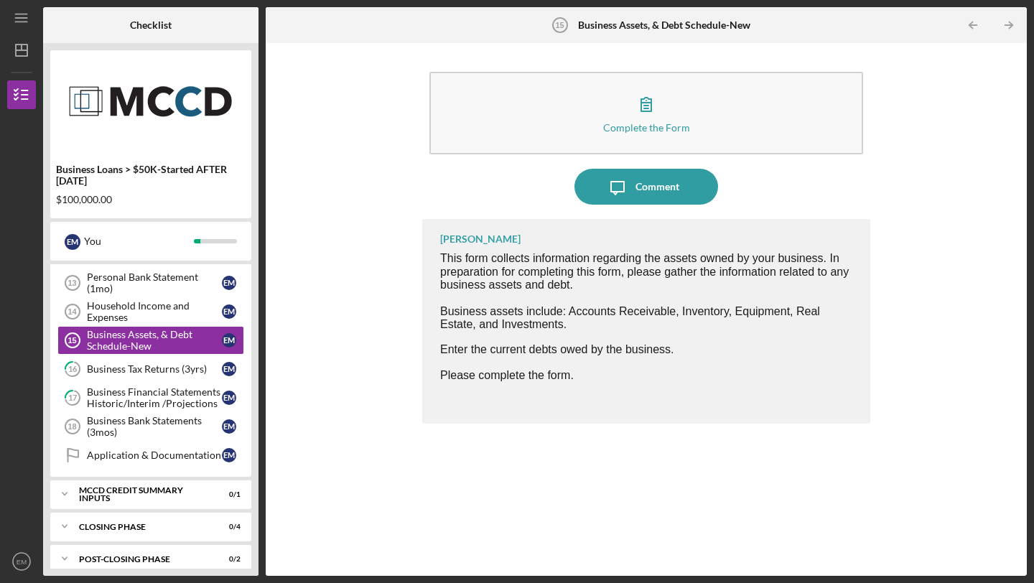
click at [257, 456] on div "Business Loans > $50K-Started AFTER 9/1/2025 $100,000.00 E M You Icon/Expander …" at bounding box center [150, 309] width 215 height 533
click at [245, 449] on div "4 Identification E M 5 Loan Request E M 6 Tell Us About Your Business E M 7 Per…" at bounding box center [150, 243] width 201 height 467
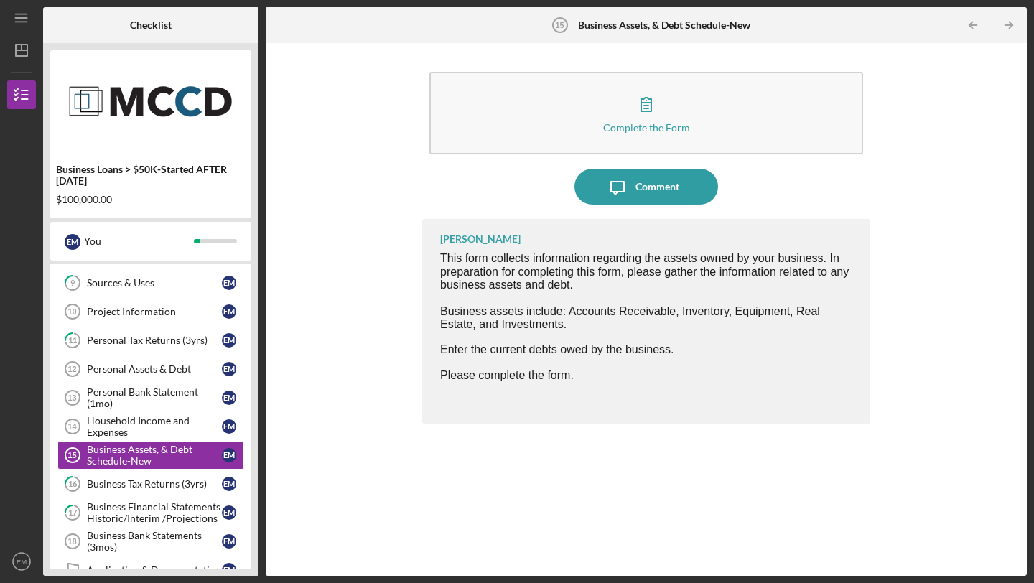
scroll to position [201, 0]
click at [277, 470] on div "Complete the Form Form Icon/Message Comment Natalie Mouilso This form collects …" at bounding box center [646, 309] width 747 height 519
click at [413, 144] on div "Complete the Form Form Icon/Message Comment Natalie Mouilso This form collects …" at bounding box center [646, 309] width 747 height 519
click at [22, 53] on icon "Icon/Dashboard" at bounding box center [22, 50] width 36 height 36
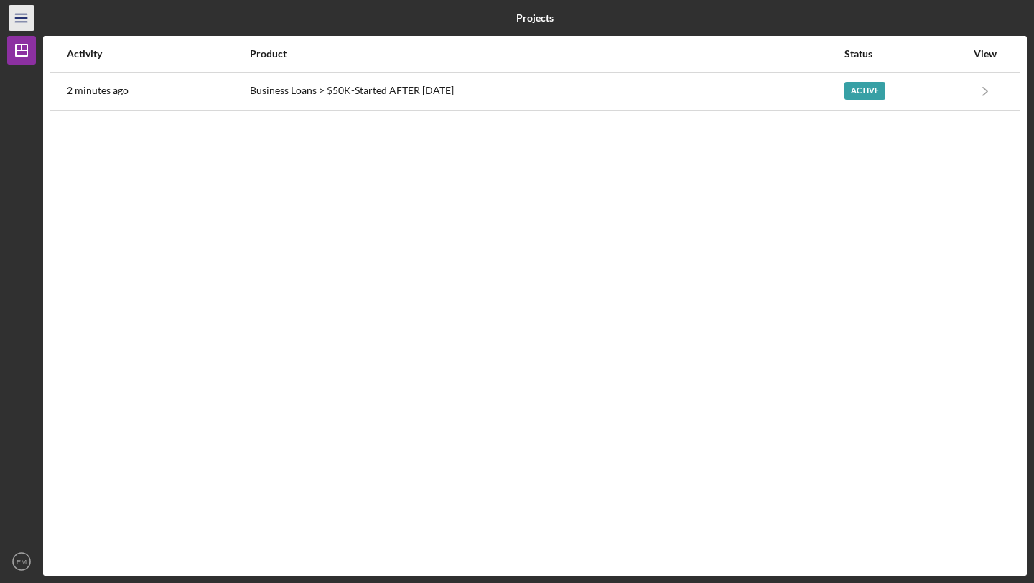
click at [26, 18] on line "button" at bounding box center [20, 18] width 11 height 0
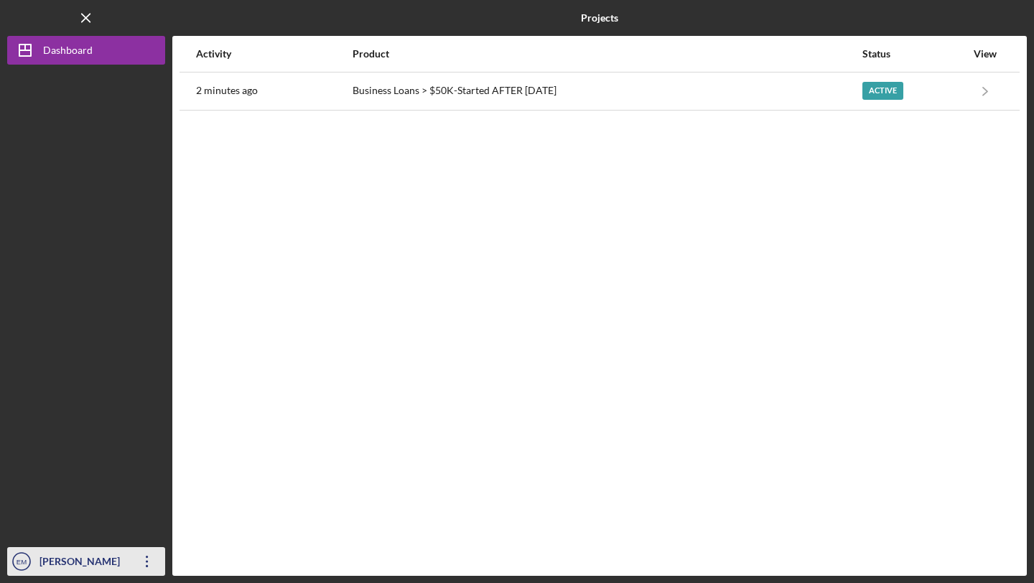
click at [147, 560] on icon "Icon/Overflow" at bounding box center [147, 562] width 36 height 36
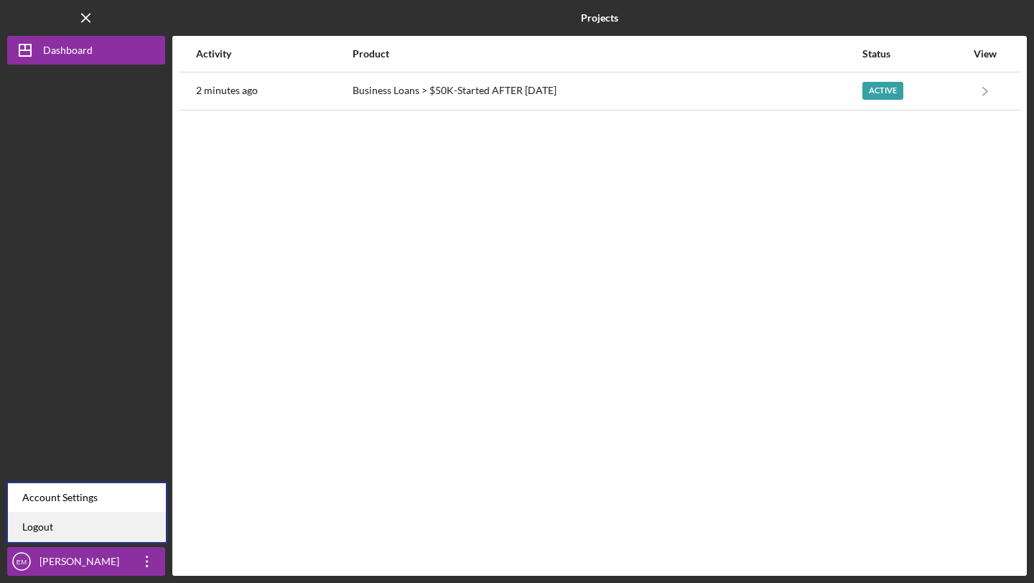
click at [83, 528] on link "Logout" at bounding box center [87, 527] width 158 height 29
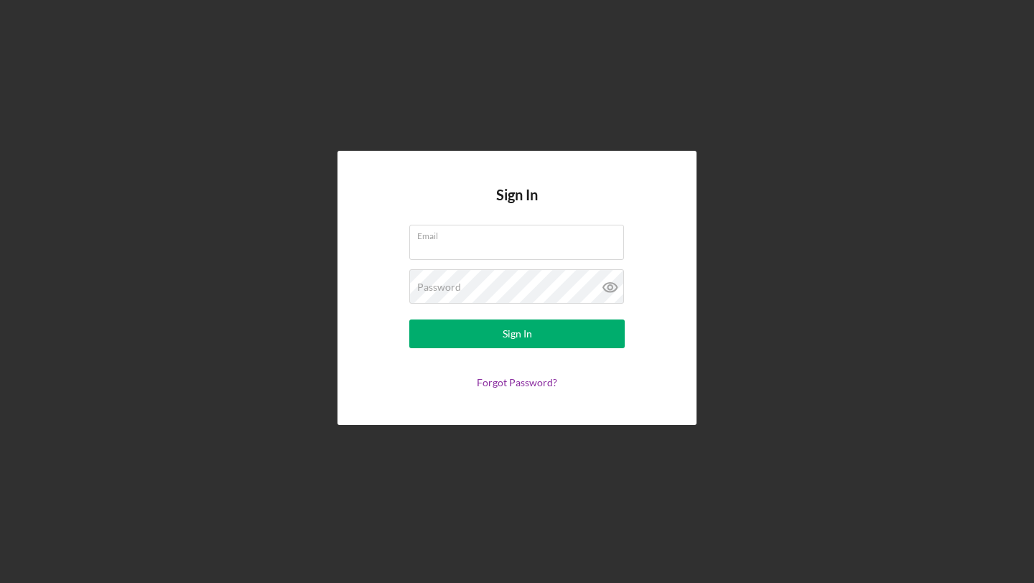
click at [497, 499] on div "Sign In Email Password Sign In Forgot Password?" at bounding box center [517, 288] width 1020 height 576
